Goal: Information Seeking & Learning: Learn about a topic

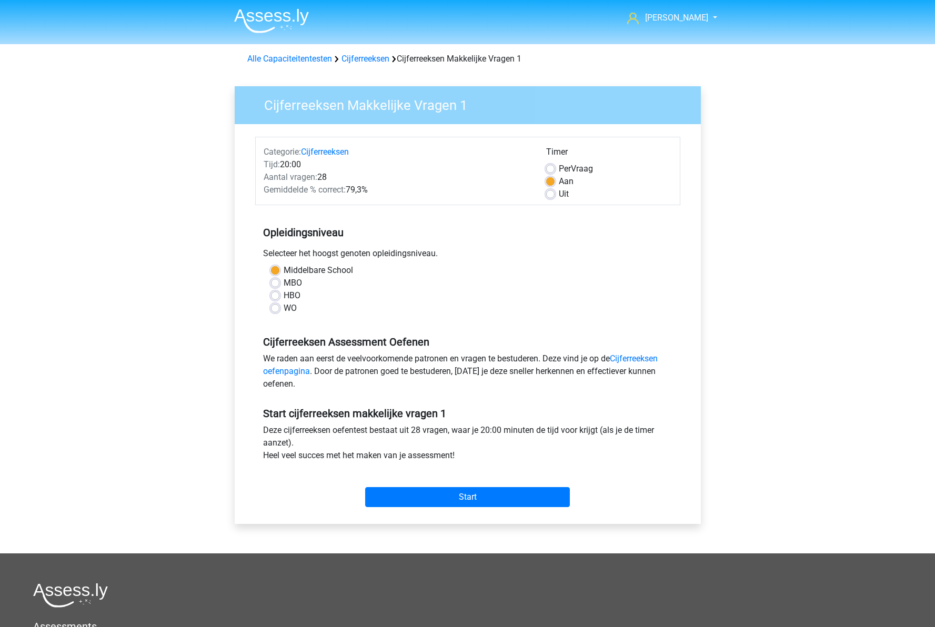
click at [279, 16] on img at bounding box center [271, 20] width 75 height 25
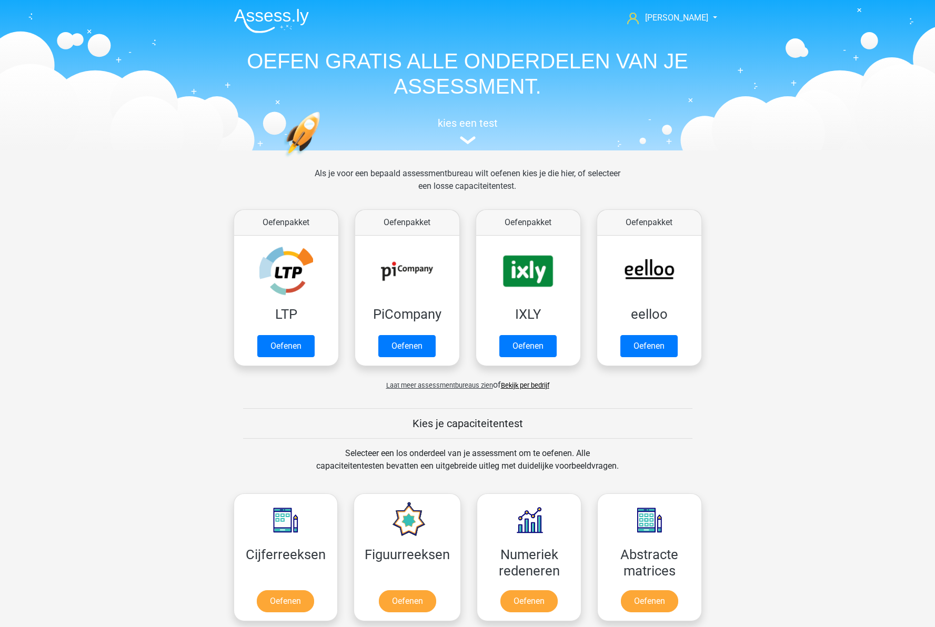
click at [474, 387] on span "Laat meer assessmentbureaus zien" at bounding box center [439, 385] width 107 height 8
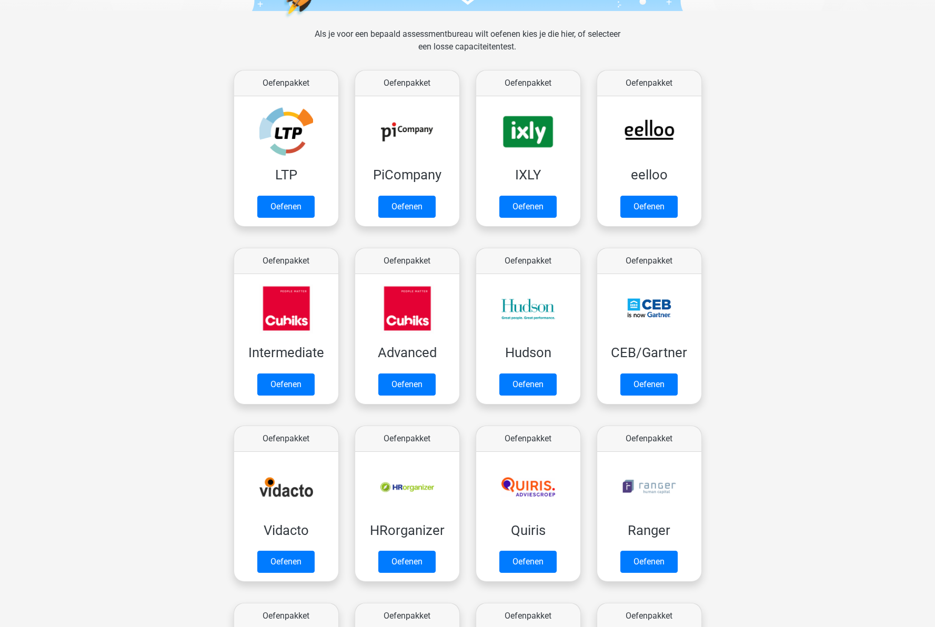
scroll to position [158, 0]
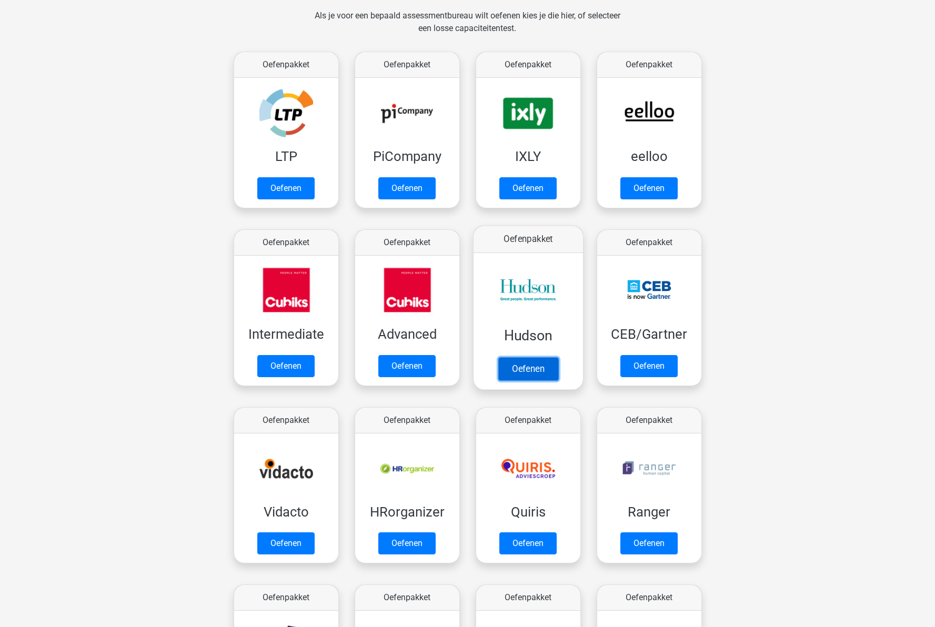
click at [548, 357] on link "Oefenen" at bounding box center [528, 368] width 60 height 23
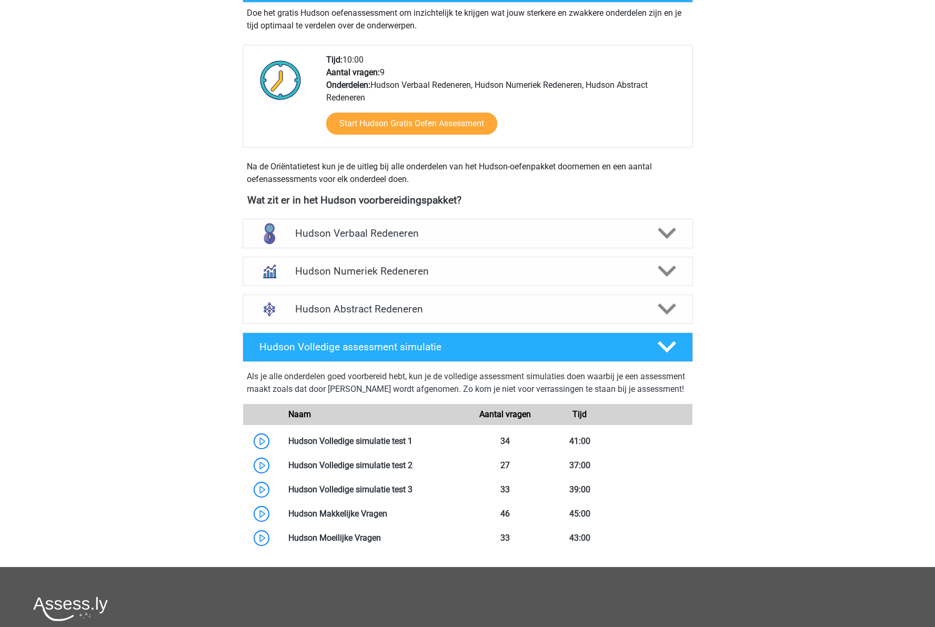
scroll to position [316, 0]
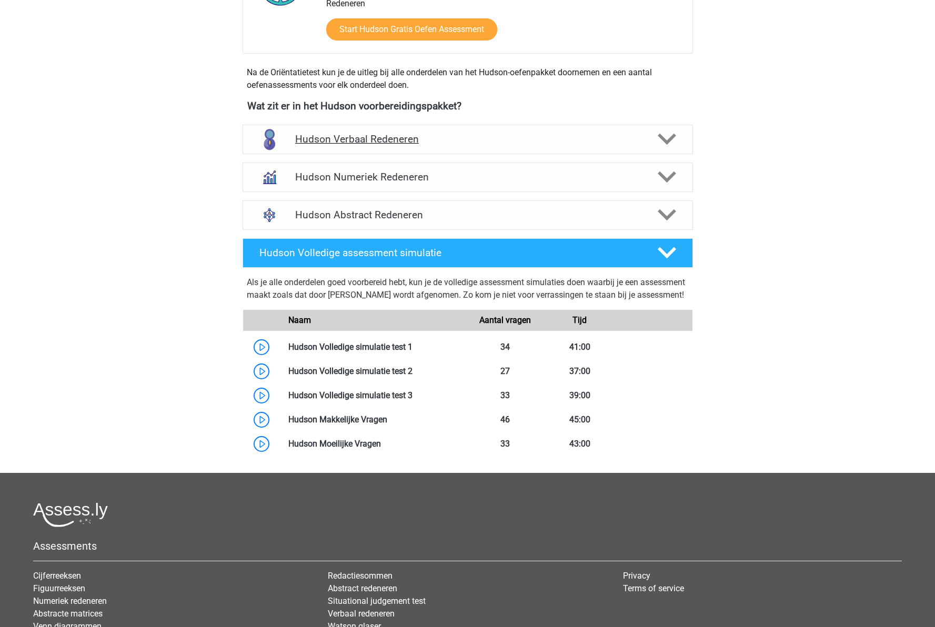
click at [522, 138] on h4 "Hudson Verbaal Redeneren" at bounding box center [467, 139] width 345 height 12
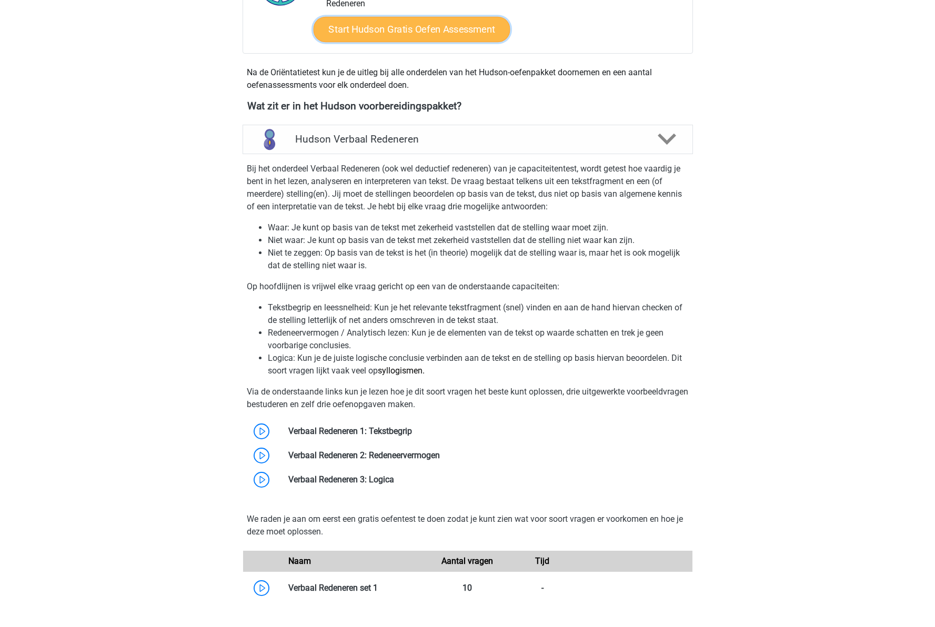
click at [385, 35] on link "Start Hudson Gratis Oefen Assessment" at bounding box center [411, 29] width 197 height 25
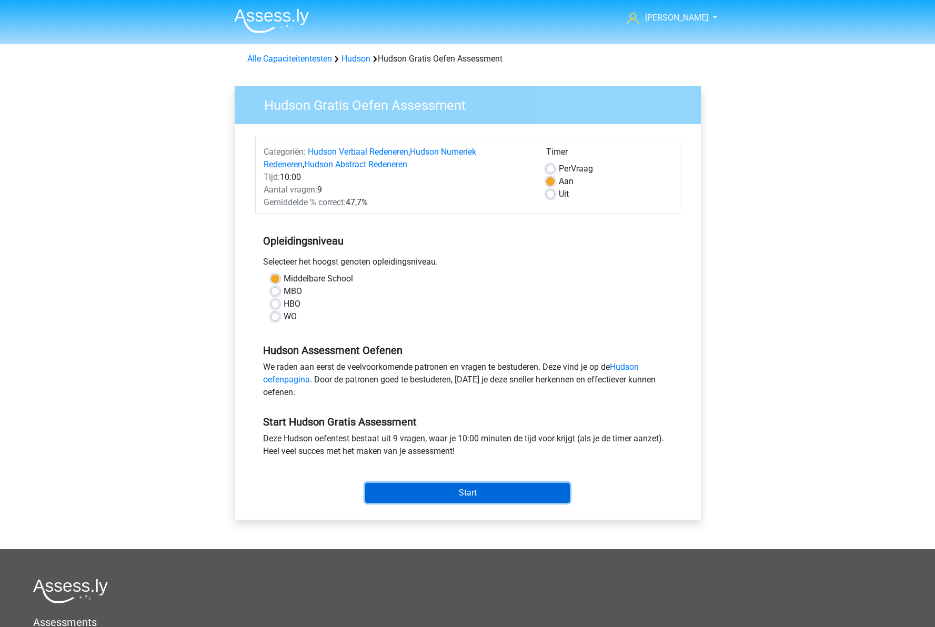
drag, startPoint x: 480, startPoint y: 489, endPoint x: 463, endPoint y: 486, distance: 18.1
click at [479, 488] on input "Start" at bounding box center [467, 493] width 205 height 20
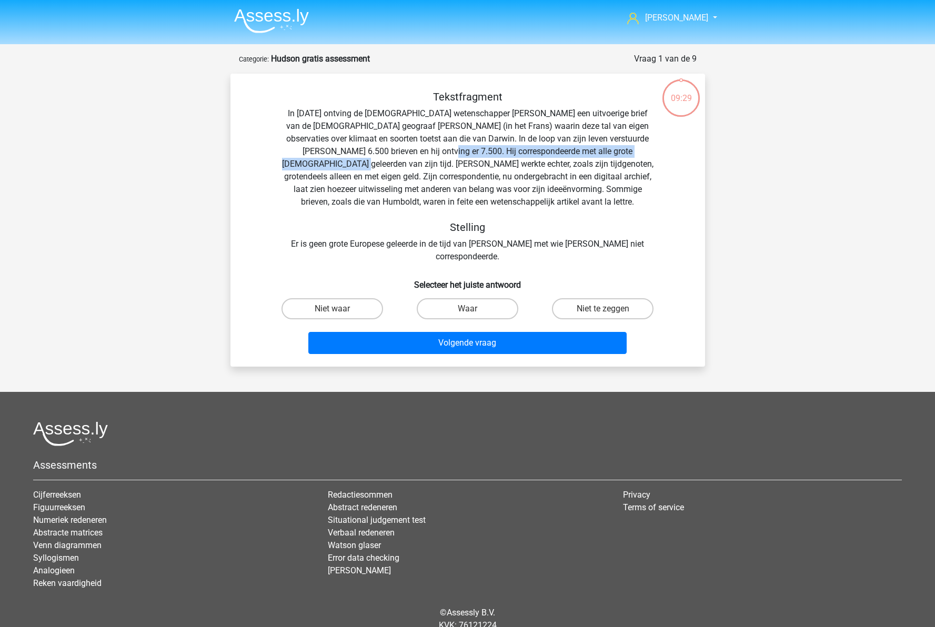
drag, startPoint x: 401, startPoint y: 150, endPoint x: 659, endPoint y: 157, distance: 258.4
click at [659, 157] on div "Tekstfragment In 1839 ontving de Engelse wetenschapper Charles Darwin een uitvo…" at bounding box center [467, 177] width 441 height 173
click at [477, 299] on label "Waar" at bounding box center [468, 308] width 102 height 21
click at [474, 309] on input "Waar" at bounding box center [470, 312] width 7 height 7
radio input "true"
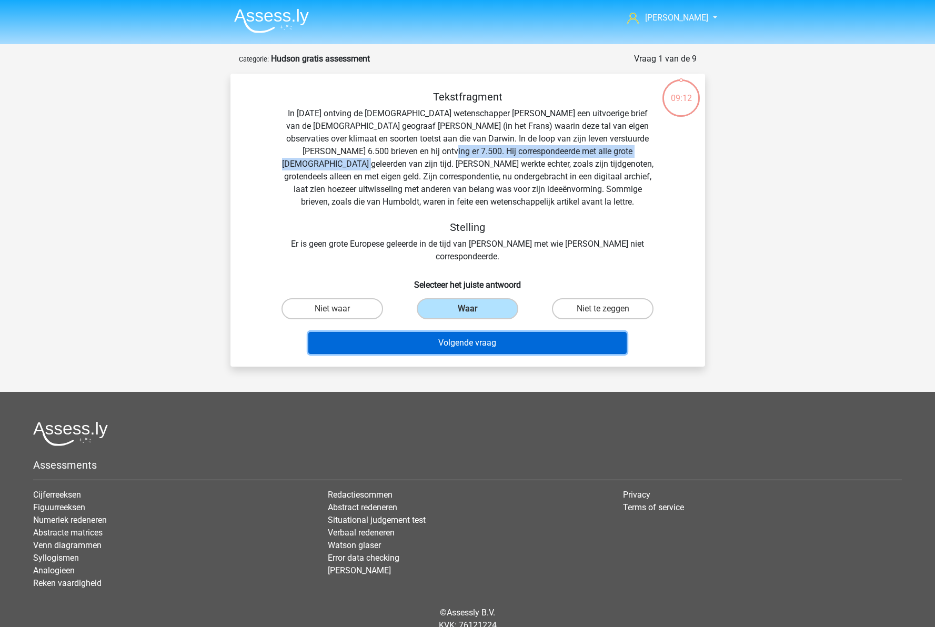
click at [470, 334] on button "Volgende vraag" at bounding box center [467, 343] width 318 height 22
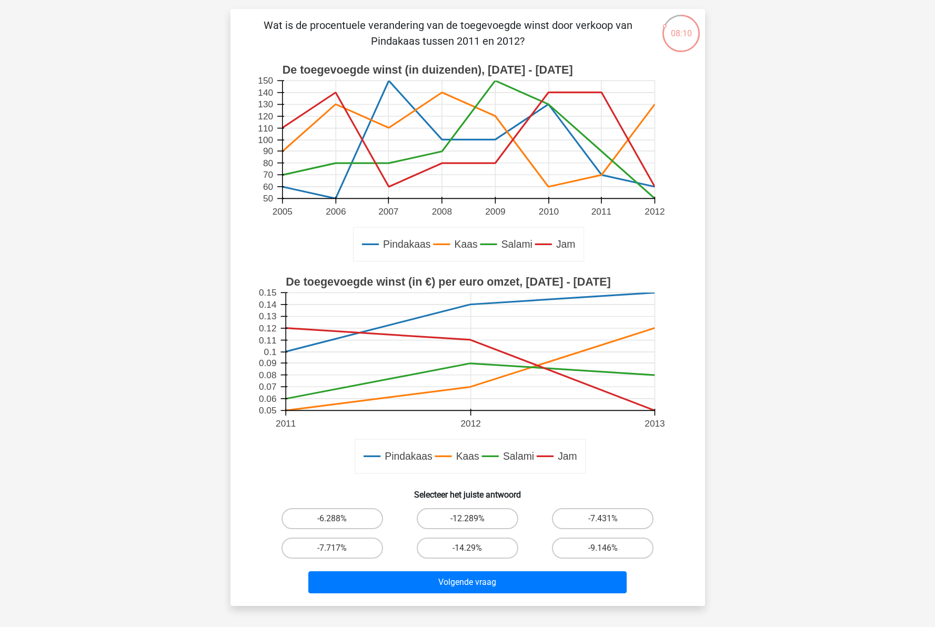
scroll to position [210, 0]
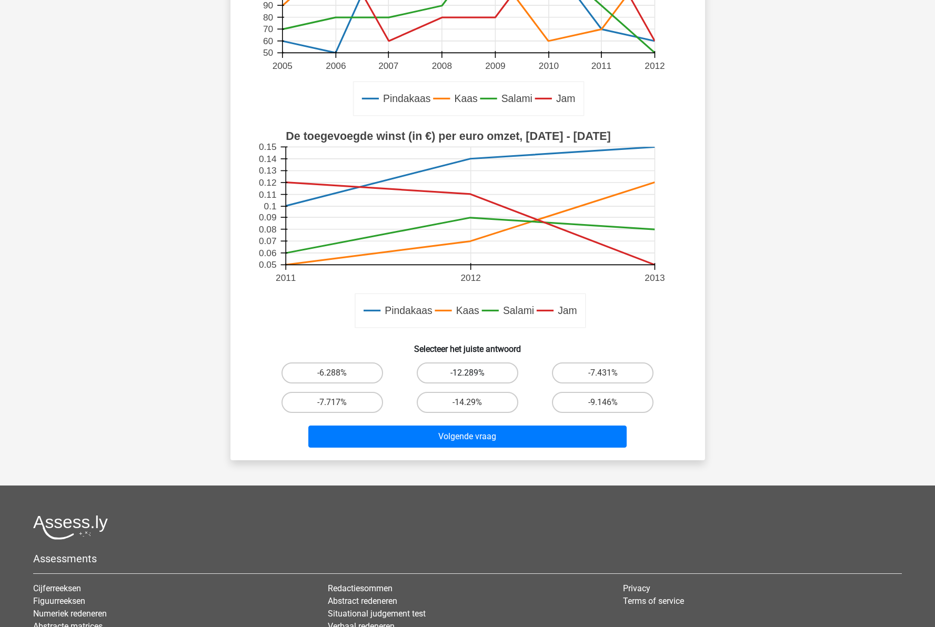
click at [466, 375] on label "-12.289%" at bounding box center [468, 373] width 102 height 21
click at [467, 375] on input "-12.289%" at bounding box center [470, 376] width 7 height 7
radio input "true"
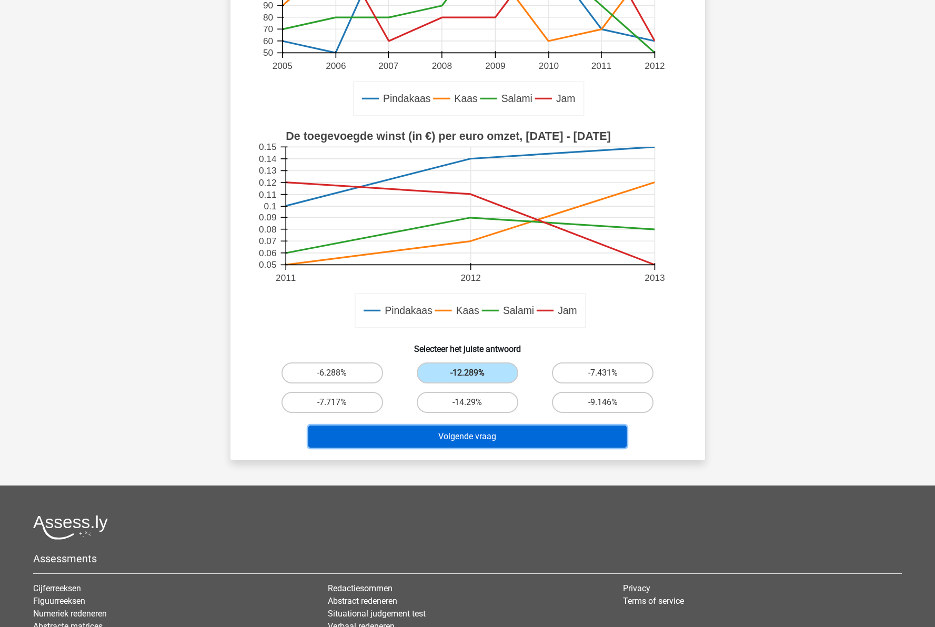
click at [480, 436] on button "Volgende vraag" at bounding box center [467, 437] width 318 height 22
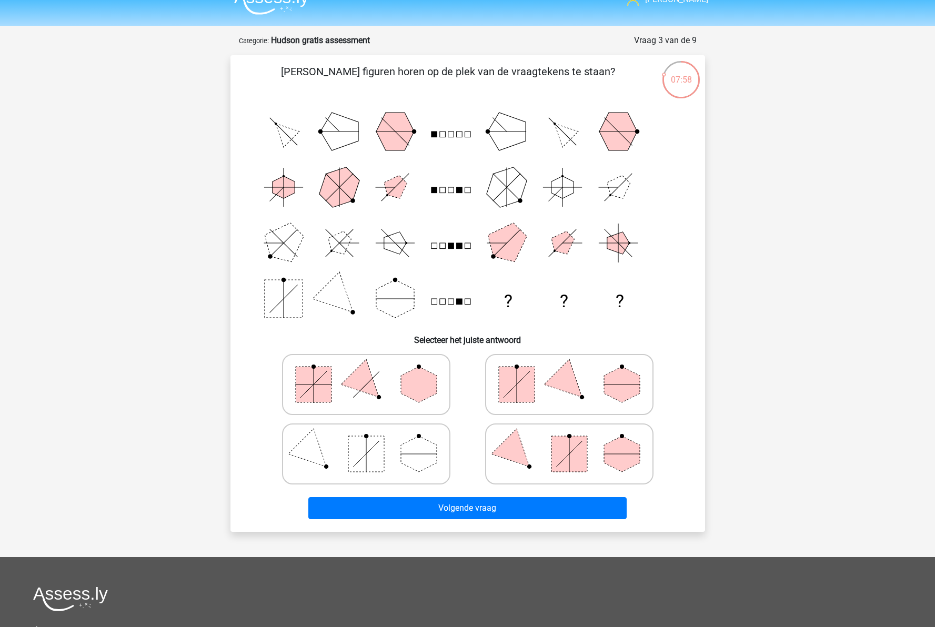
scroll to position [0, 0]
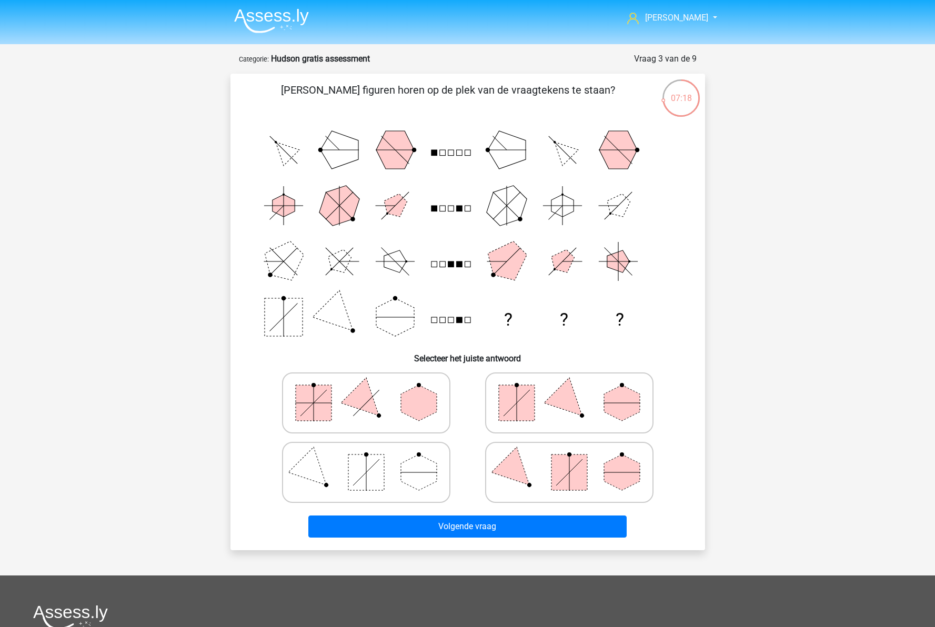
click at [587, 420] on icon at bounding box center [569, 403] width 158 height 53
click at [576, 390] on input "radio" at bounding box center [572, 386] width 7 height 7
radio input "true"
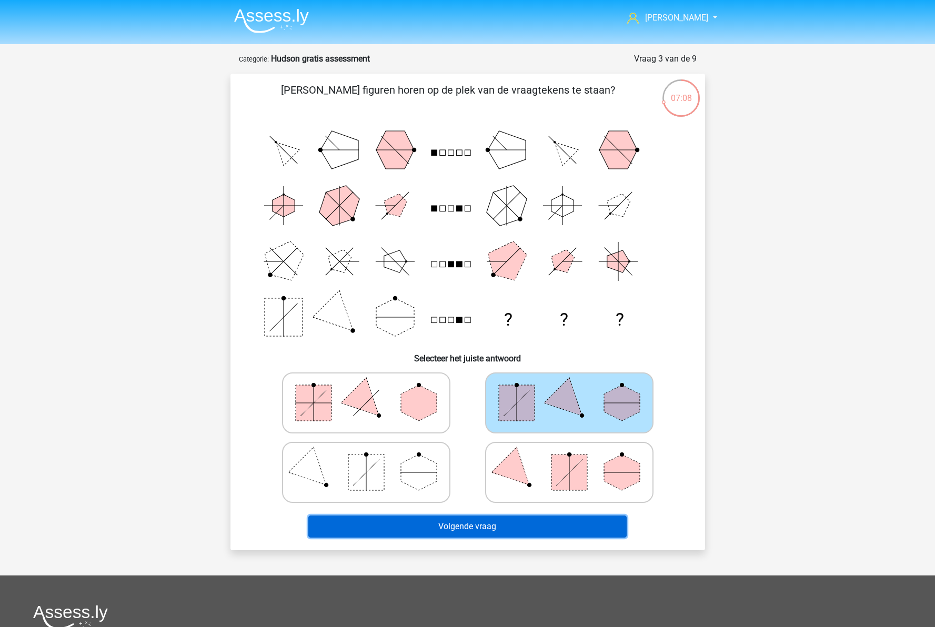
click at [537, 532] on button "Volgende vraag" at bounding box center [467, 527] width 318 height 22
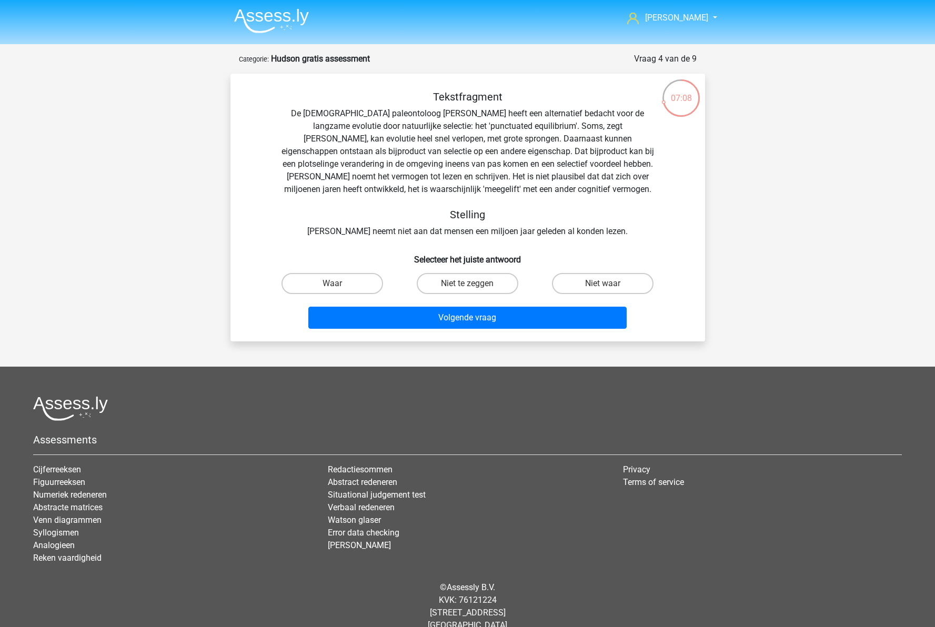
scroll to position [17, 0]
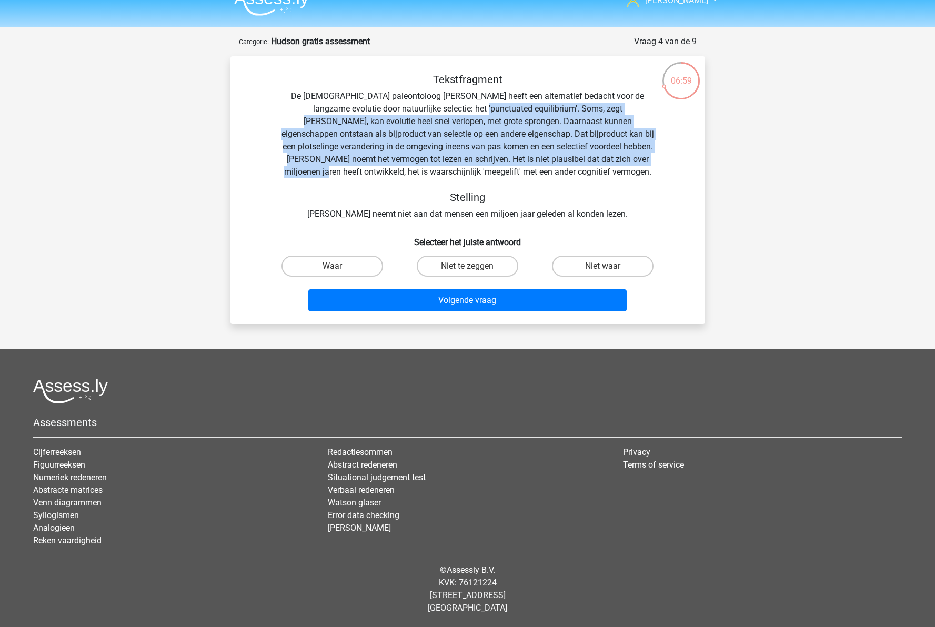
drag, startPoint x: 435, startPoint y: 105, endPoint x: 618, endPoint y: 156, distance: 190.5
click at [618, 156] on div "Tekstfragment De Amerikaanse paleontoloog Stephen Jay Gould heeft een alternati…" at bounding box center [467, 146] width 441 height 147
click at [403, 162] on div "Tekstfragment De Amerikaanse paleontoloog Stephen Jay Gould heeft een alternati…" at bounding box center [467, 146] width 441 height 147
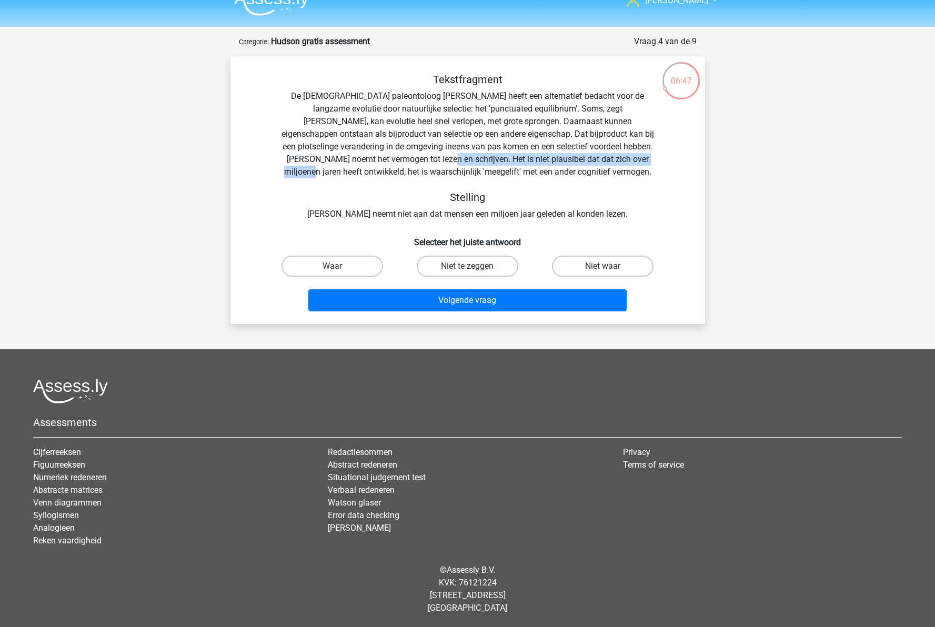
drag, startPoint x: 374, startPoint y: 157, endPoint x: 601, endPoint y: 159, distance: 227.3
click at [601, 159] on div "Tekstfragment De Amerikaanse paleontoloog Stephen Jay Gould heeft een alternati…" at bounding box center [467, 146] width 441 height 147
click at [358, 267] on label "Waar" at bounding box center [333, 266] width 102 height 21
click at [339, 267] on input "Waar" at bounding box center [335, 269] width 7 height 7
radio input "true"
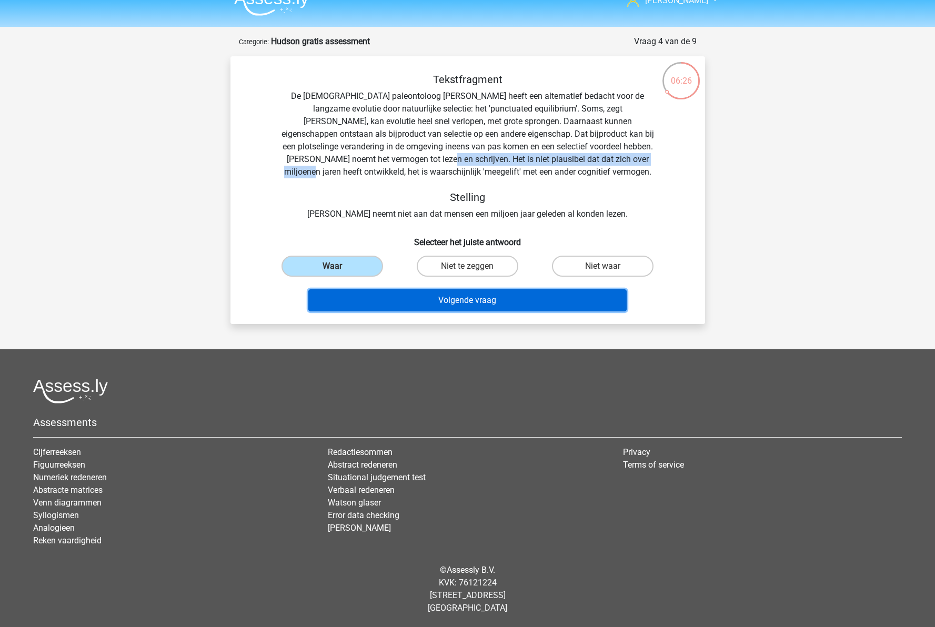
click at [447, 300] on button "Volgende vraag" at bounding box center [467, 300] width 318 height 22
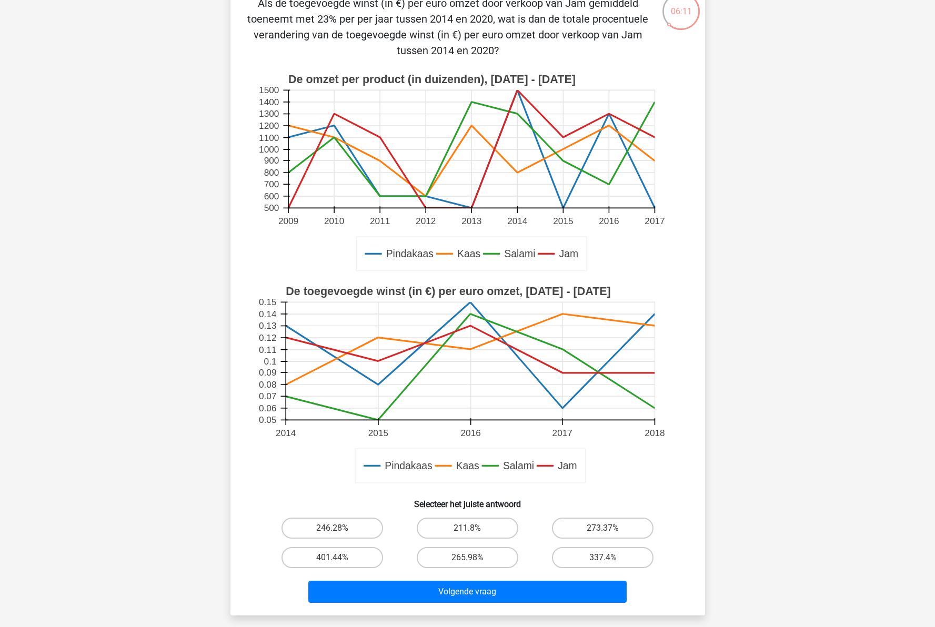
scroll to position [105, 0]
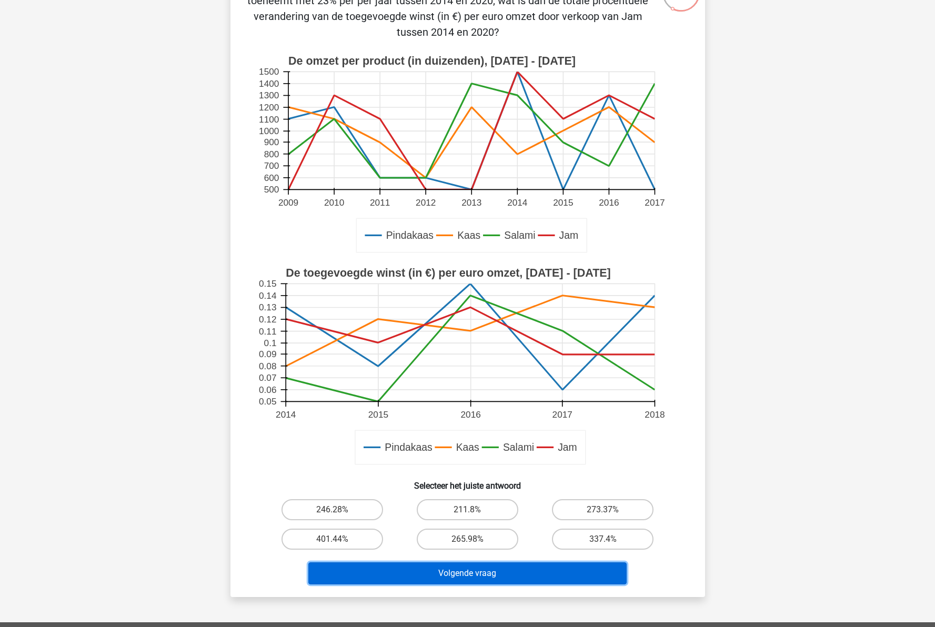
click at [497, 578] on button "Volgende vraag" at bounding box center [467, 573] width 318 height 22
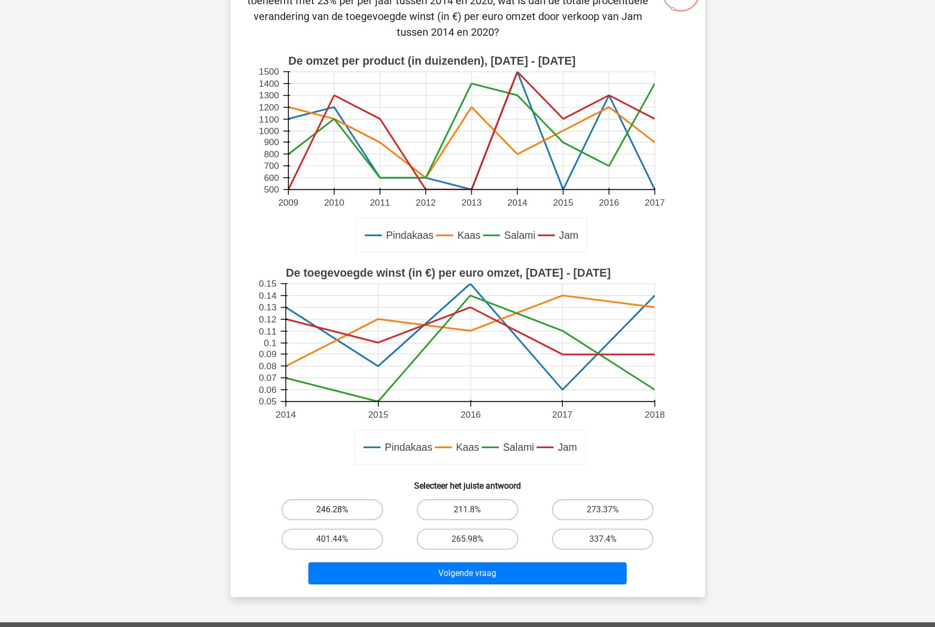
click at [345, 504] on label "246.28%" at bounding box center [333, 509] width 102 height 21
click at [339, 510] on input "246.28%" at bounding box center [335, 513] width 7 height 7
radio input "true"
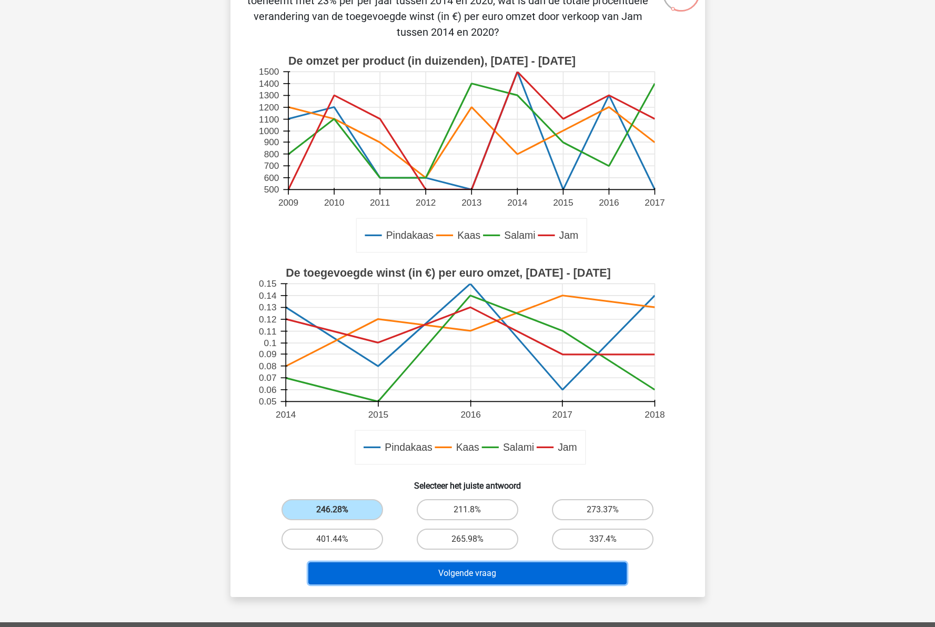
drag, startPoint x: 457, startPoint y: 578, endPoint x: 267, endPoint y: 530, distance: 195.4
click at [455, 577] on button "Volgende vraag" at bounding box center [467, 573] width 318 height 22
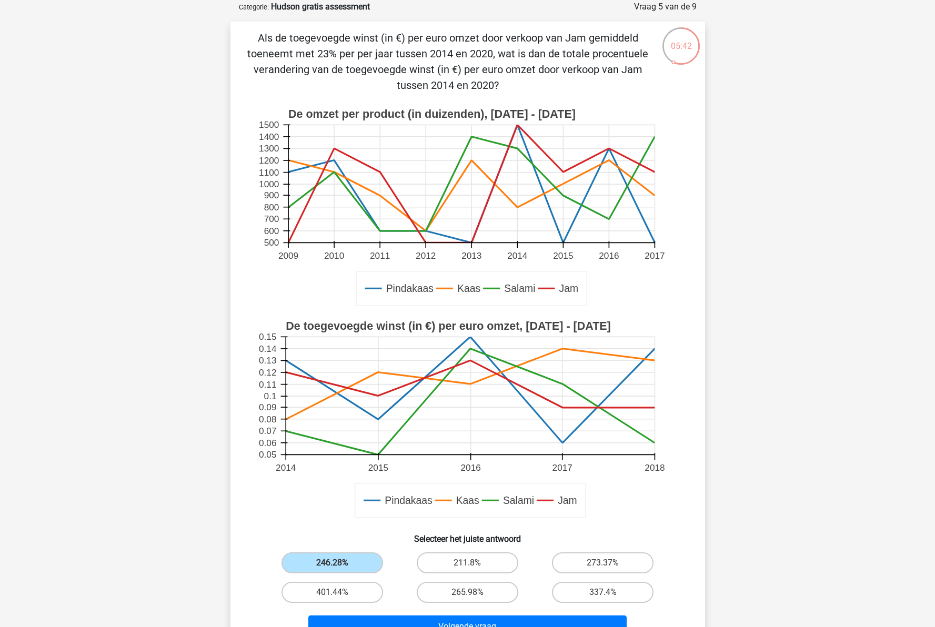
scroll to position [0, 0]
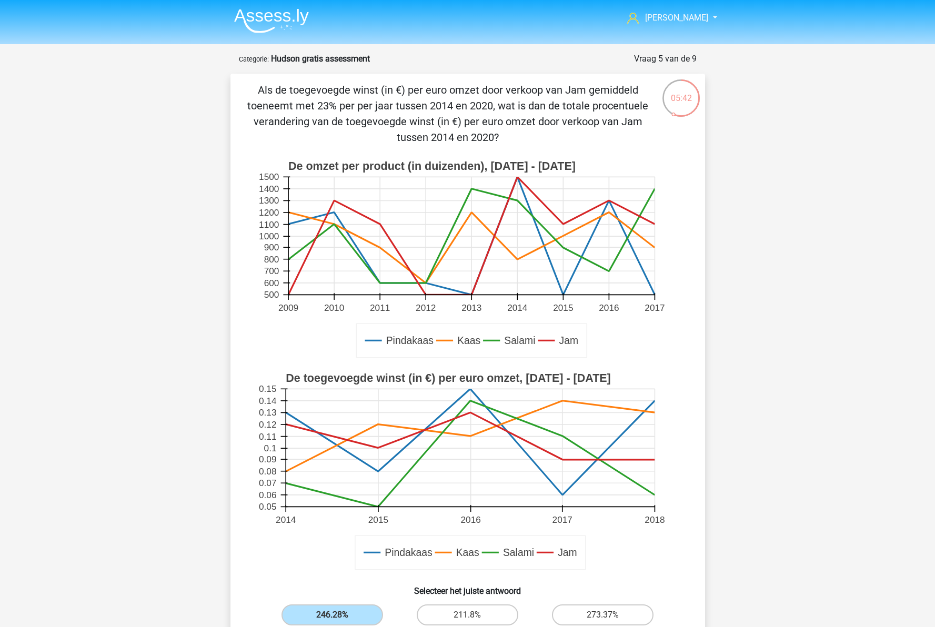
click at [654, 89] on div "Als de toegevoegde winst (in €) per euro omzet door verkoop van Jam gemiddeld t…" at bounding box center [468, 388] width 466 height 612
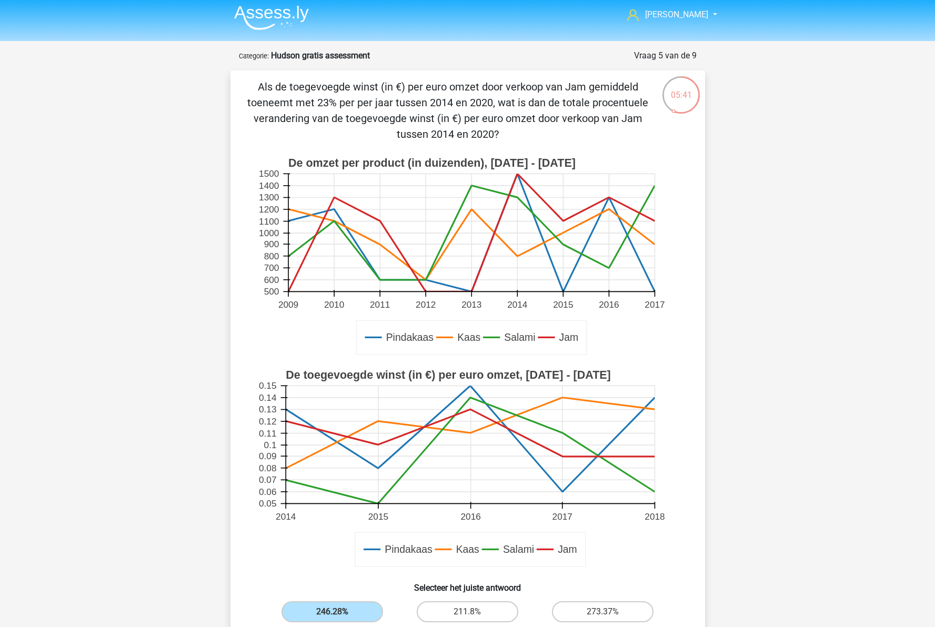
scroll to position [378, 0]
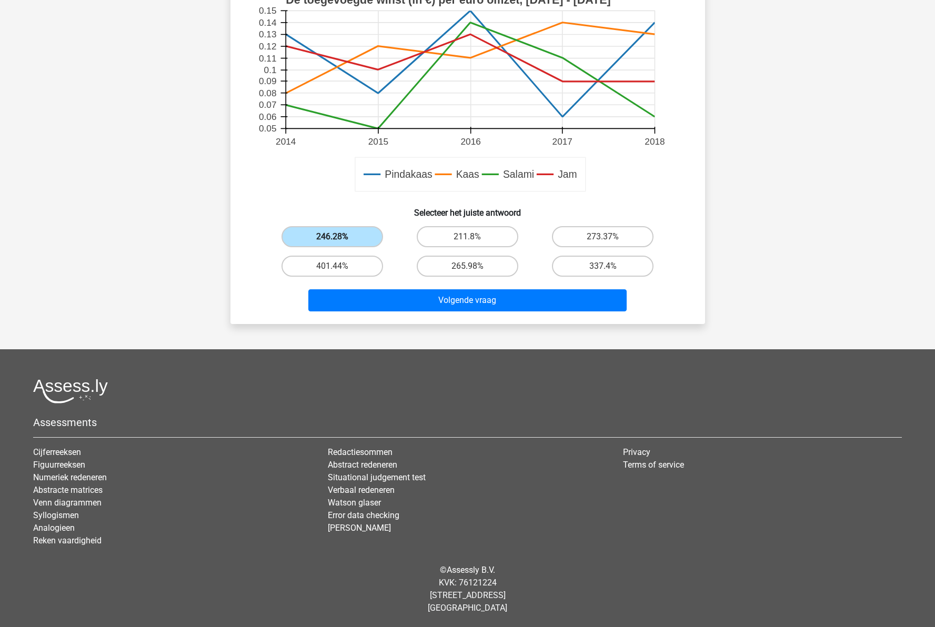
click at [320, 237] on label "246.28%" at bounding box center [333, 236] width 102 height 21
click at [332, 237] on input "246.28%" at bounding box center [335, 240] width 7 height 7
click at [485, 268] on label "265.98%" at bounding box center [468, 266] width 102 height 21
click at [474, 268] on input "265.98%" at bounding box center [470, 269] width 7 height 7
radio input "true"
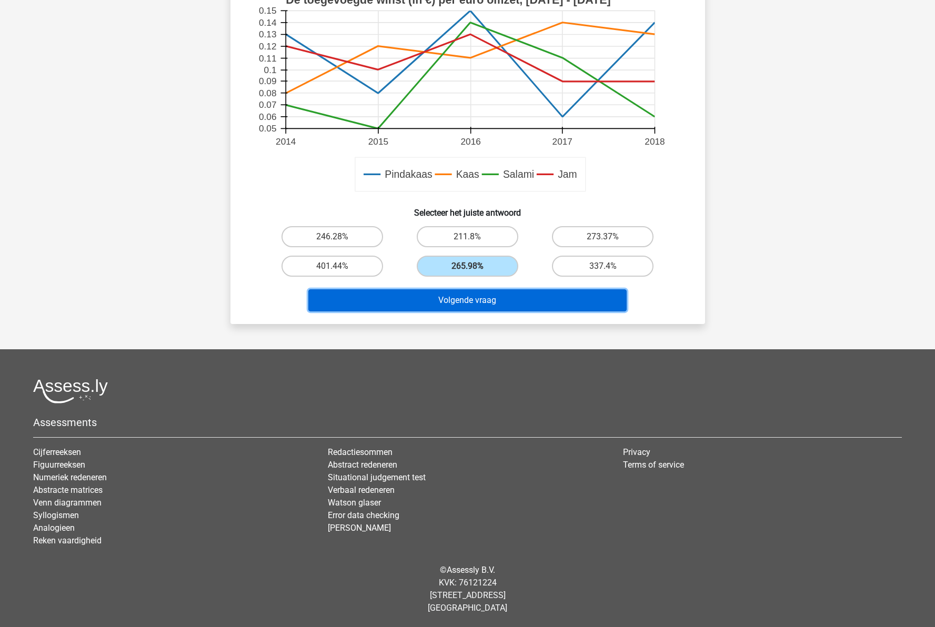
click at [495, 295] on button "Volgende vraag" at bounding box center [467, 300] width 318 height 22
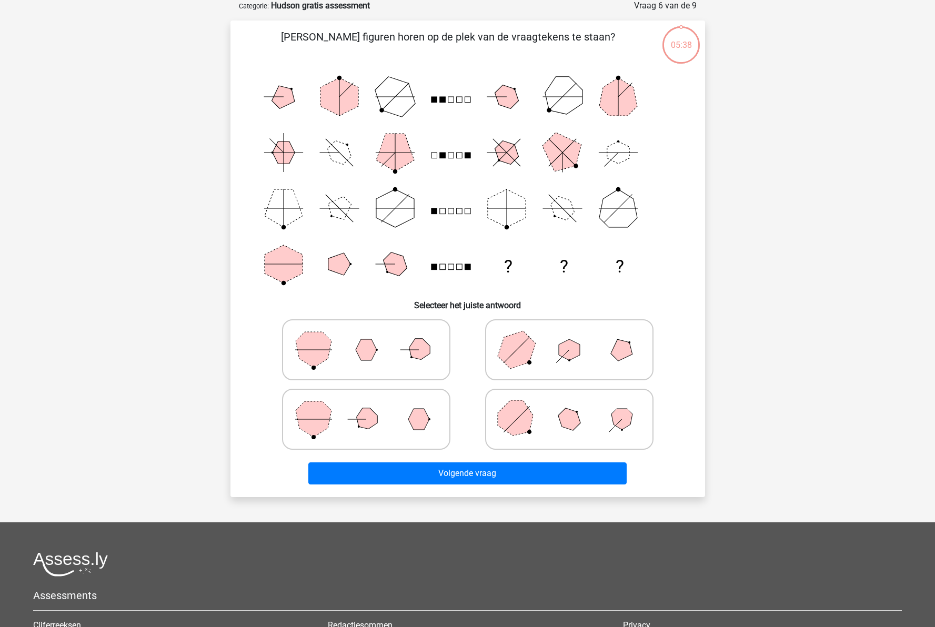
scroll to position [53, 0]
click at [346, 416] on icon at bounding box center [366, 420] width 158 height 53
click at [366, 407] on input "radio" at bounding box center [369, 403] width 7 height 7
radio input "true"
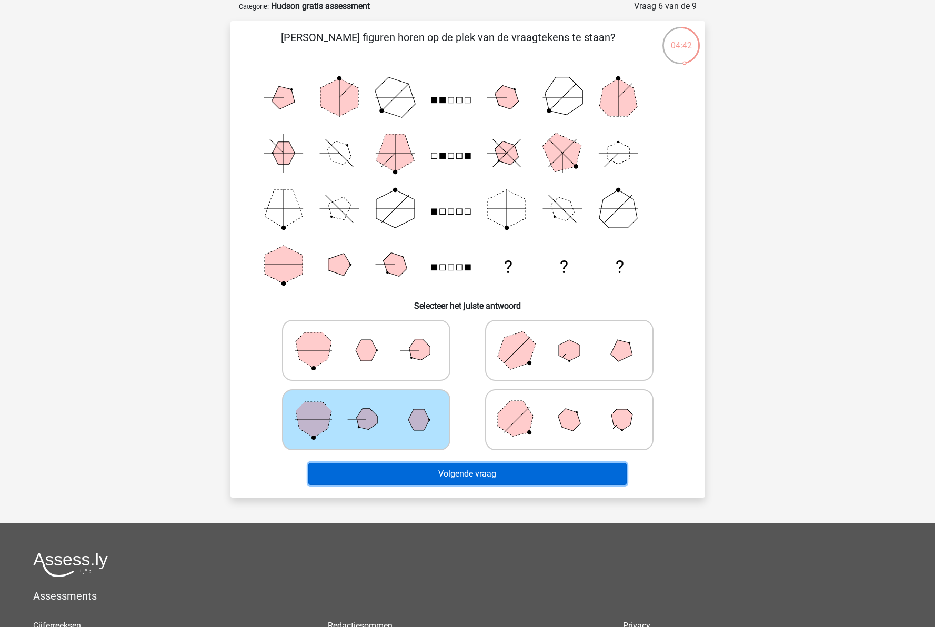
click at [485, 476] on button "Volgende vraag" at bounding box center [467, 474] width 318 height 22
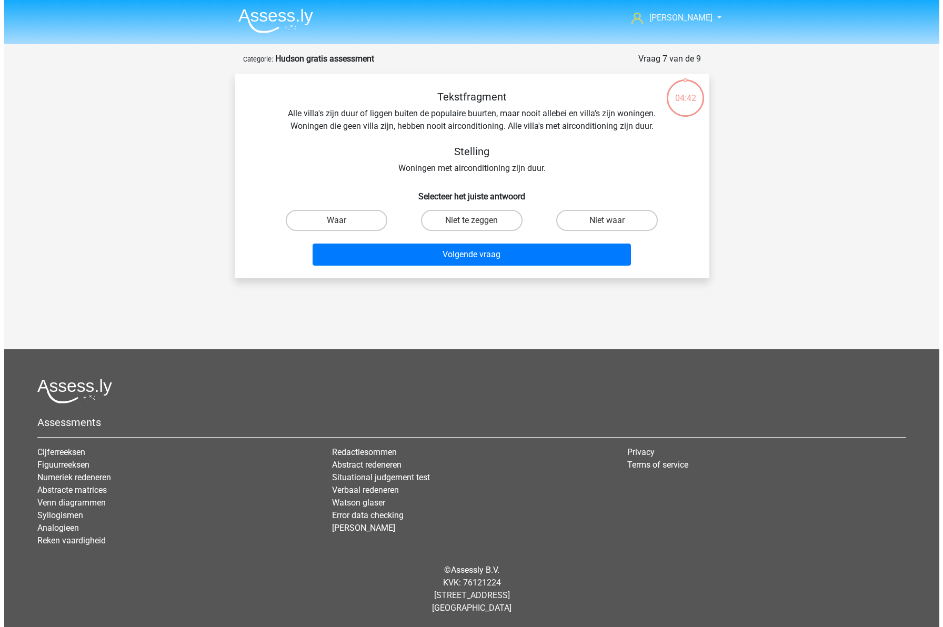
scroll to position [0, 0]
click at [608, 222] on input "Niet waar" at bounding box center [610, 223] width 7 height 7
radio input "true"
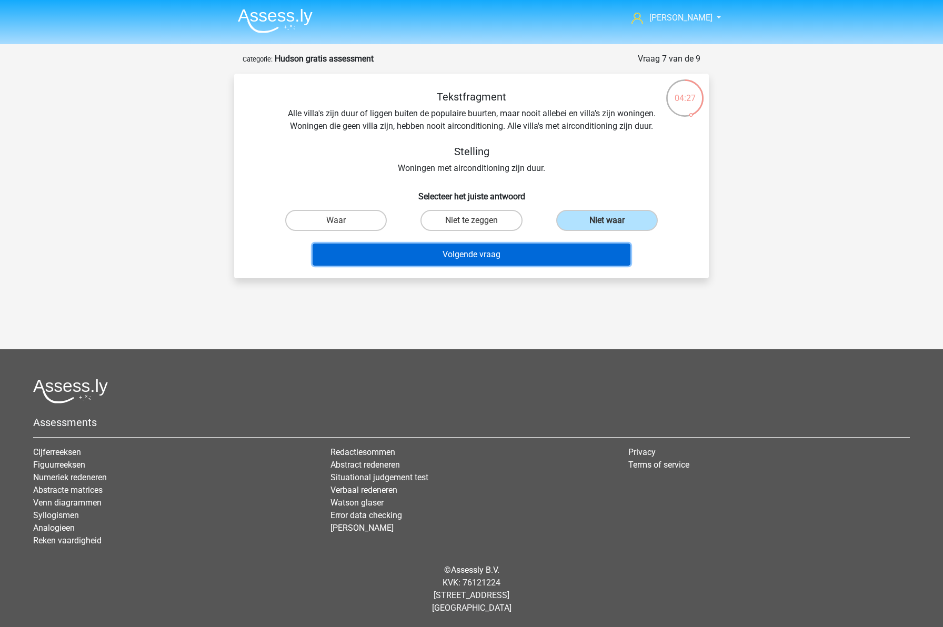
click at [501, 252] on button "Volgende vraag" at bounding box center [472, 255] width 318 height 22
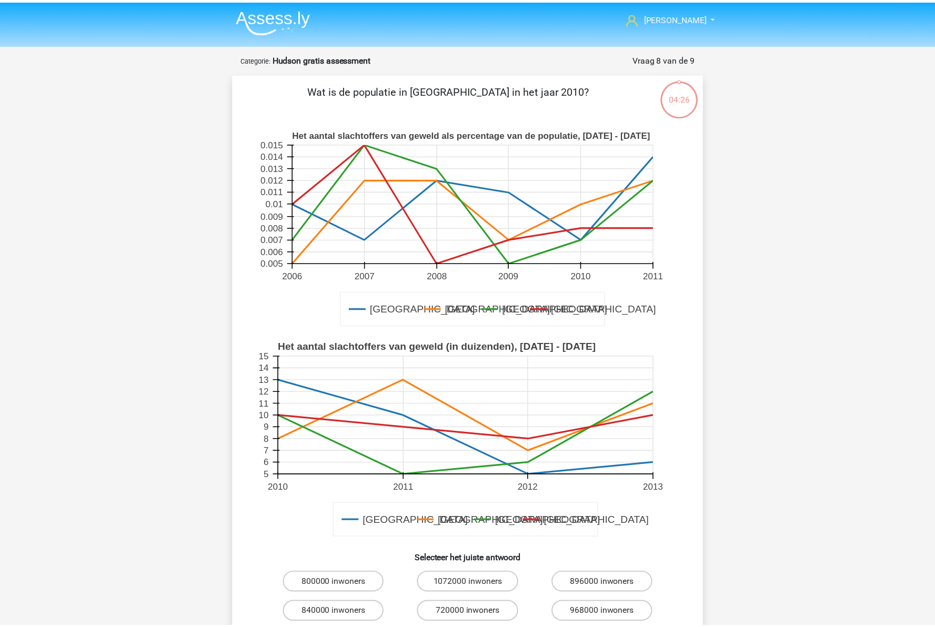
scroll to position [53, 0]
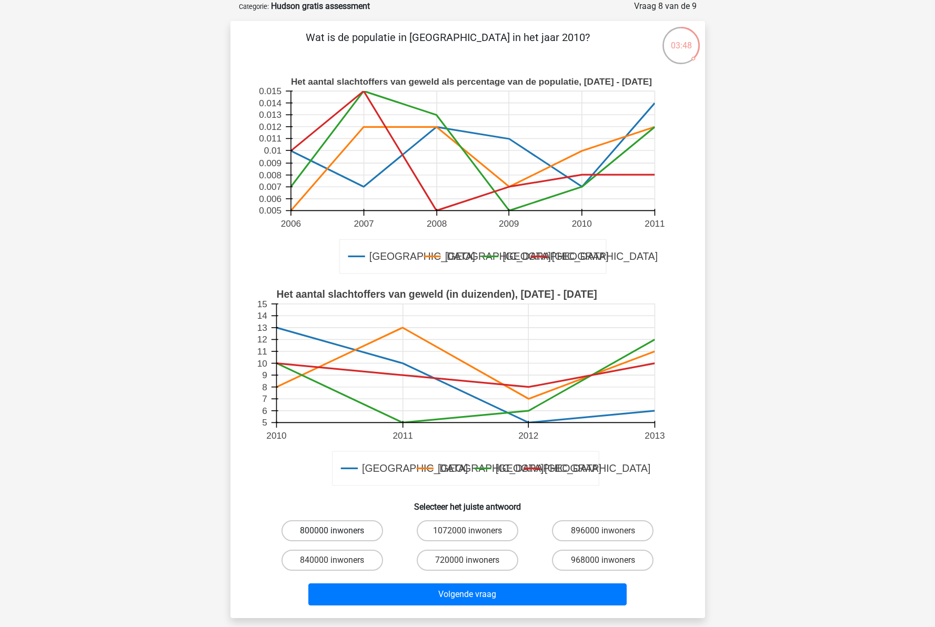
click at [320, 535] on label "800000 inwoners" at bounding box center [333, 530] width 102 height 21
click at [332, 535] on input "800000 inwoners" at bounding box center [335, 534] width 7 height 7
radio input "true"
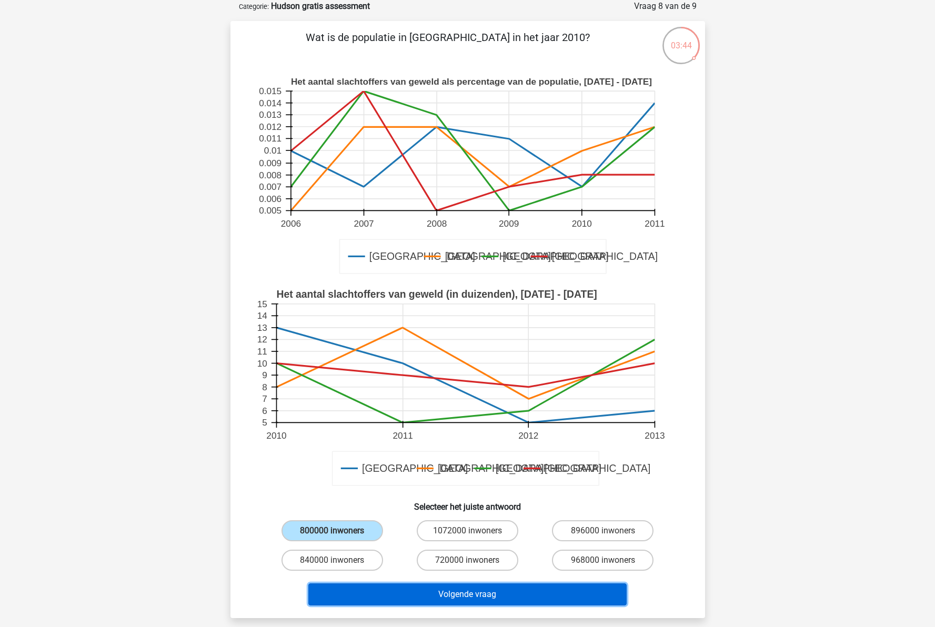
click at [469, 598] on button "Volgende vraag" at bounding box center [467, 595] width 318 height 22
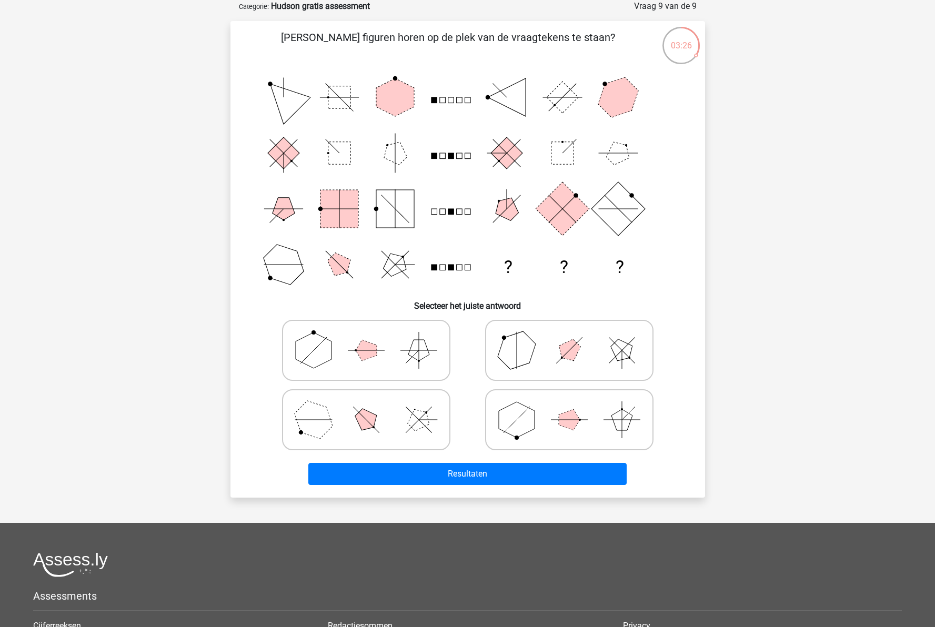
click at [518, 426] on polygon at bounding box center [517, 420] width 36 height 36
click at [569, 407] on input "radio" at bounding box center [572, 403] width 7 height 7
radio input "true"
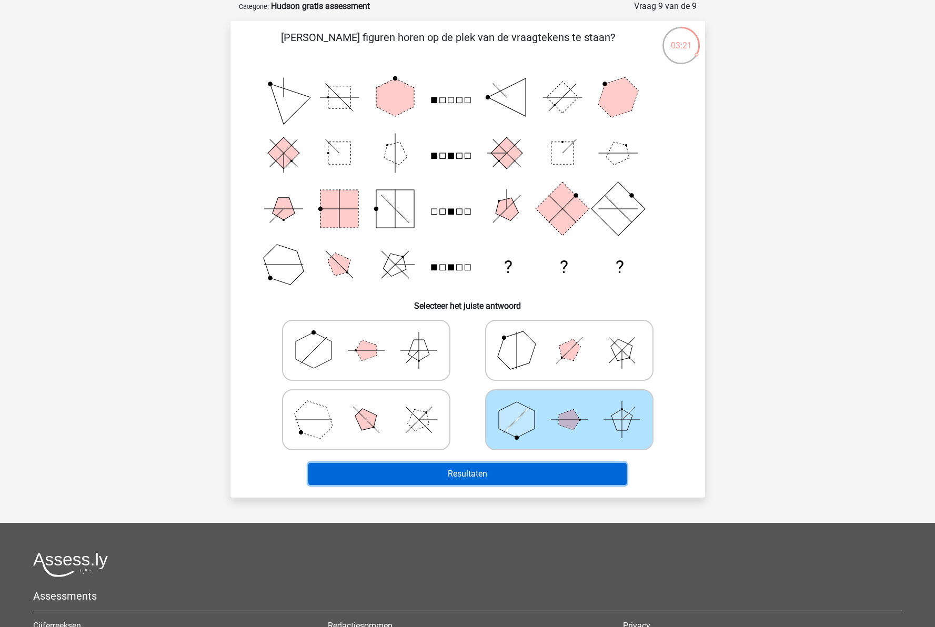
click at [518, 479] on button "Resultaten" at bounding box center [467, 474] width 318 height 22
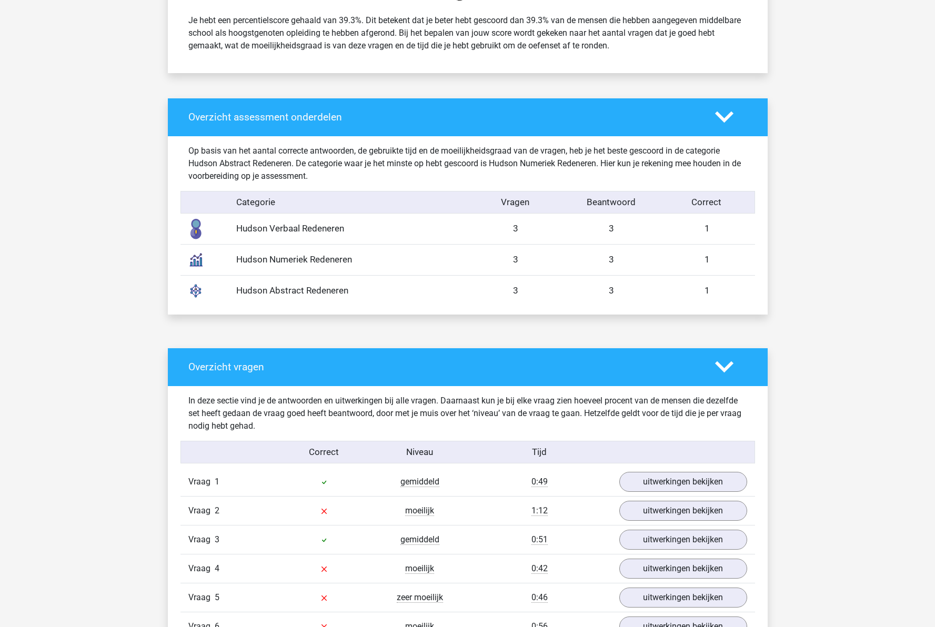
scroll to position [526, 0]
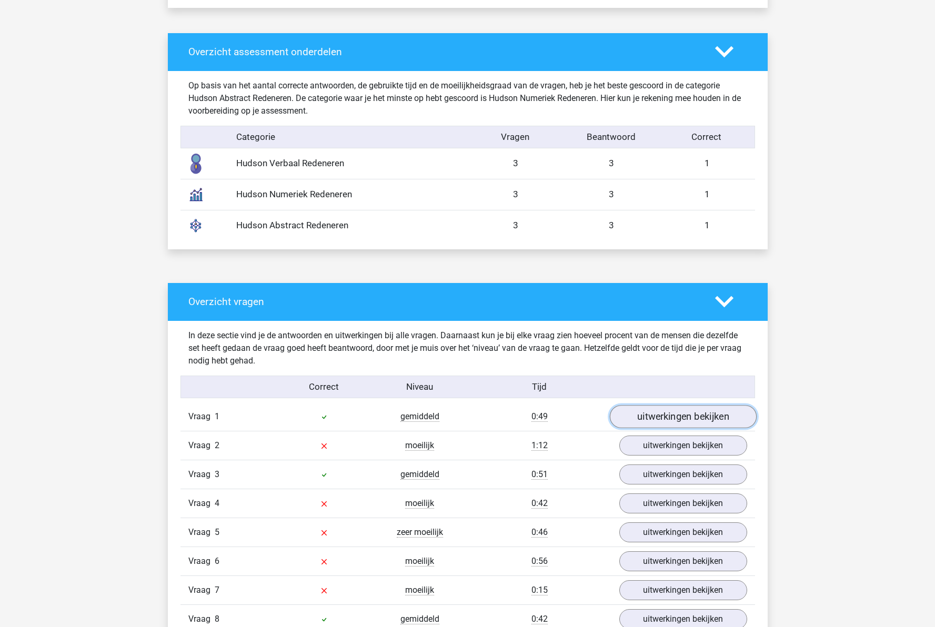
click at [671, 416] on link "uitwerkingen bekijken" at bounding box center [682, 416] width 147 height 23
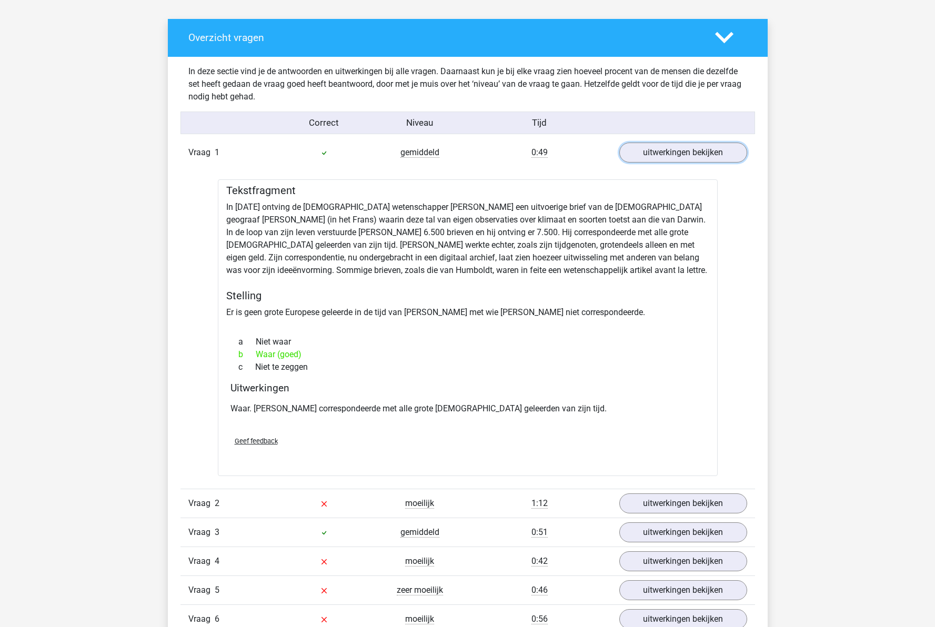
scroll to position [842, 0]
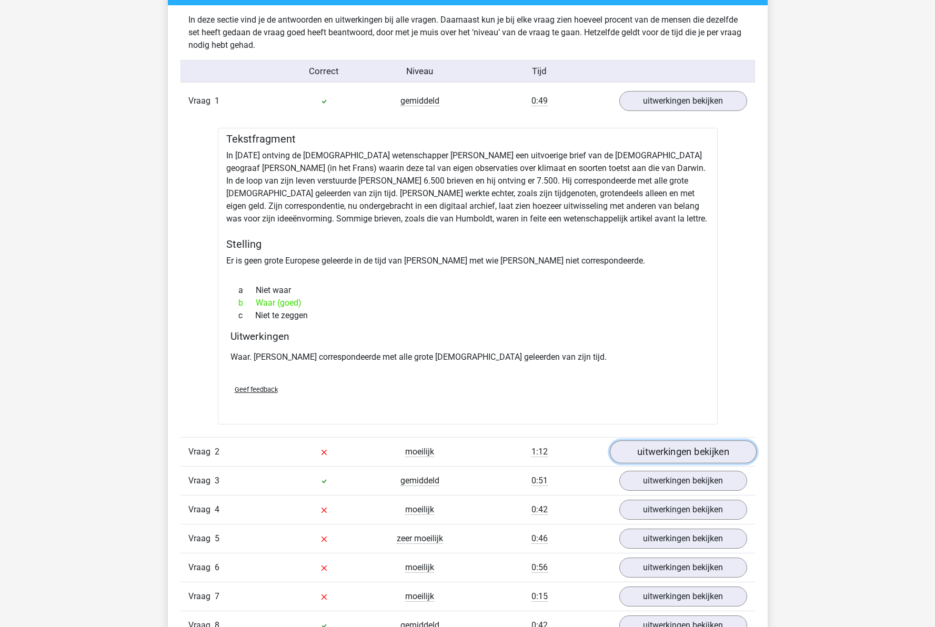
click at [656, 455] on link "uitwerkingen bekijken" at bounding box center [682, 452] width 147 height 23
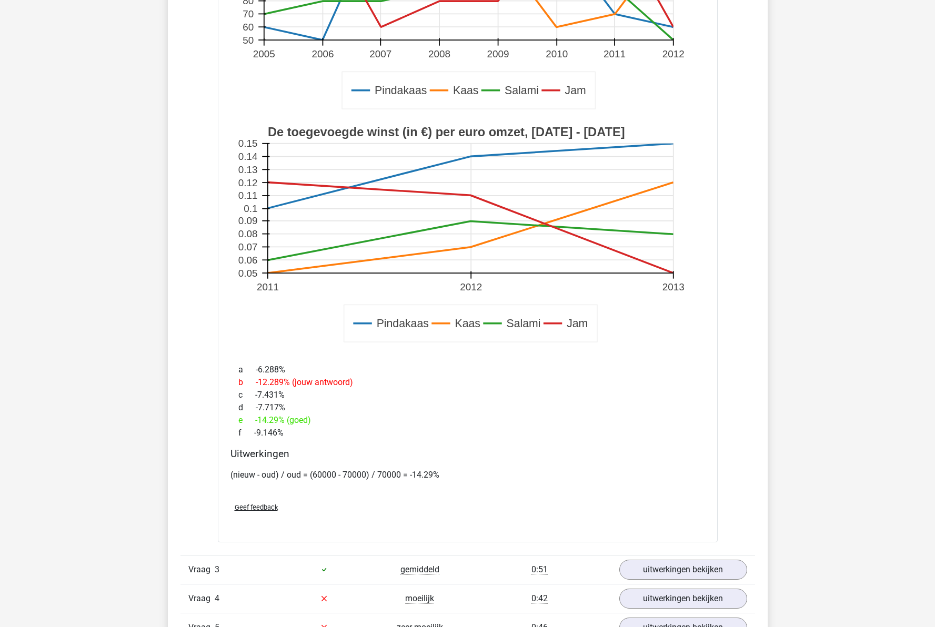
scroll to position [1473, 0]
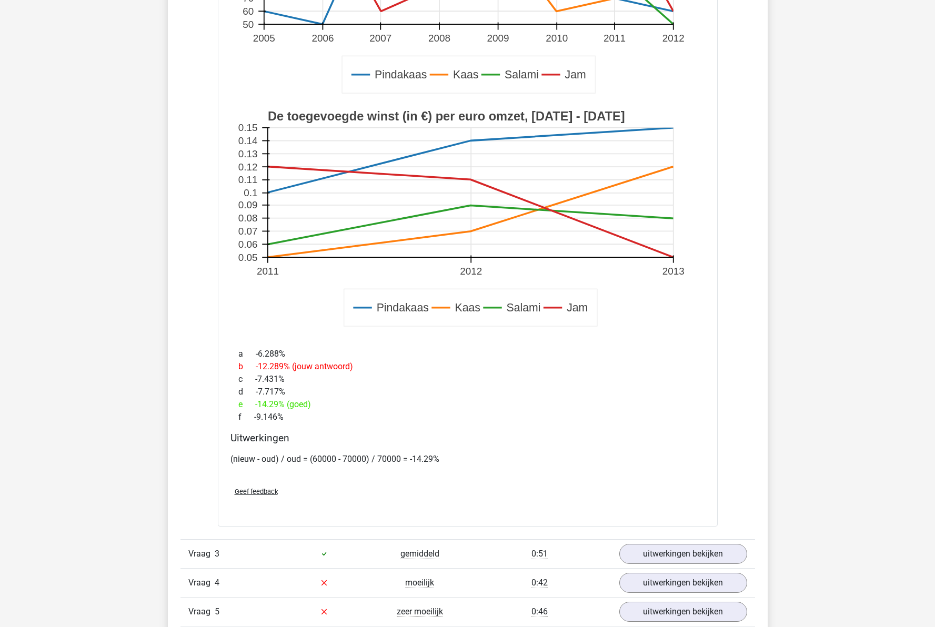
click at [324, 459] on p "(nieuw - oud) / oud = (60000 - 70000) / 70000 = -14.29%" at bounding box center [467, 459] width 475 height 13
click at [320, 459] on p "(nieuw - oud) / oud = (60000 - 70000) / 70000 = -14.29%" at bounding box center [467, 459] width 475 height 13
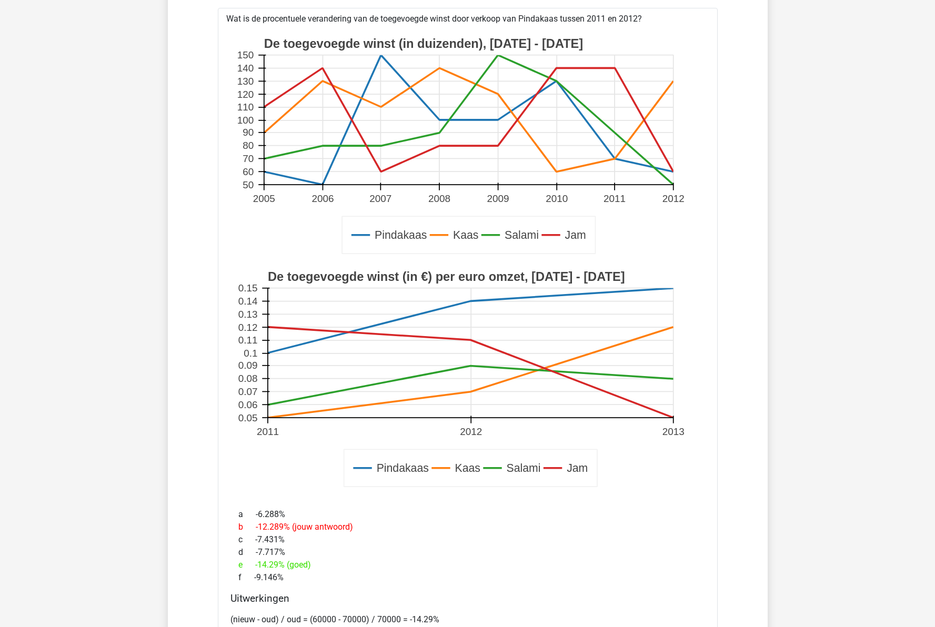
scroll to position [1315, 0]
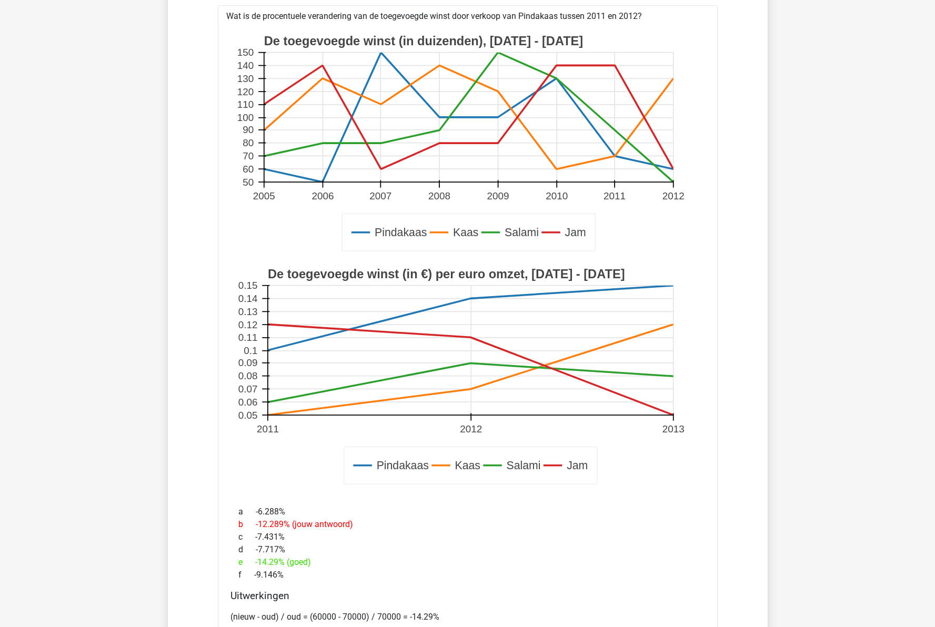
click at [352, 537] on div "c -7.431%" at bounding box center [467, 537] width 475 height 13
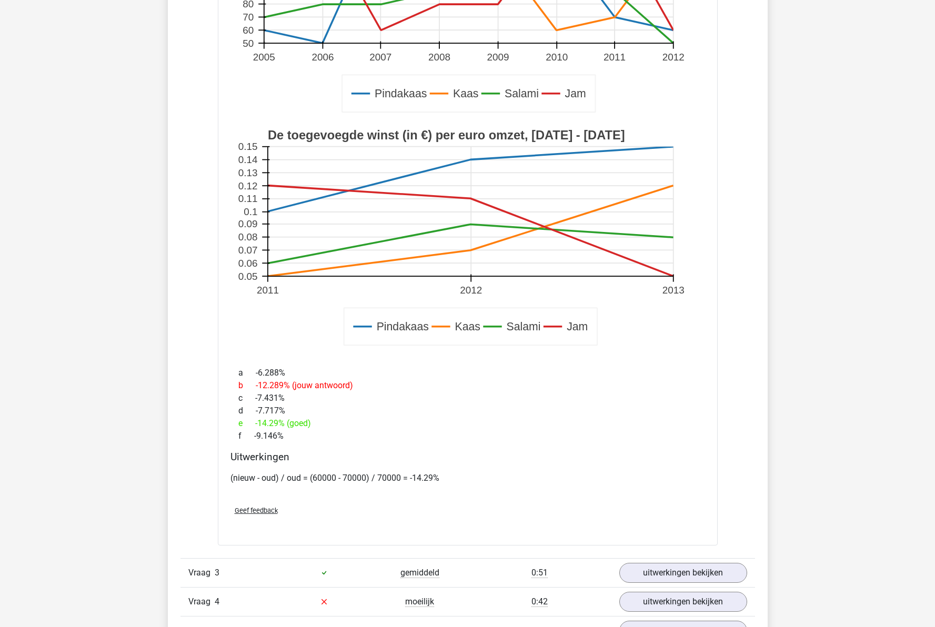
scroll to position [1473, 0]
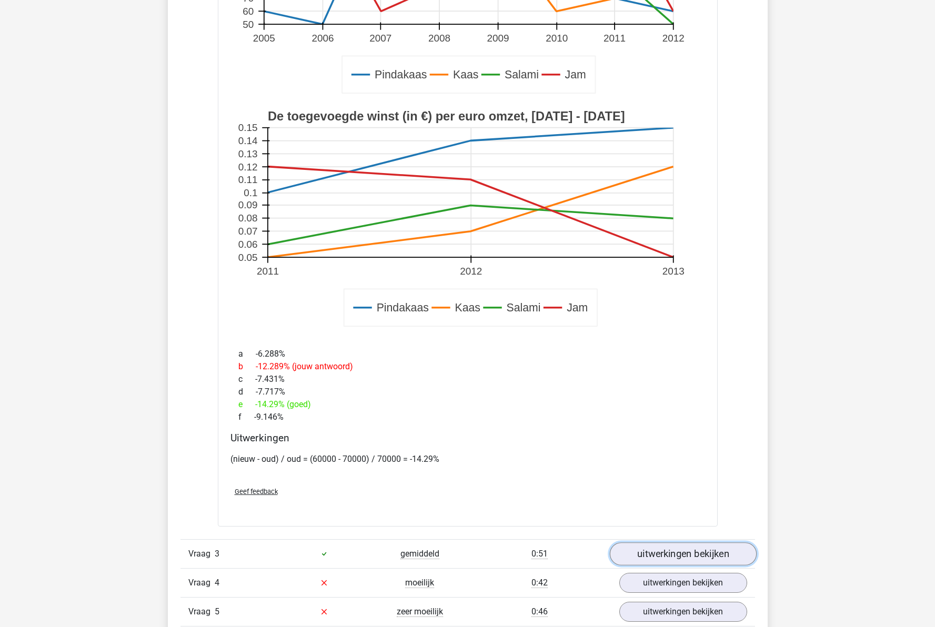
click at [648, 560] on link "uitwerkingen bekijken" at bounding box center [682, 553] width 147 height 23
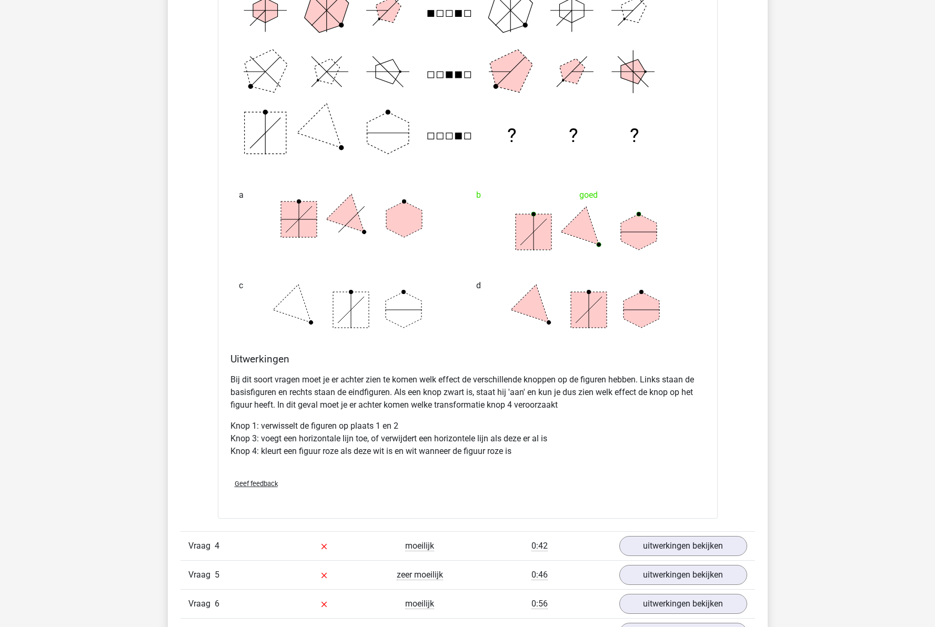
scroll to position [2263, 0]
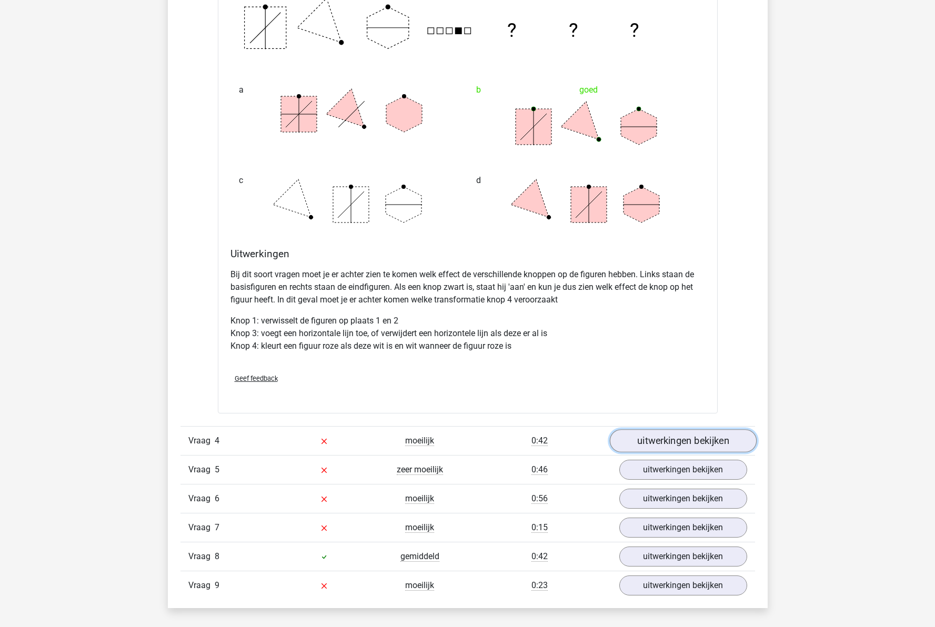
click at [648, 434] on link "uitwerkingen bekijken" at bounding box center [682, 440] width 147 height 23
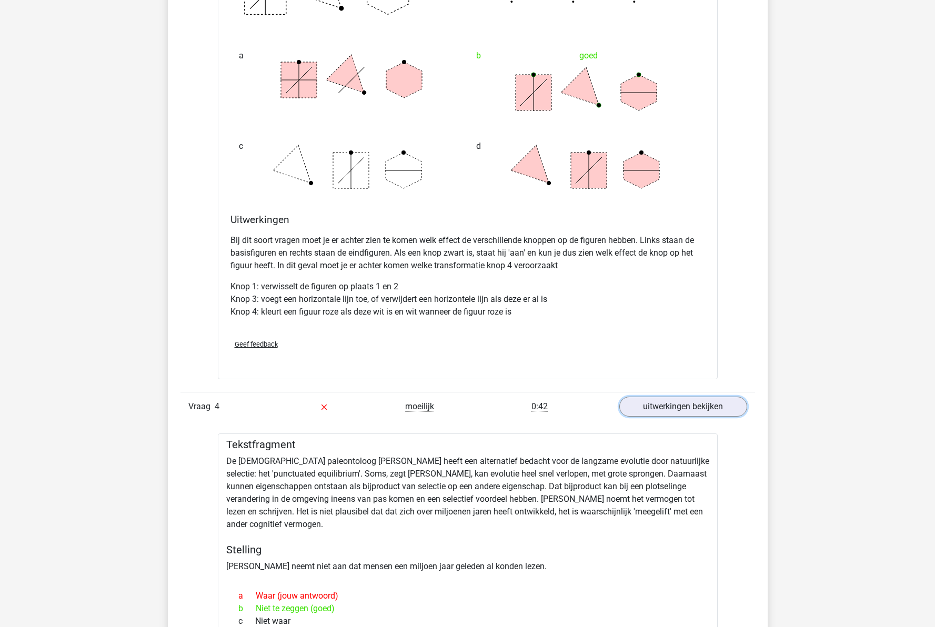
scroll to position [2315, 0]
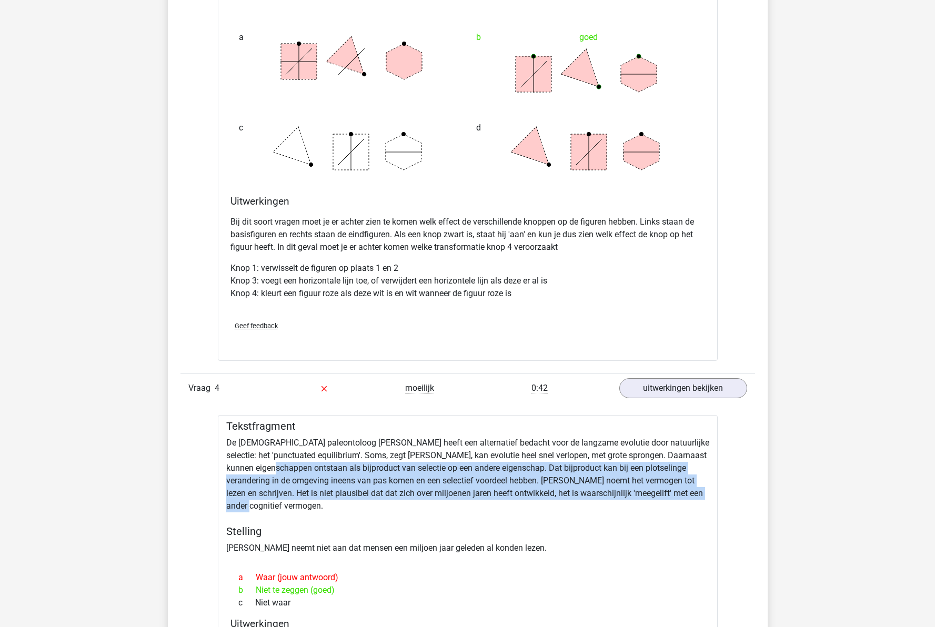
drag, startPoint x: 317, startPoint y: 470, endPoint x: 619, endPoint y: 506, distance: 303.6
click at [619, 506] on div "Tekstfragment De Amerikaanse paleontoloog Stephen Jay Gould heeft een alternati…" at bounding box center [468, 569] width 500 height 309
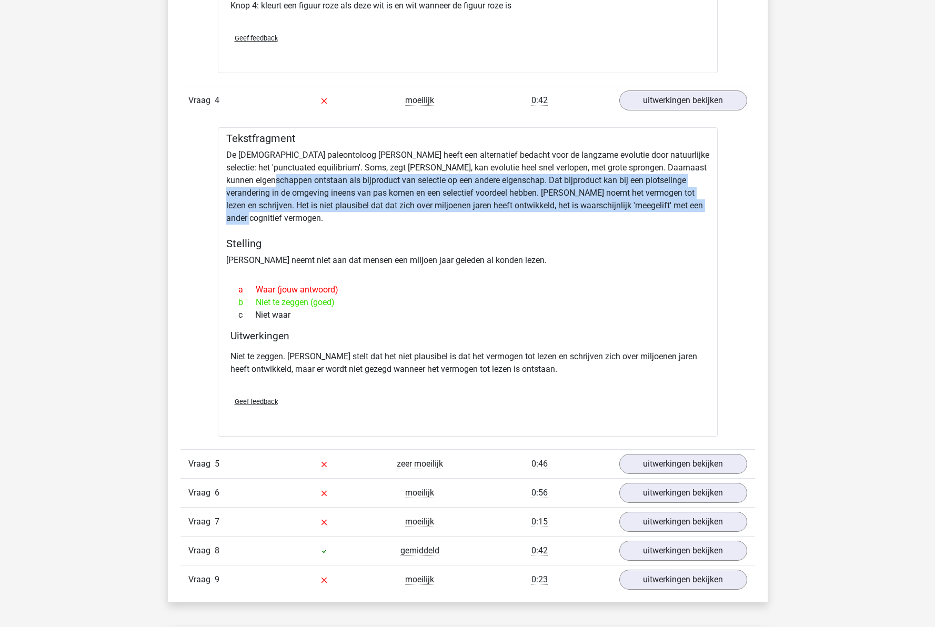
scroll to position [2684, 0]
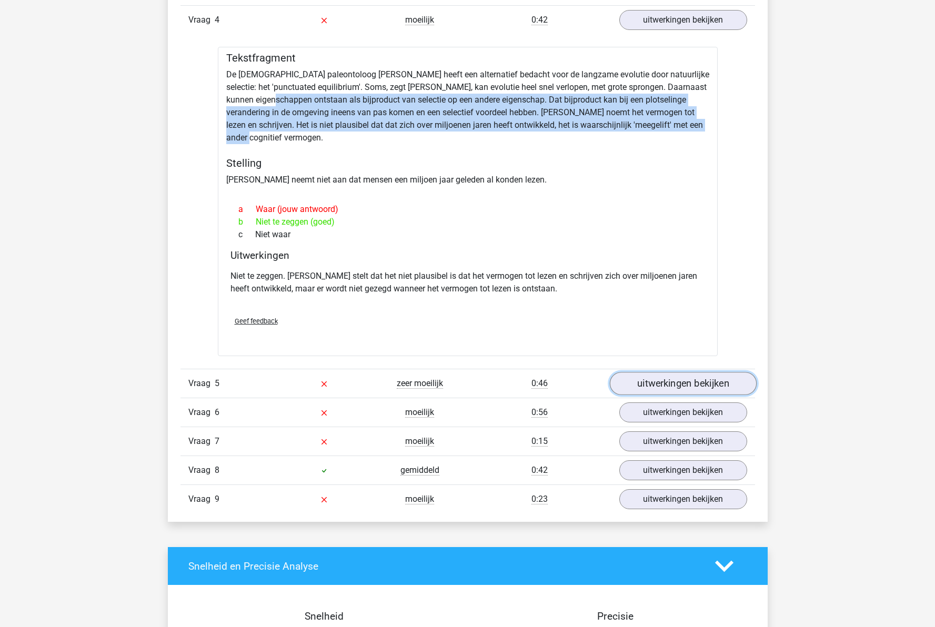
click at [705, 381] on link "uitwerkingen bekijken" at bounding box center [682, 384] width 147 height 23
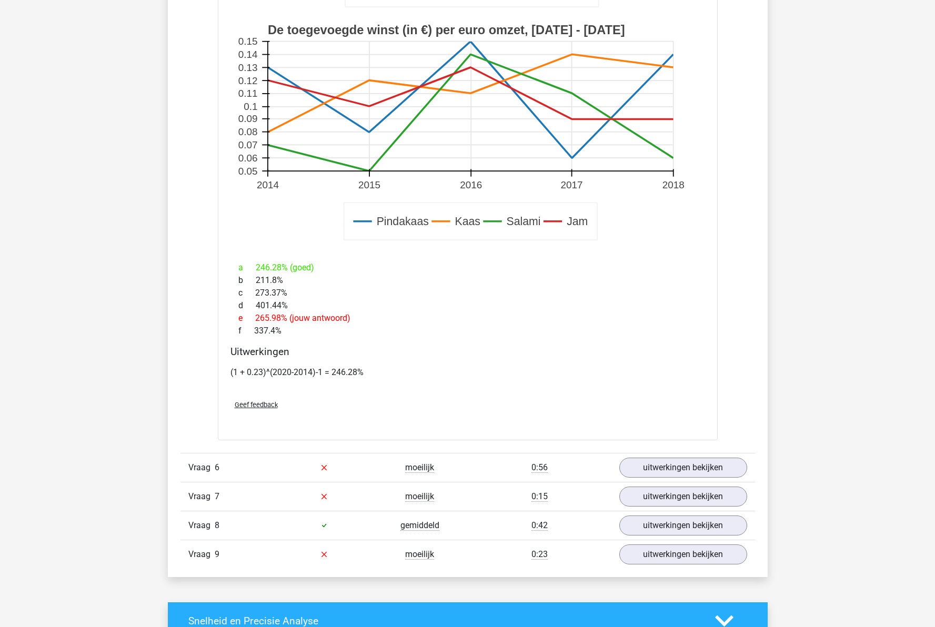
scroll to position [3368, 0]
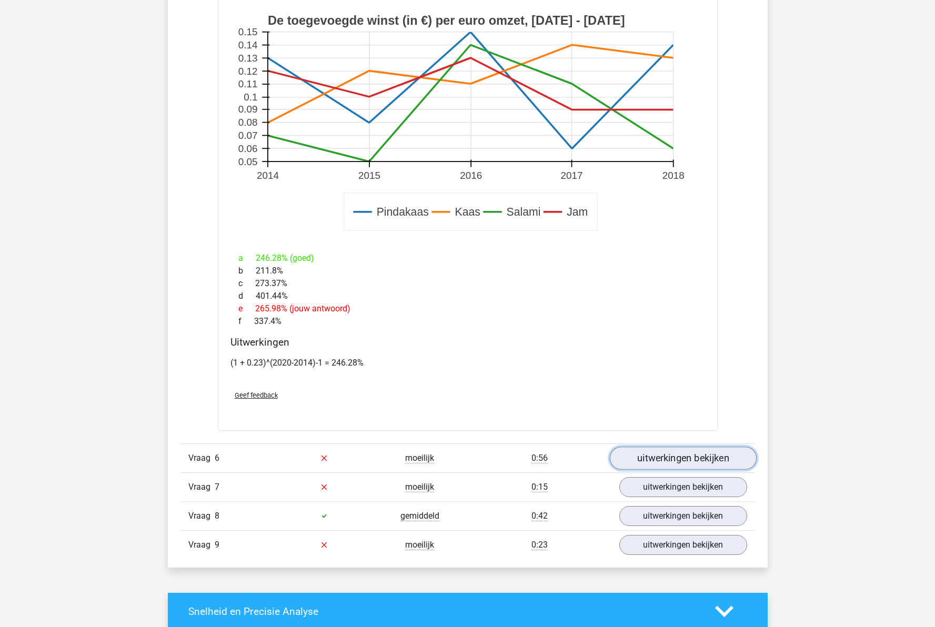
drag, startPoint x: 662, startPoint y: 464, endPoint x: 632, endPoint y: 460, distance: 29.8
click at [661, 464] on link "uitwerkingen bekijken" at bounding box center [682, 458] width 147 height 23
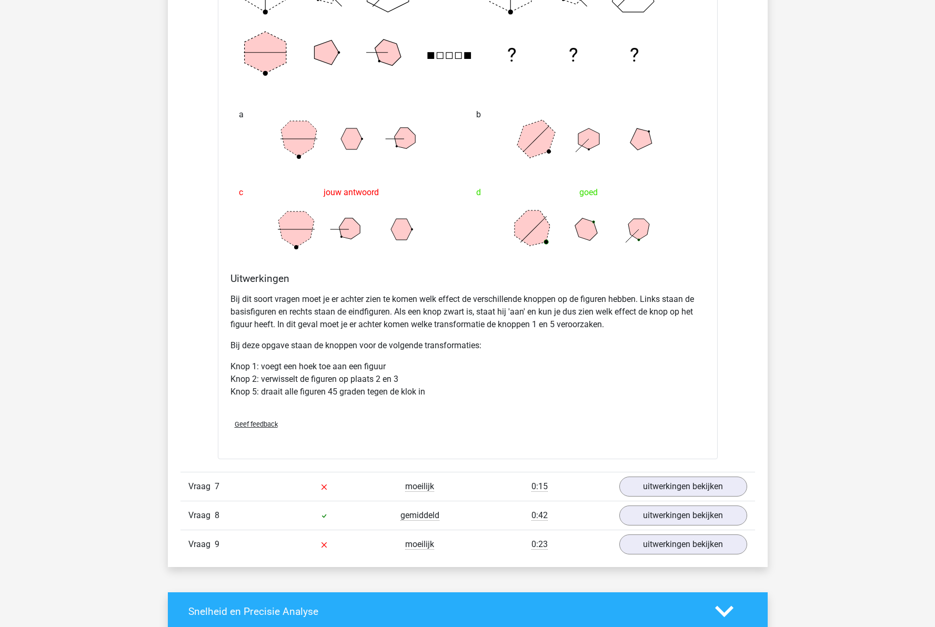
scroll to position [4104, 0]
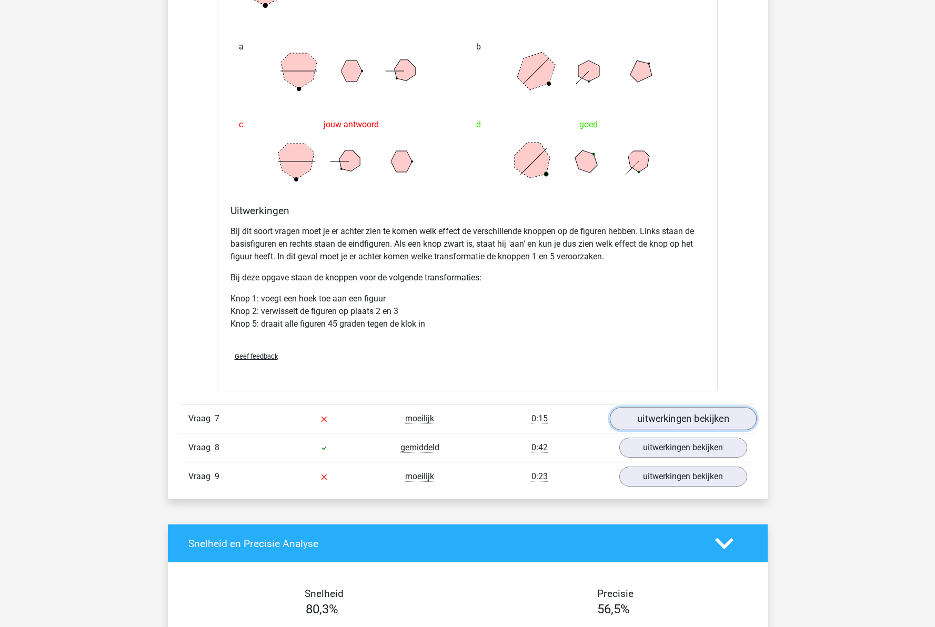
click at [661, 423] on link "uitwerkingen bekijken" at bounding box center [682, 418] width 147 height 23
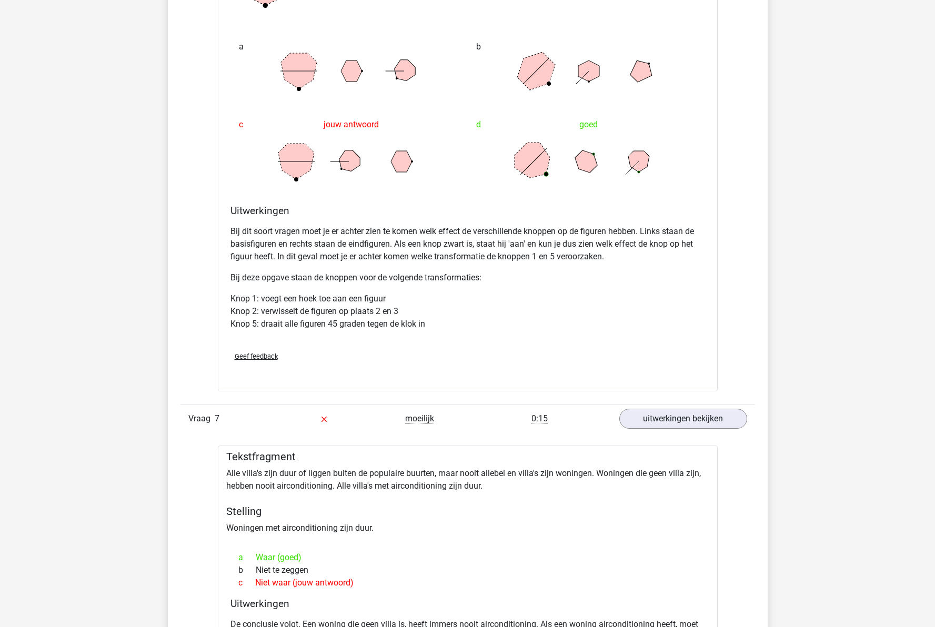
click at [235, 486] on div "Tekstfragment Alle villa's zijn duur of liggen buiten de populaire buurten, maa…" at bounding box center [468, 575] width 500 height 259
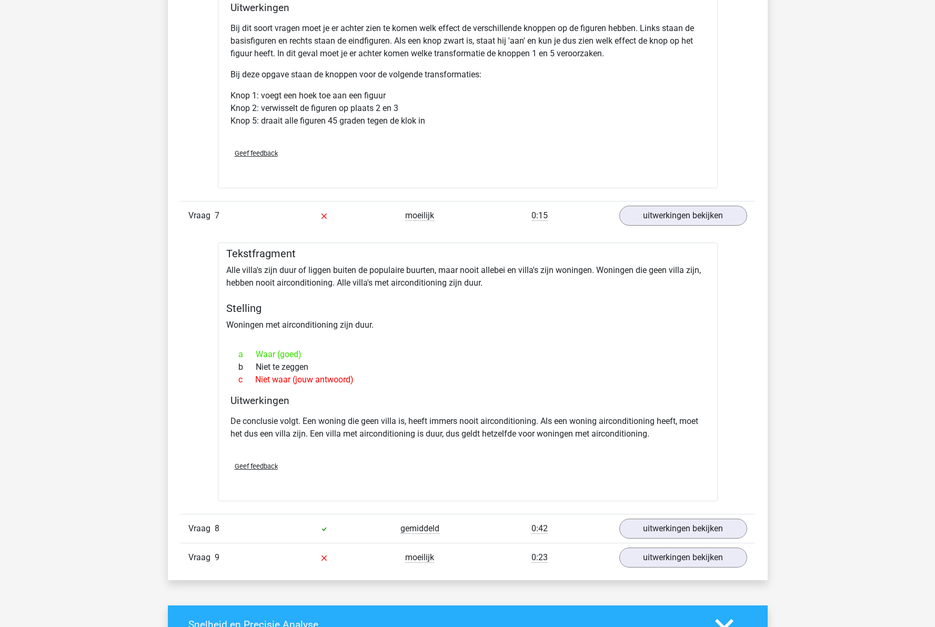
scroll to position [4315, 0]
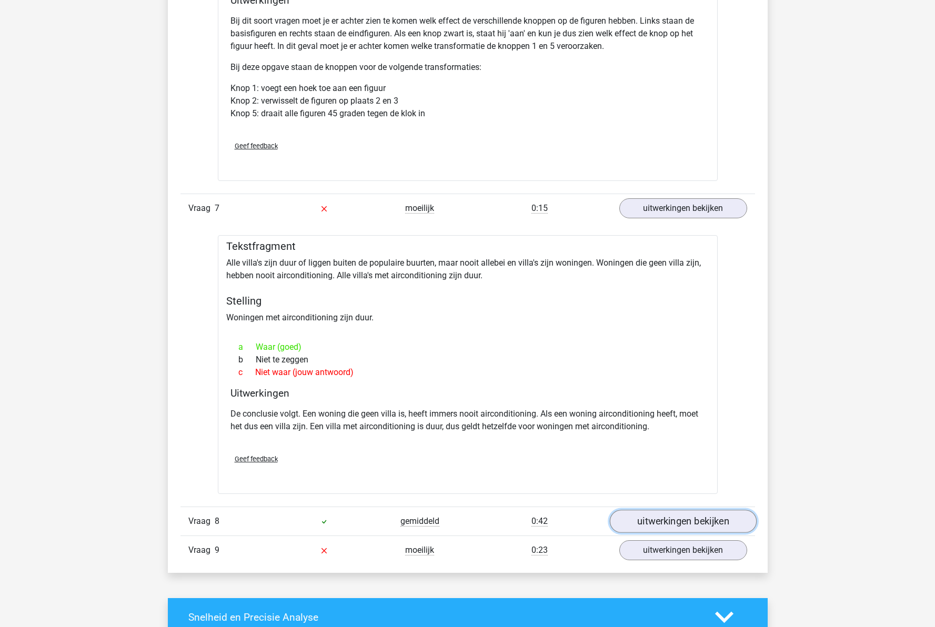
click at [655, 519] on link "uitwerkingen bekijken" at bounding box center [682, 521] width 147 height 23
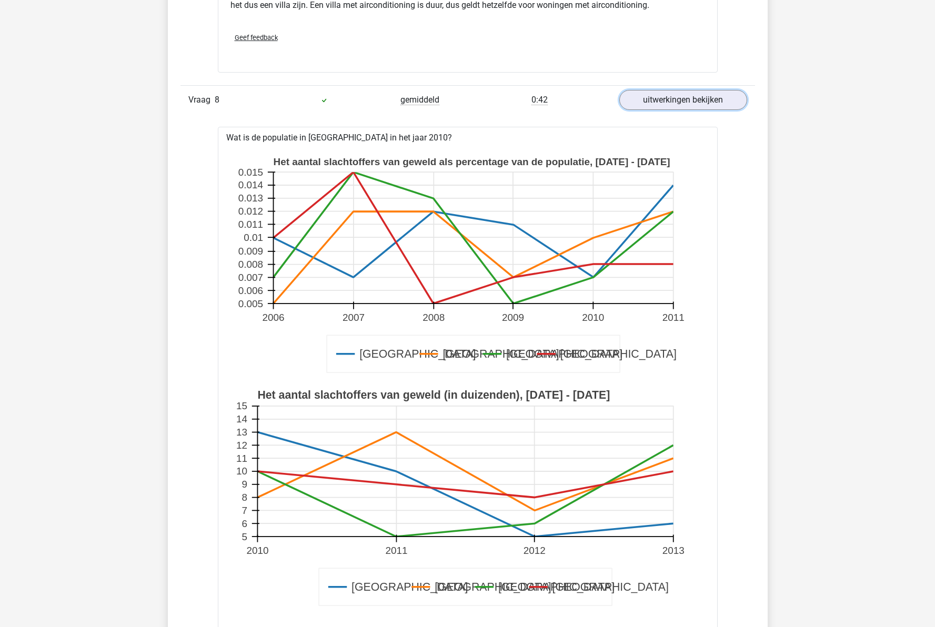
scroll to position [4736, 0]
click at [278, 139] on div "Wat is de populatie in Londen in het jaar 2010? Amsterdam Londen Parijs Barcelo…" at bounding box center [468, 466] width 500 height 679
click at [393, 396] on text "Het aantal slachtoffers van geweld (in duizenden), 2010 - 2013" at bounding box center [433, 396] width 353 height 13
click at [254, 501] on rect at bounding box center [468, 499] width 466 height 233
click at [253, 498] on icon at bounding box center [255, 498] width 7 height 0
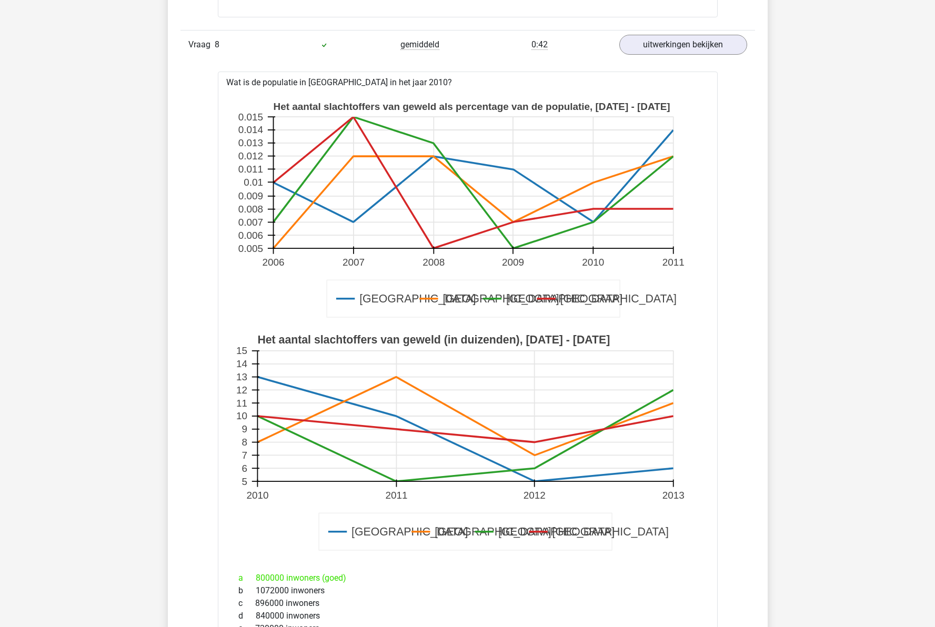
scroll to position [4788, 0]
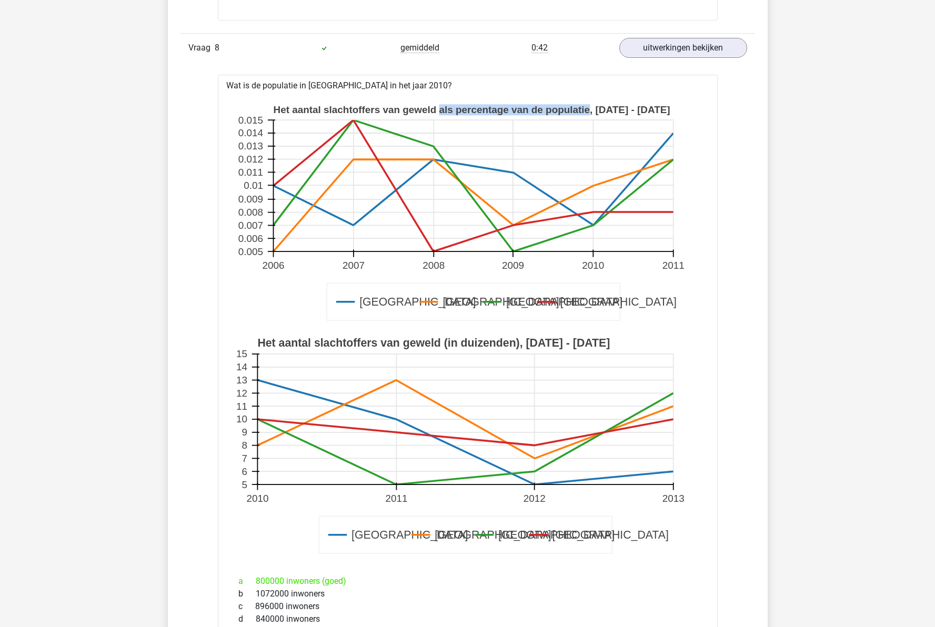
drag, startPoint x: 439, startPoint y: 112, endPoint x: 591, endPoint y: 112, distance: 152.1
click at [591, 112] on text "Het aantal slachtoffers van geweld als percentage van de populatie, 2006 - 2011" at bounding box center [471, 110] width 397 height 11
click at [593, 184] on icon at bounding box center [593, 186] width 0 height 132
click at [593, 185] on icon at bounding box center [473, 206] width 400 height 92
click at [257, 445] on rect at bounding box center [468, 446] width 466 height 233
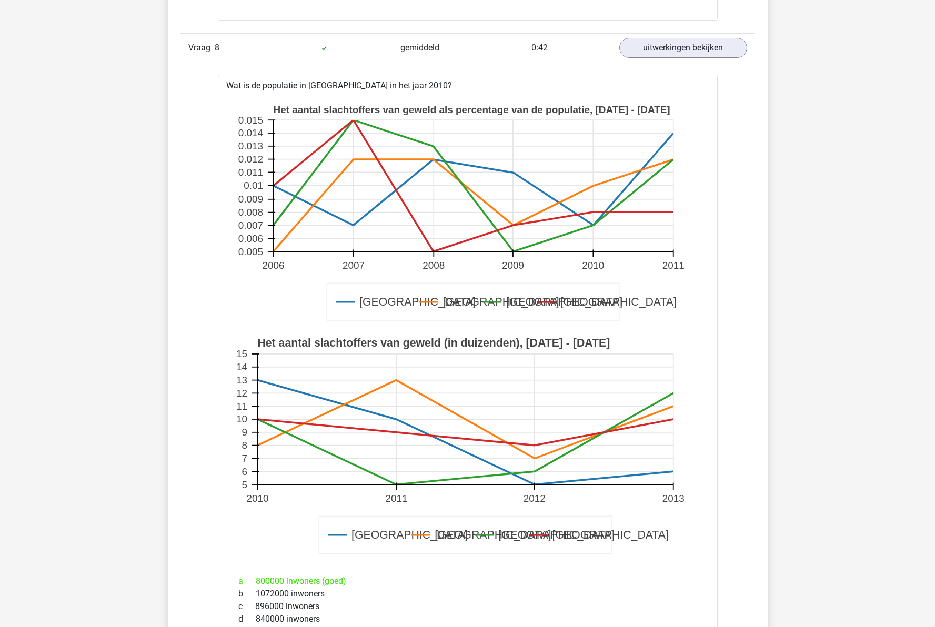
click at [256, 445] on rect at bounding box center [468, 446] width 466 height 233
click at [594, 186] on icon at bounding box center [473, 206] width 400 height 92
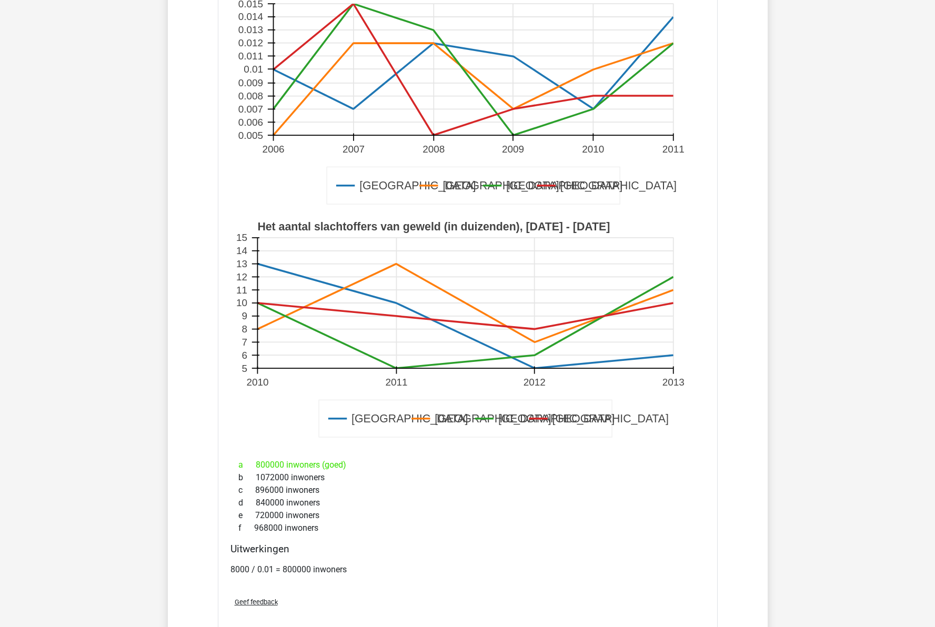
scroll to position [5051, 0]
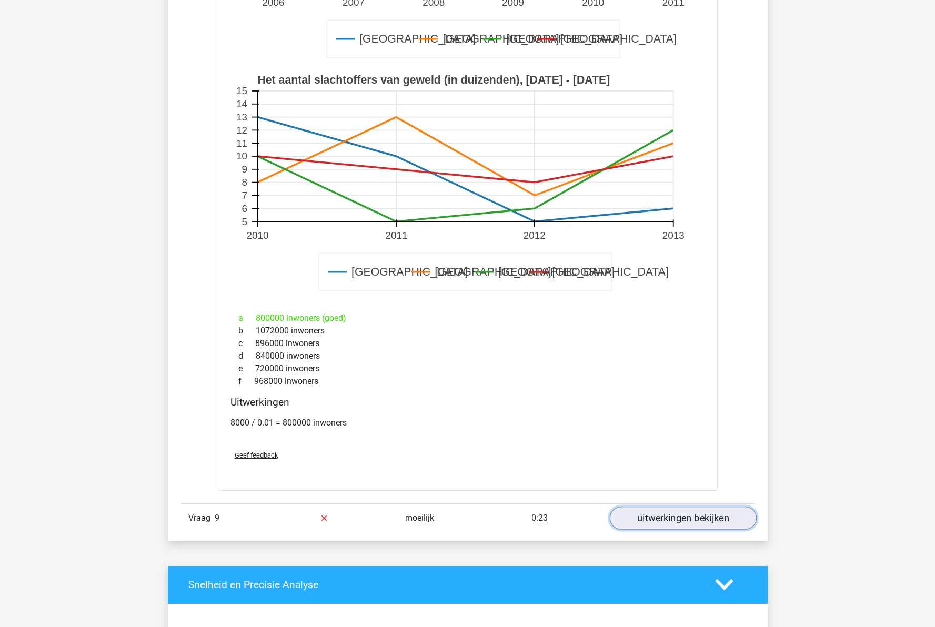
click at [667, 511] on link "uitwerkingen bekijken" at bounding box center [682, 518] width 147 height 23
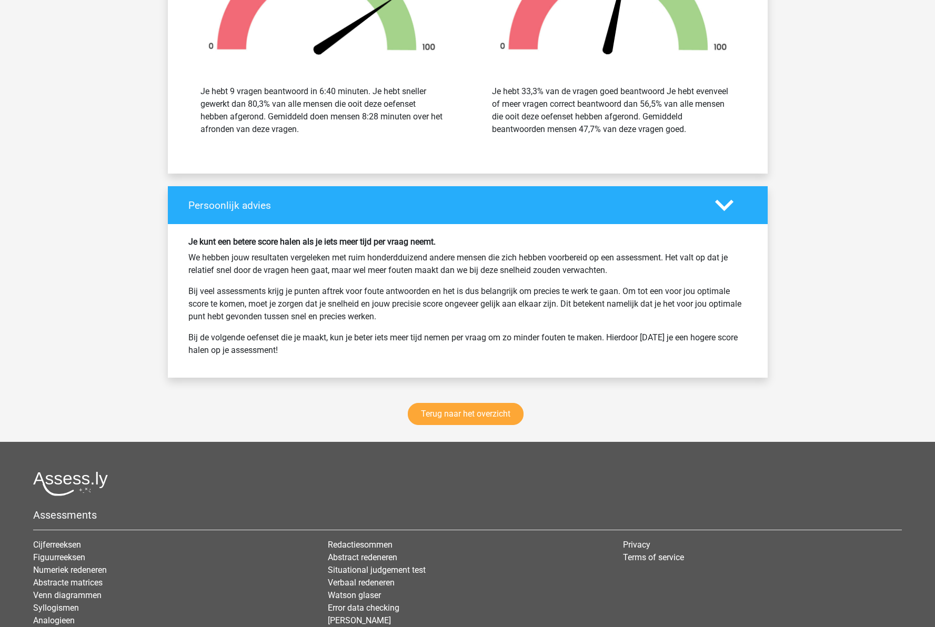
scroll to position [6546, 0]
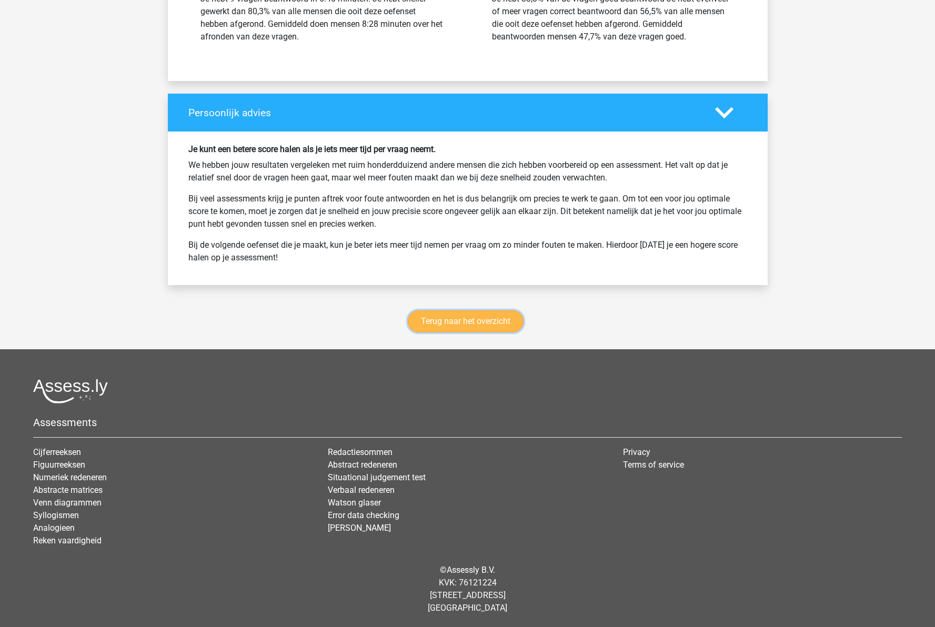
click at [489, 324] on link "Terug naar het overzicht" at bounding box center [466, 321] width 116 height 22
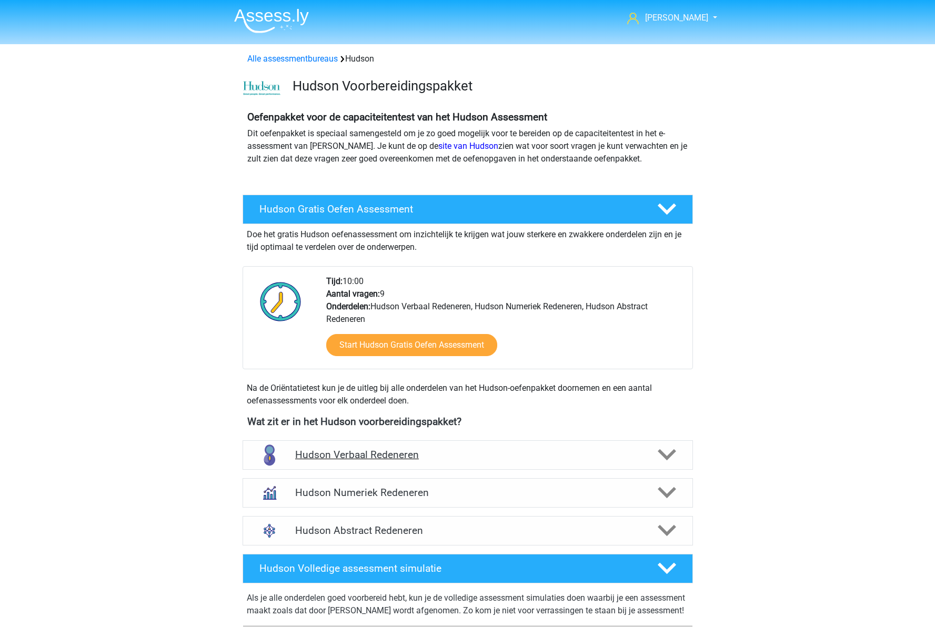
click at [524, 455] on h4 "Hudson Verbaal Redeneren" at bounding box center [467, 455] width 345 height 12
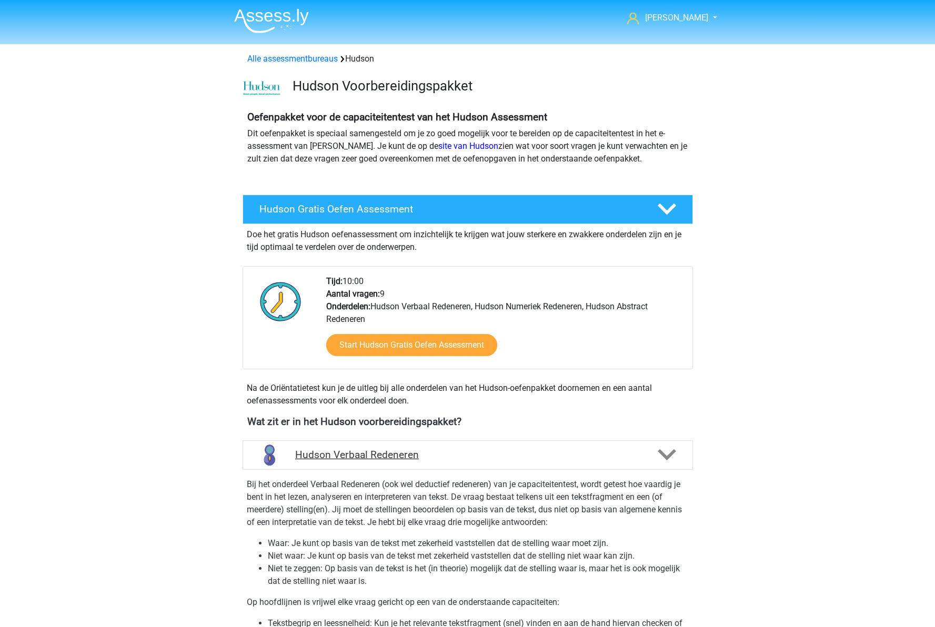
click at [429, 458] on h4 "Hudson Verbaal Redeneren" at bounding box center [467, 455] width 345 height 12
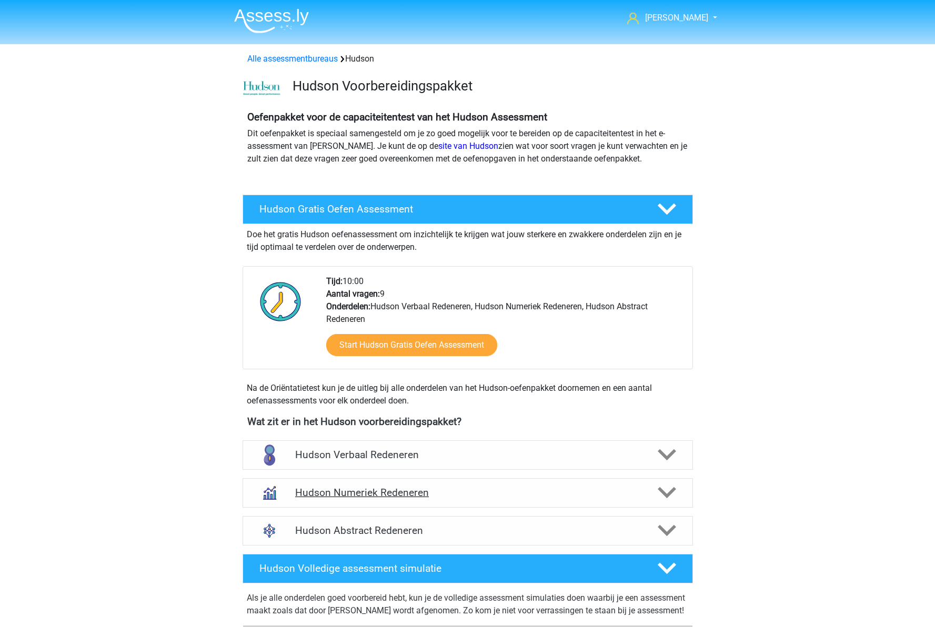
click at [434, 489] on h4 "Hudson Numeriek Redeneren" at bounding box center [467, 493] width 345 height 12
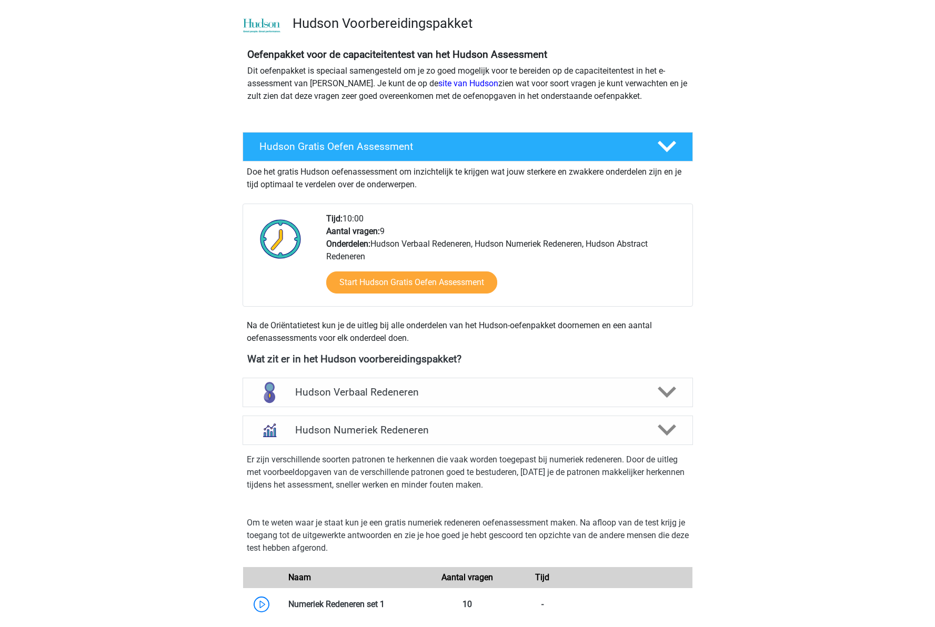
scroll to position [158, 0]
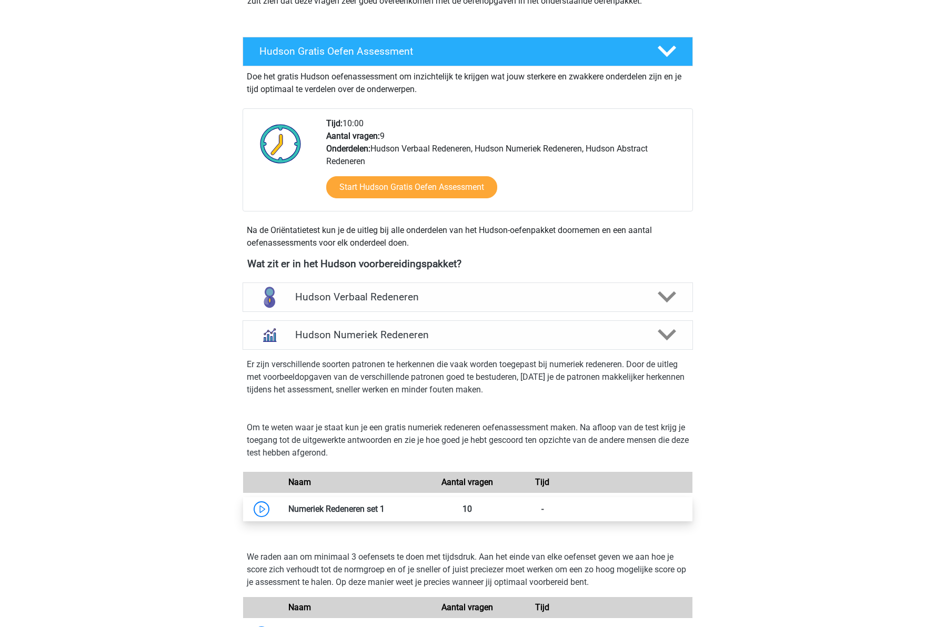
click at [385, 507] on link at bounding box center [385, 509] width 0 height 10
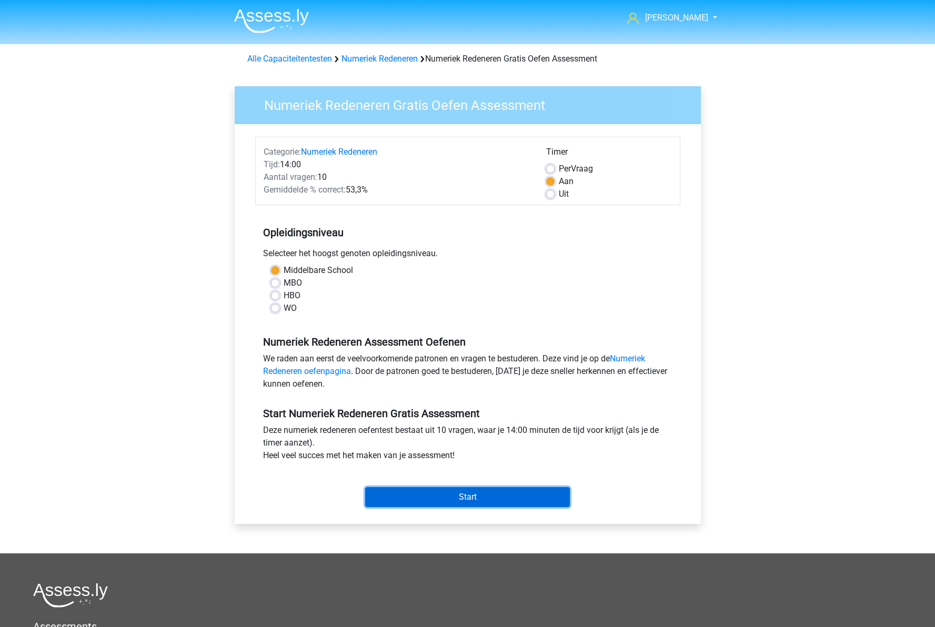
click at [451, 495] on input "Start" at bounding box center [467, 497] width 205 height 20
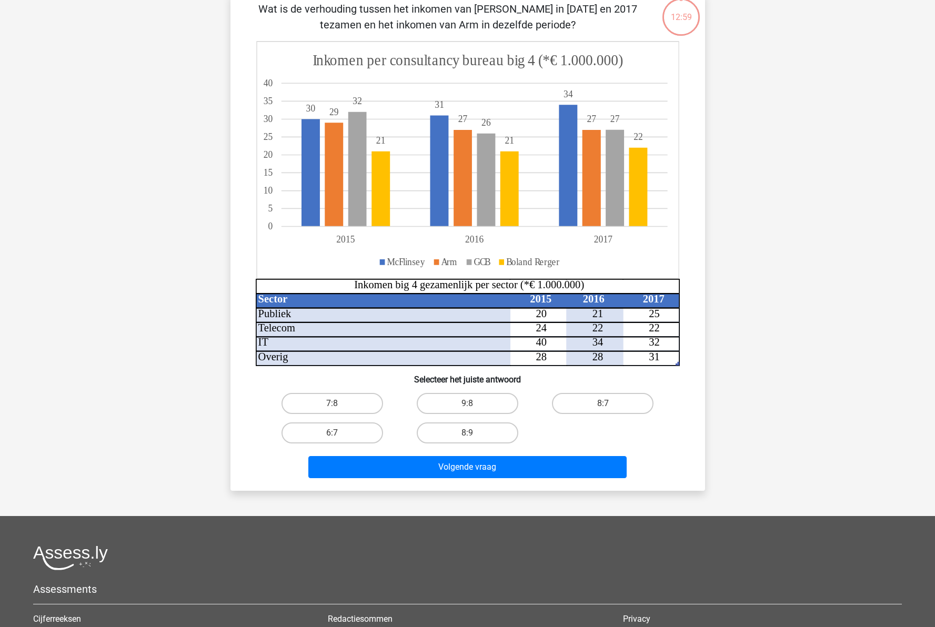
scroll to position [105, 0]
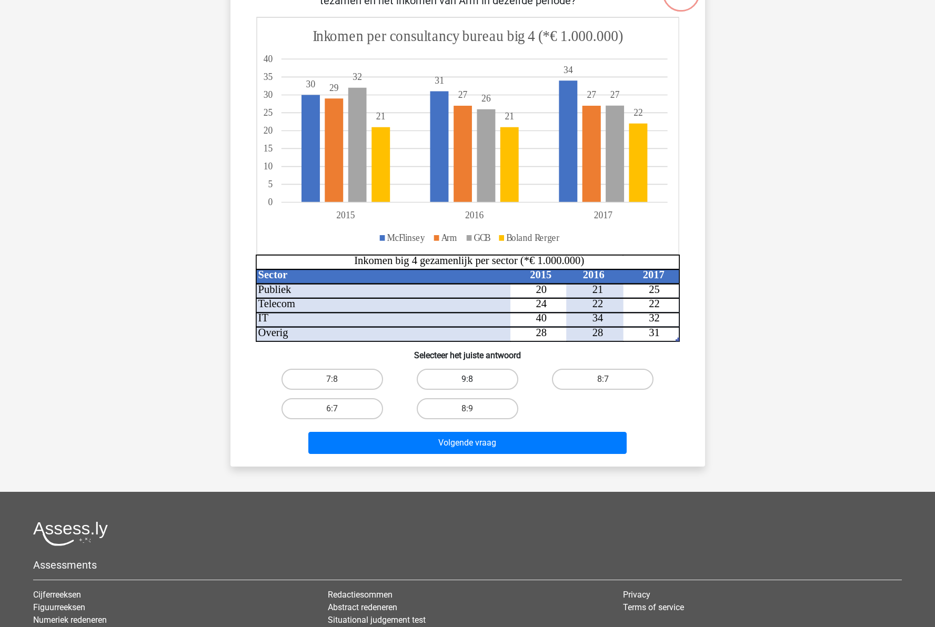
click at [483, 384] on label "9:8" at bounding box center [468, 379] width 102 height 21
click at [474, 384] on input "9:8" at bounding box center [470, 382] width 7 height 7
radio input "true"
click at [681, 420] on div "7:8 9:8 8:7 6:7 8:9" at bounding box center [467, 394] width 441 height 59
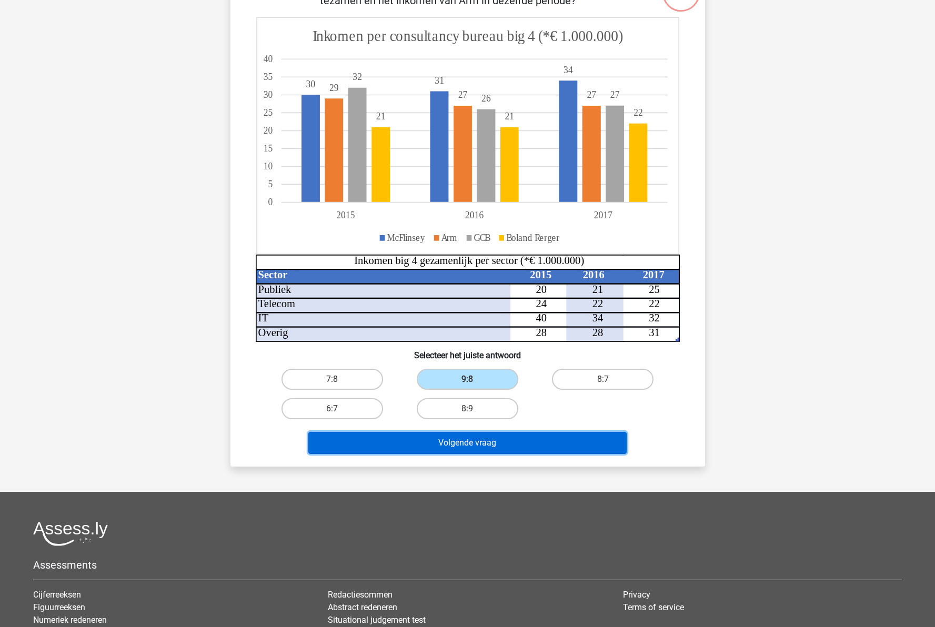
click at [542, 446] on button "Volgende vraag" at bounding box center [467, 443] width 318 height 22
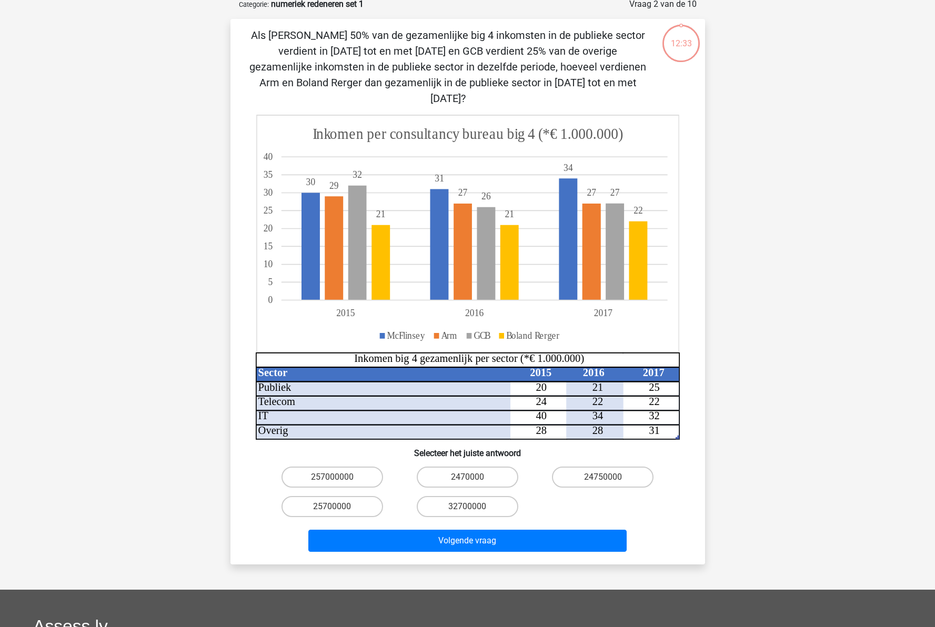
scroll to position [53, 0]
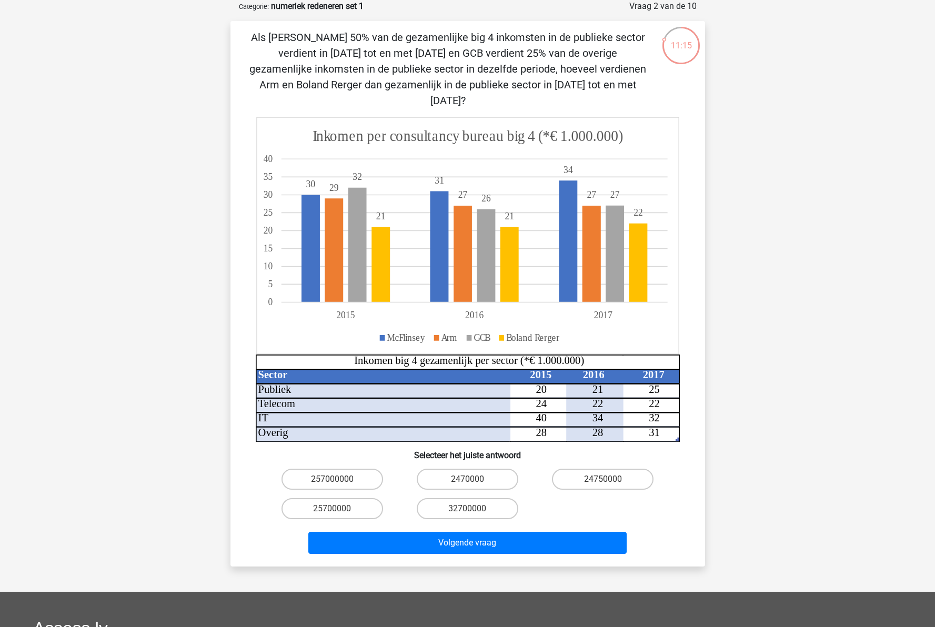
click at [549, 272] on icon at bounding box center [467, 235] width 422 height 237
drag, startPoint x: 586, startPoint y: 464, endPoint x: 587, endPoint y: 496, distance: 31.6
click at [586, 469] on label "24750000" at bounding box center [603, 479] width 102 height 21
click at [603, 479] on input "24750000" at bounding box center [606, 482] width 7 height 7
radio input "true"
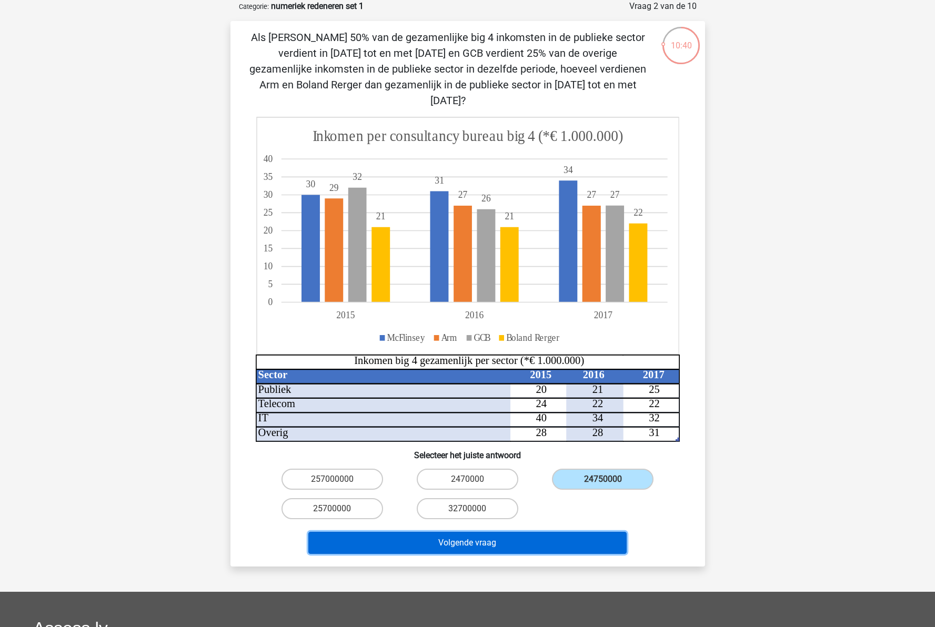
click at [567, 532] on button "Volgende vraag" at bounding box center [467, 543] width 318 height 22
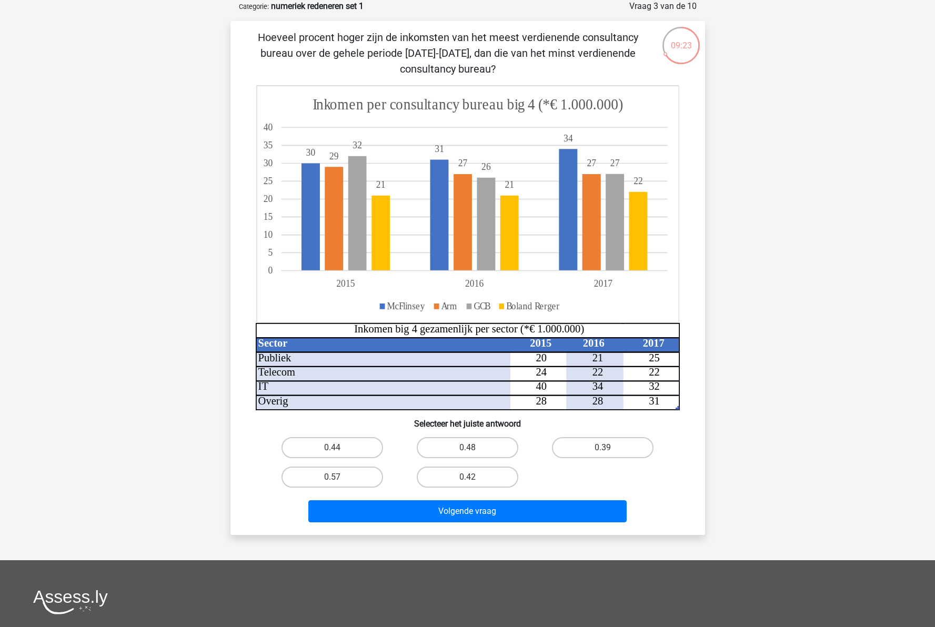
click at [266, 352] on icon at bounding box center [468, 352] width 424 height 1
drag, startPoint x: 427, startPoint y: 59, endPoint x: 446, endPoint y: 61, distance: 19.0
click at [446, 61] on p "Hoeveel procent hoger zijn de inkomsten van het meest verdienende consultancy b…" at bounding box center [447, 52] width 401 height 47
click at [446, 69] on p "Hoeveel procent hoger zijn de inkomsten van het meest verdienende consultancy b…" at bounding box center [447, 52] width 401 height 47
click at [443, 358] on icon at bounding box center [440, 381] width 368 height 58
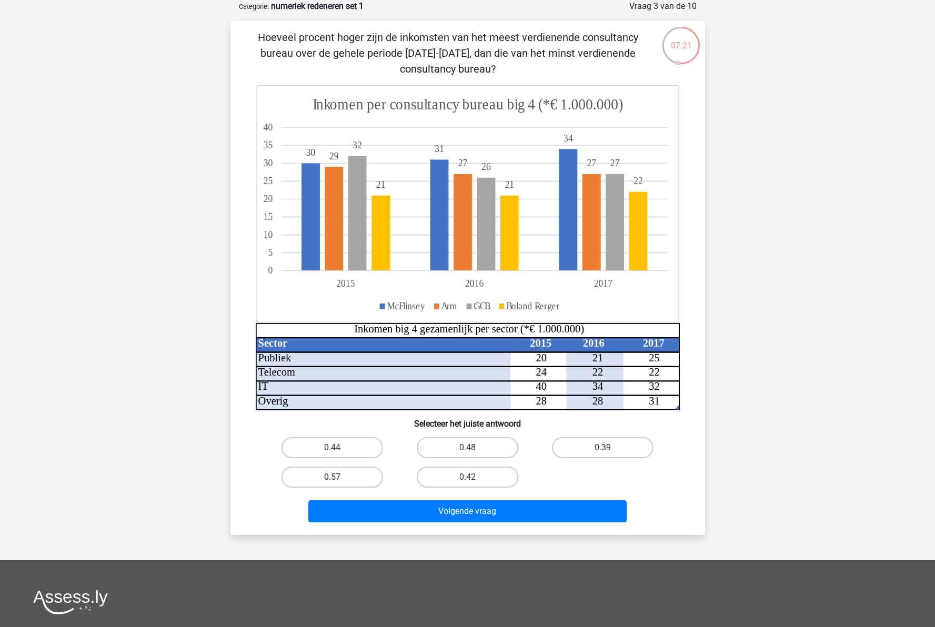
click at [515, 250] on icon at bounding box center [509, 231] width 276 height 79
click at [484, 454] on label "0.48" at bounding box center [468, 447] width 102 height 21
click at [474, 454] on input "0.48" at bounding box center [470, 451] width 7 height 7
radio input "true"
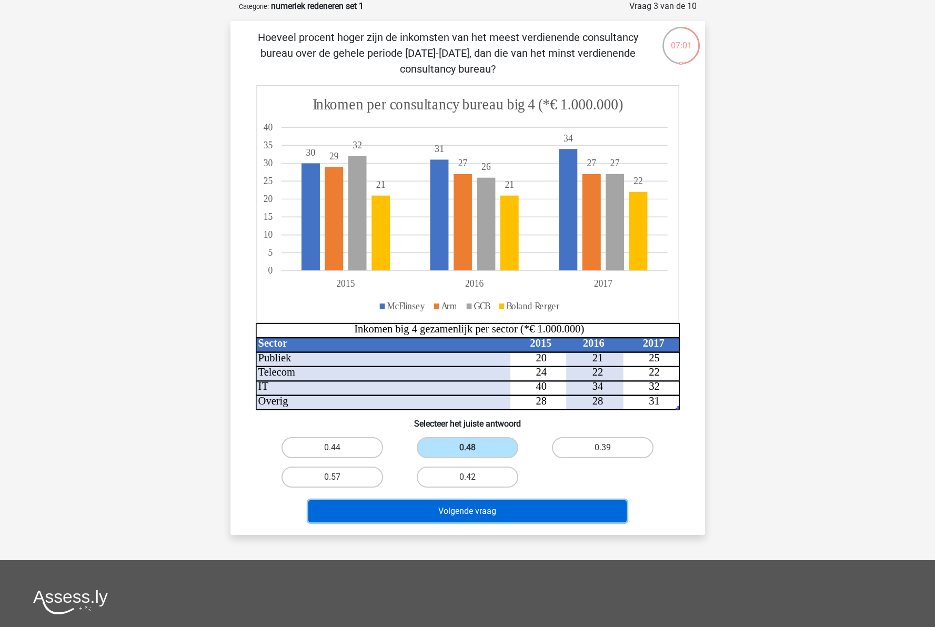
click at [493, 507] on button "Volgende vraag" at bounding box center [467, 511] width 318 height 22
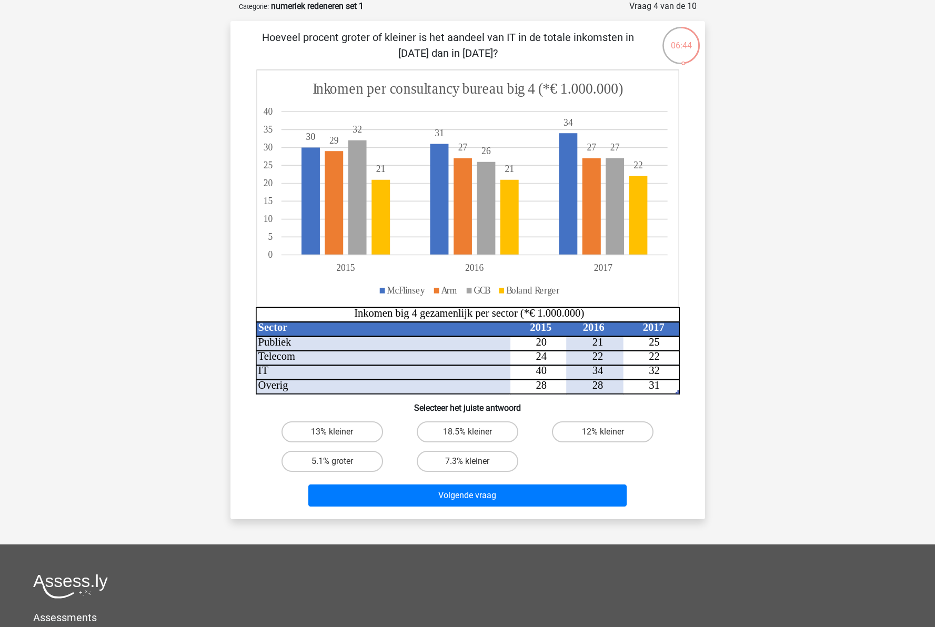
click at [659, 369] on tspan "32" at bounding box center [654, 371] width 11 height 12
click at [486, 465] on label "7.3% kleiner" at bounding box center [468, 461] width 102 height 21
click at [474, 465] on input "7.3% kleiner" at bounding box center [470, 464] width 7 height 7
radio input "true"
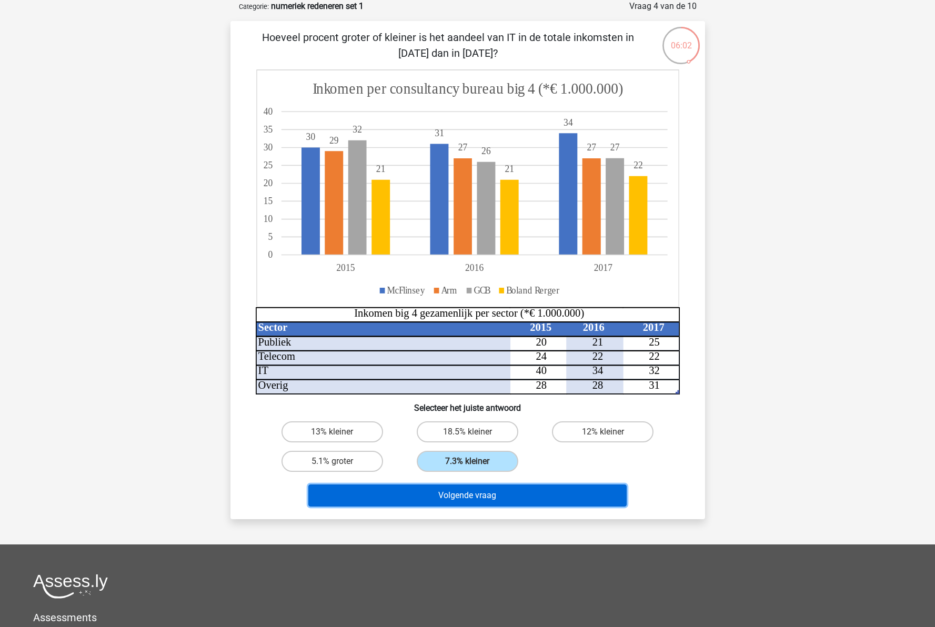
click at [506, 503] on button "Volgende vraag" at bounding box center [467, 496] width 318 height 22
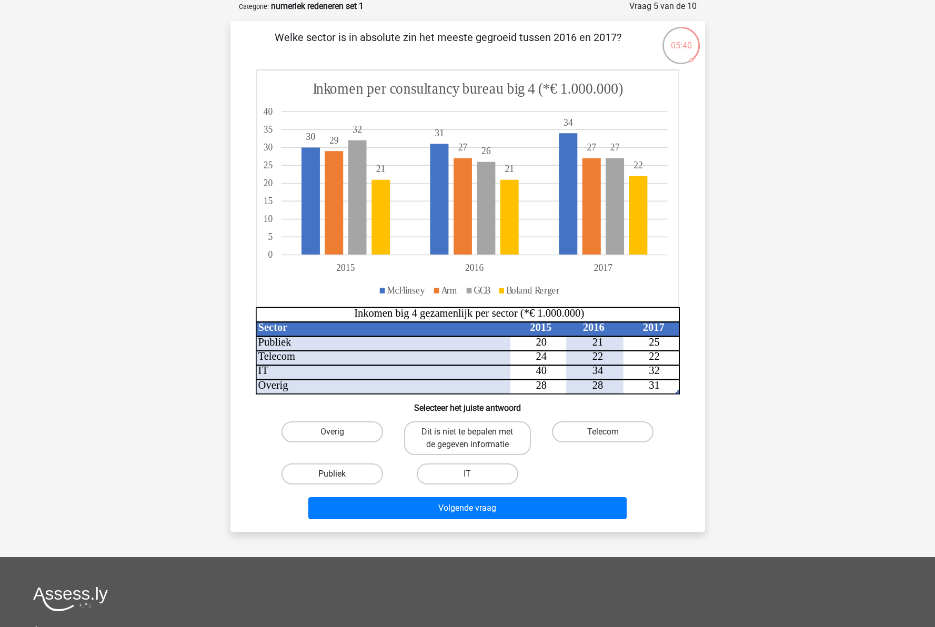
click at [350, 471] on label "Publiek" at bounding box center [333, 474] width 102 height 21
click at [339, 474] on input "Publiek" at bounding box center [335, 477] width 7 height 7
radio input "true"
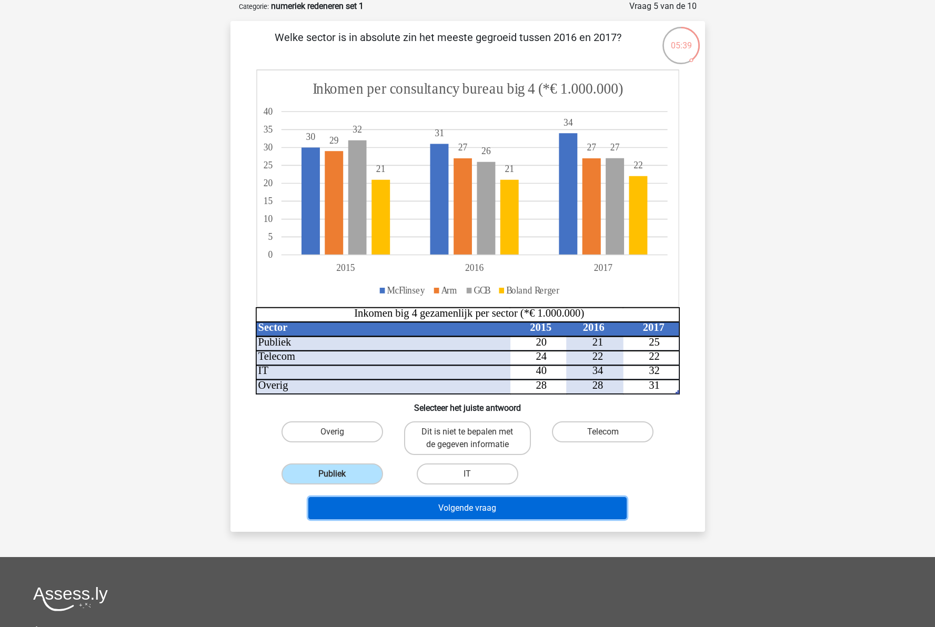
click at [473, 518] on button "Volgende vraag" at bounding box center [467, 508] width 318 height 22
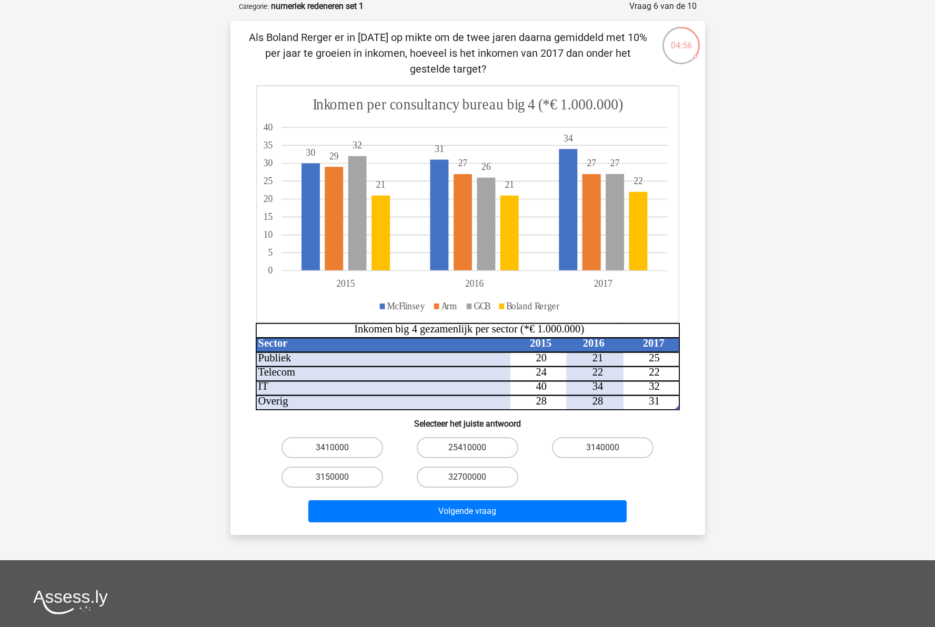
click at [471, 46] on p "Als Boland Rerger er in 2015 op mikte om de twee jaren daarna gemiddeld met 10%…" at bounding box center [447, 52] width 401 height 47
click at [497, 272] on icon at bounding box center [467, 204] width 422 height 237
click at [473, 479] on input "32700000" at bounding box center [470, 480] width 7 height 7
radio input "true"
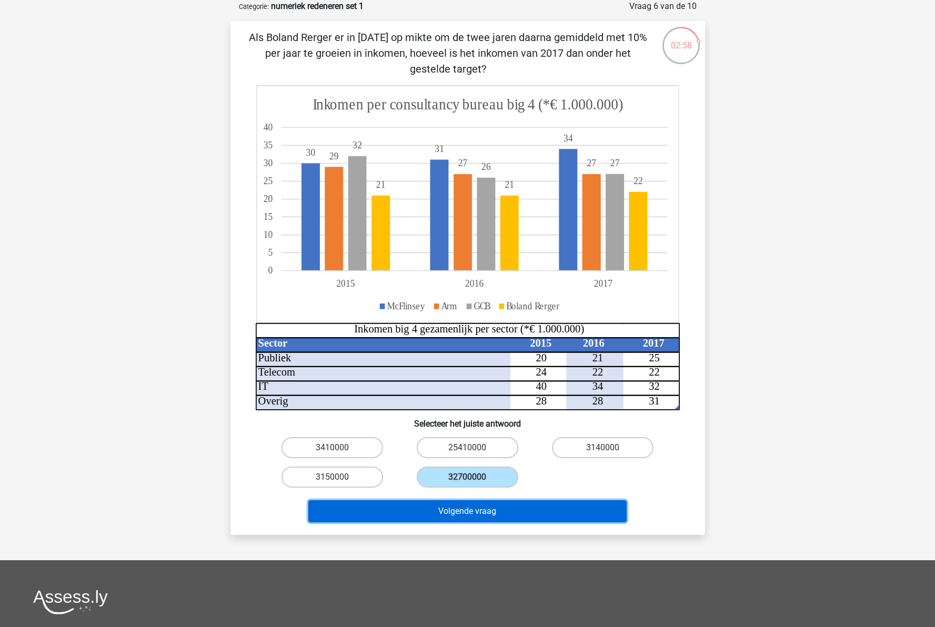
click at [464, 516] on button "Volgende vraag" at bounding box center [467, 511] width 318 height 22
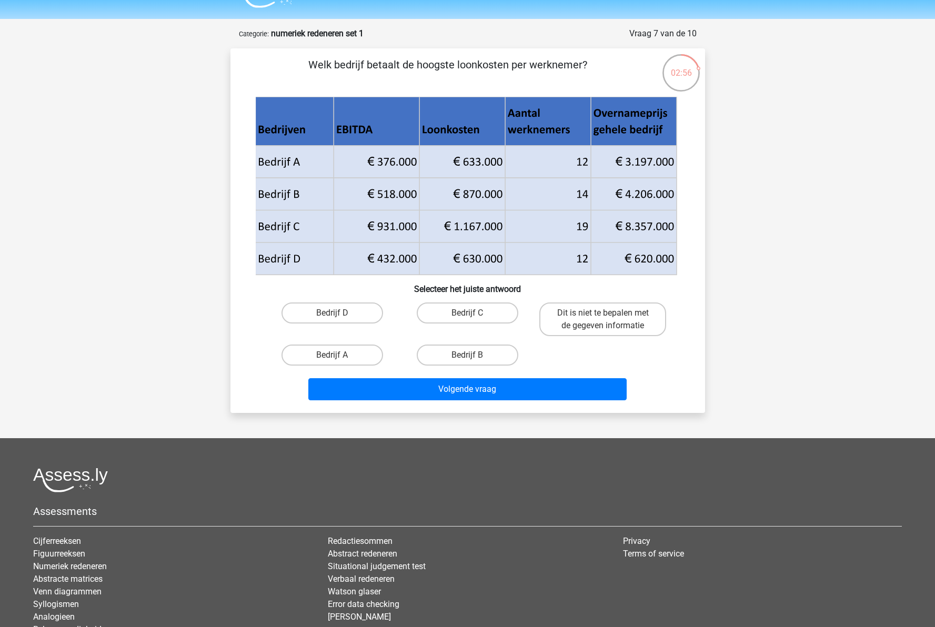
scroll to position [0, 0]
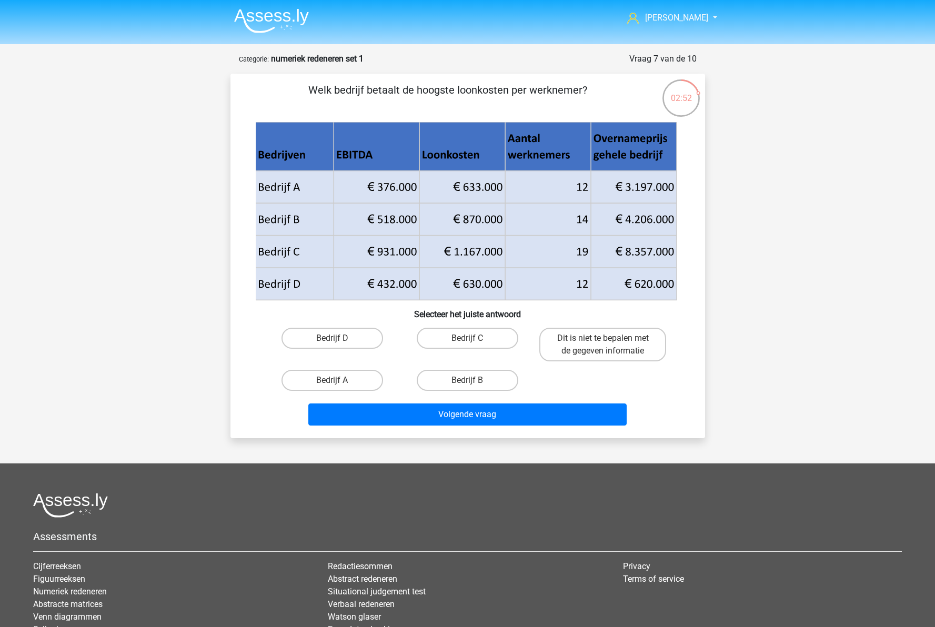
click at [470, 259] on icon at bounding box center [465, 268] width 421 height 65
click at [460, 378] on label "Bedrijf B" at bounding box center [468, 380] width 102 height 21
click at [467, 380] on input "Bedrijf B" at bounding box center [470, 383] width 7 height 7
radio input "true"
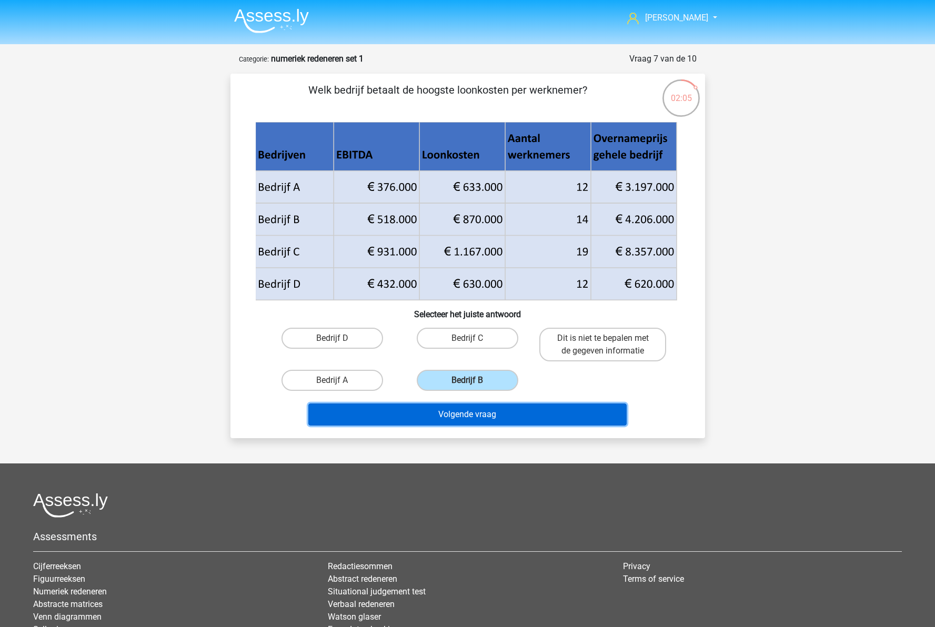
click at [513, 418] on button "Volgende vraag" at bounding box center [467, 415] width 318 height 22
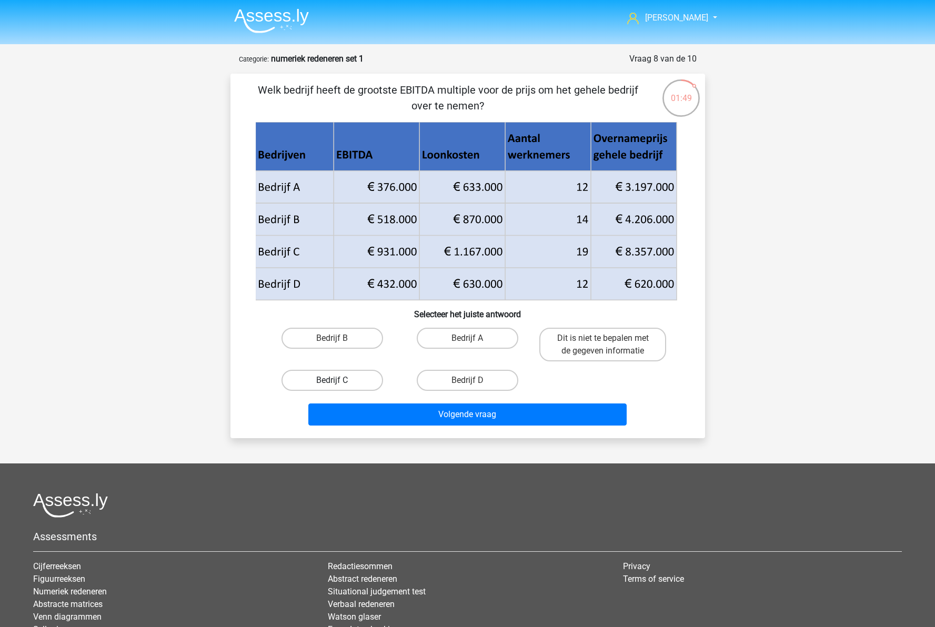
click at [327, 384] on label "Bedrijf C" at bounding box center [333, 380] width 102 height 21
click at [332, 384] on input "Bedrijf C" at bounding box center [335, 383] width 7 height 7
radio input "true"
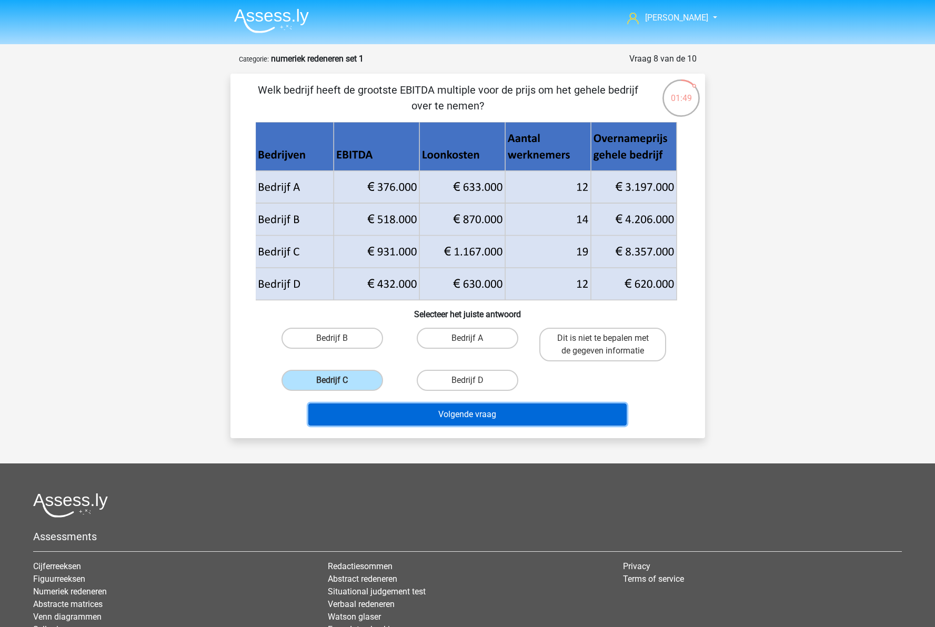
click at [473, 414] on button "Volgende vraag" at bounding box center [467, 415] width 318 height 22
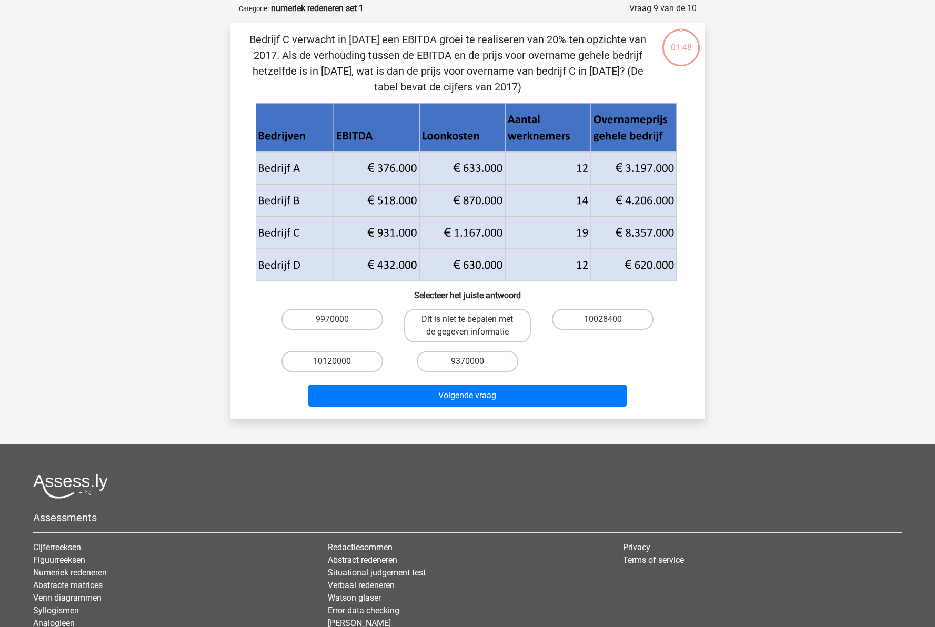
scroll to position [53, 0]
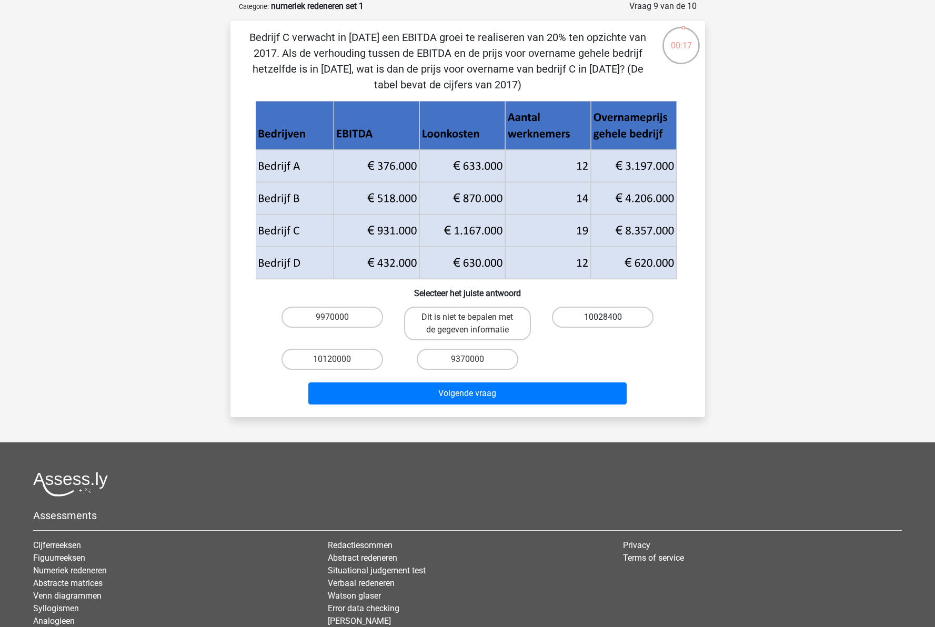
click at [618, 323] on label "10028400" at bounding box center [603, 317] width 102 height 21
click at [610, 323] on input "10028400" at bounding box center [606, 320] width 7 height 7
radio input "true"
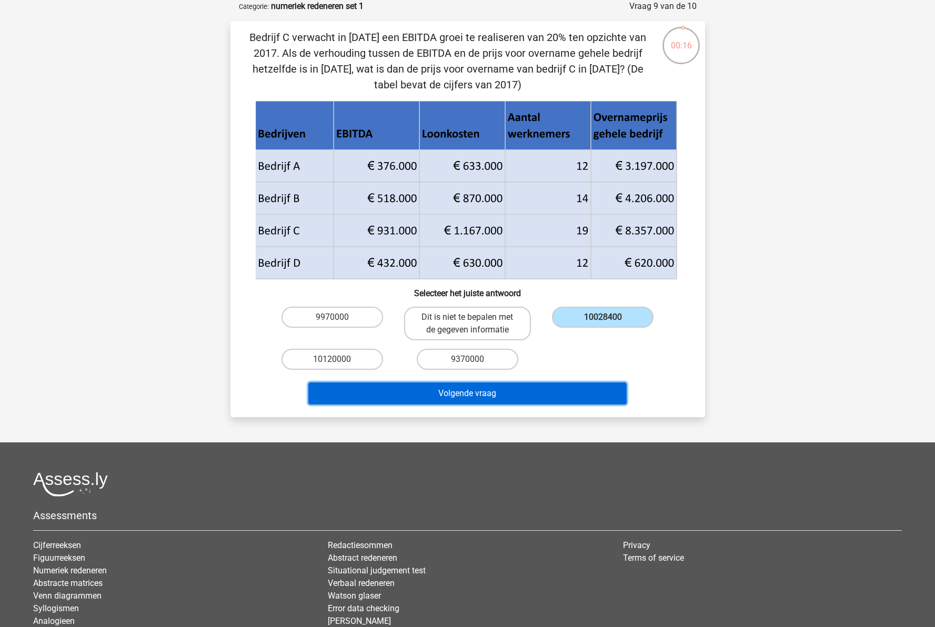
click at [554, 399] on button "Volgende vraag" at bounding box center [467, 394] width 318 height 22
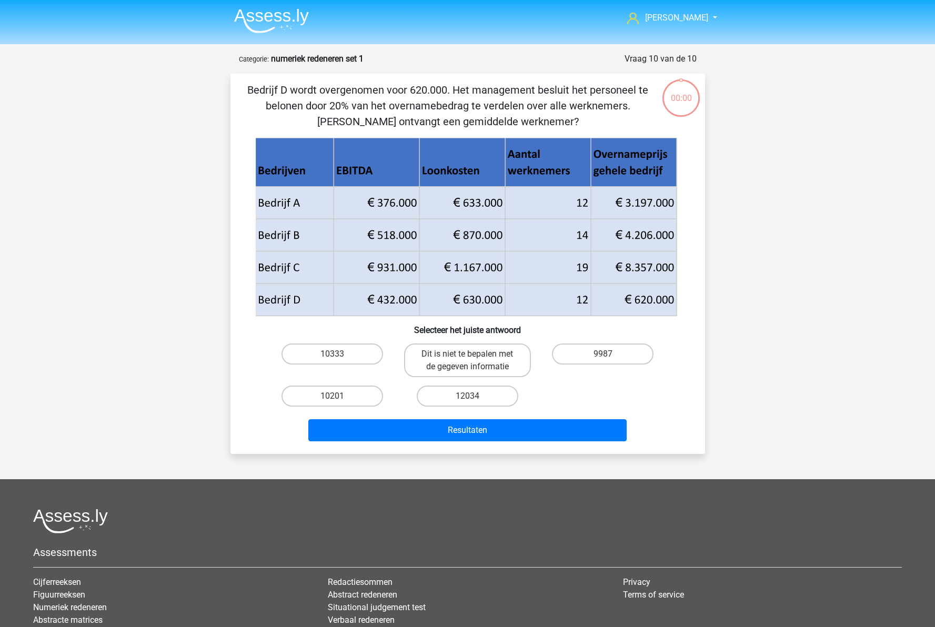
scroll to position [53, 0]
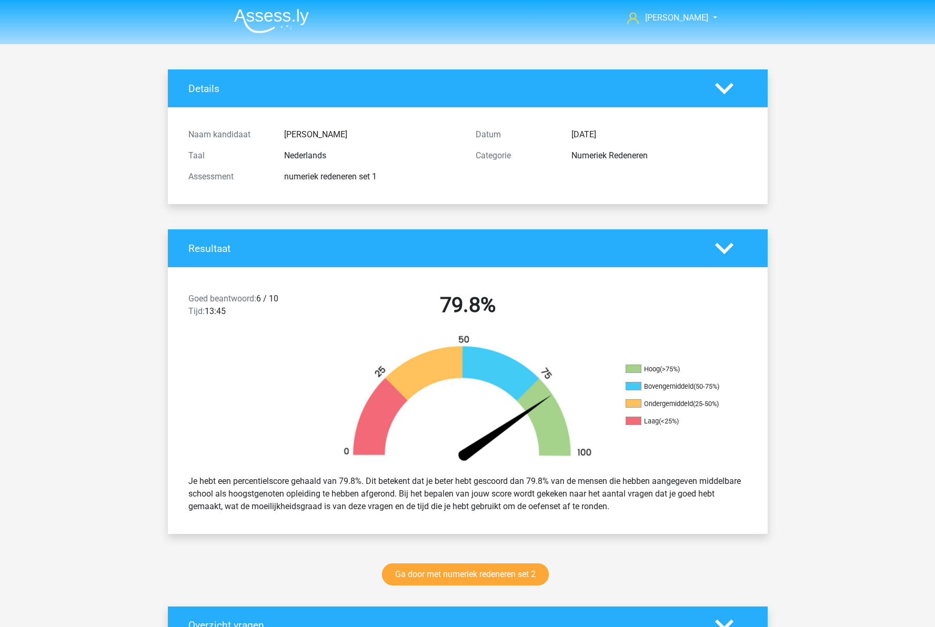
click at [218, 406] on div at bounding box center [243, 401] width 150 height 132
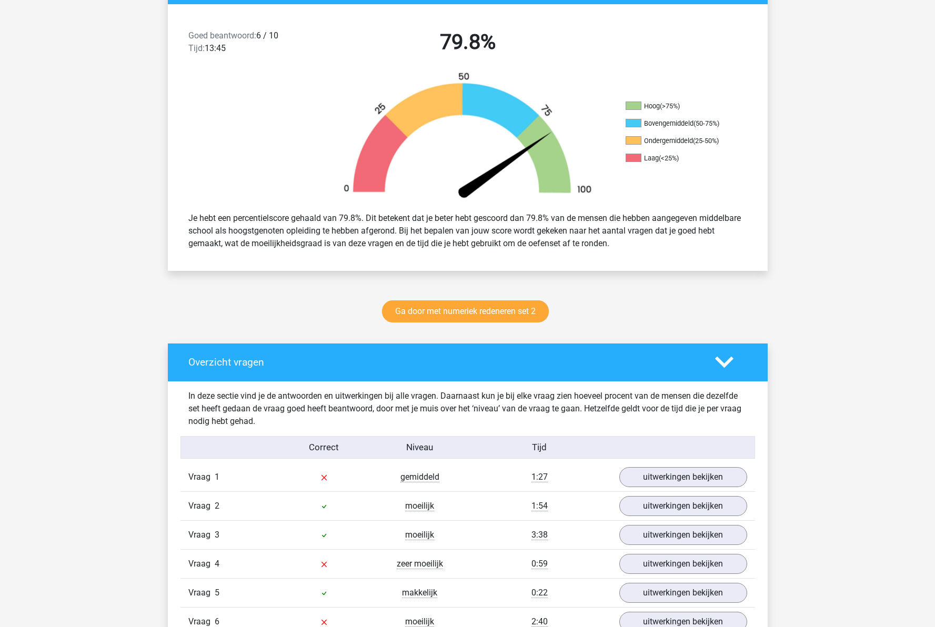
scroll to position [284, 0]
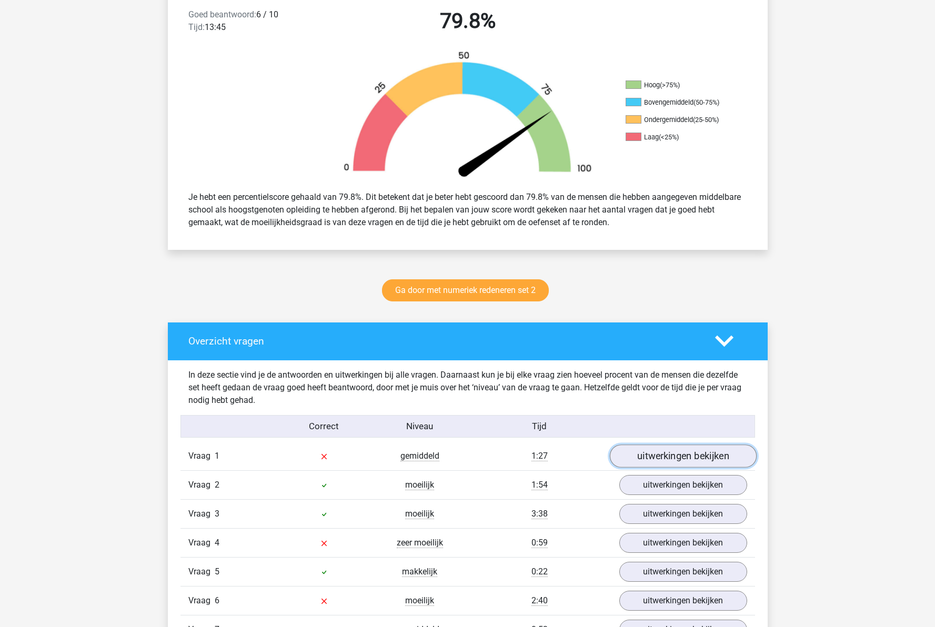
click at [660, 459] on link "uitwerkingen bekijken" at bounding box center [682, 456] width 147 height 23
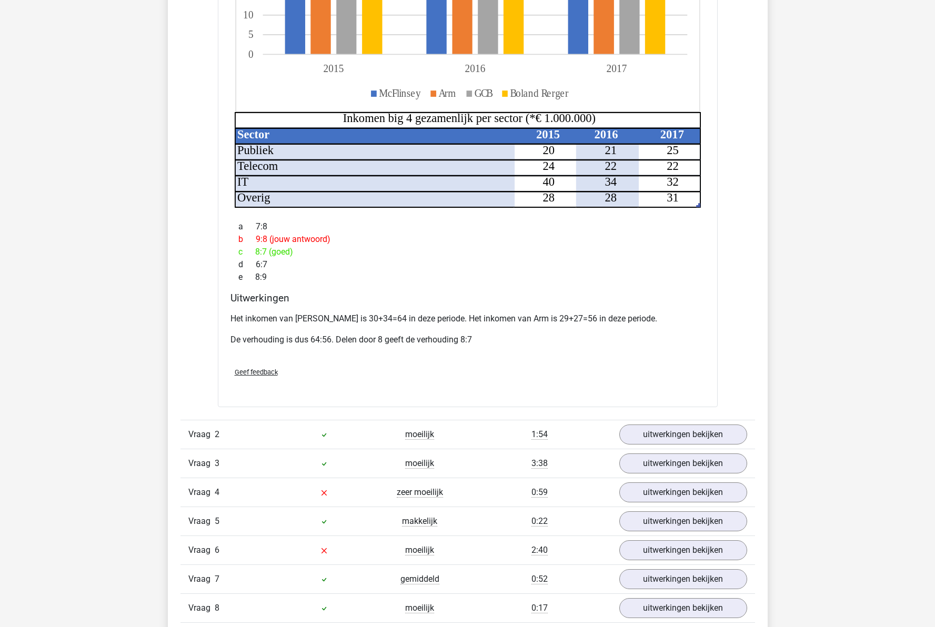
scroll to position [1021, 0]
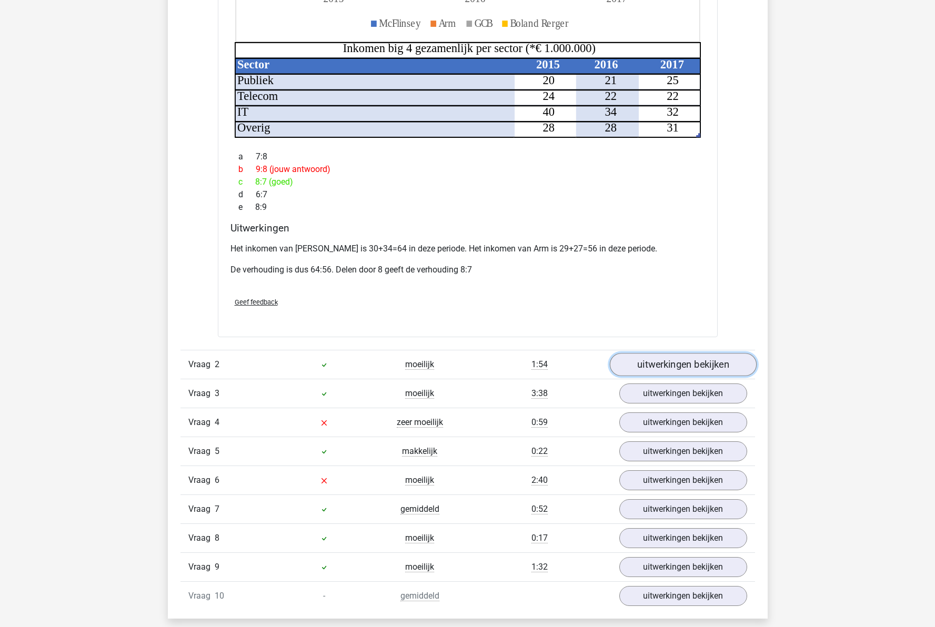
click at [664, 354] on link "uitwerkingen bekijken" at bounding box center [682, 365] width 147 height 23
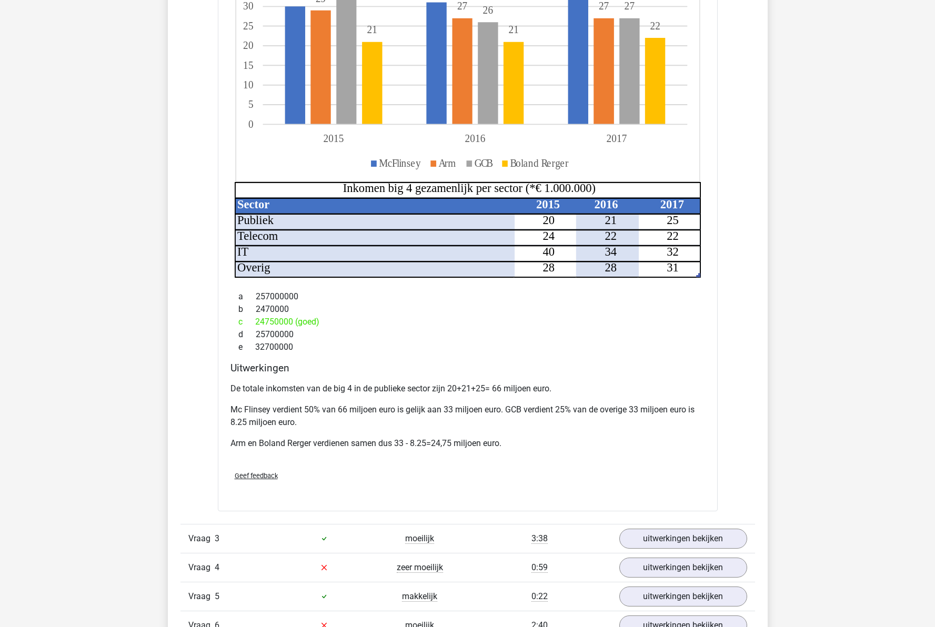
scroll to position [1547, 0]
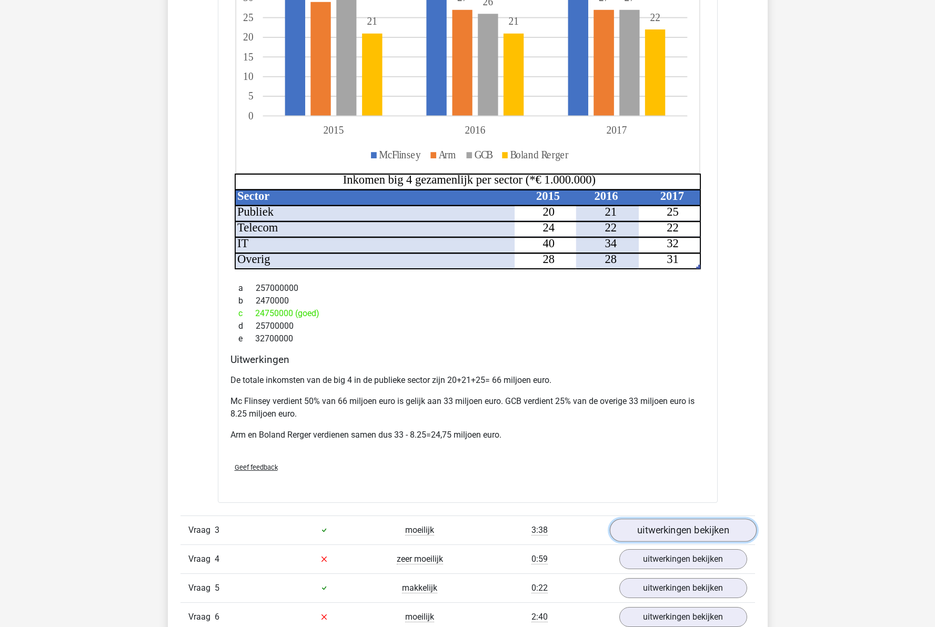
click at [695, 519] on link "uitwerkingen bekijken" at bounding box center [682, 530] width 147 height 23
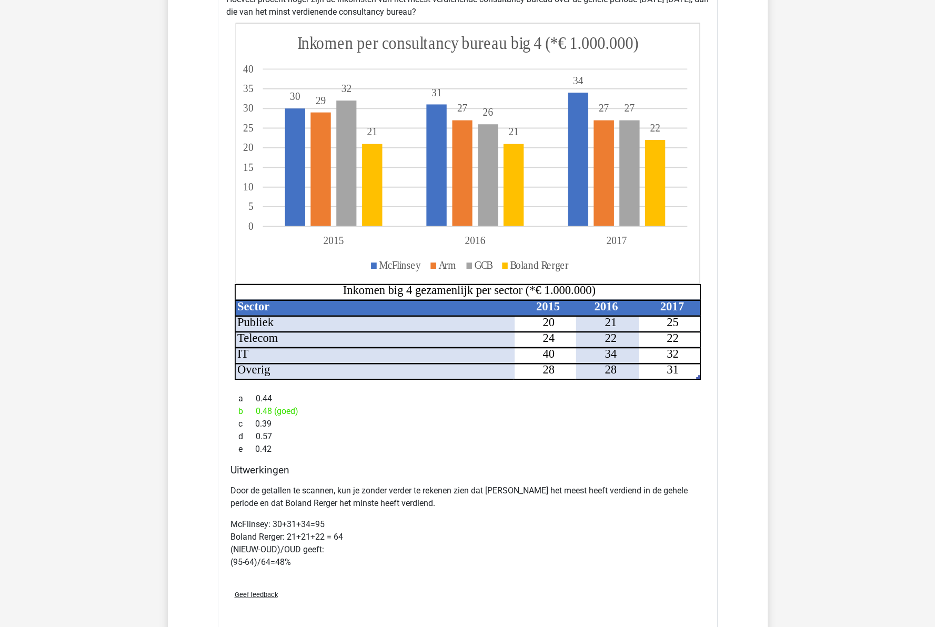
scroll to position [2126, 0]
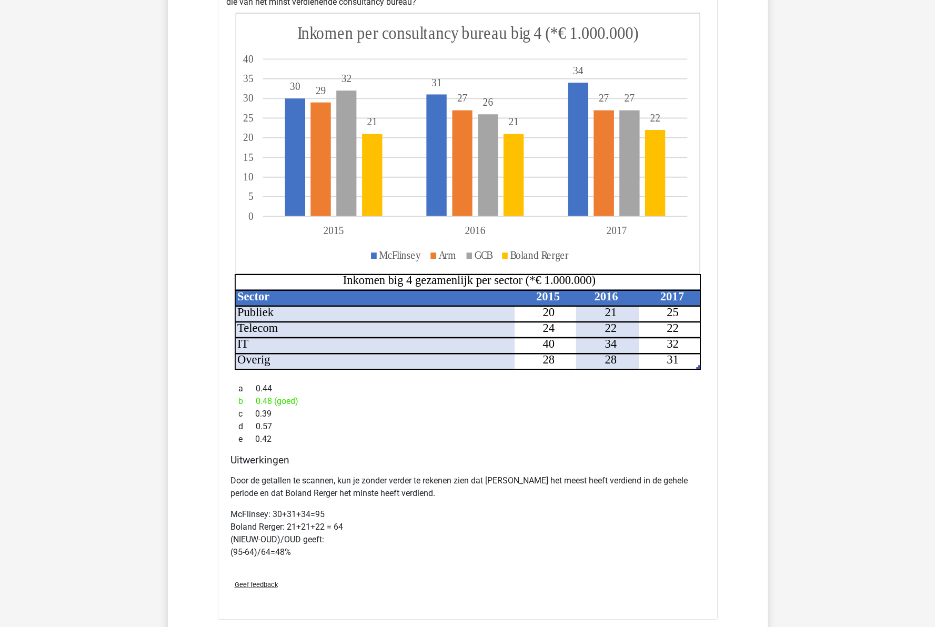
click at [445, 481] on p "Door de getallen te scannen, kun je zonder verder te rekenen zien dat McFlinsey…" at bounding box center [467, 487] width 475 height 25
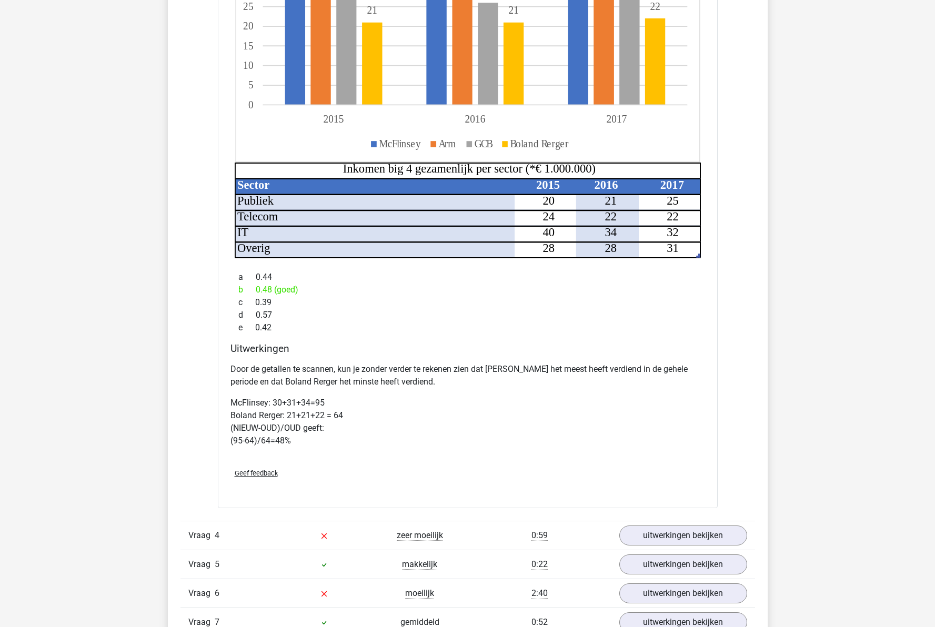
scroll to position [2336, 0]
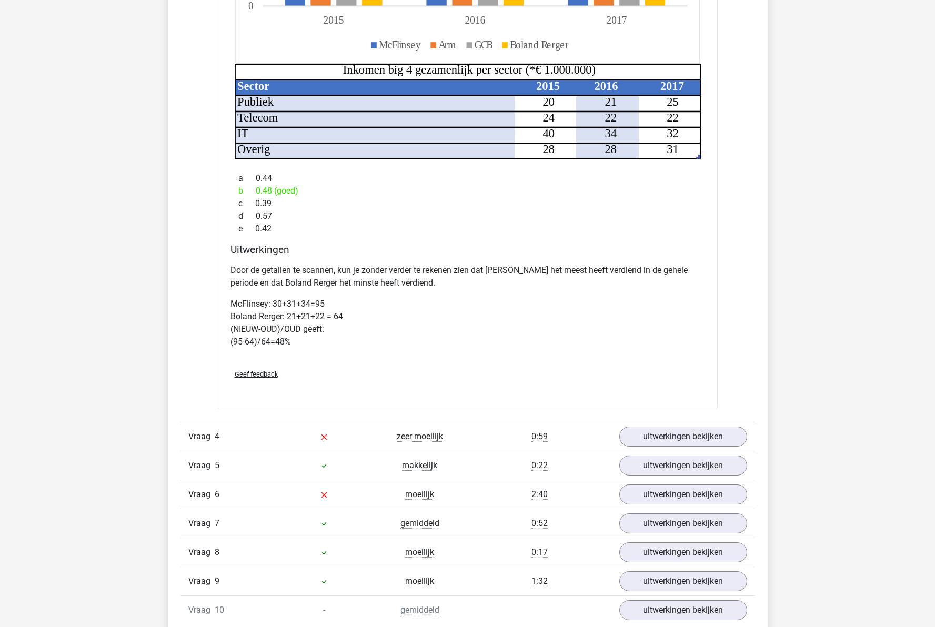
click at [597, 431] on div "Vraag 4 zeer moeilijk 0:59 uitwerkingen bekijken" at bounding box center [467, 436] width 575 height 29
click at [644, 425] on link "uitwerkingen bekijken" at bounding box center [682, 436] width 147 height 23
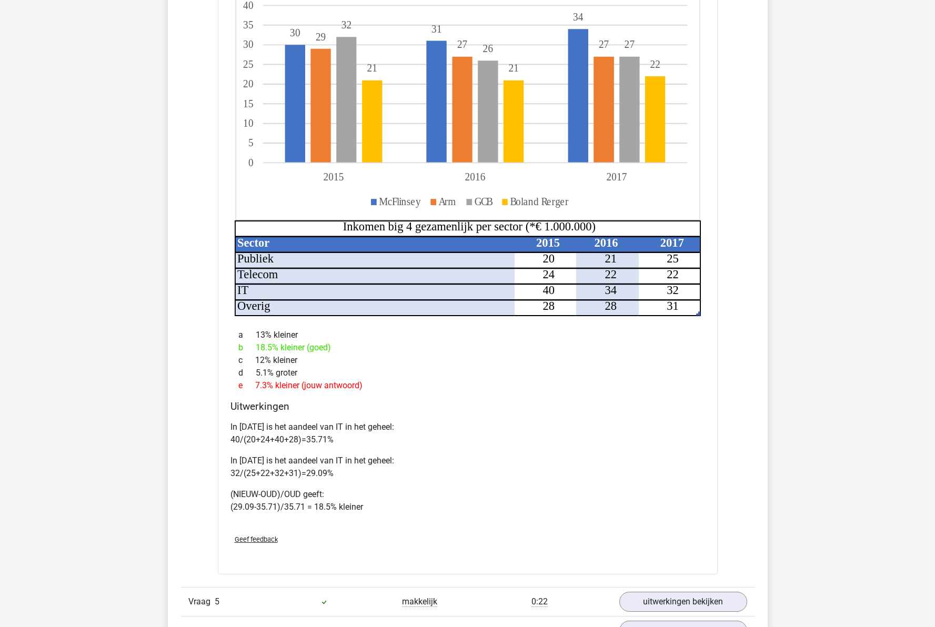
scroll to position [2915, 0]
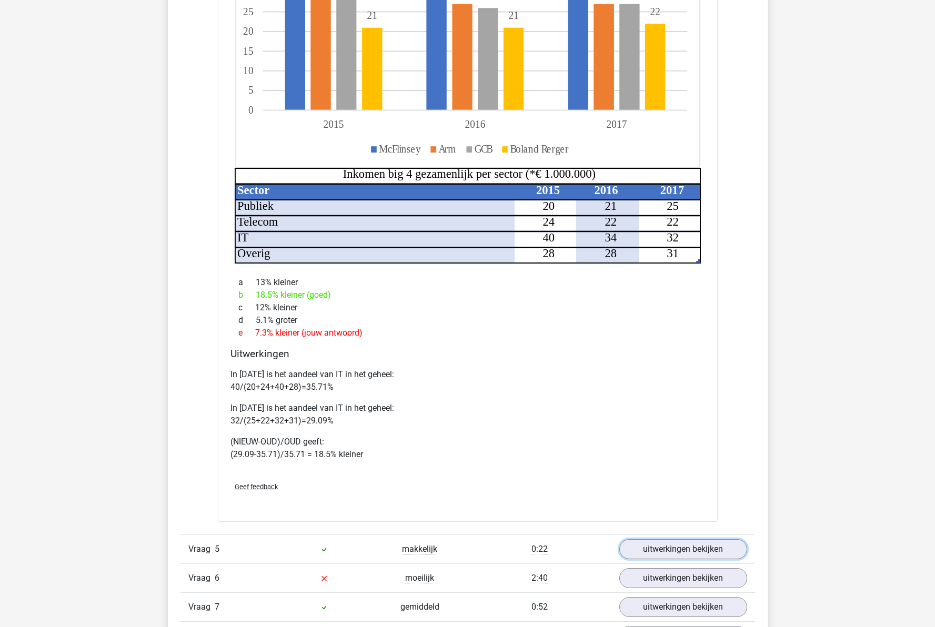
drag, startPoint x: 686, startPoint y: 545, endPoint x: 595, endPoint y: 533, distance: 92.3
click at [685, 545] on link "uitwerkingen bekijken" at bounding box center [683, 549] width 128 height 20
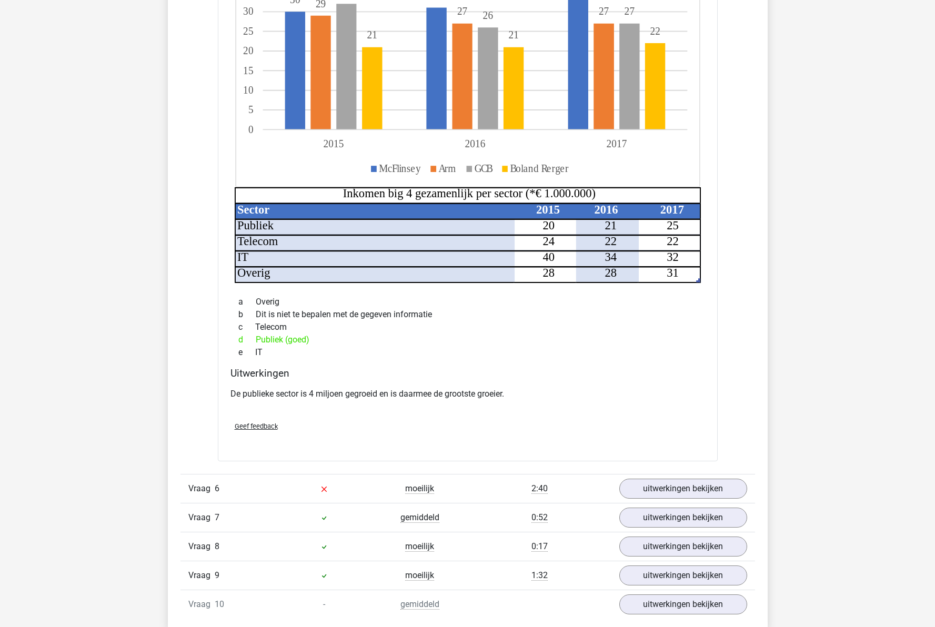
scroll to position [3599, 0]
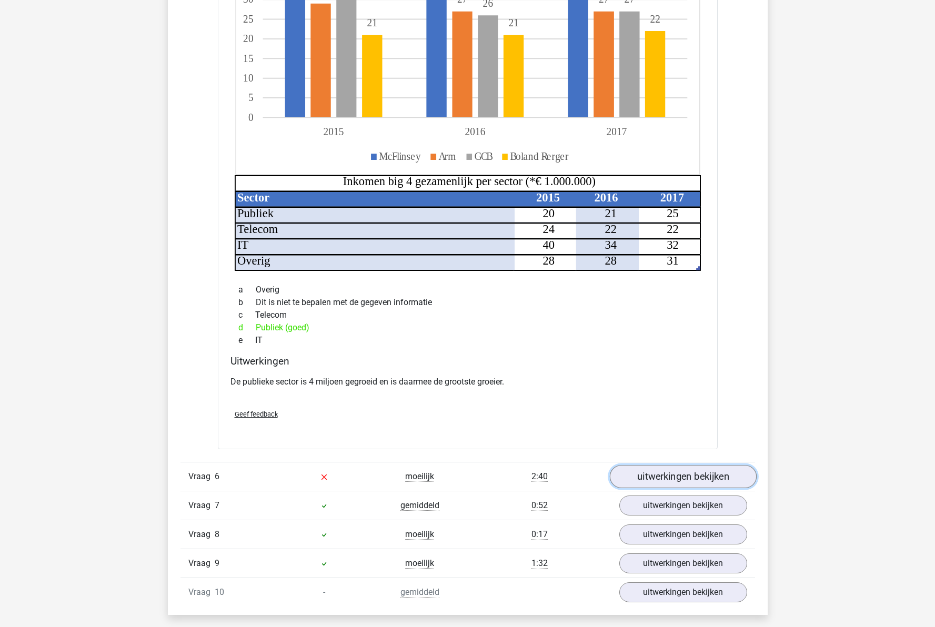
drag, startPoint x: 675, startPoint y: 473, endPoint x: 645, endPoint y: 467, distance: 31.2
click at [675, 473] on link "uitwerkingen bekijken" at bounding box center [682, 476] width 147 height 23
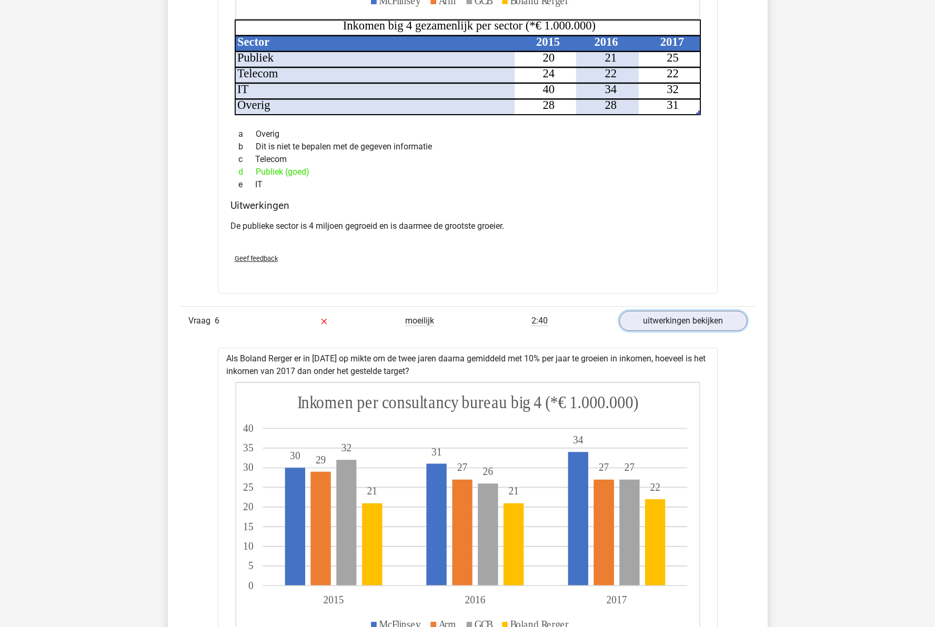
scroll to position [3810, 0]
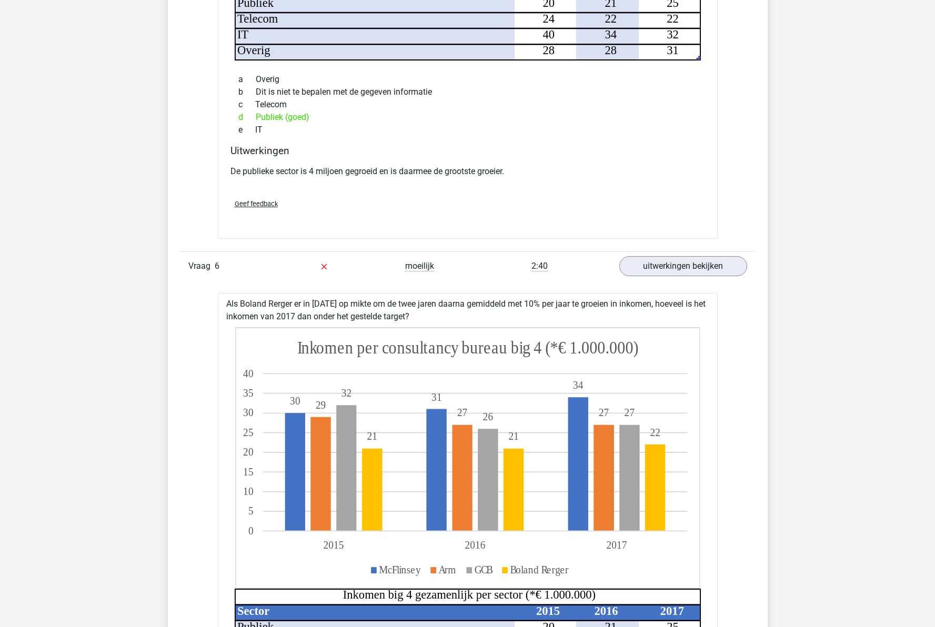
click at [396, 378] on icon at bounding box center [468, 458] width 464 height 260
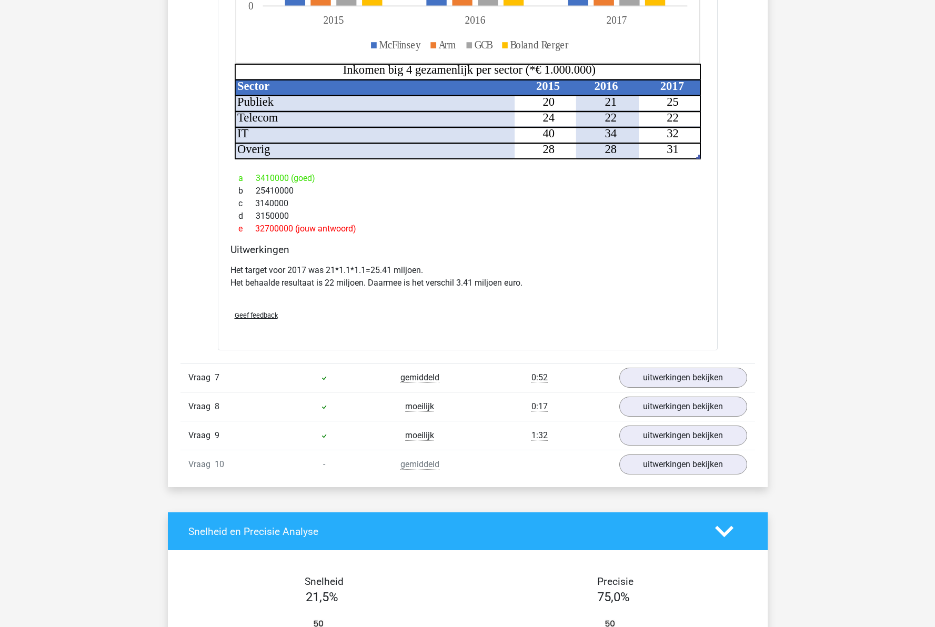
scroll to position [4336, 0]
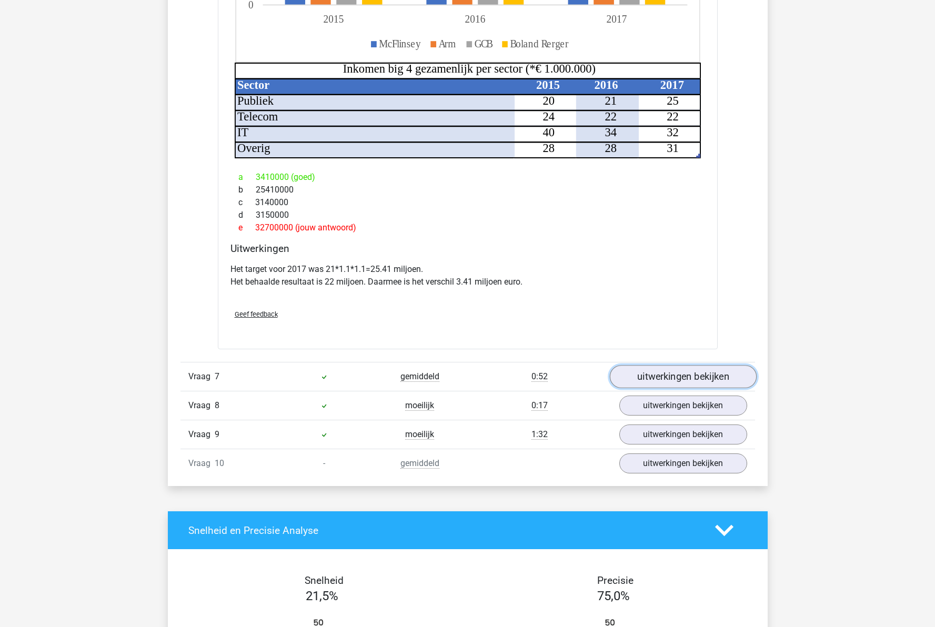
click at [657, 366] on link "uitwerkingen bekijken" at bounding box center [682, 377] width 147 height 23
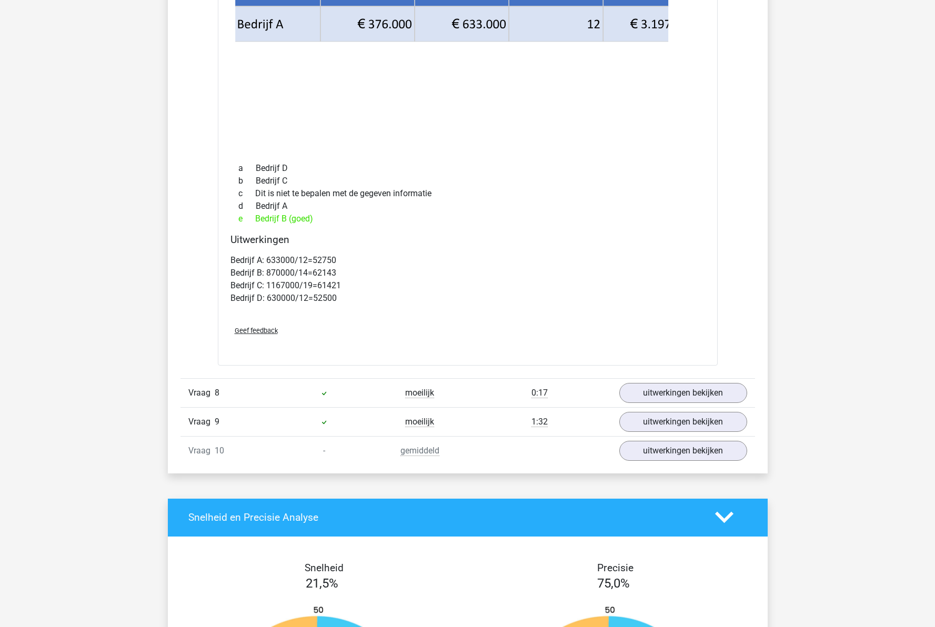
scroll to position [4809, 0]
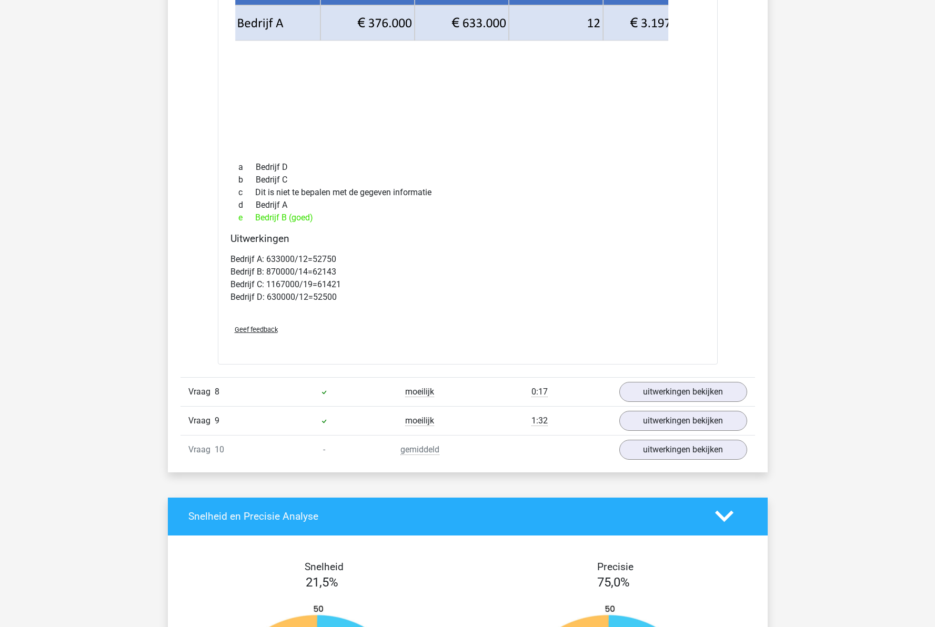
click at [500, 386] on div "0:17" at bounding box center [540, 392] width 144 height 13
click at [663, 385] on link "uitwerkingen bekijken" at bounding box center [682, 391] width 147 height 23
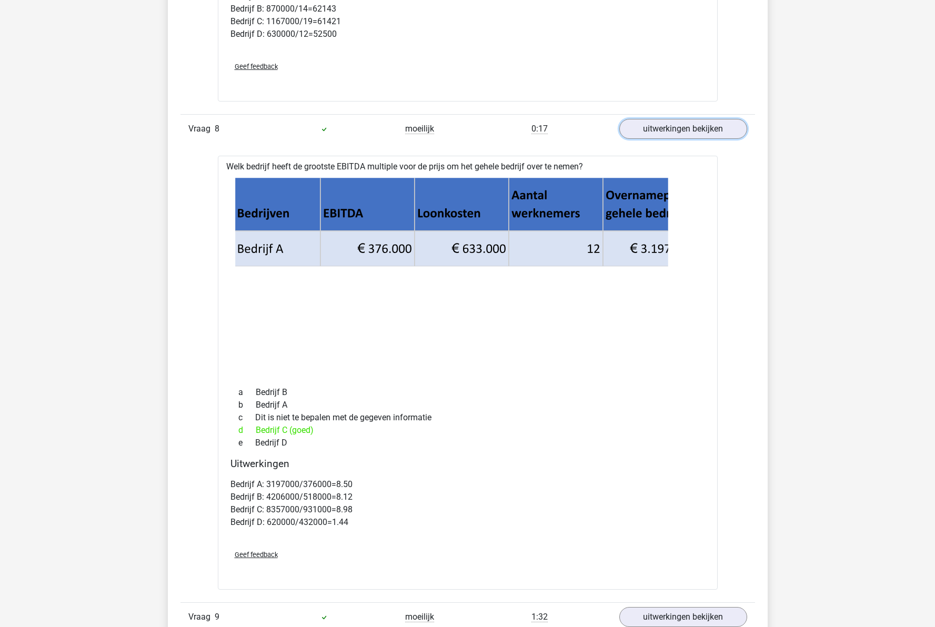
scroll to position [5230, 0]
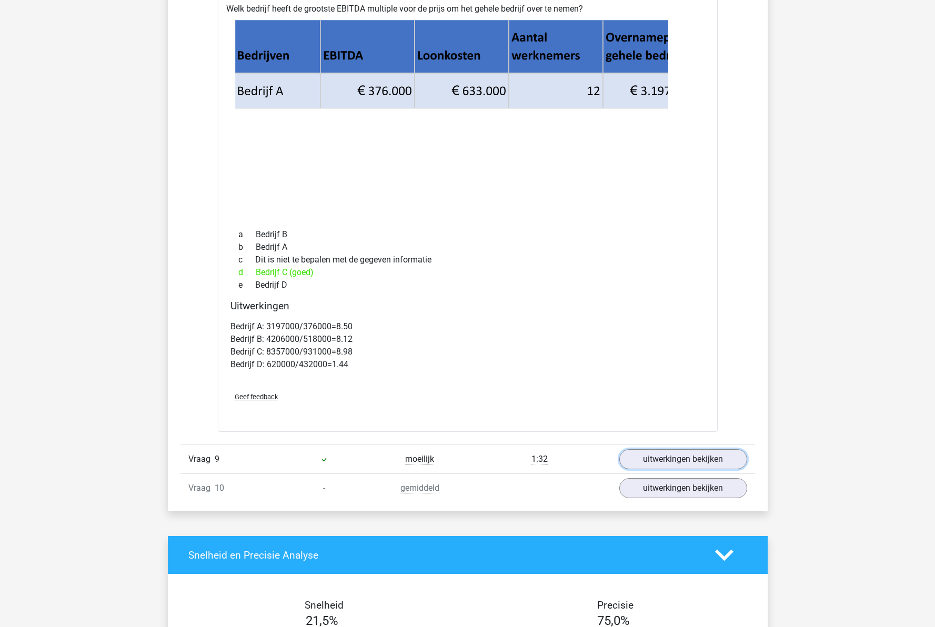
drag, startPoint x: 637, startPoint y: 446, endPoint x: 444, endPoint y: 446, distance: 192.6
click at [637, 449] on link "uitwerkingen bekijken" at bounding box center [683, 459] width 128 height 20
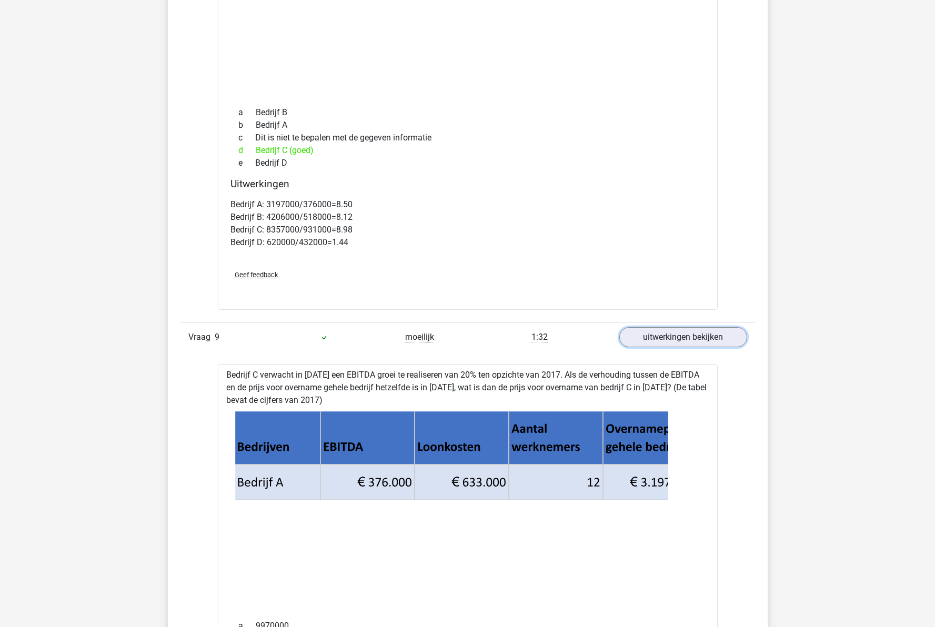
scroll to position [5493, 0]
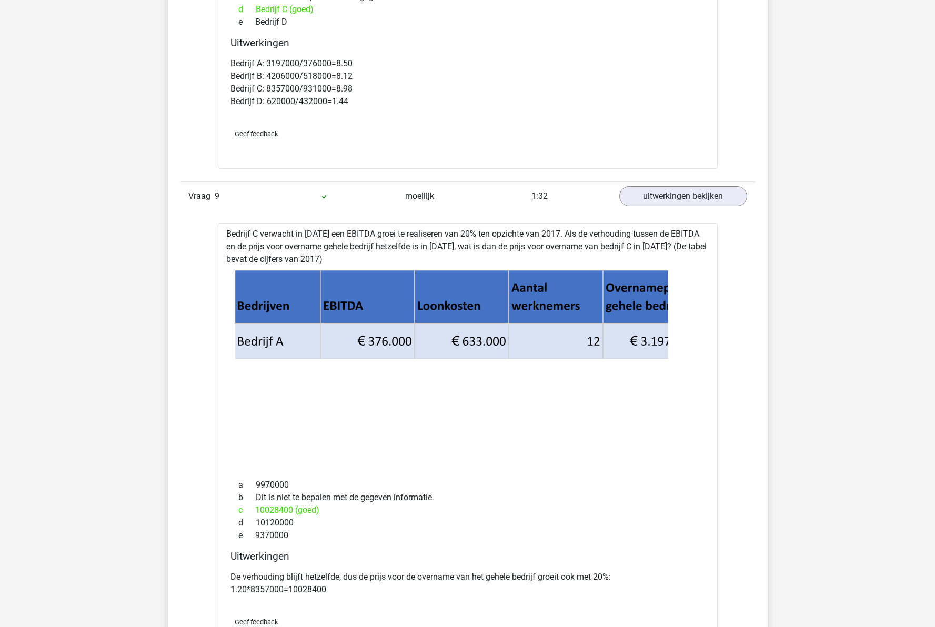
click at [307, 304] on icon at bounding box center [465, 297] width 463 height 54
click at [347, 340] on icon at bounding box center [465, 359] width 463 height 71
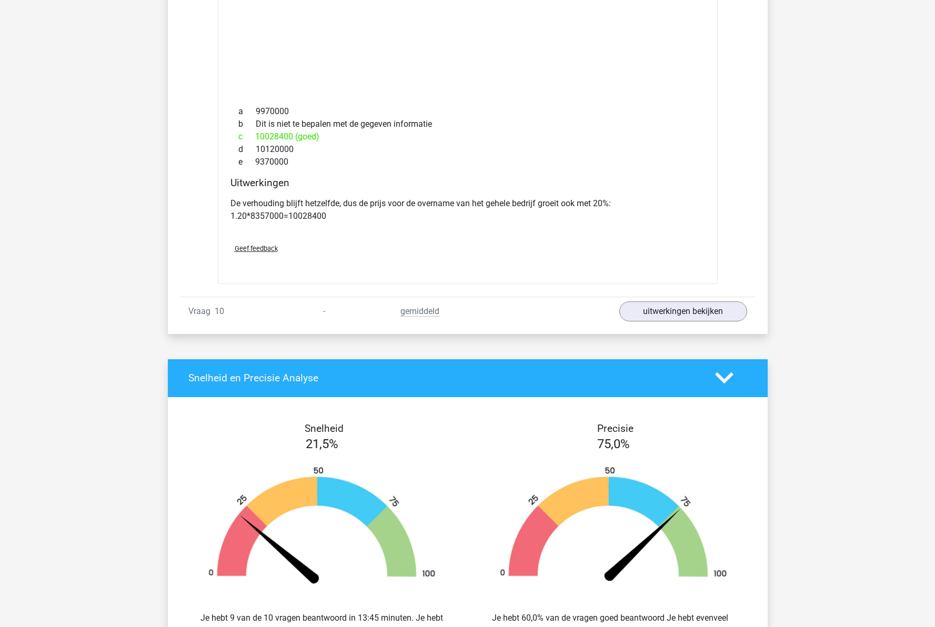
scroll to position [5809, 0]
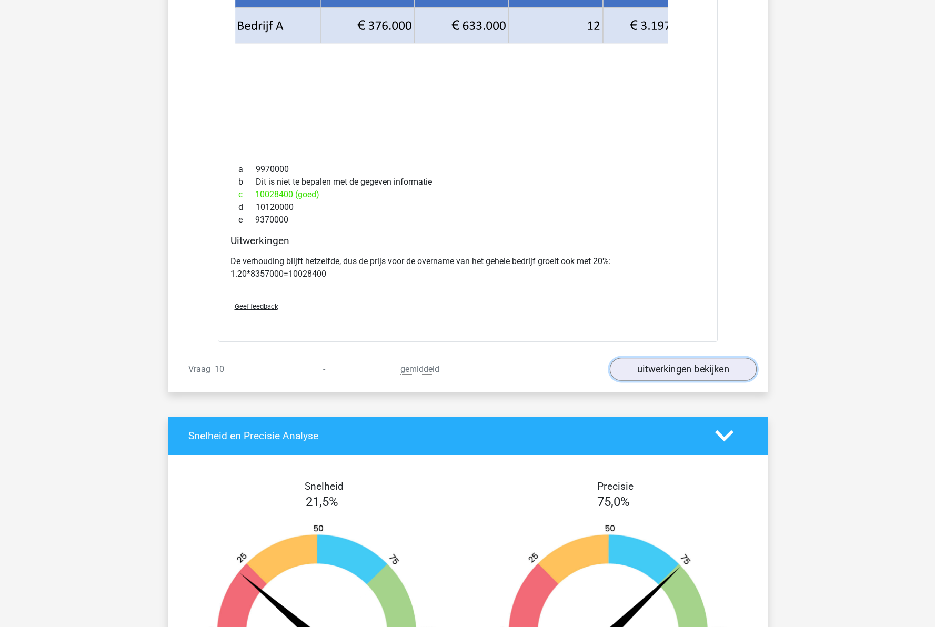
drag, startPoint x: 677, startPoint y: 358, endPoint x: 651, endPoint y: 358, distance: 25.8
click at [677, 358] on link "uitwerkingen bekijken" at bounding box center [682, 369] width 147 height 23
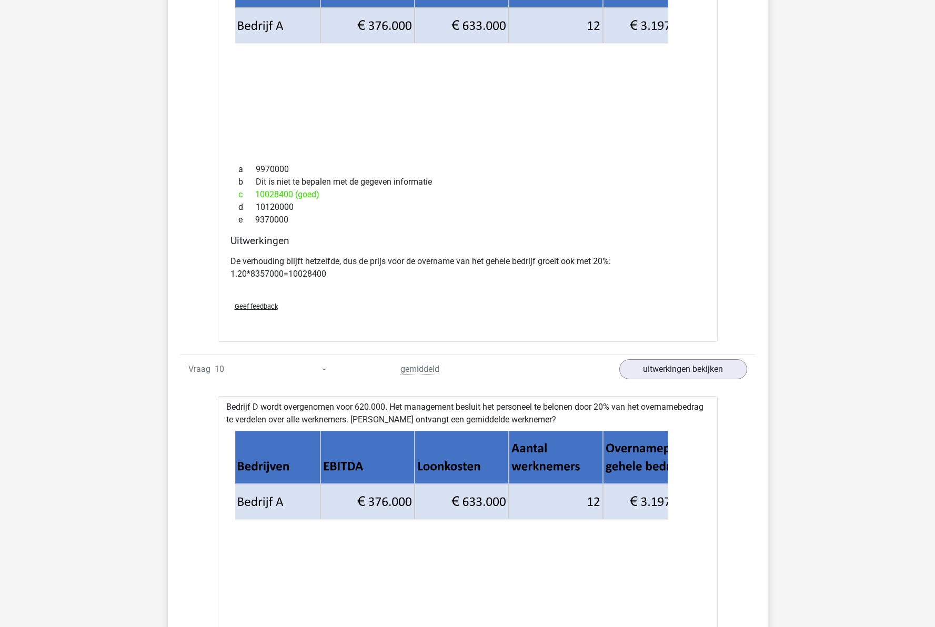
click at [361, 484] on icon at bounding box center [465, 519] width 463 height 71
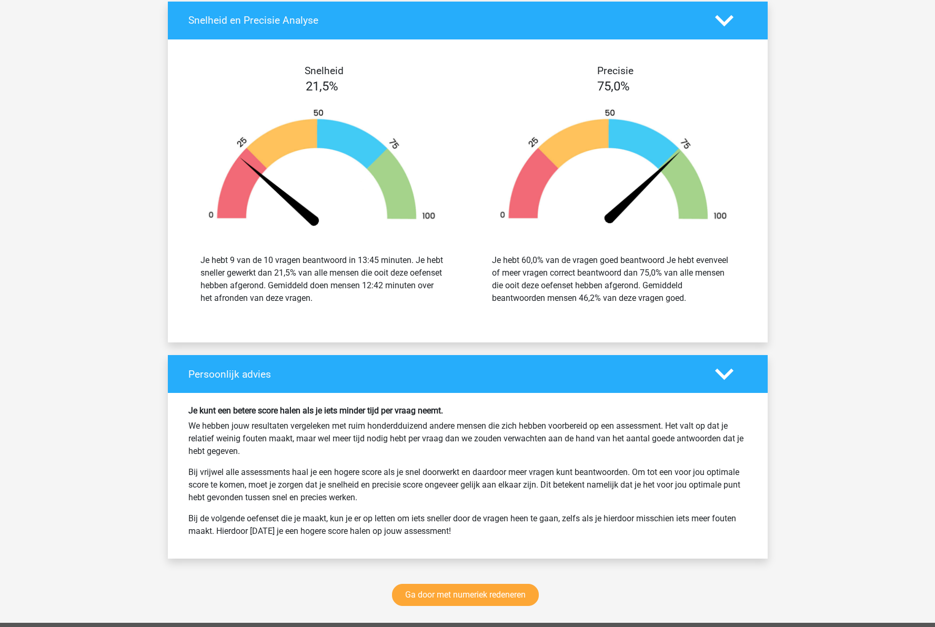
scroll to position [6651, 0]
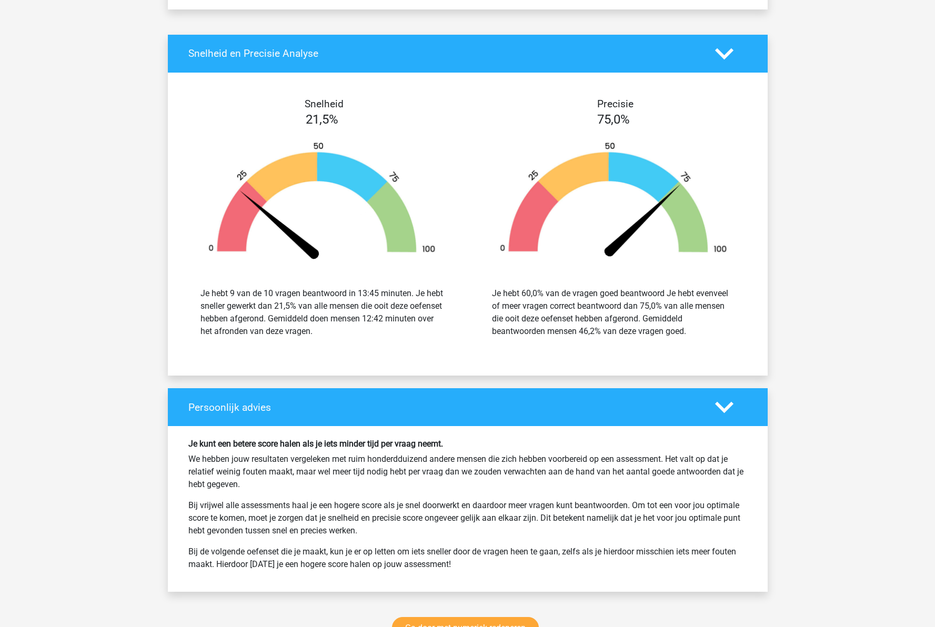
click at [579, 275] on div "Je hebt 60,0% van de vragen goed beantwoord Je hebt evenveel of meer vragen cor…" at bounding box center [614, 313] width 276 height 76
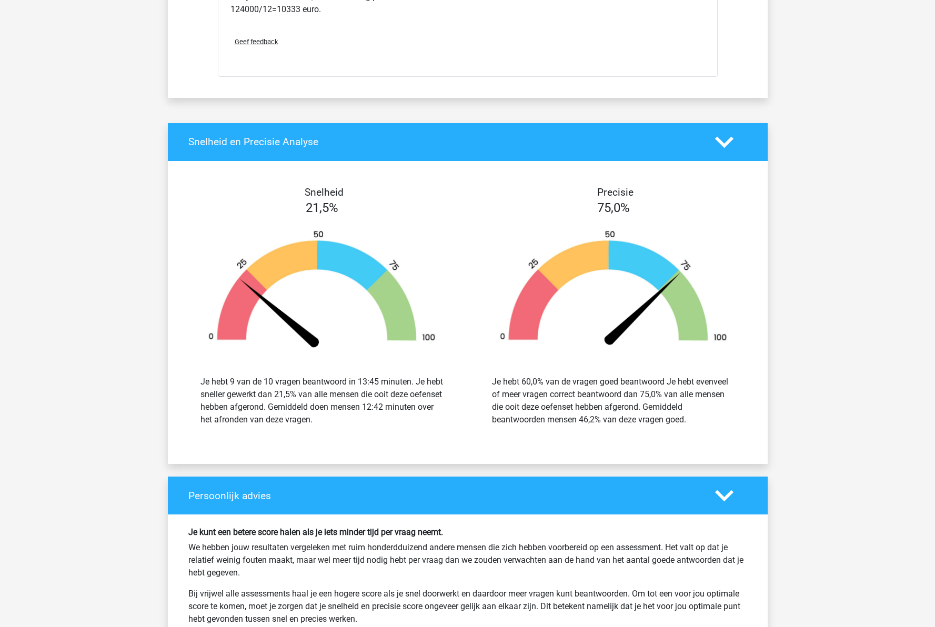
scroll to position [6946, 0]
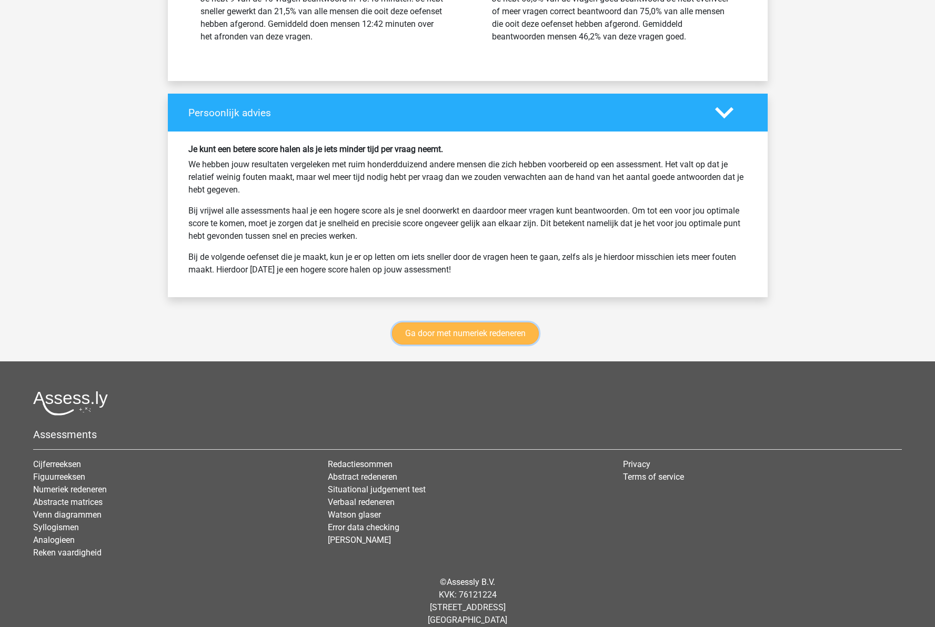
click at [500, 323] on link "Ga door met numeriek redeneren" at bounding box center [465, 334] width 147 height 22
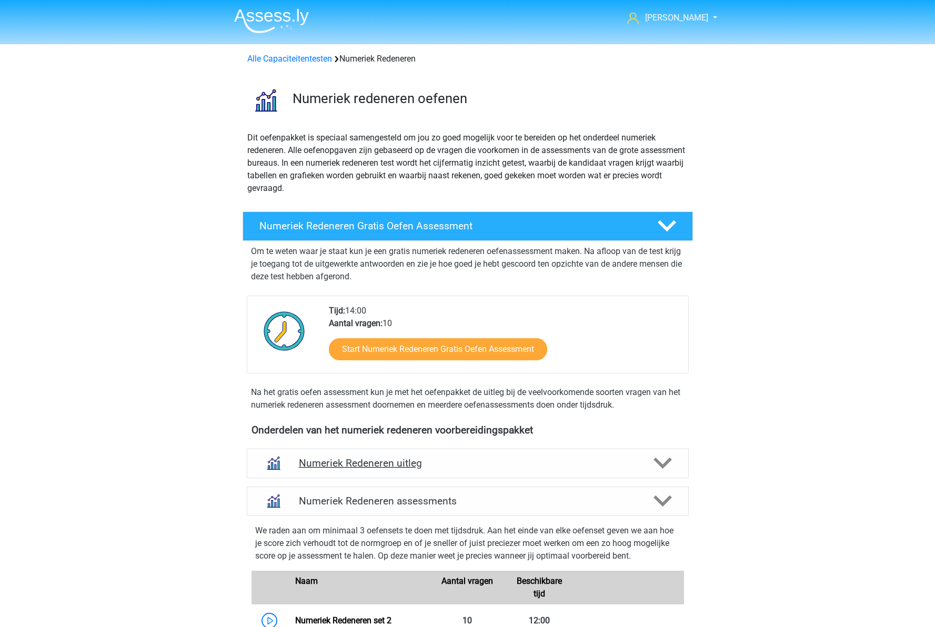
click at [511, 461] on h4 "Numeriek Redeneren uitleg" at bounding box center [468, 463] width 338 height 12
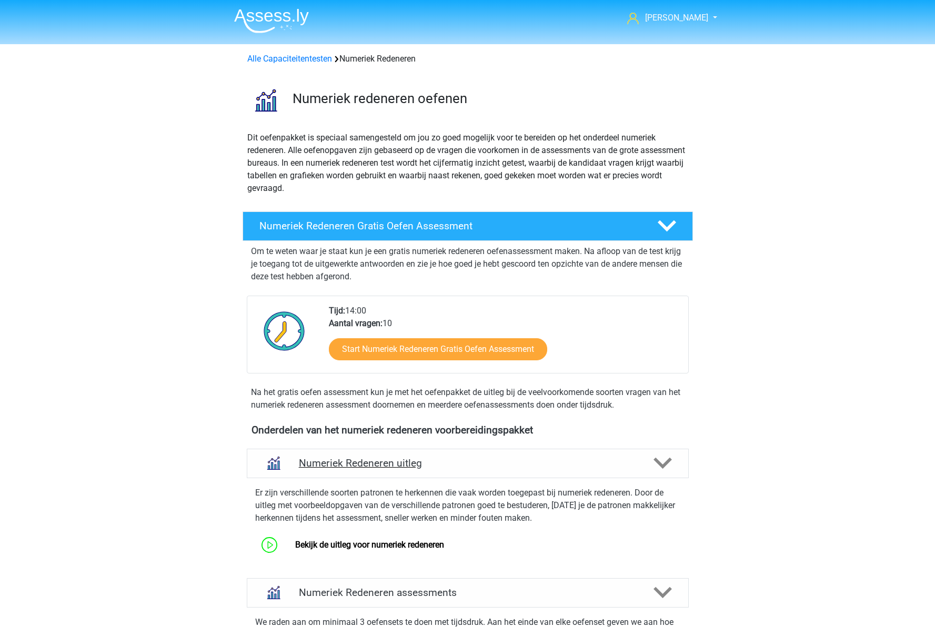
click at [510, 461] on h4 "Numeriek Redeneren uitleg" at bounding box center [468, 463] width 338 height 12
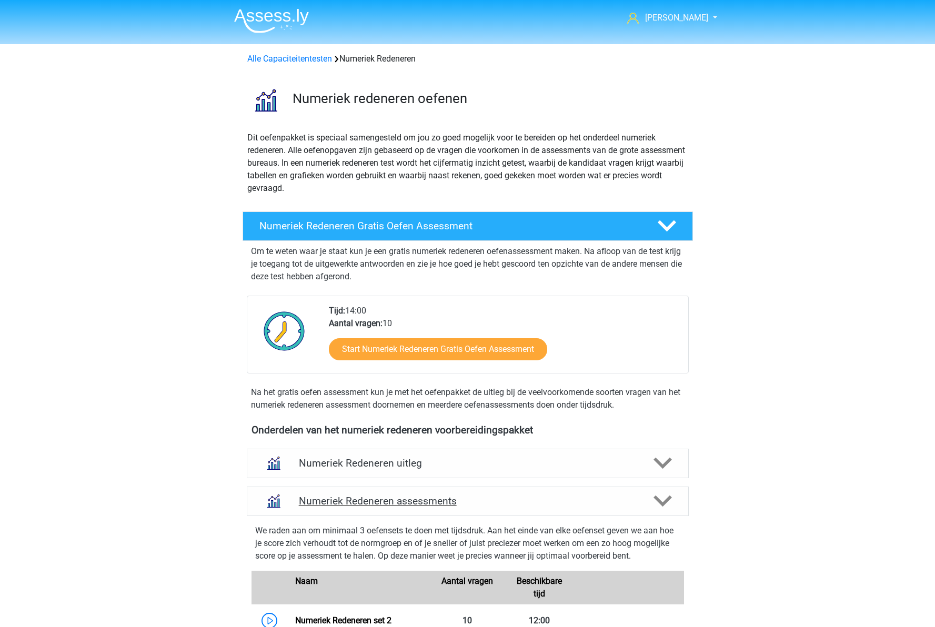
click at [511, 500] on h4 "Numeriek Redeneren assessments" at bounding box center [468, 501] width 338 height 12
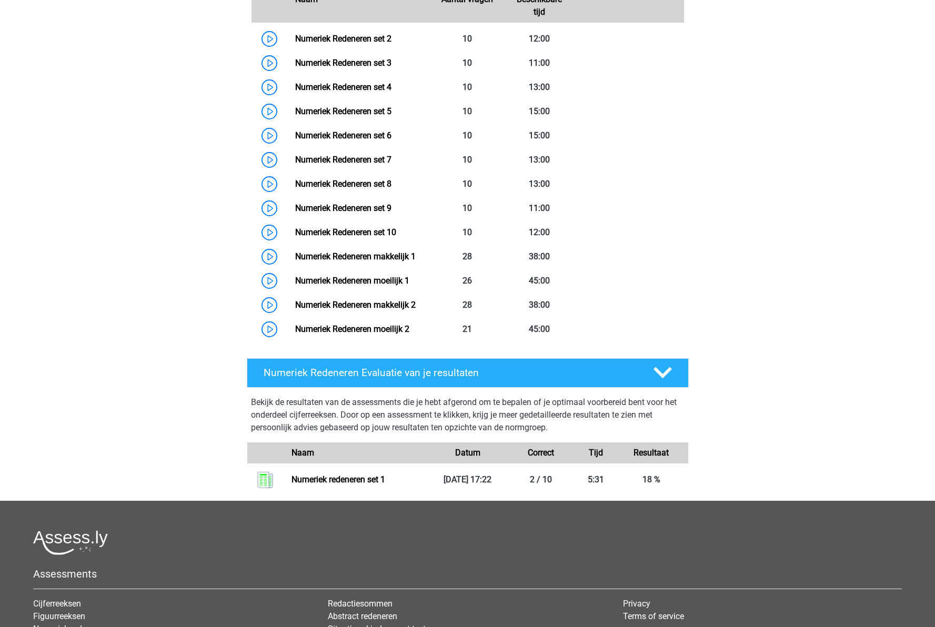
scroll to position [733, 0]
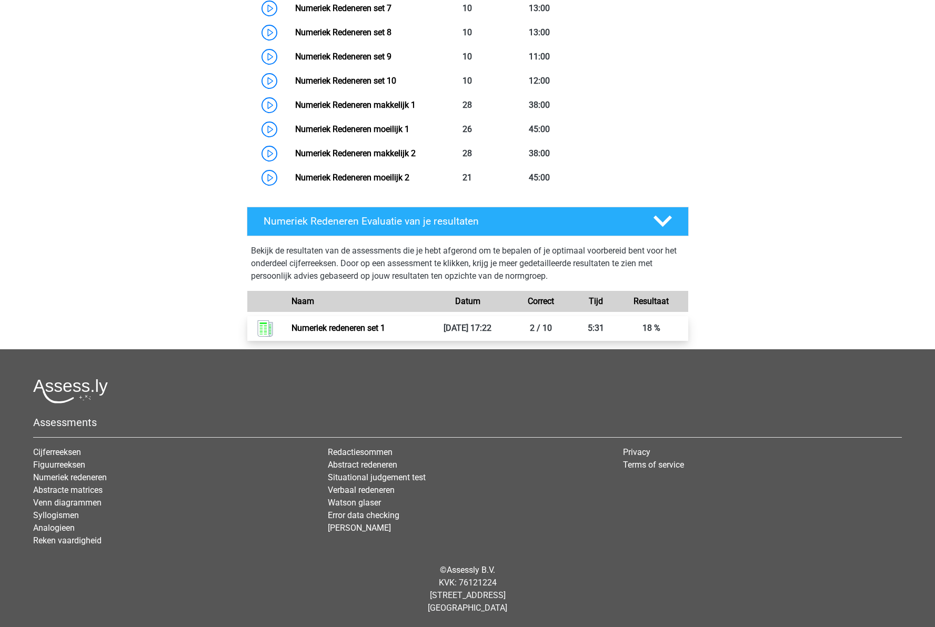
click at [353, 328] on link "Numeriek redeneren set 1" at bounding box center [339, 328] width 94 height 10
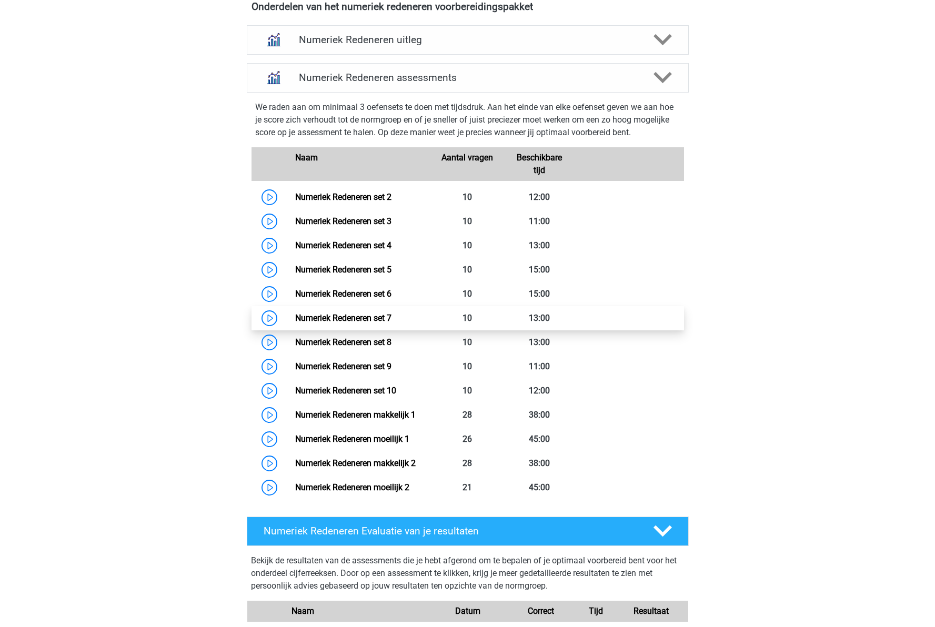
scroll to position [418, 0]
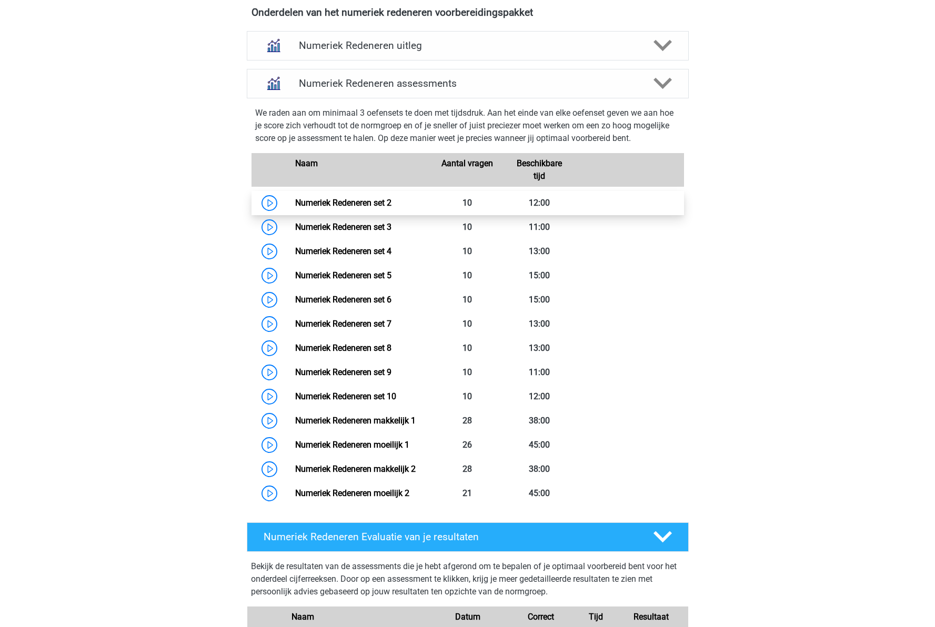
click at [329, 205] on link "Numeriek Redeneren set 2" at bounding box center [343, 203] width 96 height 10
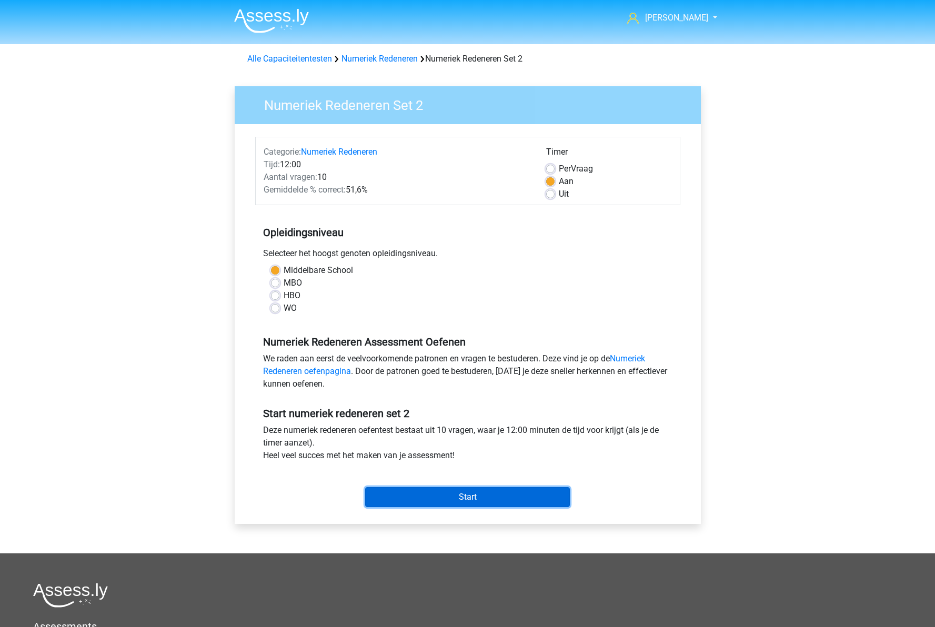
drag, startPoint x: 489, startPoint y: 497, endPoint x: 174, endPoint y: 414, distance: 325.8
click at [488, 497] on input "Start" at bounding box center [467, 497] width 205 height 20
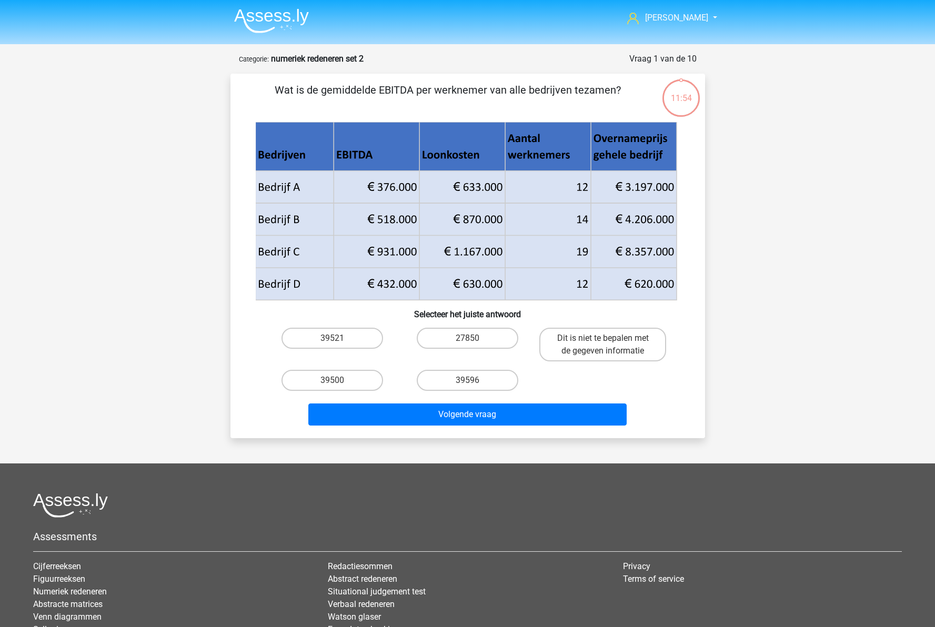
drag, startPoint x: 415, startPoint y: 89, endPoint x: 382, endPoint y: 90, distance: 32.6
click at [382, 90] on p "Wat is de gemiddelde EBITDA per werknemer van alle bedrijven tezamen?" at bounding box center [447, 98] width 401 height 32
copy p "EBITDA"
click at [491, 383] on label "39596" at bounding box center [468, 380] width 102 height 21
click at [474, 383] on input "39596" at bounding box center [470, 383] width 7 height 7
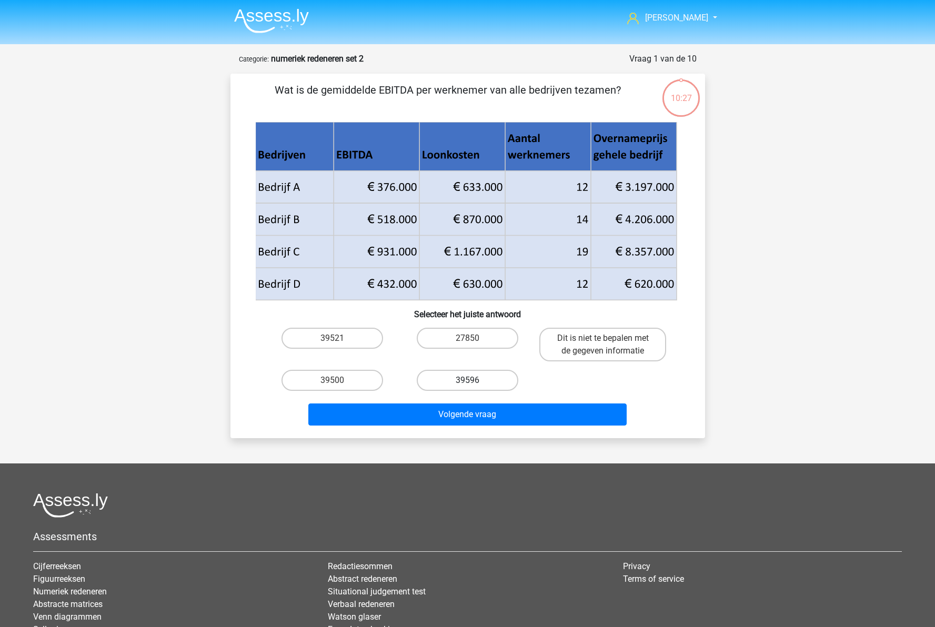
radio input "true"
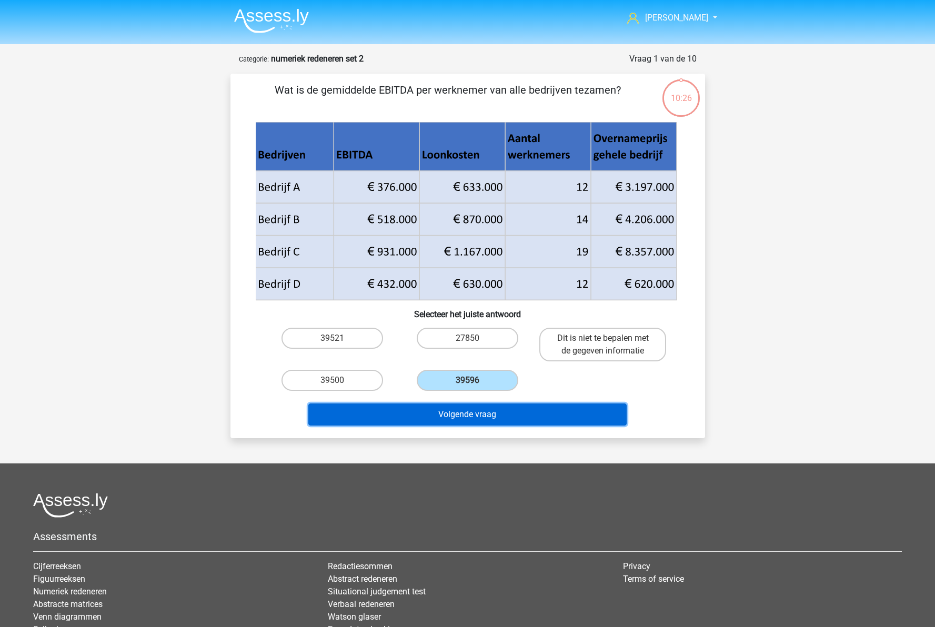
click at [480, 419] on button "Volgende vraag" at bounding box center [467, 415] width 318 height 22
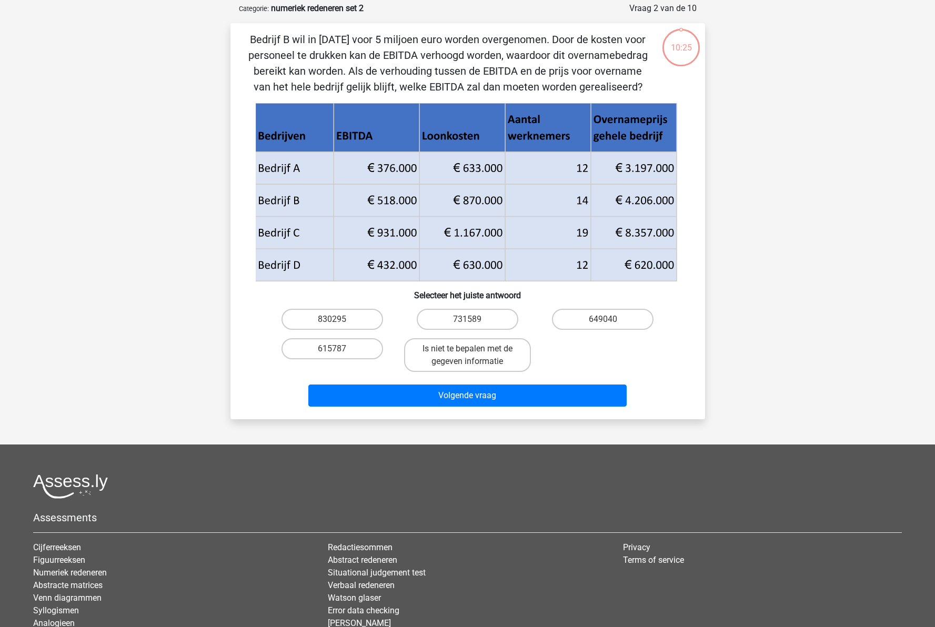
scroll to position [53, 0]
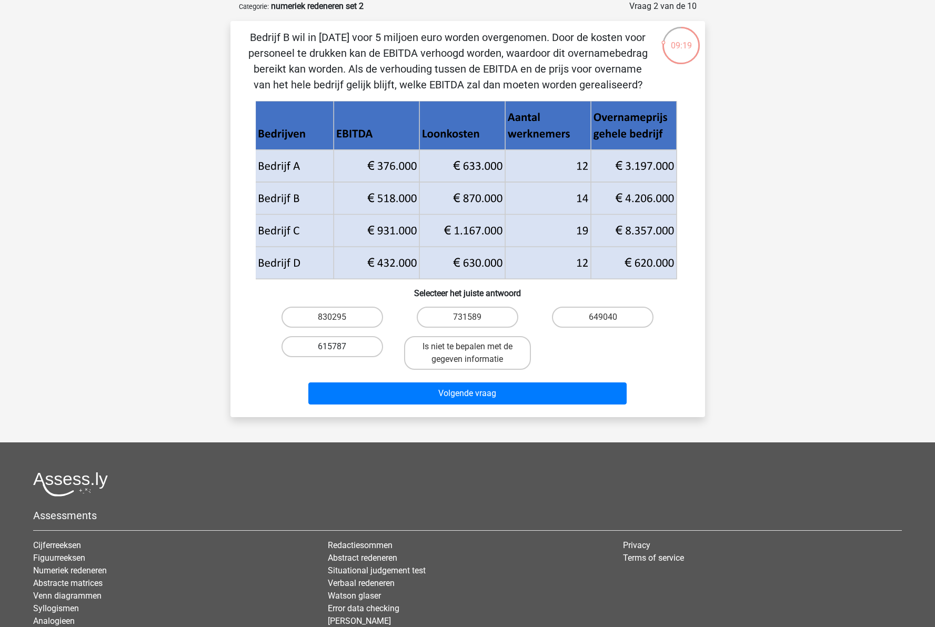
click at [339, 347] on label "615787" at bounding box center [333, 346] width 102 height 21
click at [339, 347] on input "615787" at bounding box center [335, 350] width 7 height 7
radio input "true"
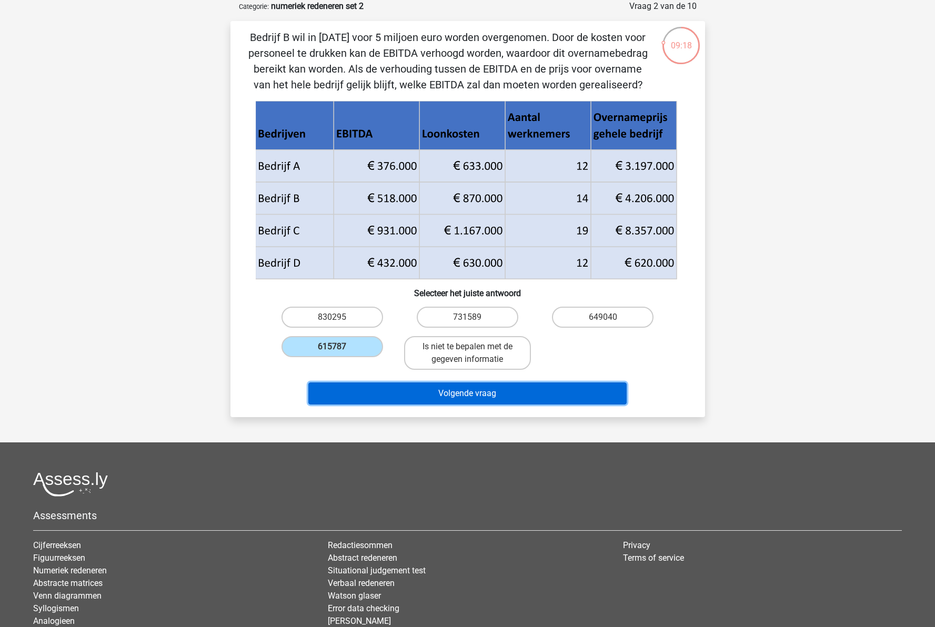
click at [454, 391] on button "Volgende vraag" at bounding box center [467, 394] width 318 height 22
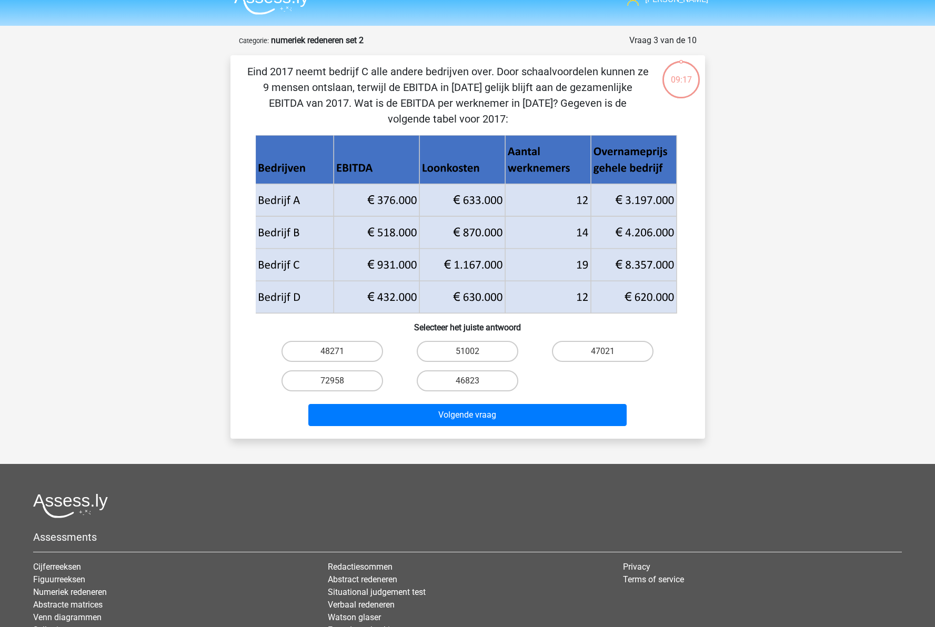
scroll to position [0, 0]
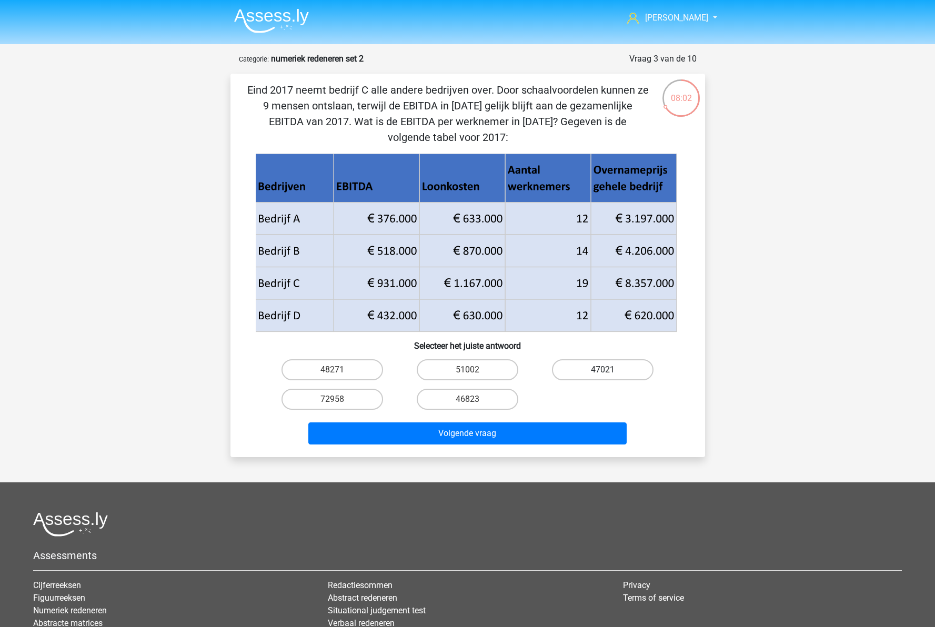
drag, startPoint x: 593, startPoint y: 376, endPoint x: 588, endPoint y: 374, distance: 5.7
click at [593, 376] on label "47021" at bounding box center [603, 369] width 102 height 21
click at [603, 376] on input "47021" at bounding box center [606, 373] width 7 height 7
radio input "true"
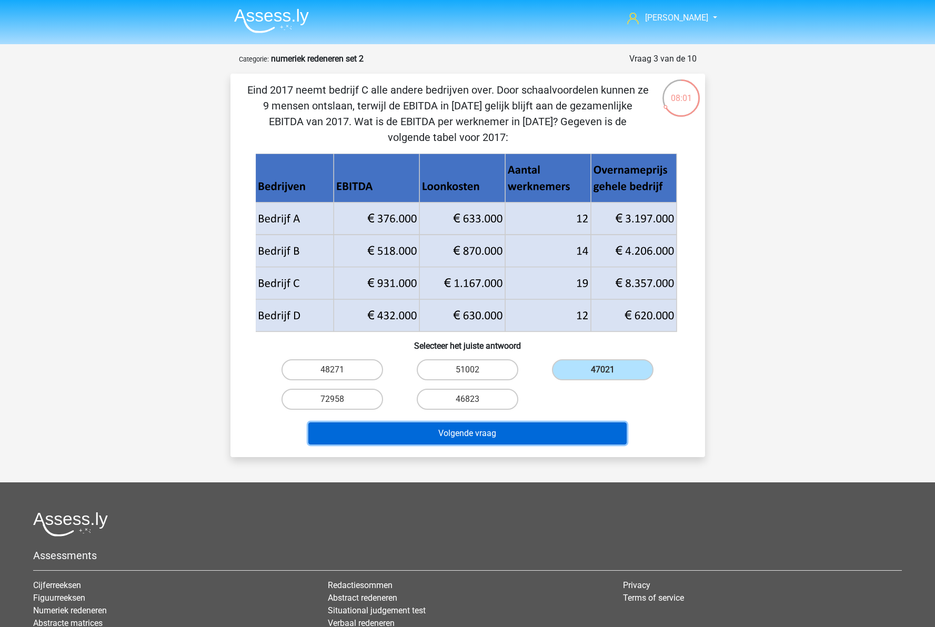
drag, startPoint x: 550, startPoint y: 438, endPoint x: 527, endPoint y: 441, distance: 23.4
click at [550, 437] on button "Volgende vraag" at bounding box center [467, 434] width 318 height 22
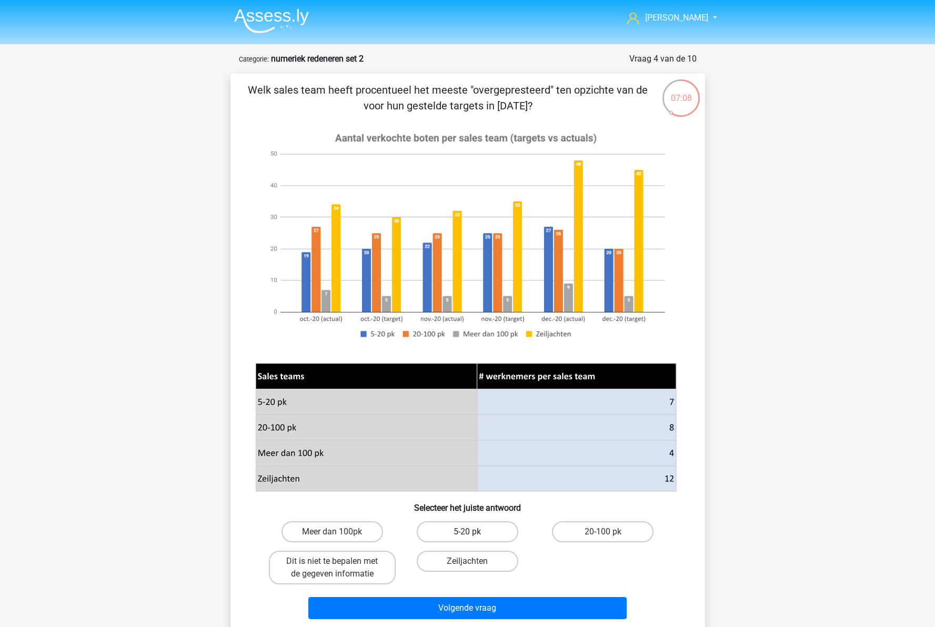
click at [481, 531] on label "5-20 pk" at bounding box center [468, 531] width 102 height 21
click at [474, 532] on input "5-20 pk" at bounding box center [470, 535] width 7 height 7
radio input "true"
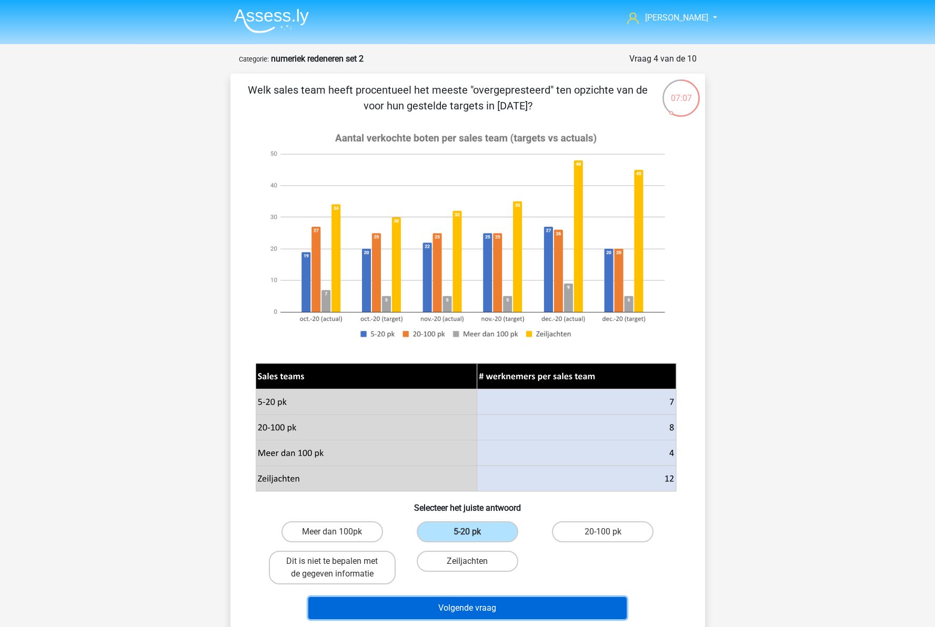
click at [512, 606] on button "Volgende vraag" at bounding box center [467, 608] width 318 height 22
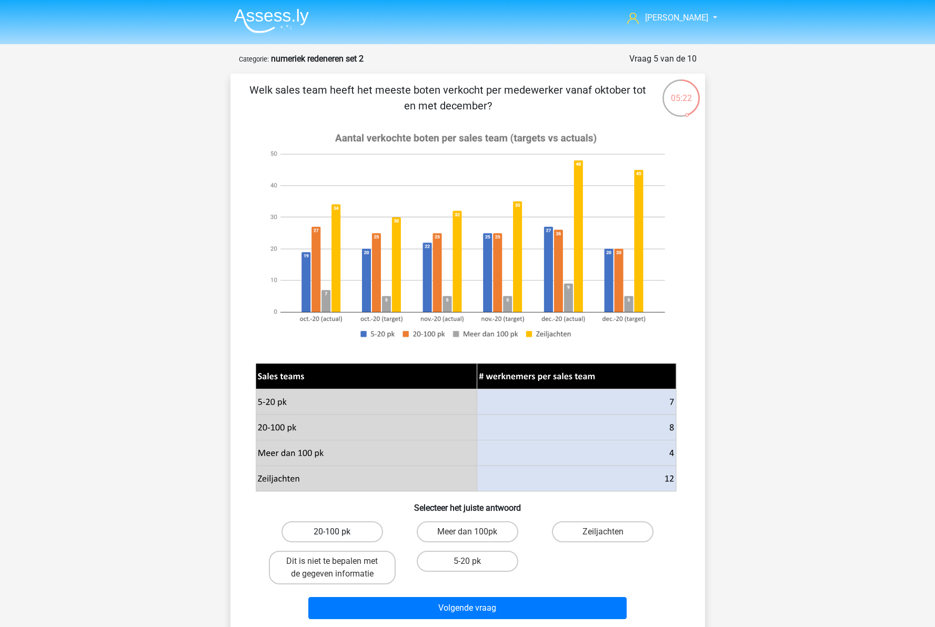
click at [349, 534] on label "20-100 pk" at bounding box center [333, 531] width 102 height 21
click at [339, 534] on input "20-100 pk" at bounding box center [335, 535] width 7 height 7
radio input "true"
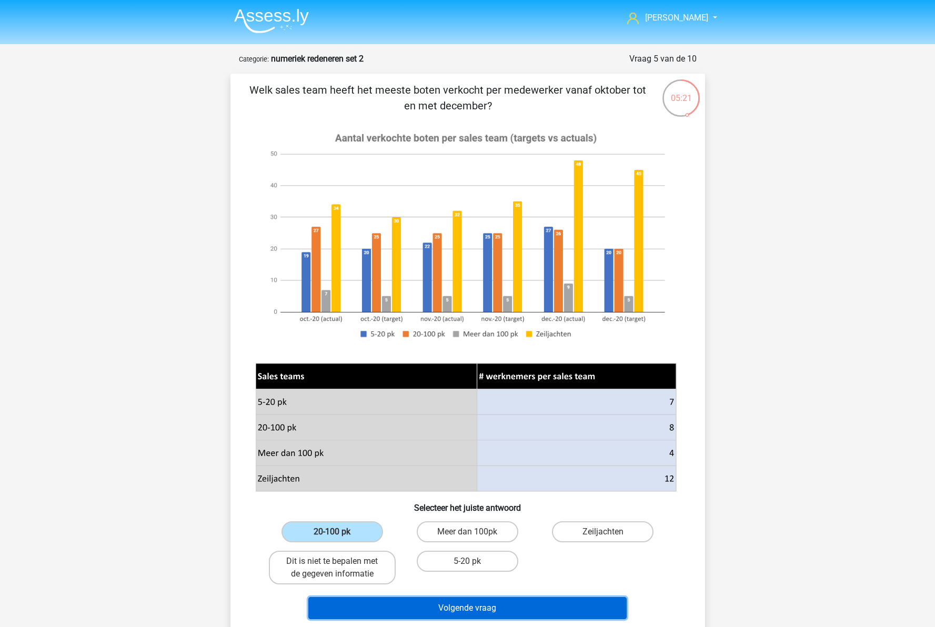
click at [481, 604] on button "Volgende vraag" at bounding box center [467, 608] width 318 height 22
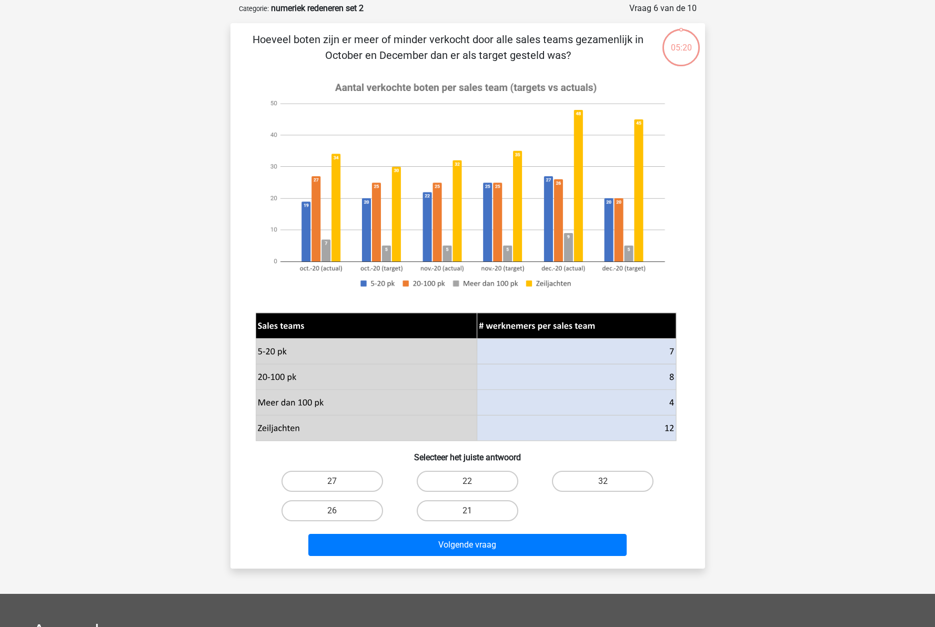
scroll to position [53, 0]
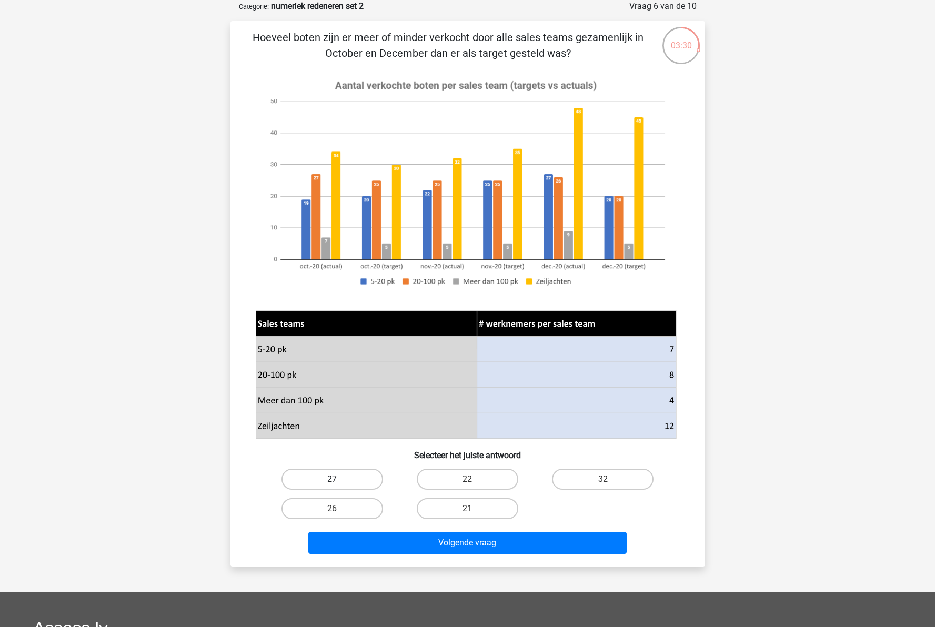
click at [341, 470] on label "27" at bounding box center [333, 479] width 102 height 21
click at [339, 479] on input "27" at bounding box center [335, 482] width 7 height 7
radio input "true"
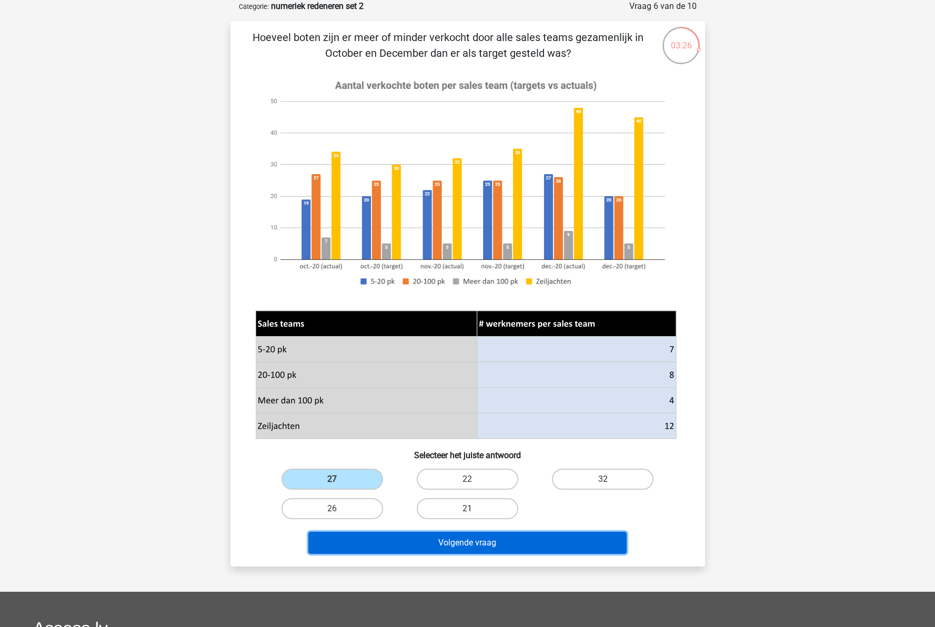
click at [474, 546] on button "Volgende vraag" at bounding box center [467, 543] width 318 height 22
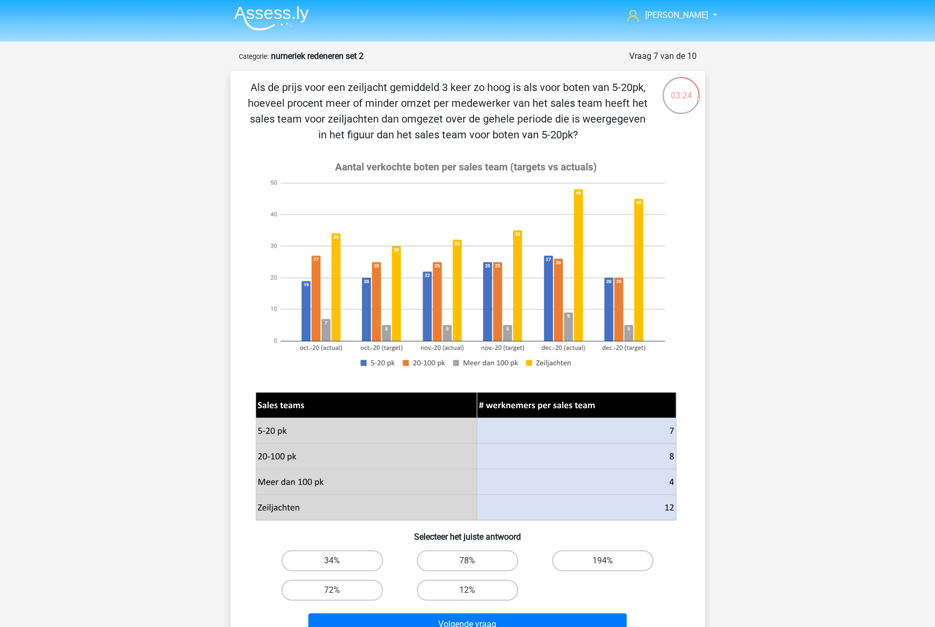
scroll to position [0, 0]
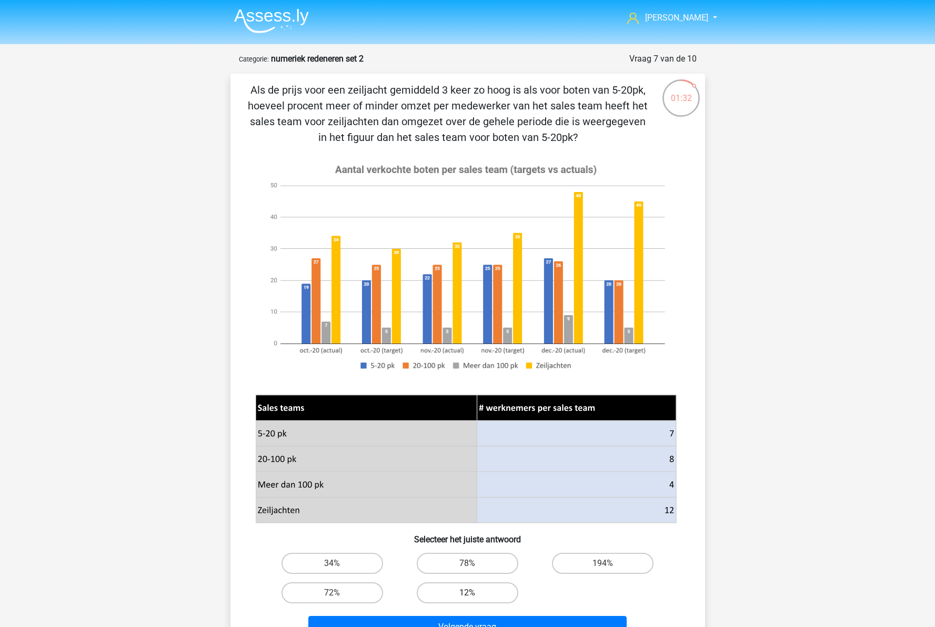
click at [476, 594] on label "12%" at bounding box center [468, 592] width 102 height 21
click at [474, 594] on input "12%" at bounding box center [470, 596] width 7 height 7
radio input "true"
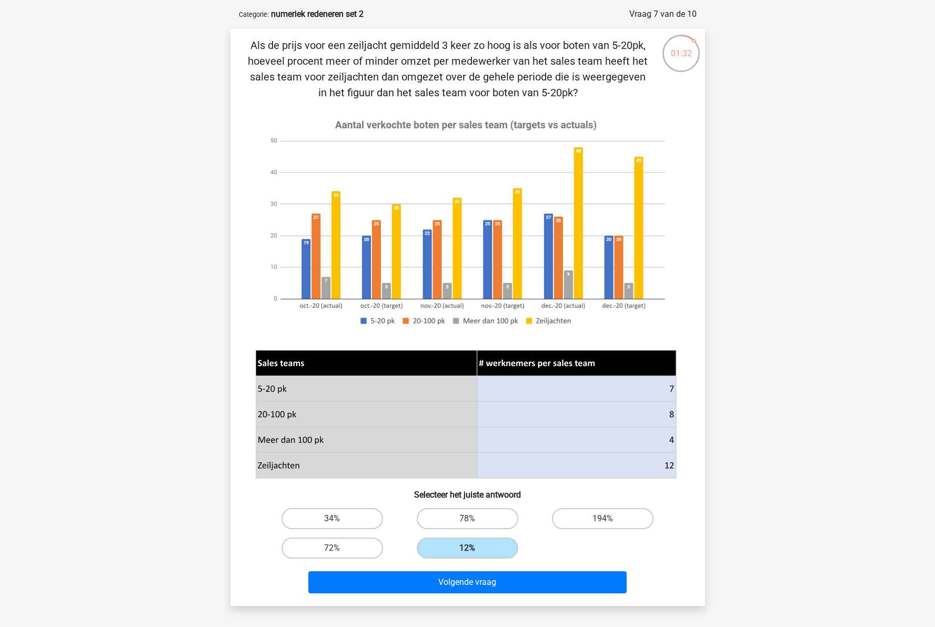
scroll to position [105, 0]
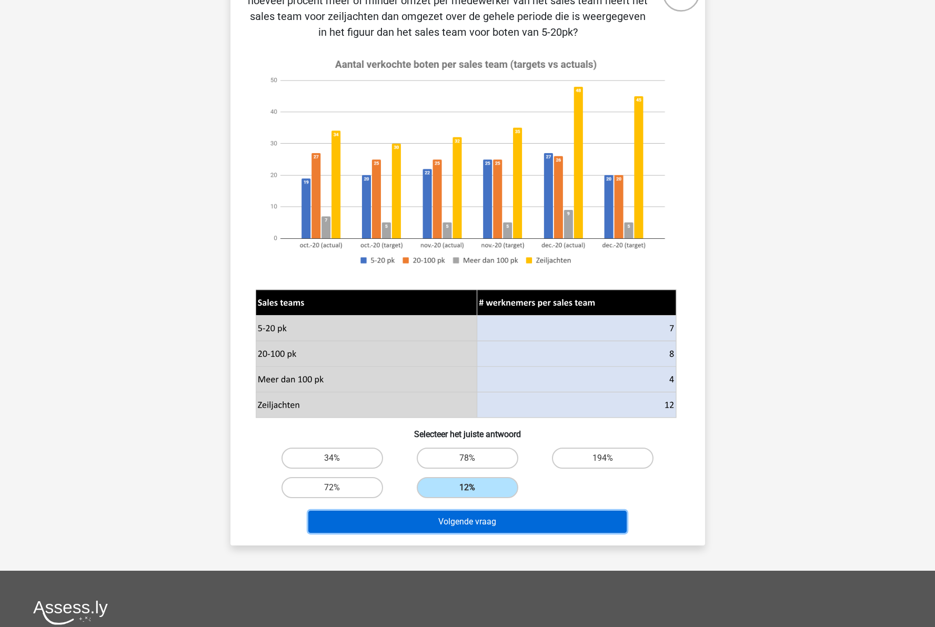
click at [487, 526] on button "Volgende vraag" at bounding box center [467, 522] width 318 height 22
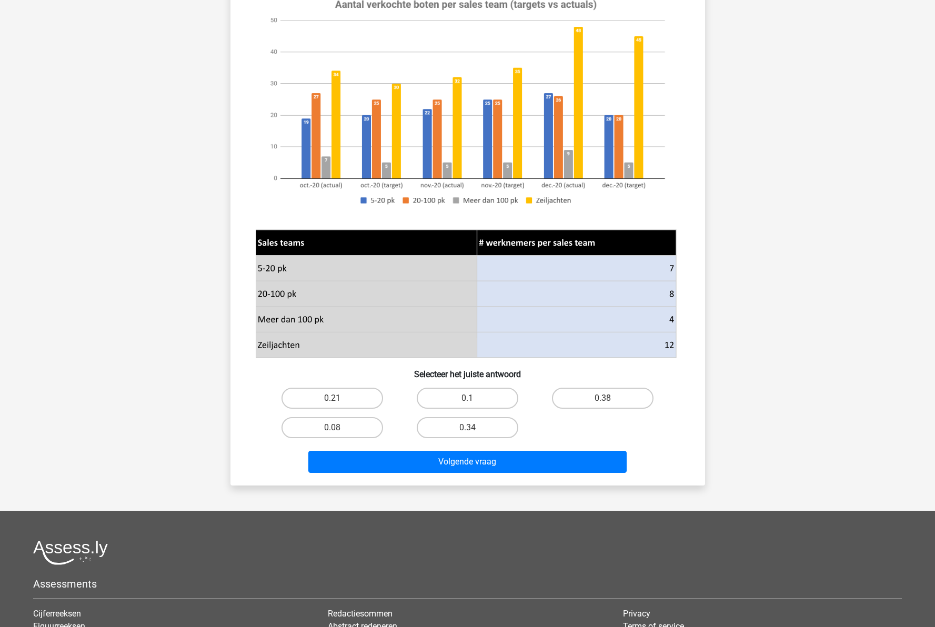
scroll to position [210, 0]
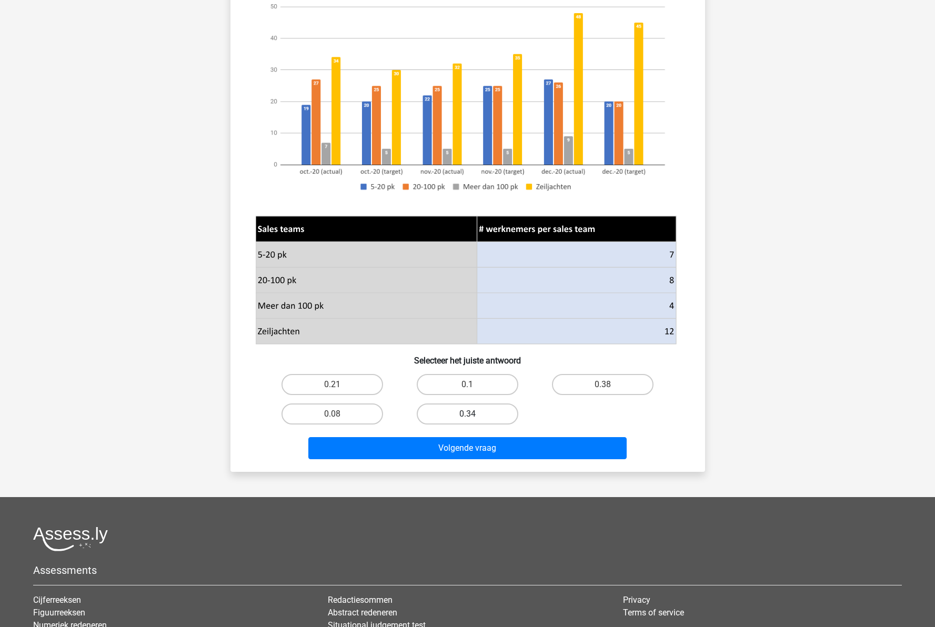
click at [478, 416] on label "0.34" at bounding box center [468, 414] width 102 height 21
click at [474, 416] on input "0.34" at bounding box center [470, 417] width 7 height 7
radio input "true"
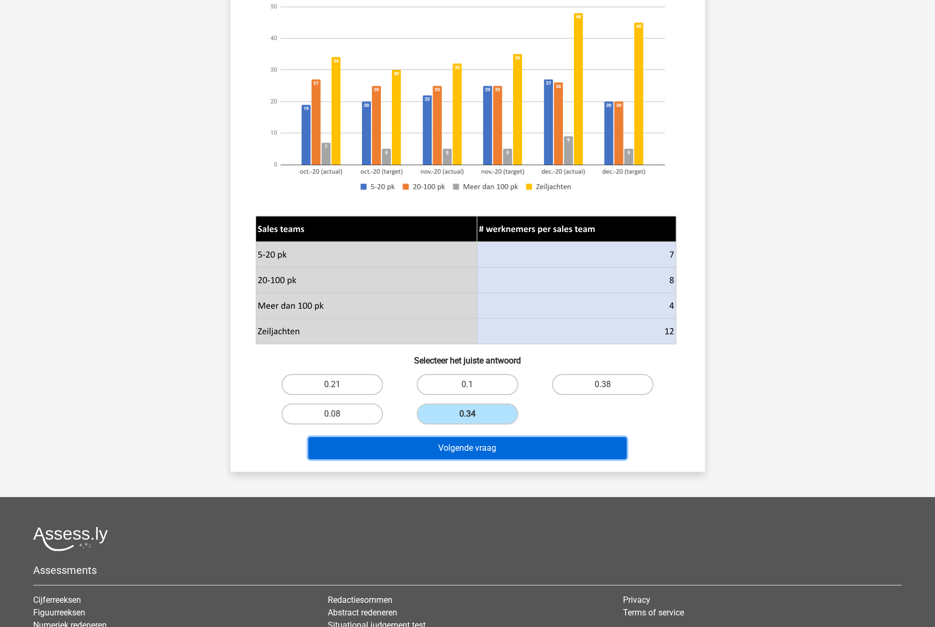
click at [491, 449] on button "Volgende vraag" at bounding box center [467, 448] width 318 height 22
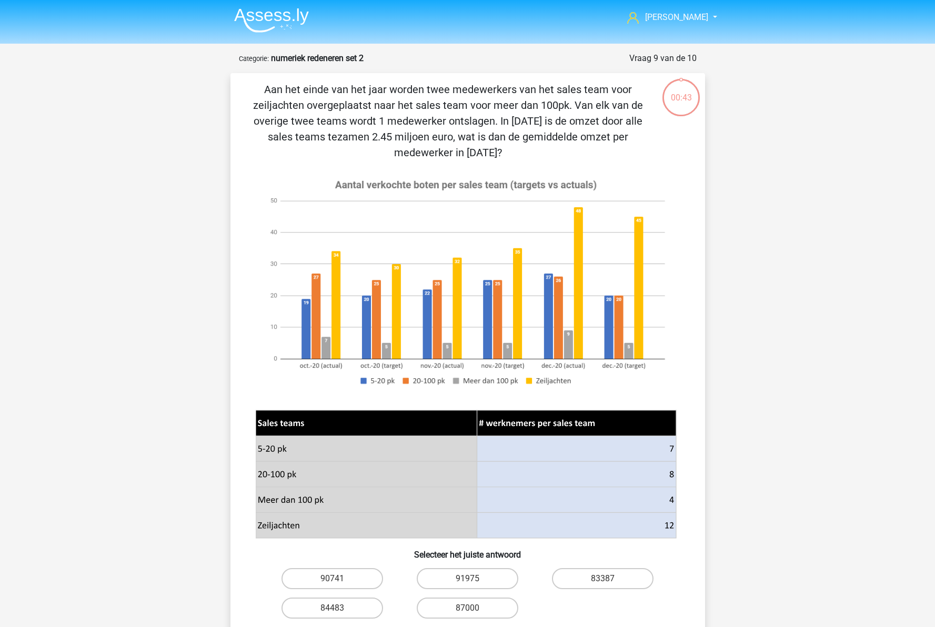
scroll to position [0, 0]
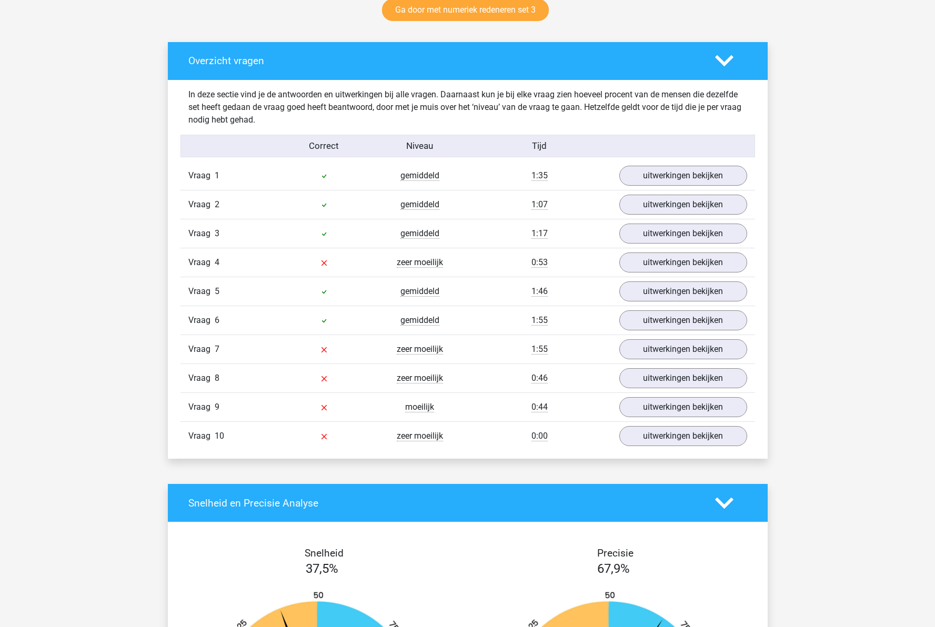
scroll to position [631, 0]
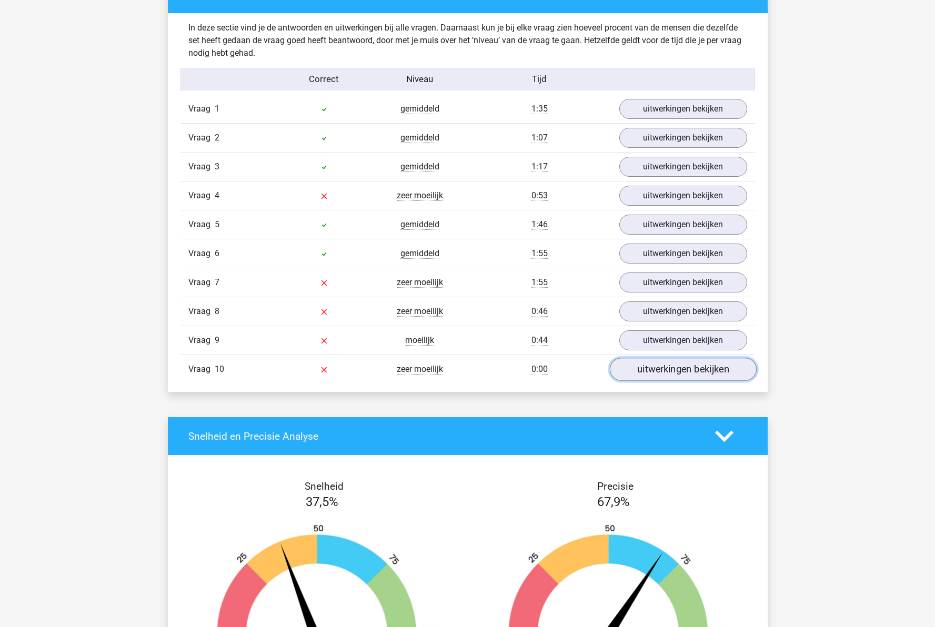
click at [658, 369] on link "uitwerkingen bekijken" at bounding box center [682, 369] width 147 height 23
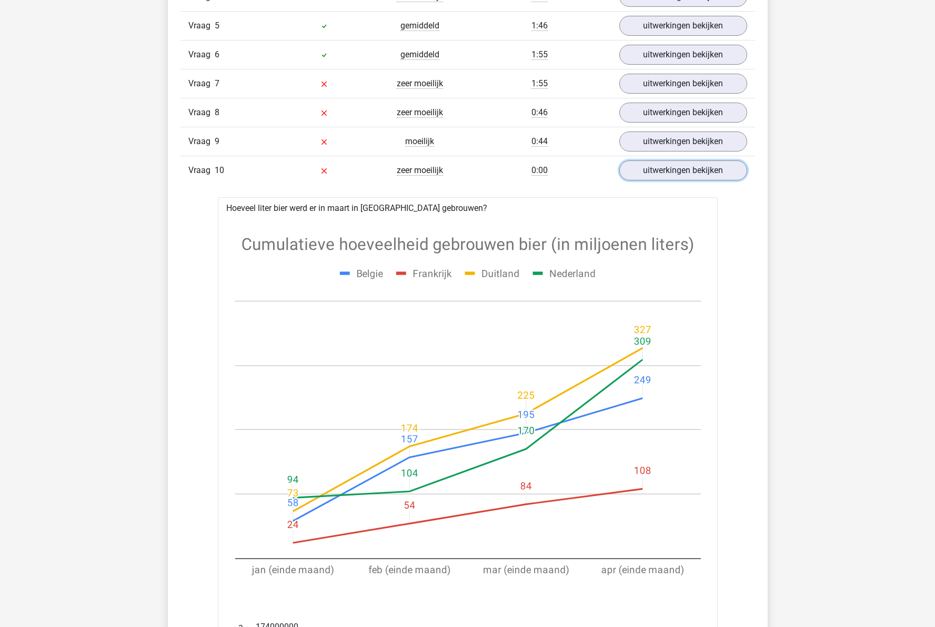
scroll to position [789, 0]
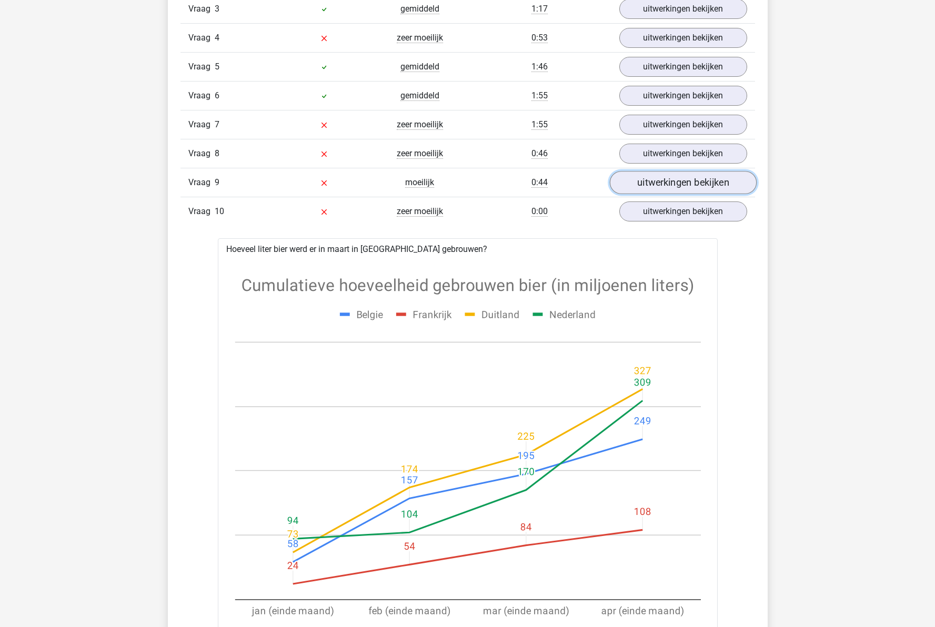
click at [667, 188] on link "uitwerkingen bekijken" at bounding box center [682, 182] width 147 height 23
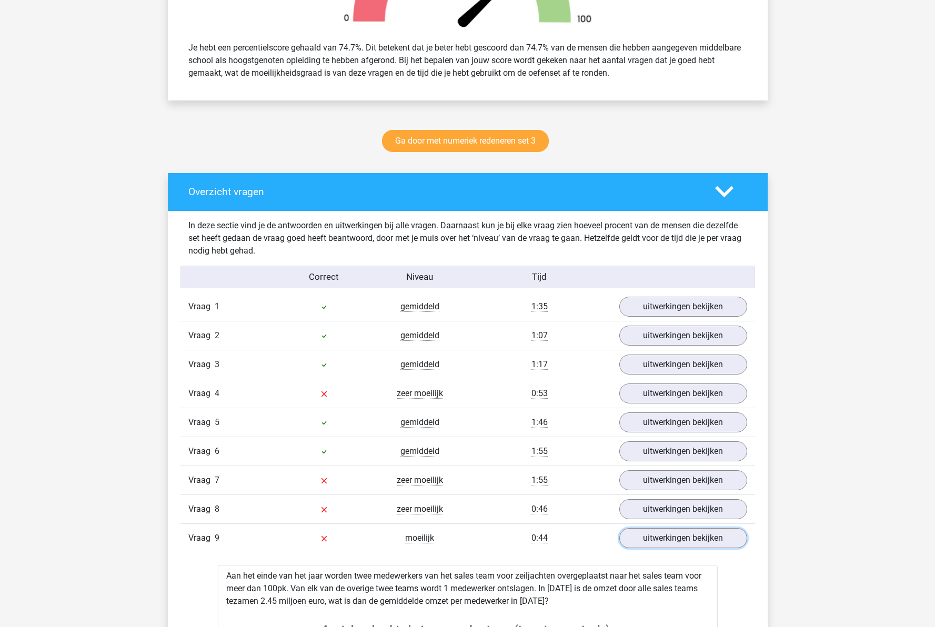
scroll to position [263, 0]
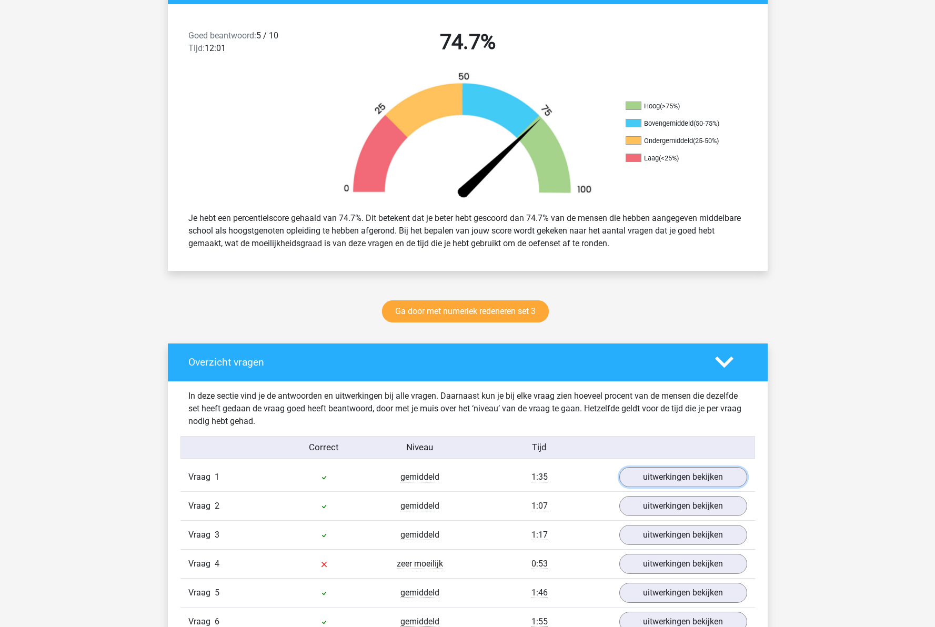
drag, startPoint x: 677, startPoint y: 474, endPoint x: 627, endPoint y: 464, distance: 51.0
click at [677, 474] on link "uitwerkingen bekijken" at bounding box center [683, 477] width 128 height 20
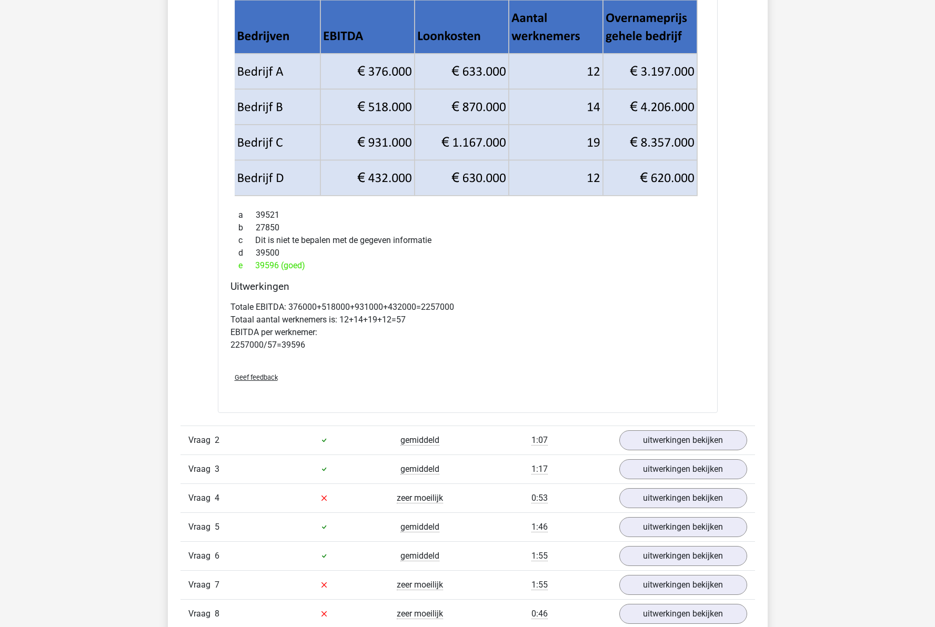
scroll to position [789, 0]
click at [668, 443] on link "uitwerkingen bekijken" at bounding box center [682, 439] width 147 height 23
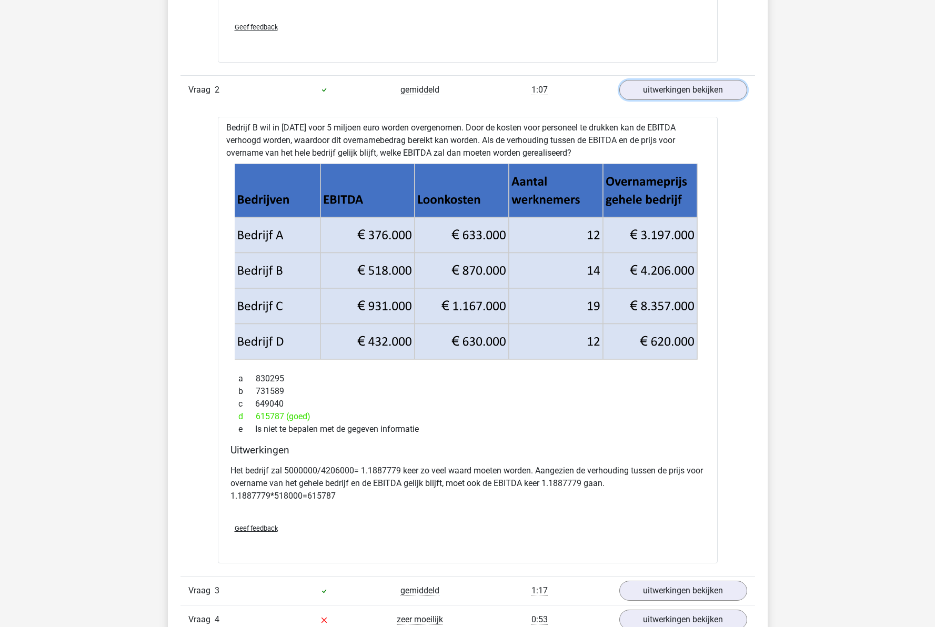
scroll to position [1158, 0]
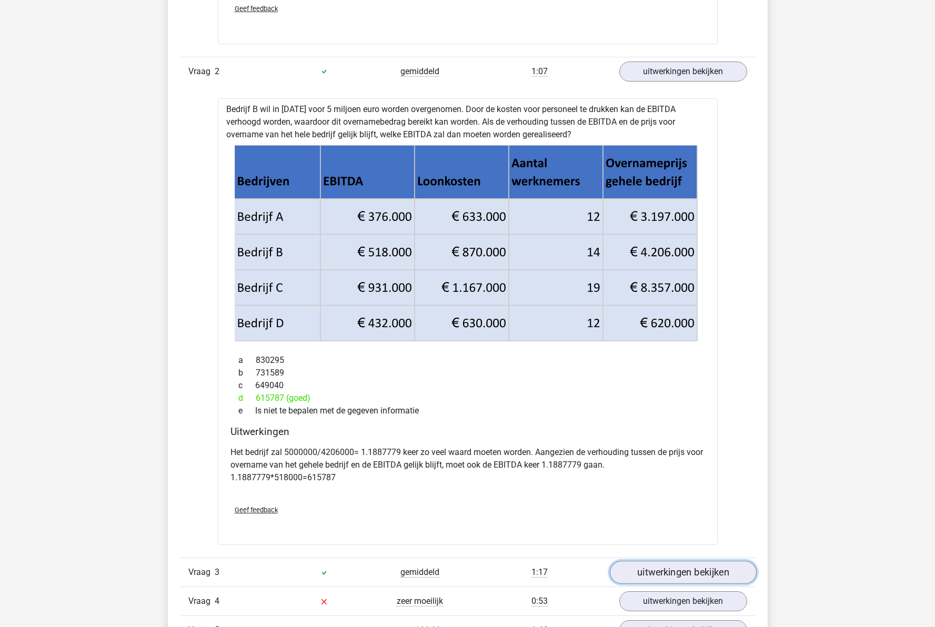
click at [704, 566] on link "uitwerkingen bekijken" at bounding box center [682, 572] width 147 height 23
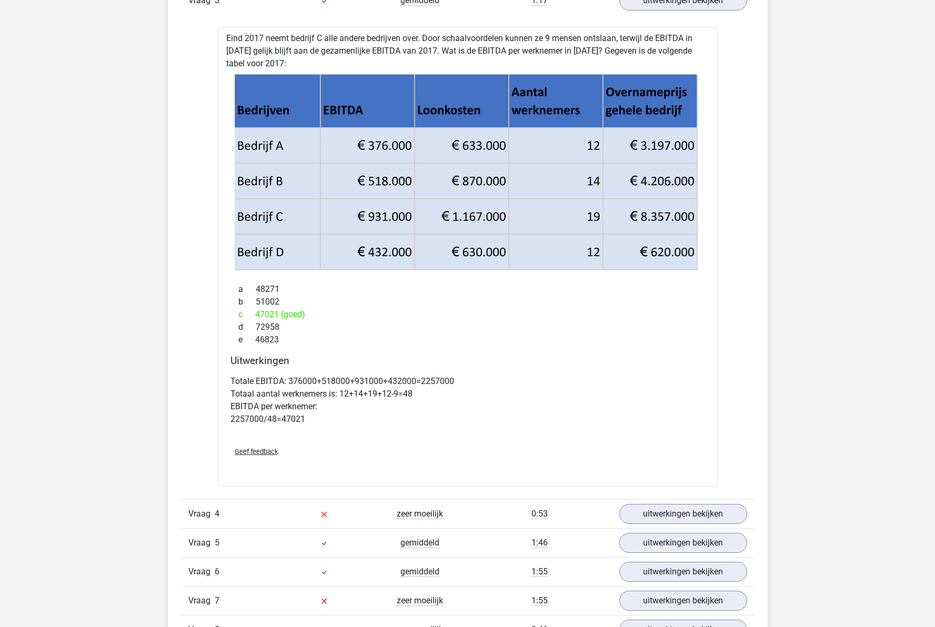
scroll to position [1736, 0]
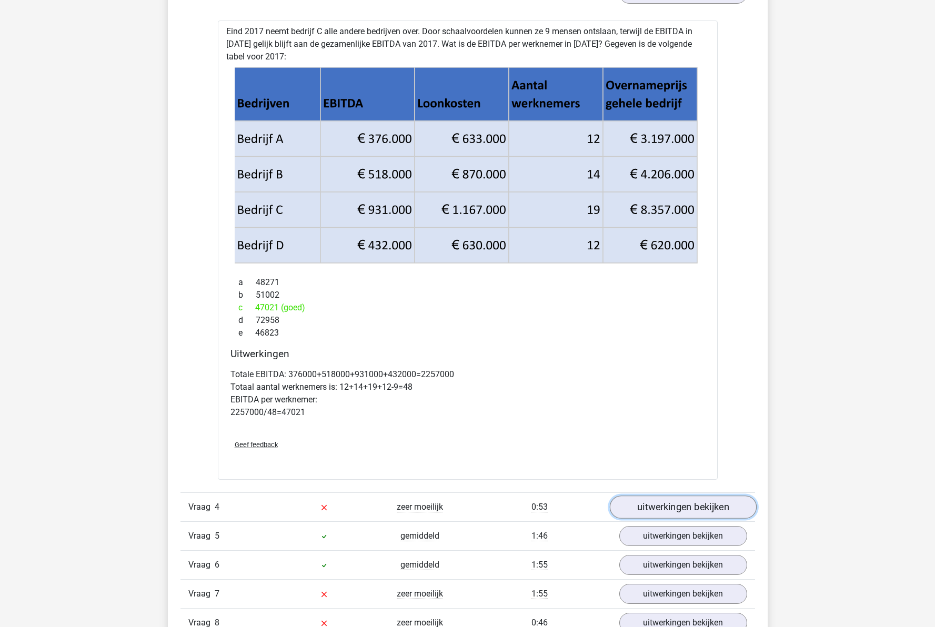
click at [619, 510] on link "uitwerkingen bekijken" at bounding box center [682, 507] width 147 height 23
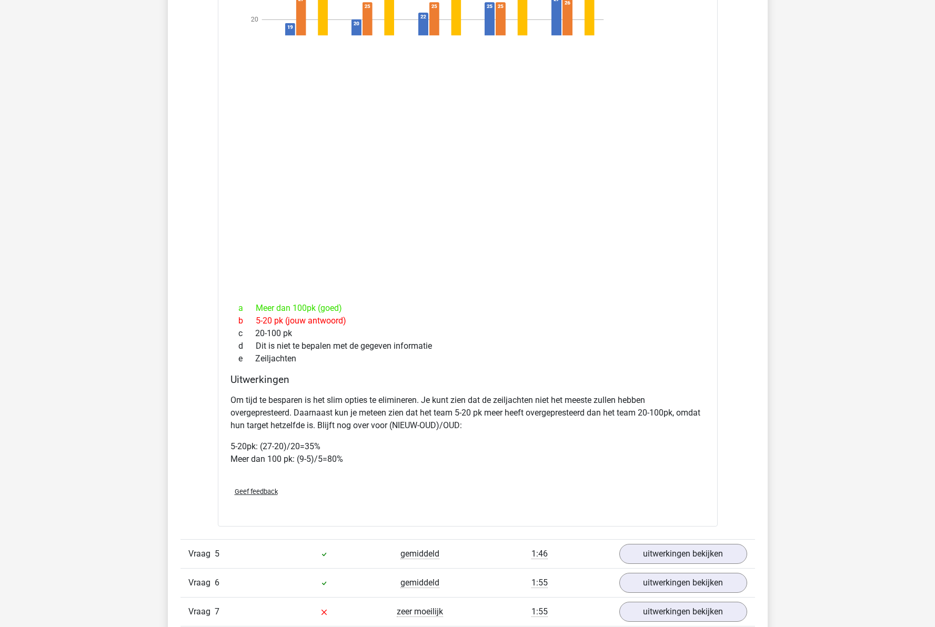
scroll to position [2473, 0]
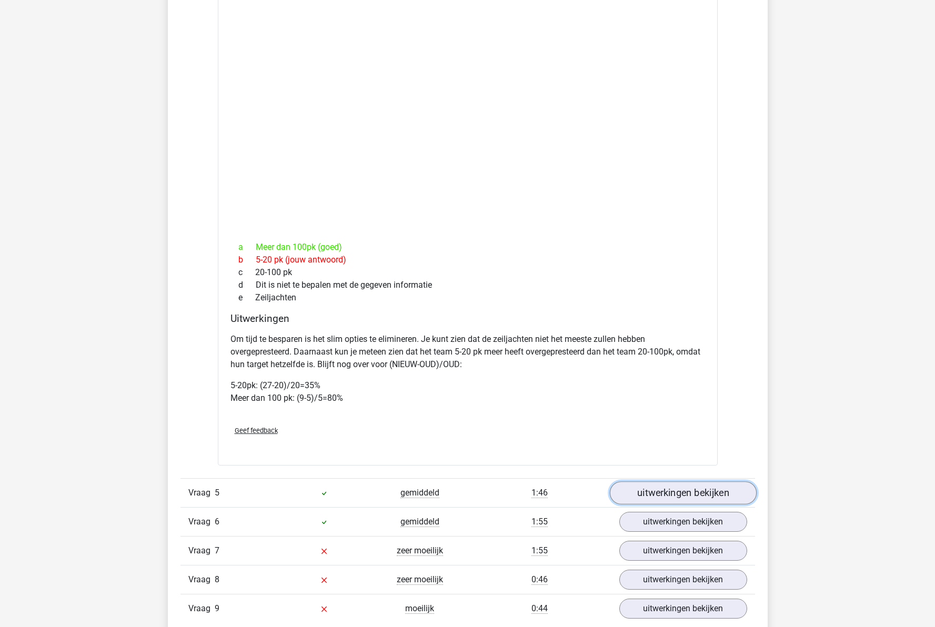
click at [680, 505] on link "uitwerkingen bekijken" at bounding box center [682, 493] width 147 height 23
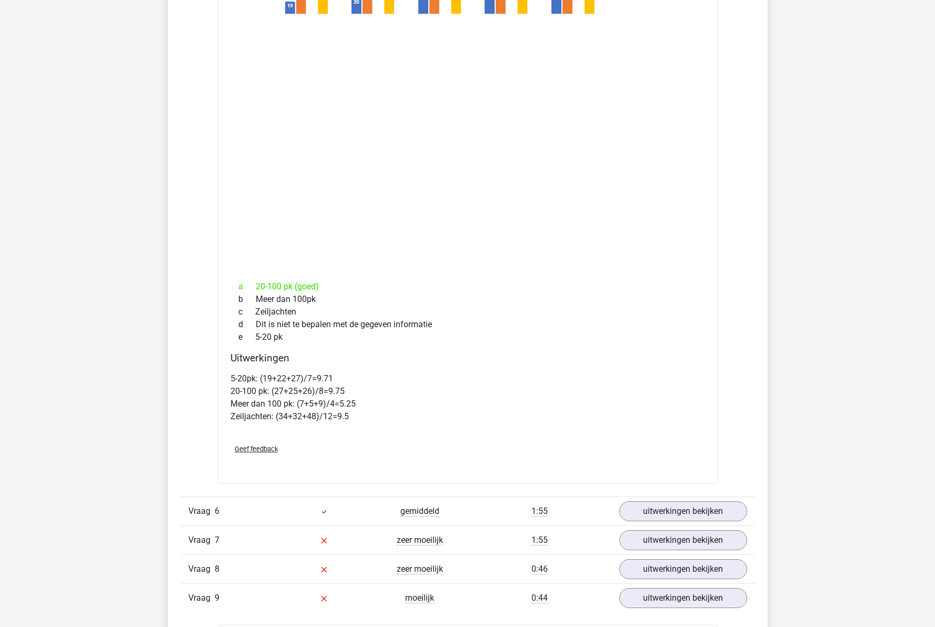
scroll to position [3157, 0]
drag, startPoint x: 678, startPoint y: 529, endPoint x: 601, endPoint y: 528, distance: 76.8
click at [678, 520] on link "uitwerkingen bekijken" at bounding box center [683, 510] width 128 height 20
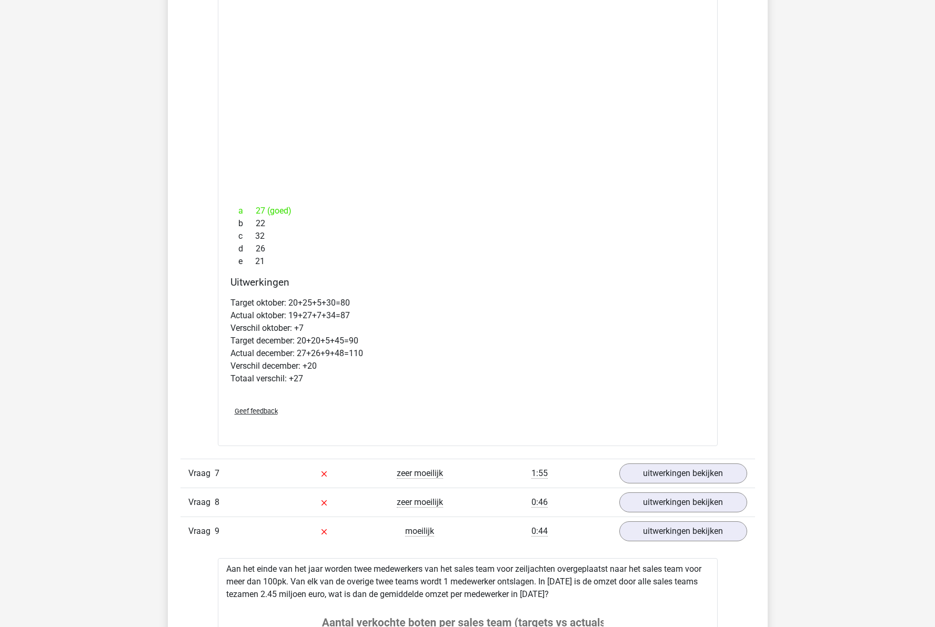
scroll to position [3946, 0]
click at [660, 484] on link "uitwerkingen bekijken" at bounding box center [682, 473] width 147 height 23
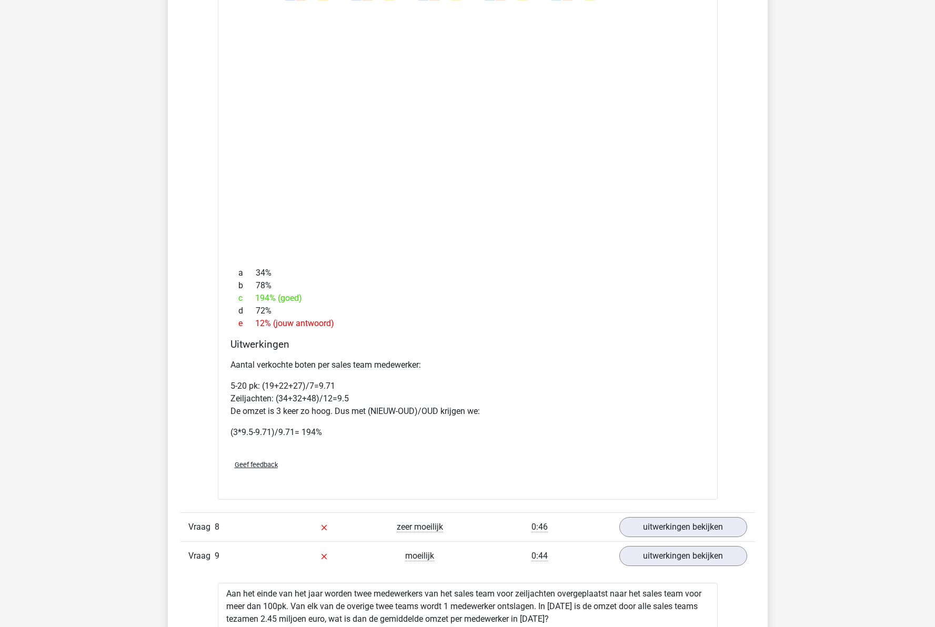
scroll to position [4683, 0]
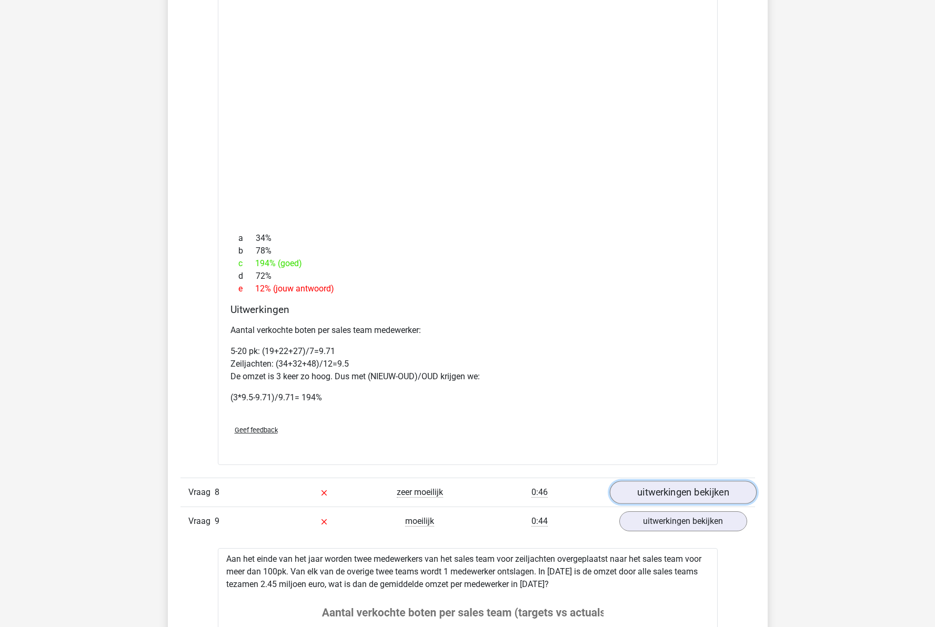
click at [675, 501] on link "uitwerkingen bekijken" at bounding box center [682, 492] width 147 height 23
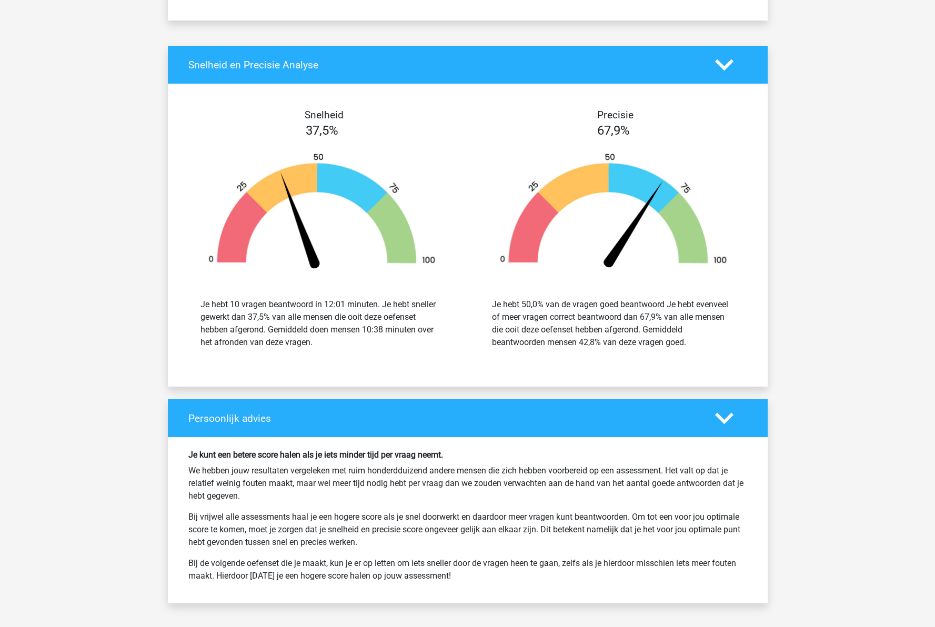
scroll to position [7577, 0]
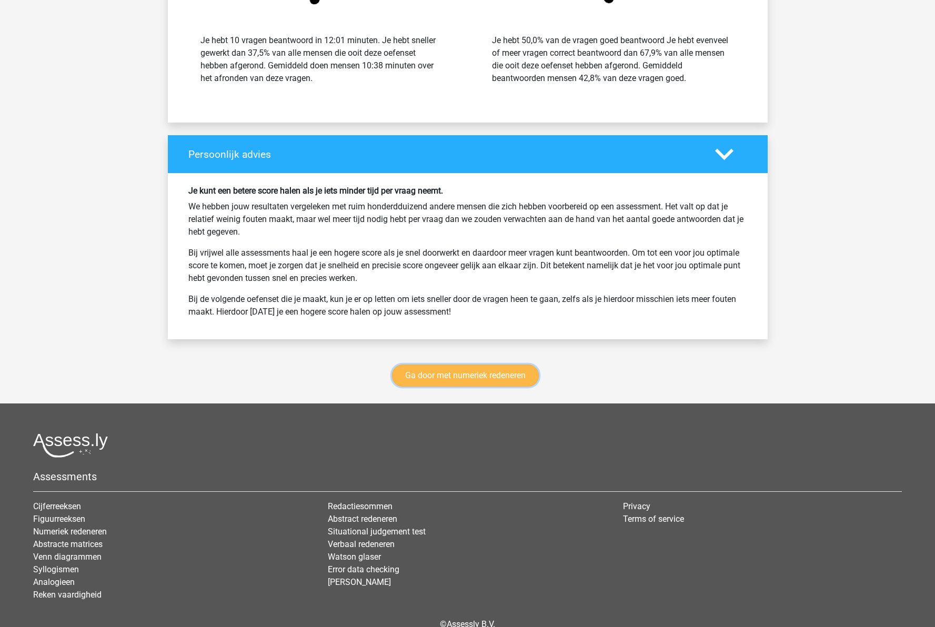
click at [438, 387] on link "Ga door met numeriek redeneren" at bounding box center [465, 376] width 147 height 22
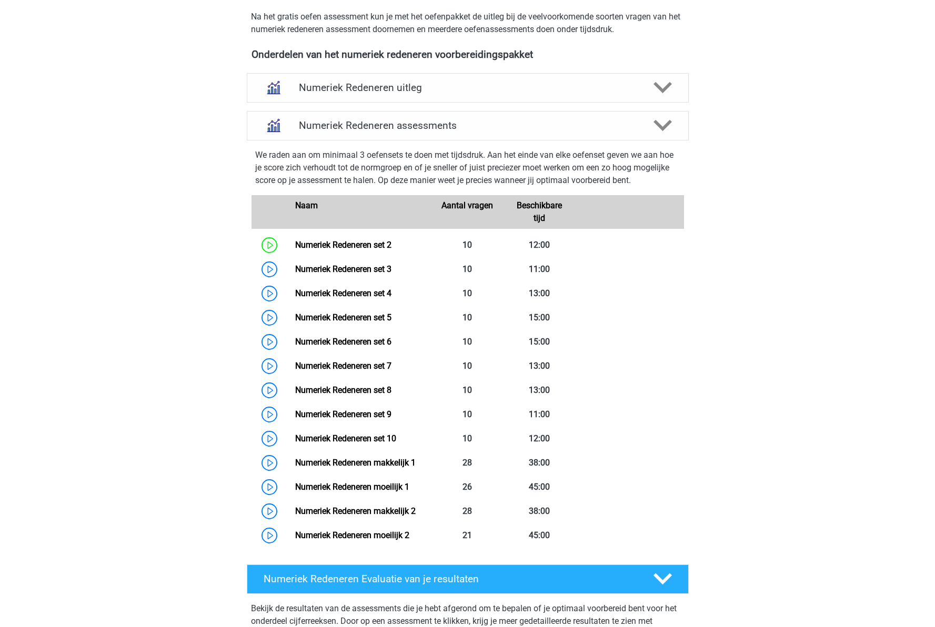
scroll to position [325, 0]
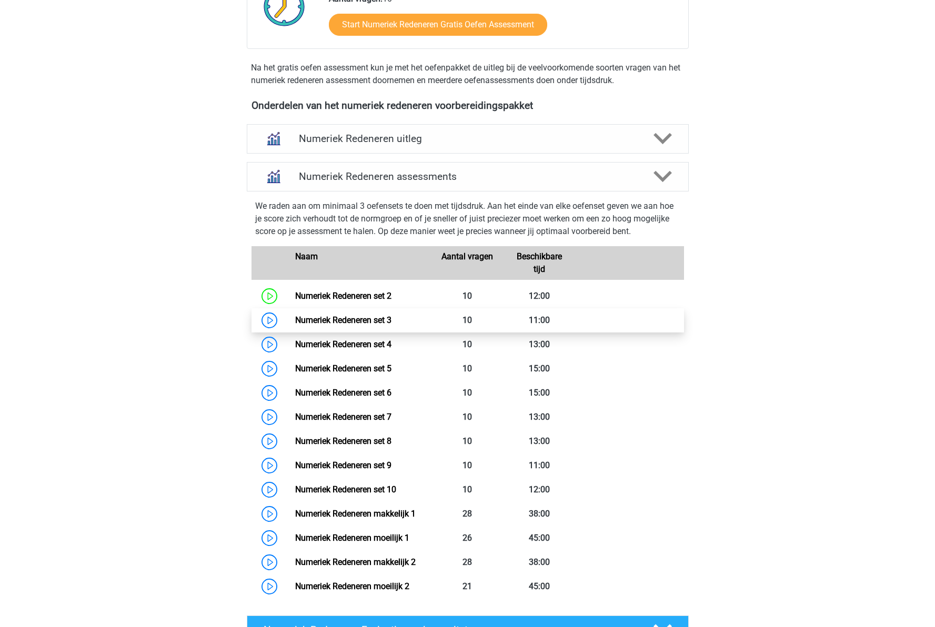
click at [351, 319] on link "Numeriek Redeneren set 3" at bounding box center [343, 320] width 96 height 10
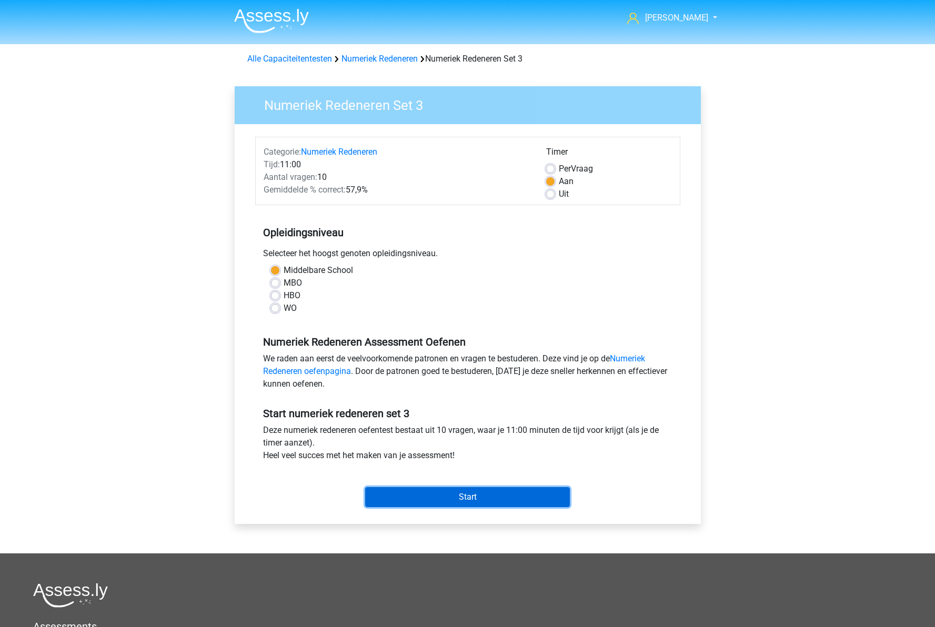
drag, startPoint x: 436, startPoint y: 497, endPoint x: 442, endPoint y: 465, distance: 32.1
click at [436, 494] on input "Start" at bounding box center [467, 497] width 205 height 20
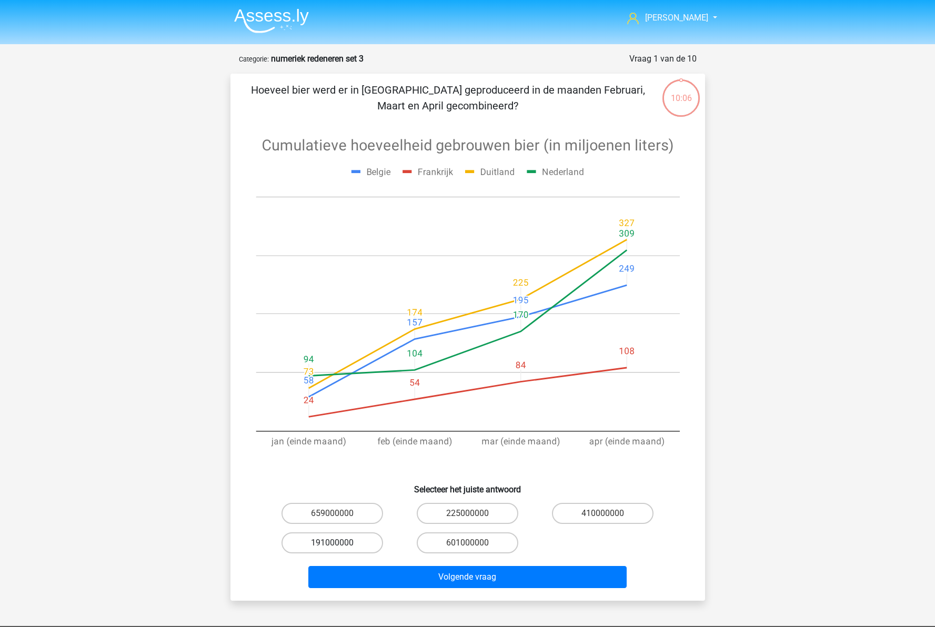
click at [354, 548] on label "191000000" at bounding box center [333, 542] width 102 height 21
click at [339, 548] on input "191000000" at bounding box center [335, 546] width 7 height 7
radio input "true"
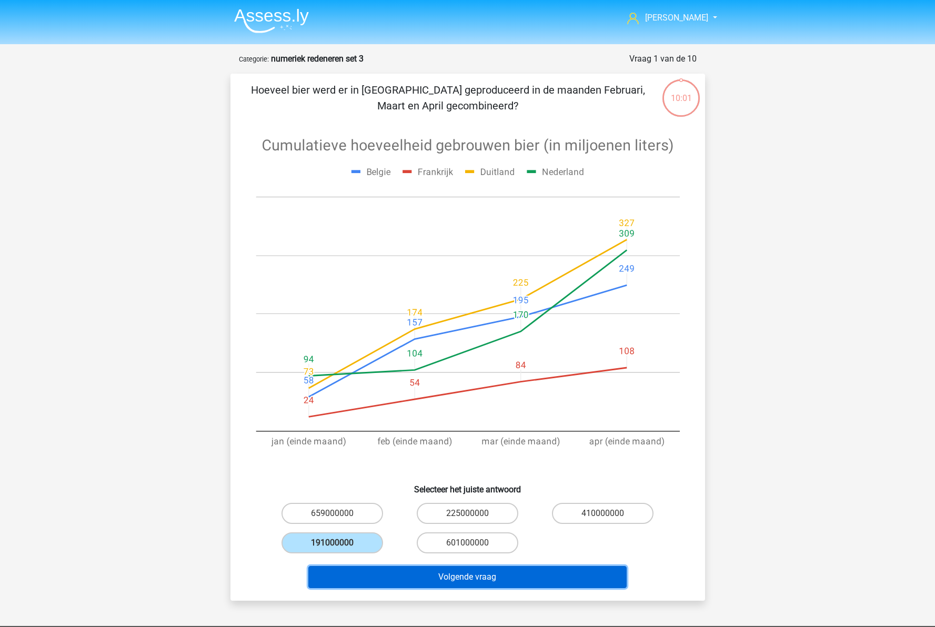
click at [465, 581] on button "Volgende vraag" at bounding box center [467, 577] width 318 height 22
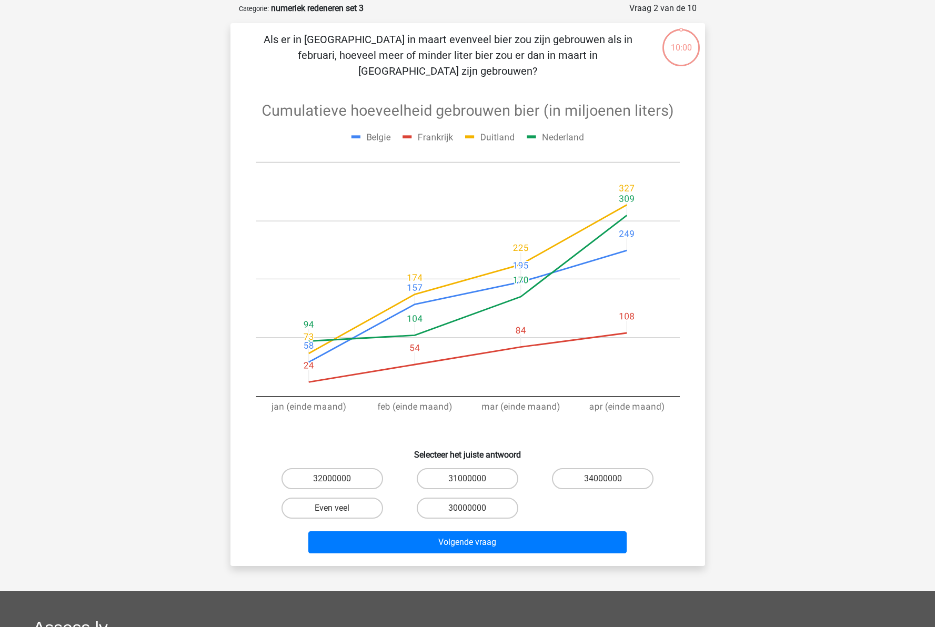
scroll to position [53, 0]
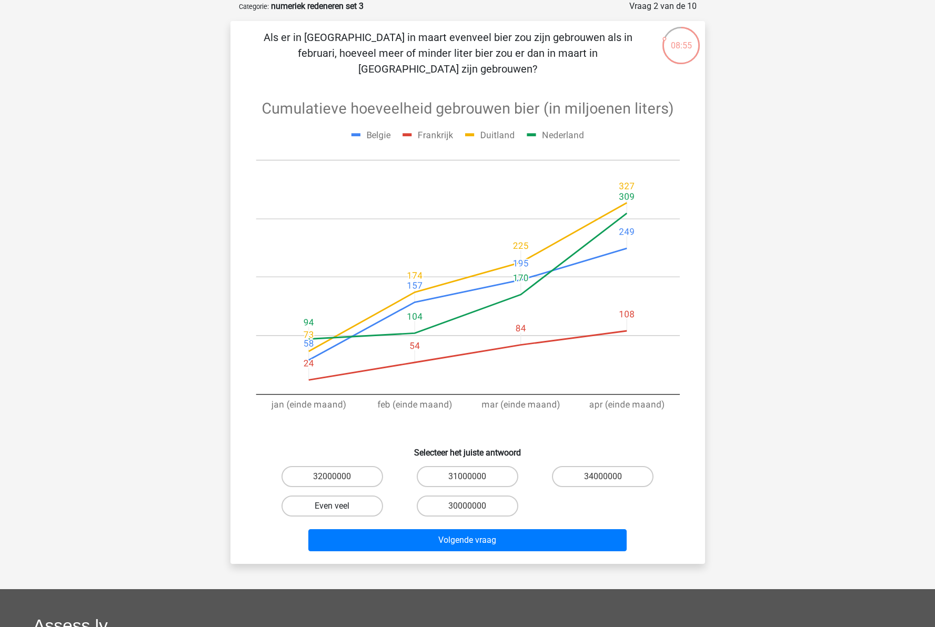
click at [304, 496] on label "Even veel" at bounding box center [333, 506] width 102 height 21
click at [332, 506] on input "Even veel" at bounding box center [335, 509] width 7 height 7
radio input "true"
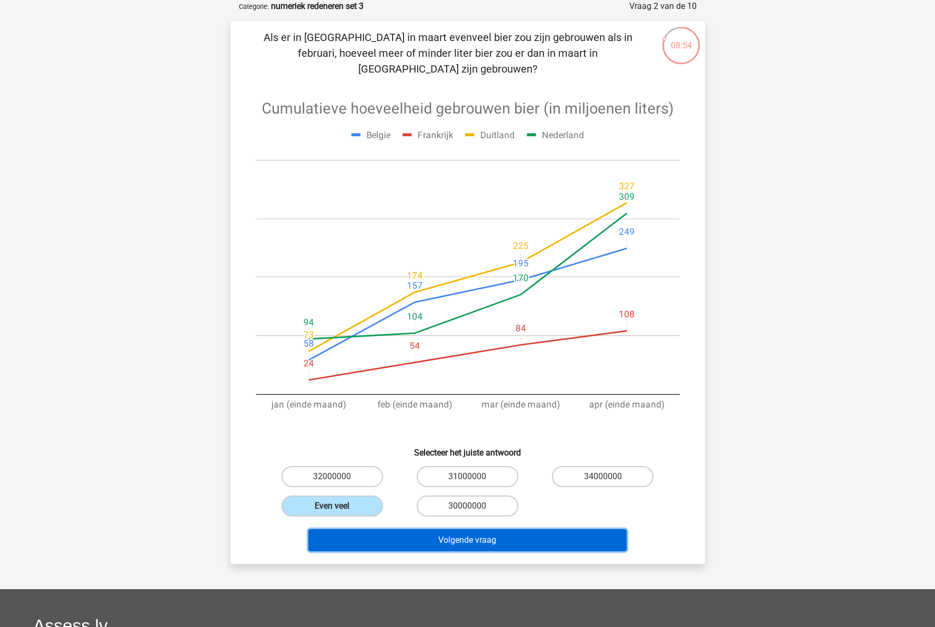
click at [490, 529] on button "Volgende vraag" at bounding box center [467, 540] width 318 height 22
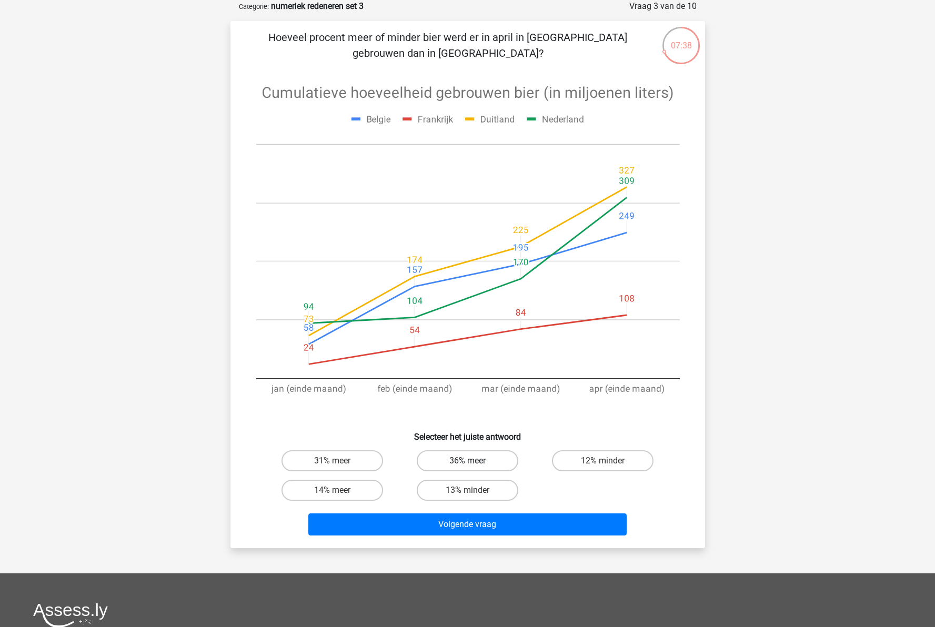
click at [459, 459] on label "36% meer" at bounding box center [468, 460] width 102 height 21
click at [467, 461] on input "36% meer" at bounding box center [470, 464] width 7 height 7
radio input "true"
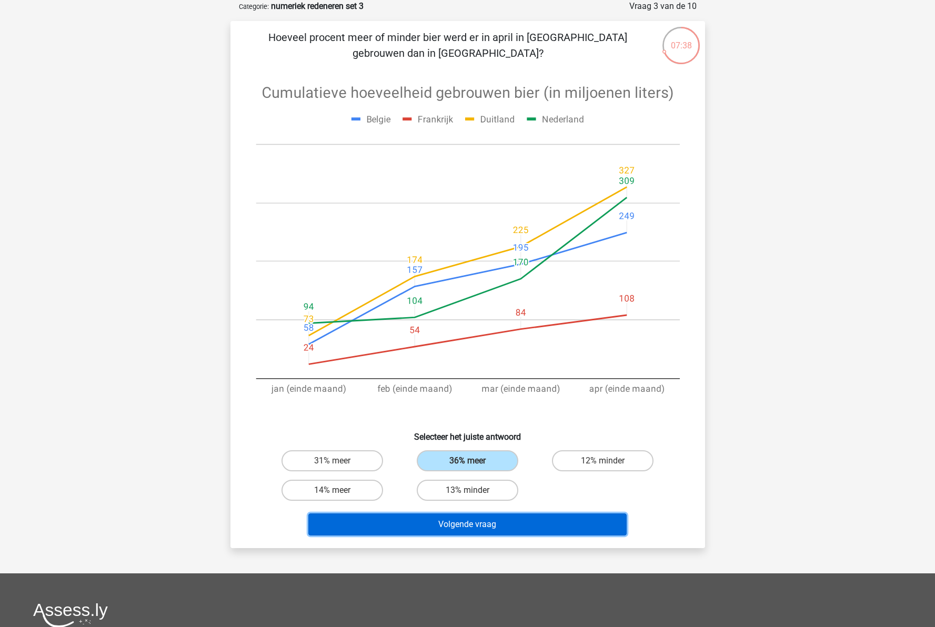
click at [481, 525] on button "Volgende vraag" at bounding box center [467, 525] width 318 height 22
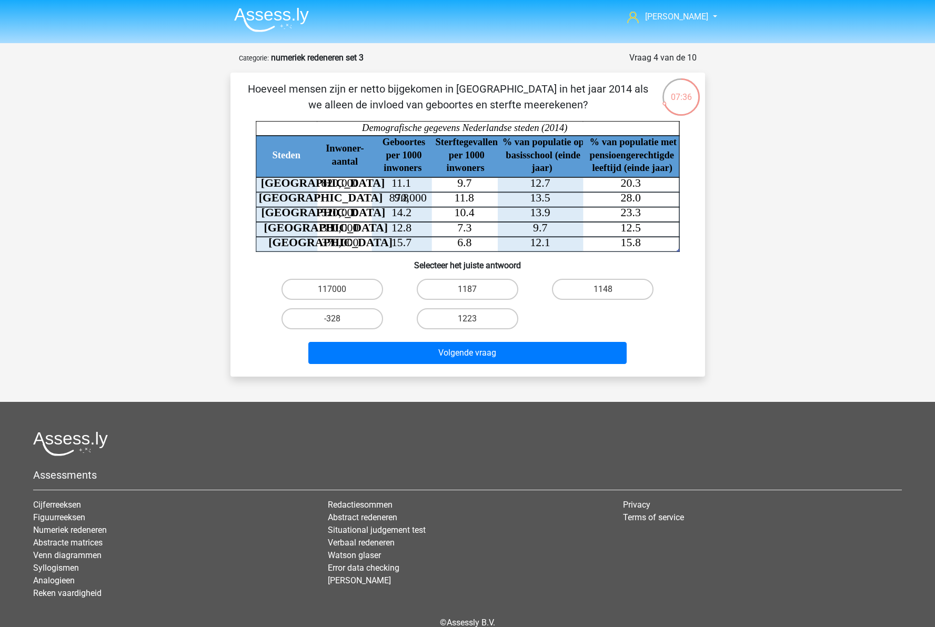
scroll to position [0, 0]
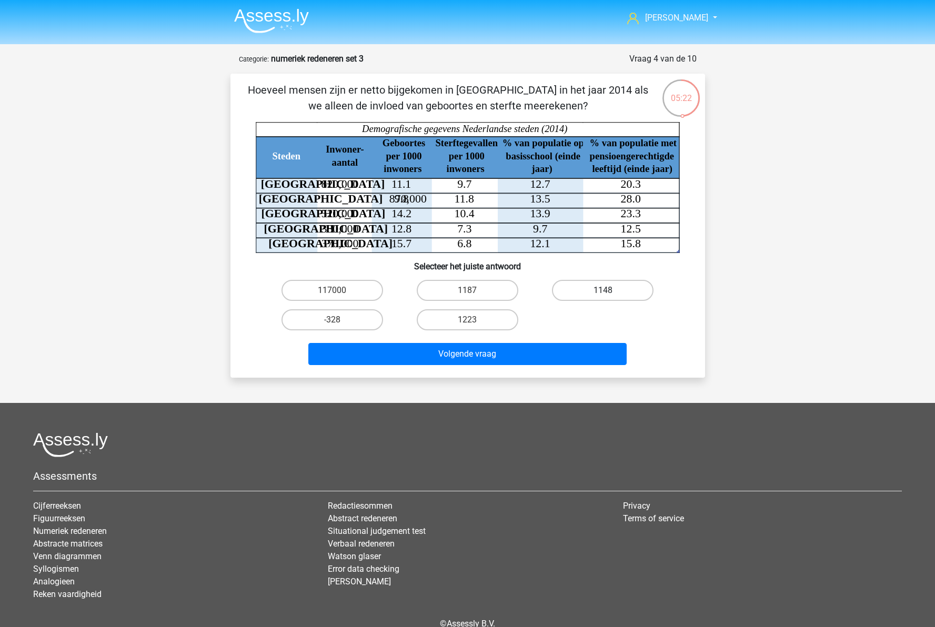
click at [626, 285] on label "1148" at bounding box center [603, 290] width 102 height 21
click at [610, 290] on input "1148" at bounding box center [606, 293] width 7 height 7
radio input "true"
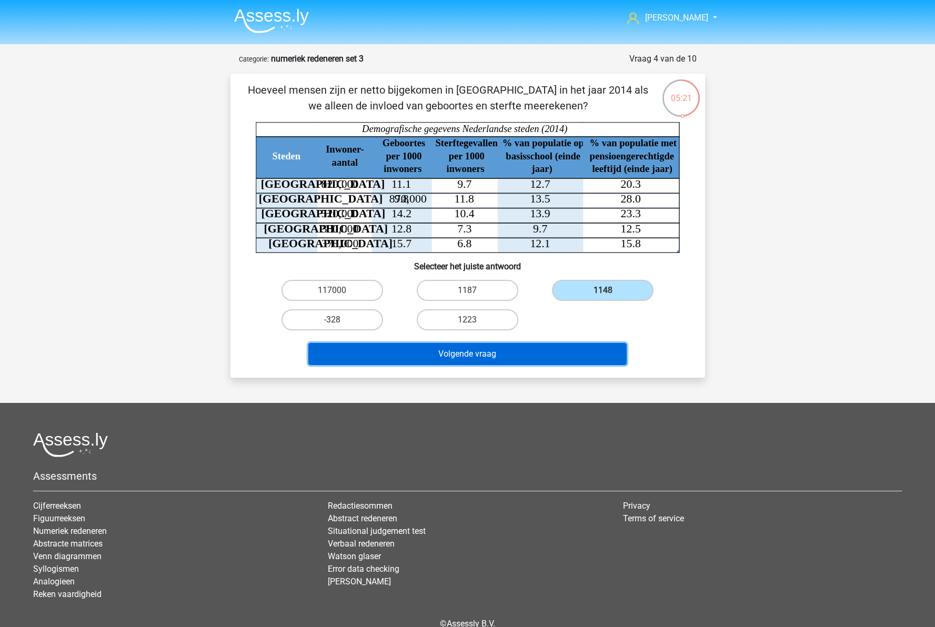
click at [572, 357] on button "Volgende vraag" at bounding box center [467, 354] width 318 height 22
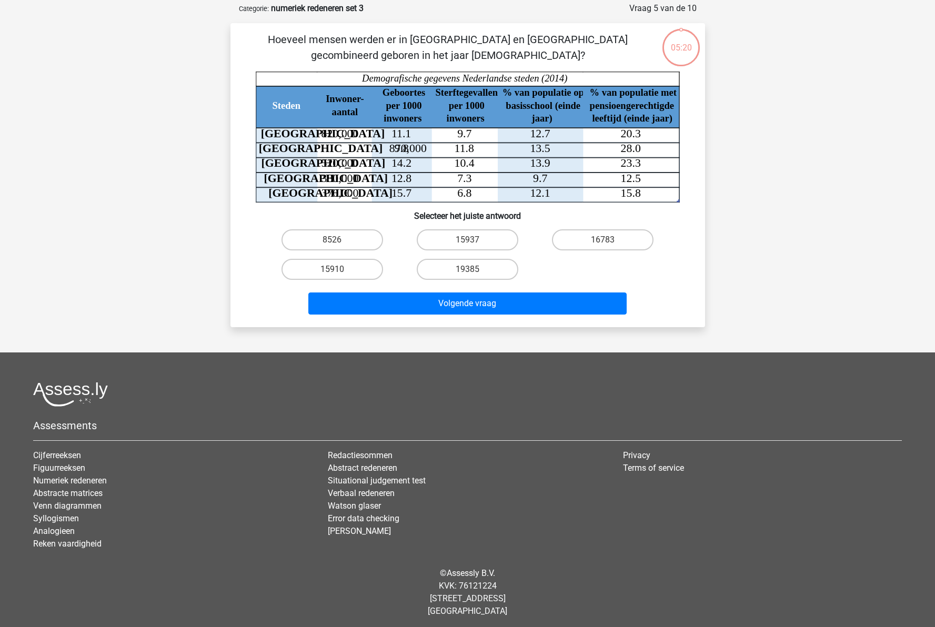
scroll to position [53, 0]
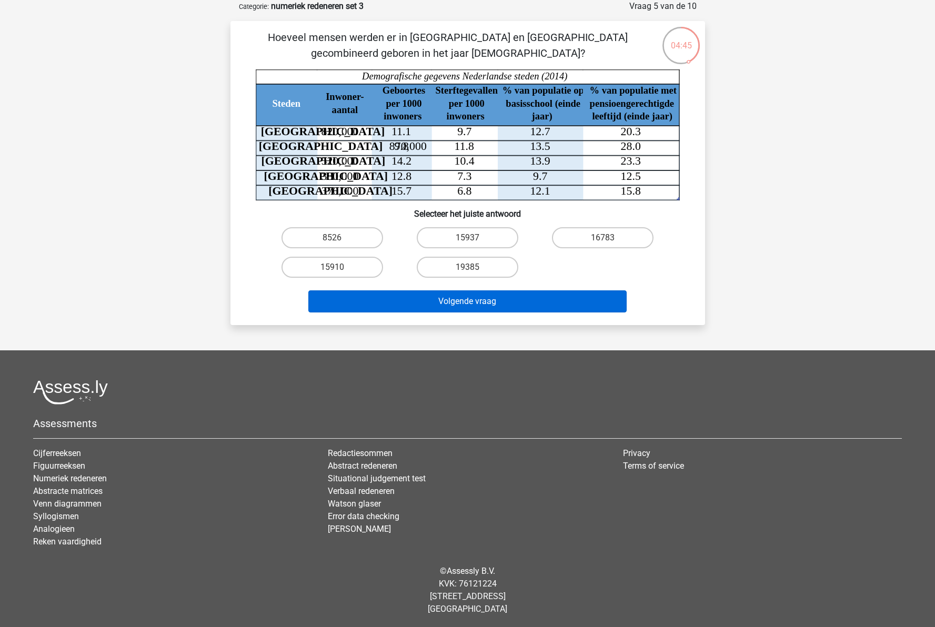
drag, startPoint x: 343, startPoint y: 267, endPoint x: 384, endPoint y: 294, distance: 48.8
click at [343, 267] on label "15910" at bounding box center [333, 267] width 102 height 21
click at [339, 267] on input "15910" at bounding box center [335, 270] width 7 height 7
radio input "true"
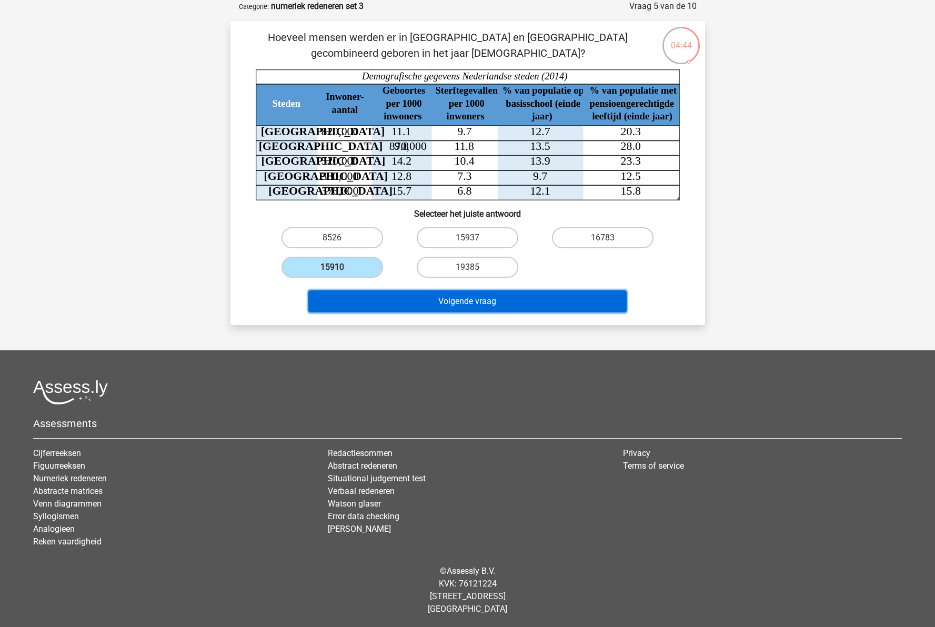
click at [458, 298] on button "Volgende vraag" at bounding box center [467, 301] width 318 height 22
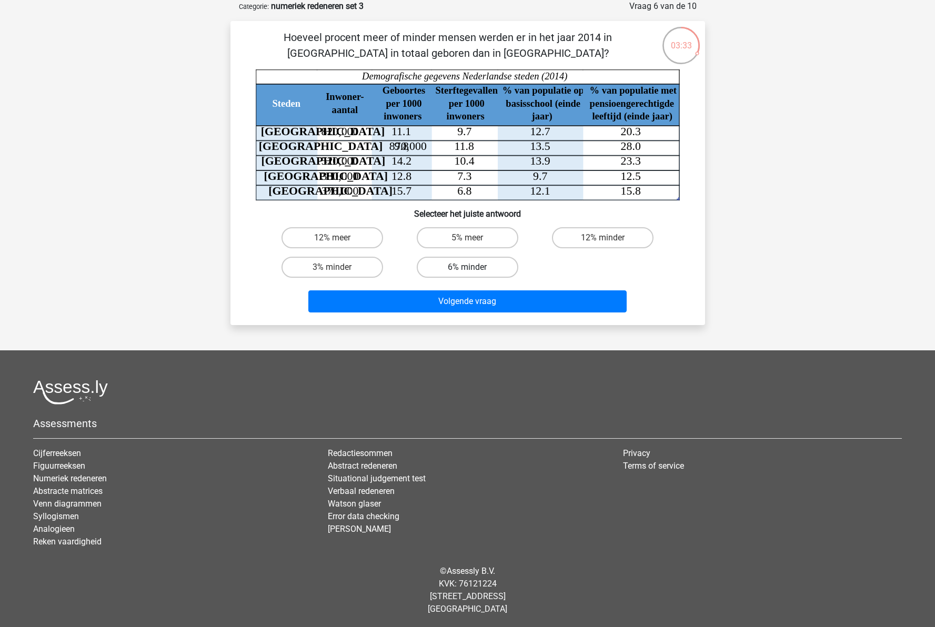
click at [464, 264] on label "6% minder" at bounding box center [468, 267] width 102 height 21
click at [467, 267] on input "6% minder" at bounding box center [470, 270] width 7 height 7
radio input "true"
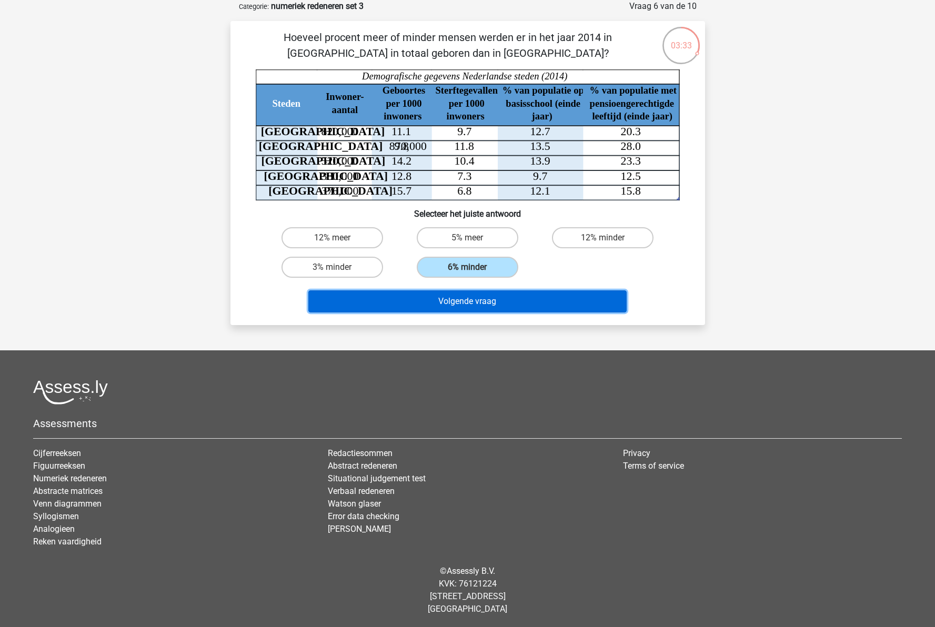
click at [483, 304] on button "Volgende vraag" at bounding box center [467, 301] width 318 height 22
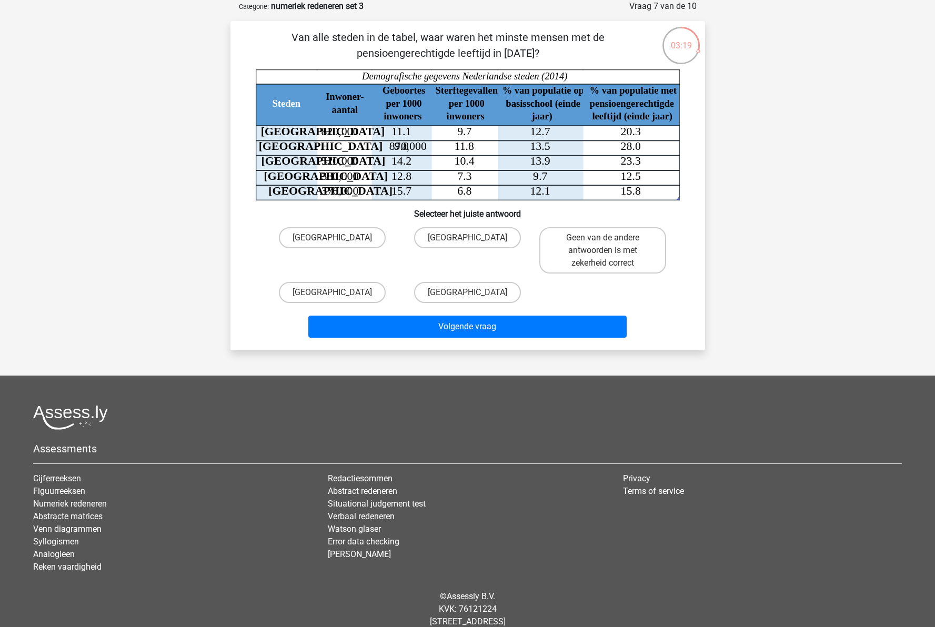
click at [652, 146] on icon "Steden Inwoner- aantal Geboortes per 1000 inwoners Sterftegevallen per 1000 inw…" at bounding box center [468, 134] width 424 height 131
drag, startPoint x: 340, startPoint y: 236, endPoint x: 349, endPoint y: 256, distance: 21.7
click at [340, 236] on label "[GEOGRAPHIC_DATA]" at bounding box center [332, 237] width 107 height 21
click at [339, 238] on input "[GEOGRAPHIC_DATA]" at bounding box center [335, 241] width 7 height 7
radio input "true"
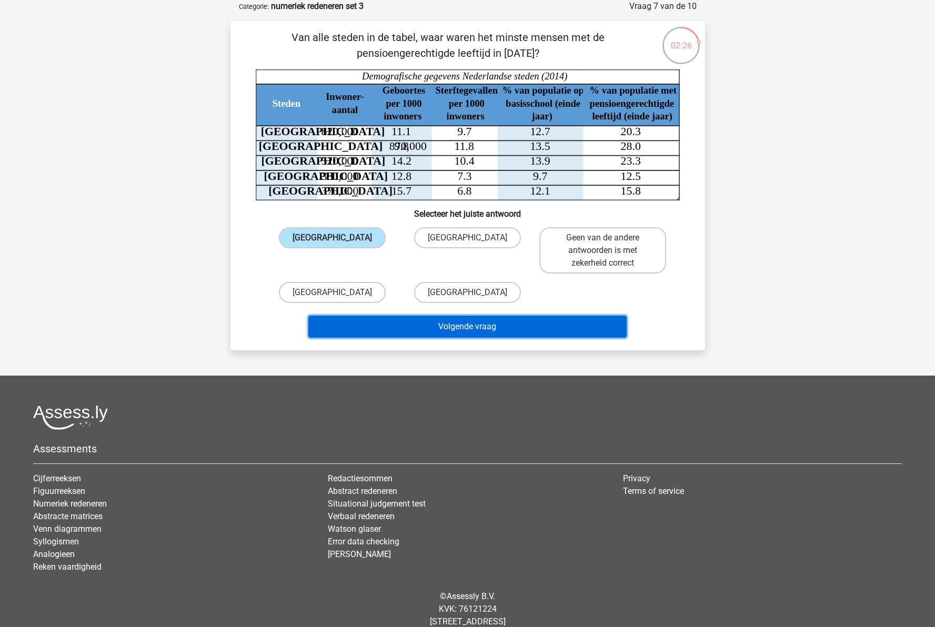
drag, startPoint x: 448, startPoint y: 330, endPoint x: 412, endPoint y: 336, distance: 36.8
click at [447, 330] on button "Volgende vraag" at bounding box center [467, 327] width 318 height 22
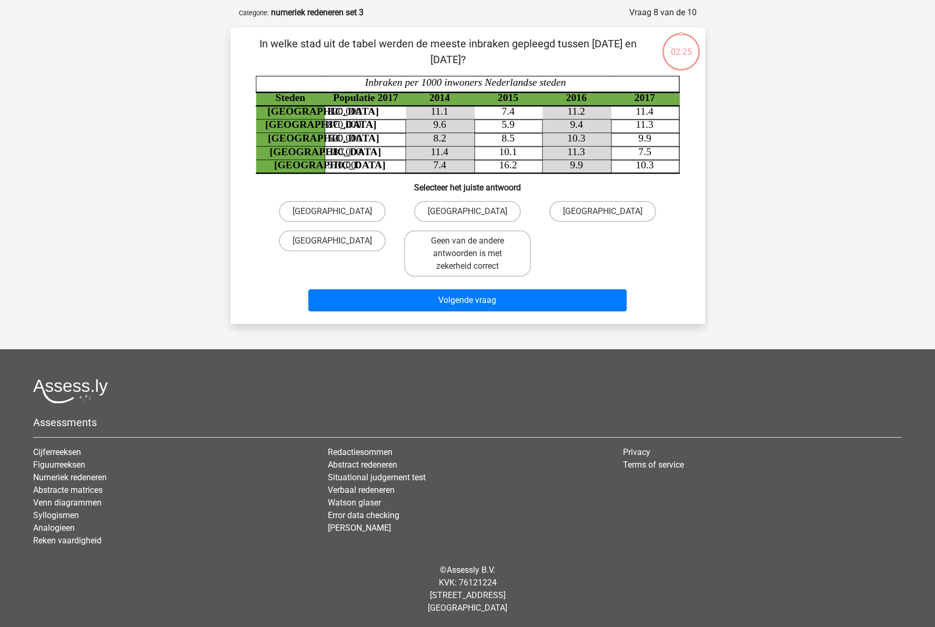
scroll to position [46, 0]
click at [341, 216] on label "[GEOGRAPHIC_DATA]" at bounding box center [332, 211] width 107 height 21
click at [339, 216] on input "[GEOGRAPHIC_DATA]" at bounding box center [335, 215] width 7 height 7
radio input "true"
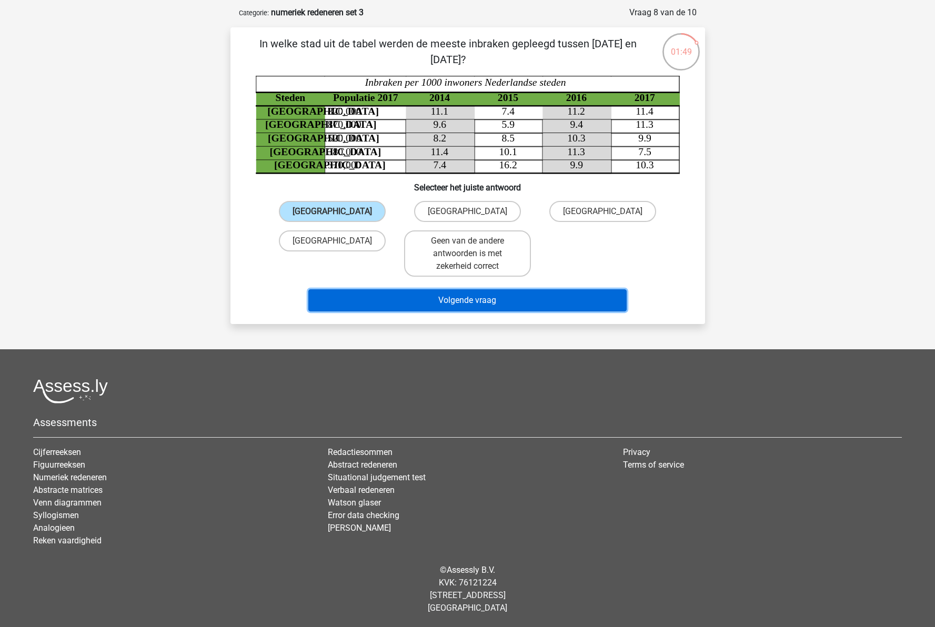
click at [457, 304] on button "Volgende vraag" at bounding box center [467, 300] width 318 height 22
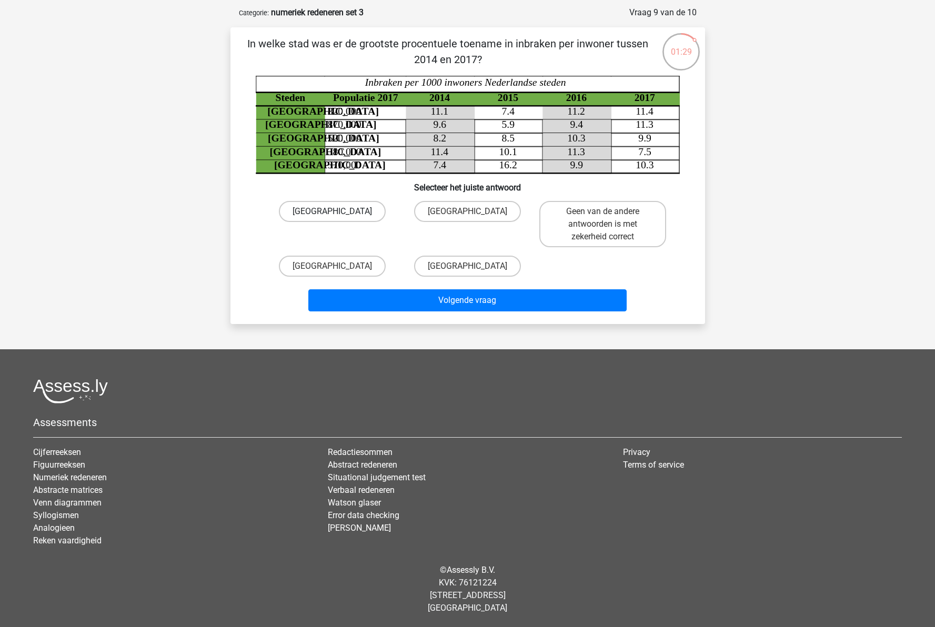
click at [353, 214] on label "Rotterdam" at bounding box center [332, 211] width 107 height 21
click at [339, 214] on input "Rotterdam" at bounding box center [335, 215] width 7 height 7
radio input "true"
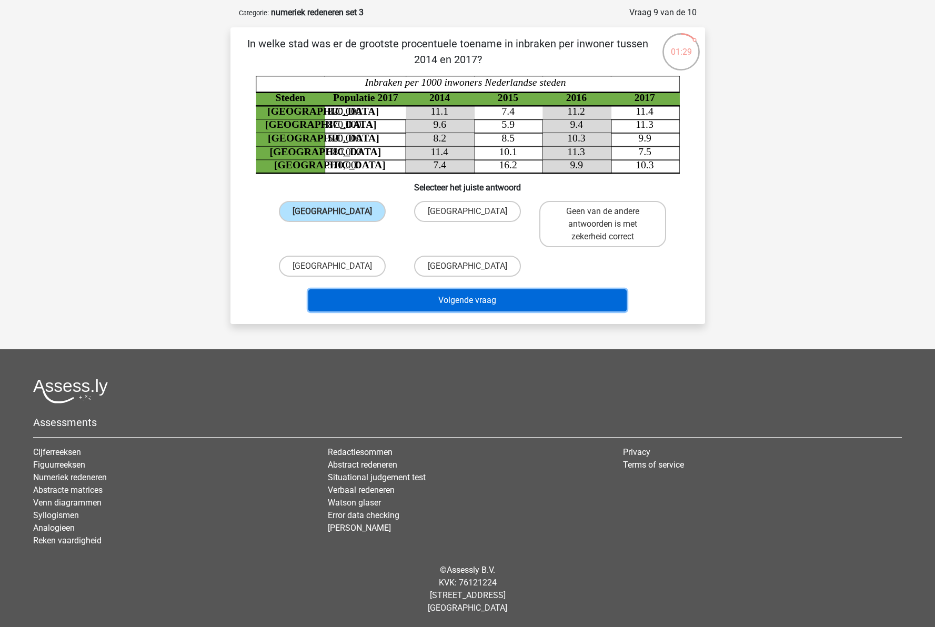
click at [461, 302] on button "Volgende vraag" at bounding box center [467, 300] width 318 height 22
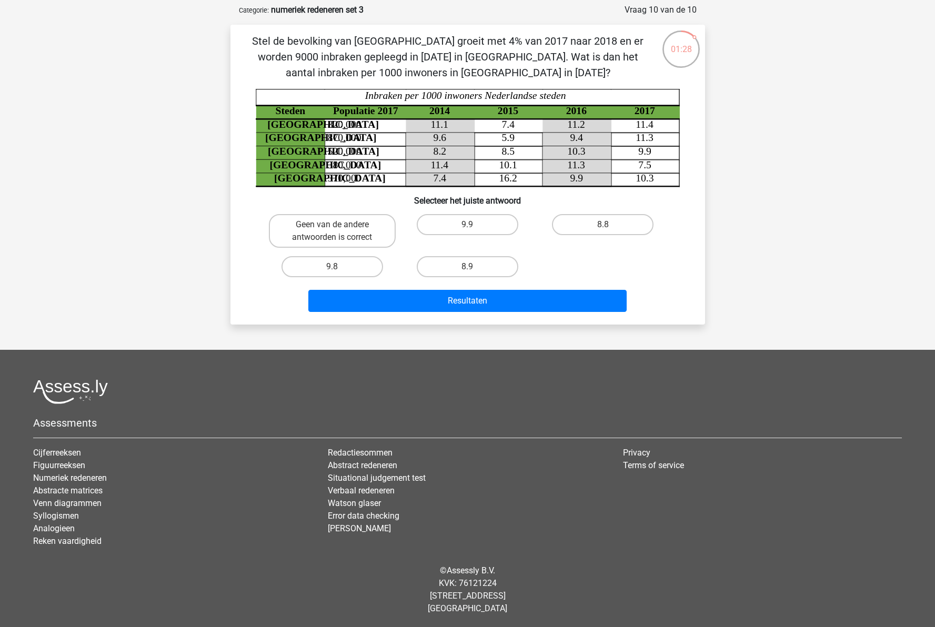
scroll to position [49, 0]
click at [468, 228] on input "9.9" at bounding box center [470, 227] width 7 height 7
radio input "true"
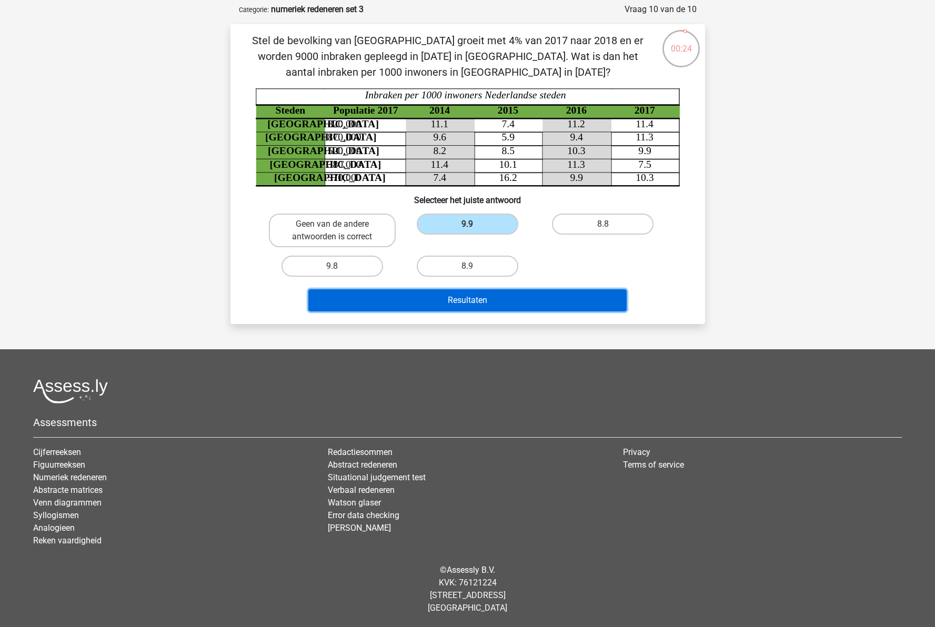
click at [494, 302] on button "Resultaten" at bounding box center [467, 300] width 318 height 22
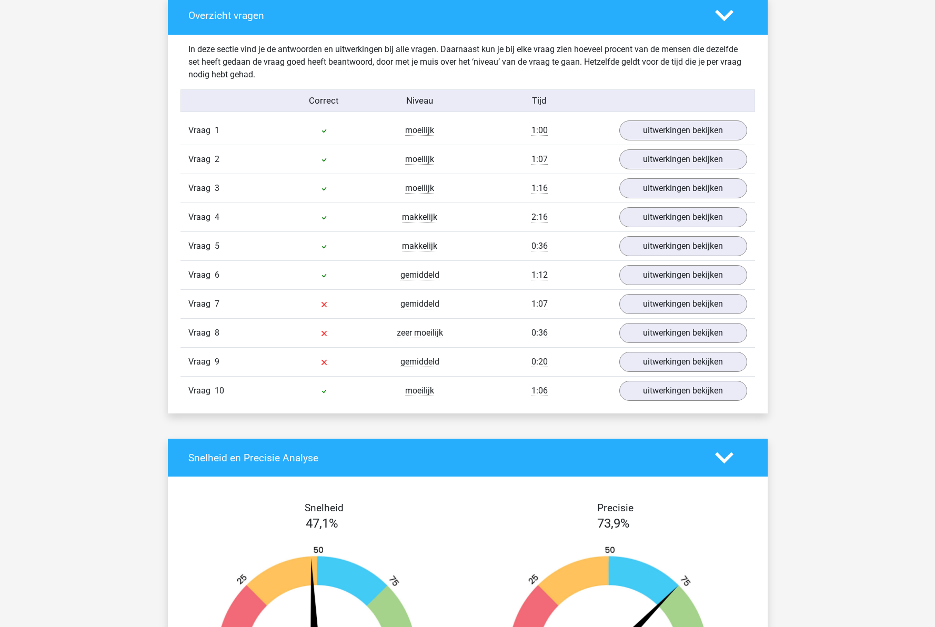
scroll to position [631, 0]
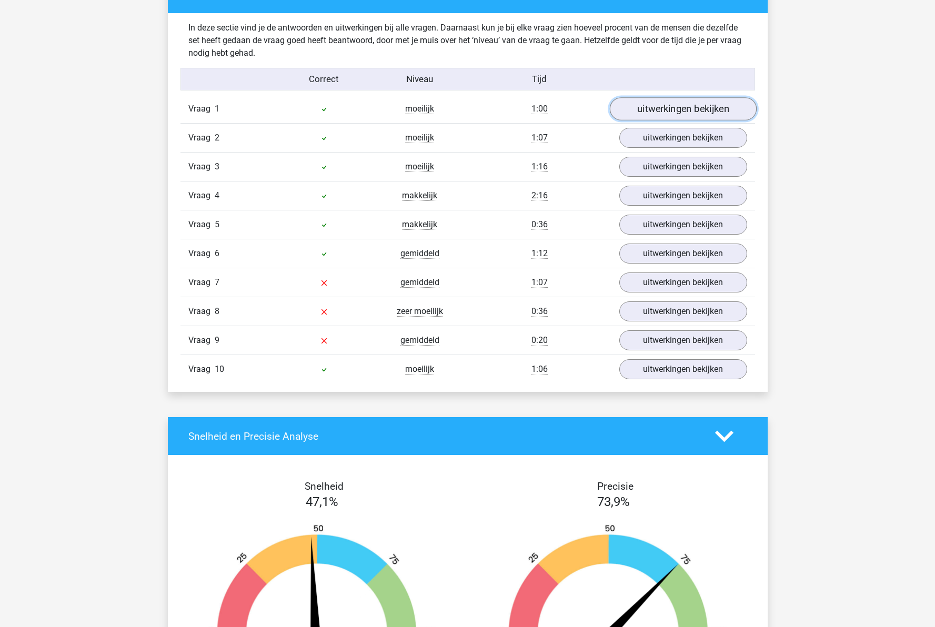
click at [648, 110] on link "uitwerkingen bekijken" at bounding box center [682, 108] width 147 height 23
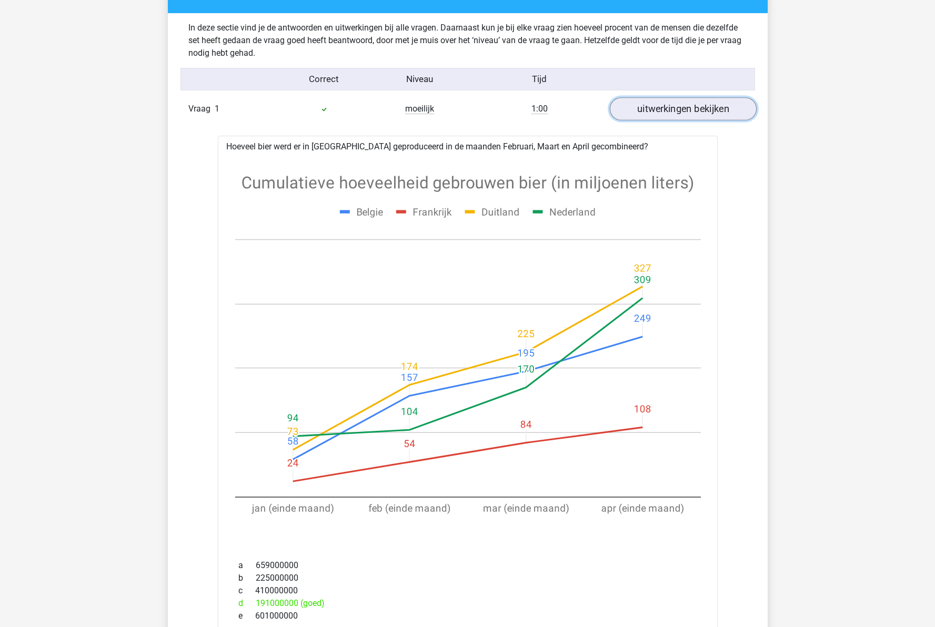
click at [635, 110] on link "uitwerkingen bekijken" at bounding box center [682, 108] width 147 height 23
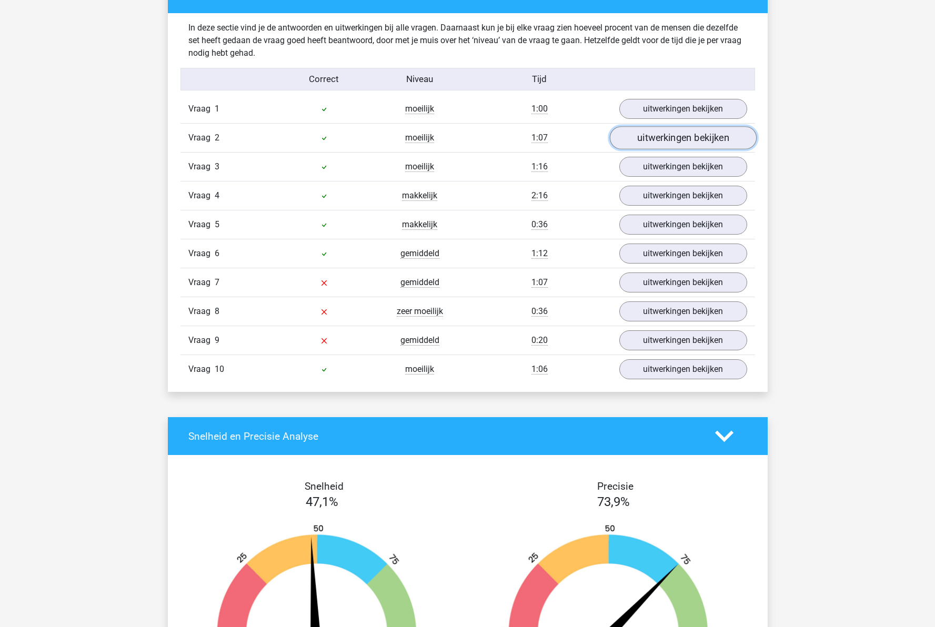
click at [661, 133] on link "uitwerkingen bekijken" at bounding box center [682, 137] width 147 height 23
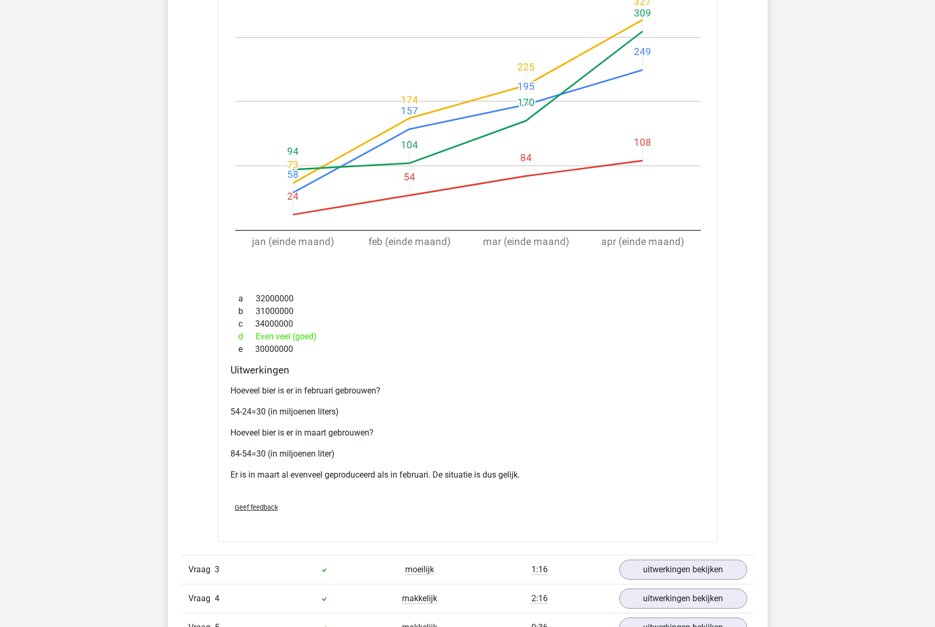
scroll to position [947, 0]
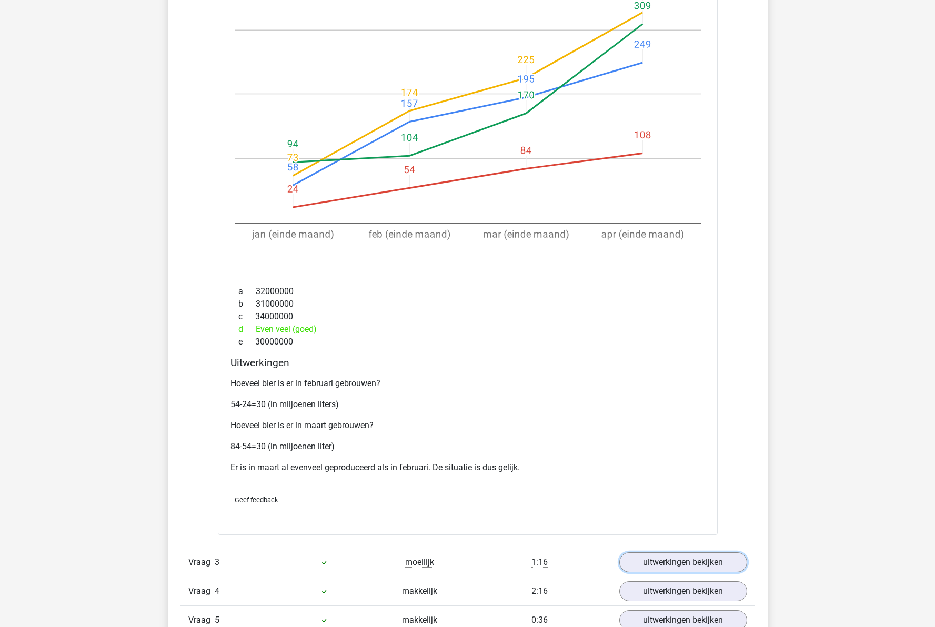
drag, startPoint x: 670, startPoint y: 562, endPoint x: 655, endPoint y: 543, distance: 24.3
click at [670, 562] on link "uitwerkingen bekijken" at bounding box center [683, 562] width 128 height 20
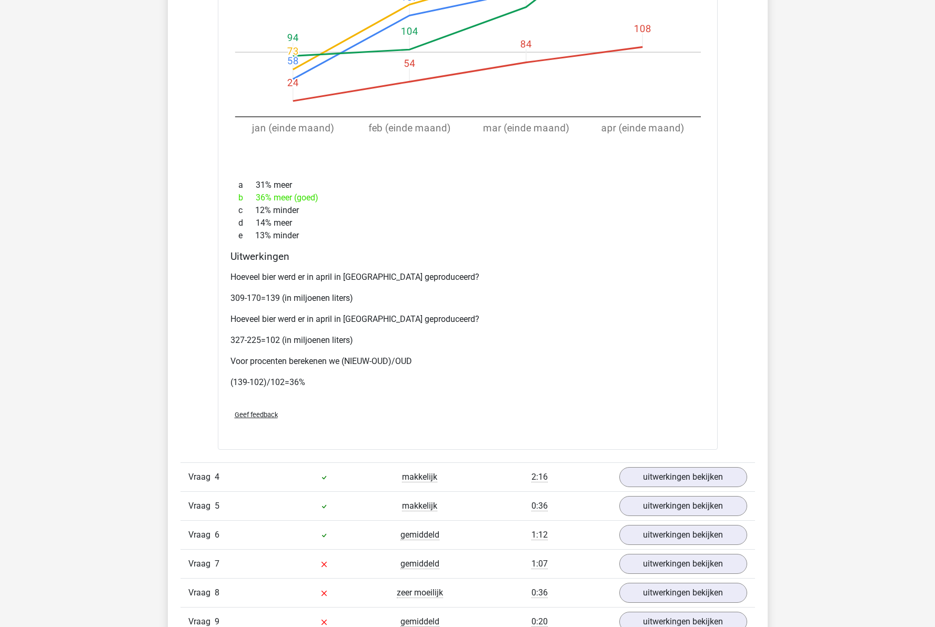
scroll to position [1789, 0]
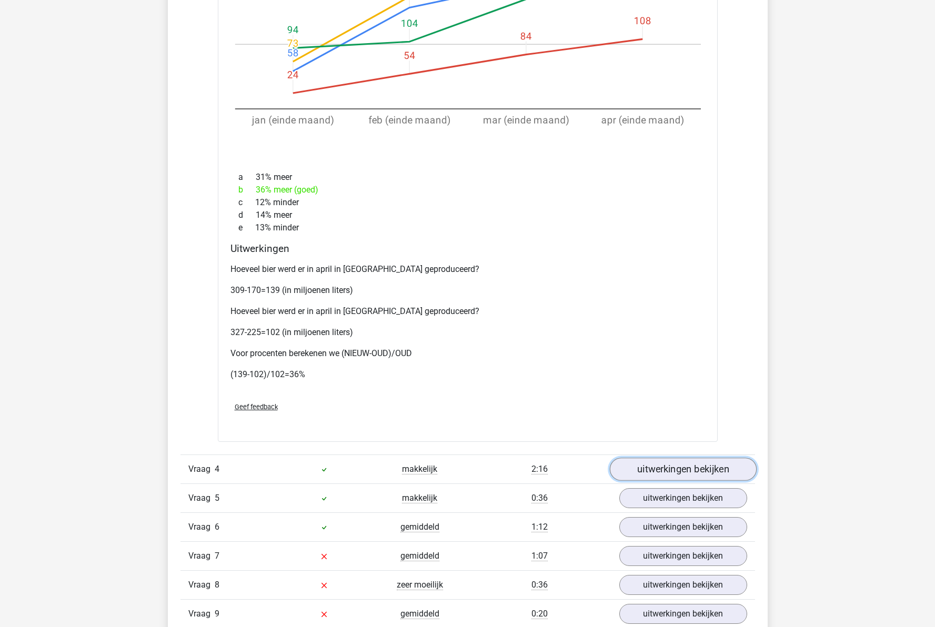
click at [657, 464] on link "uitwerkingen bekijken" at bounding box center [682, 469] width 147 height 23
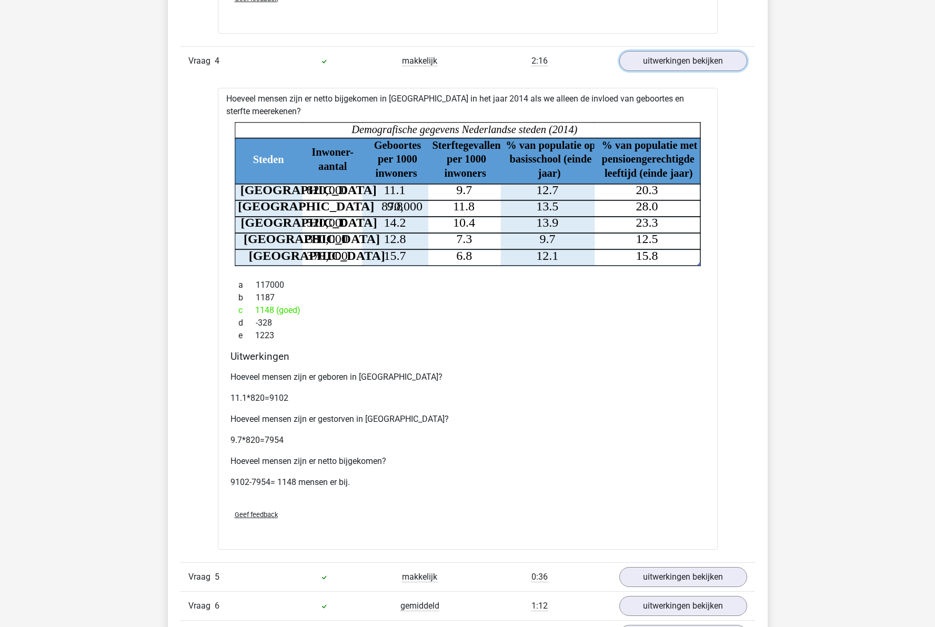
scroll to position [2263, 0]
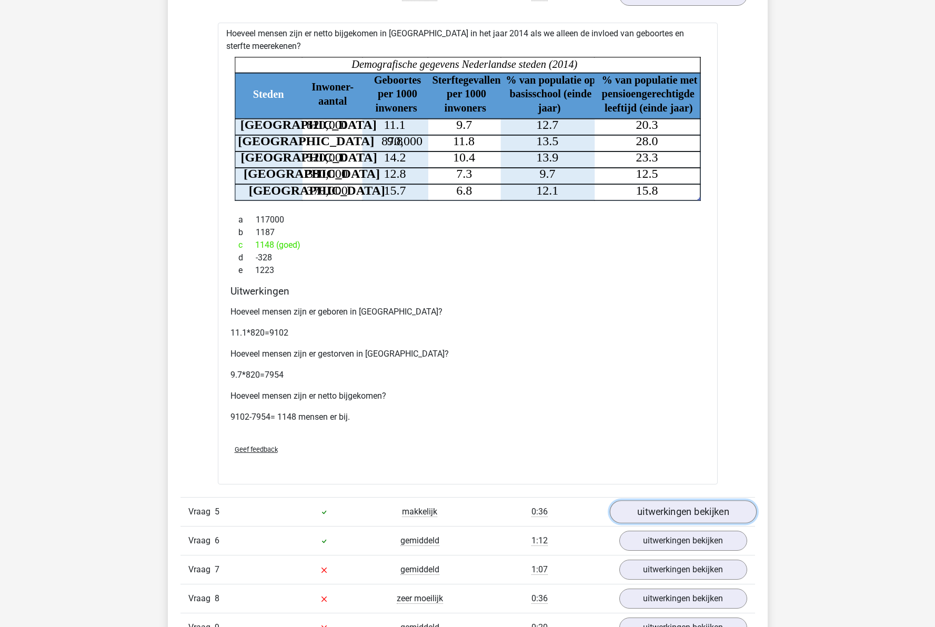
click at [655, 516] on link "uitwerkingen bekijken" at bounding box center [682, 511] width 147 height 23
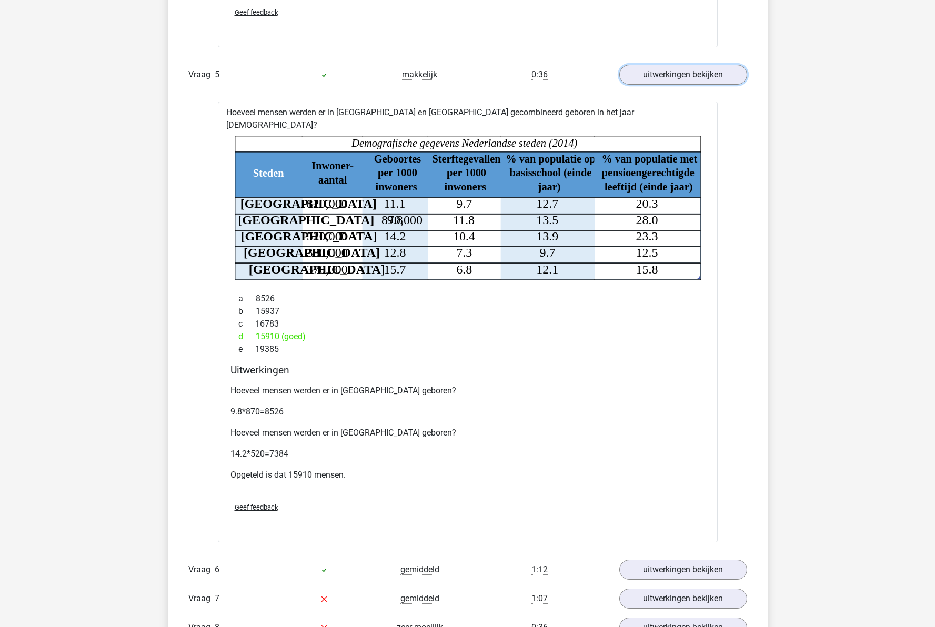
scroll to position [2736, 0]
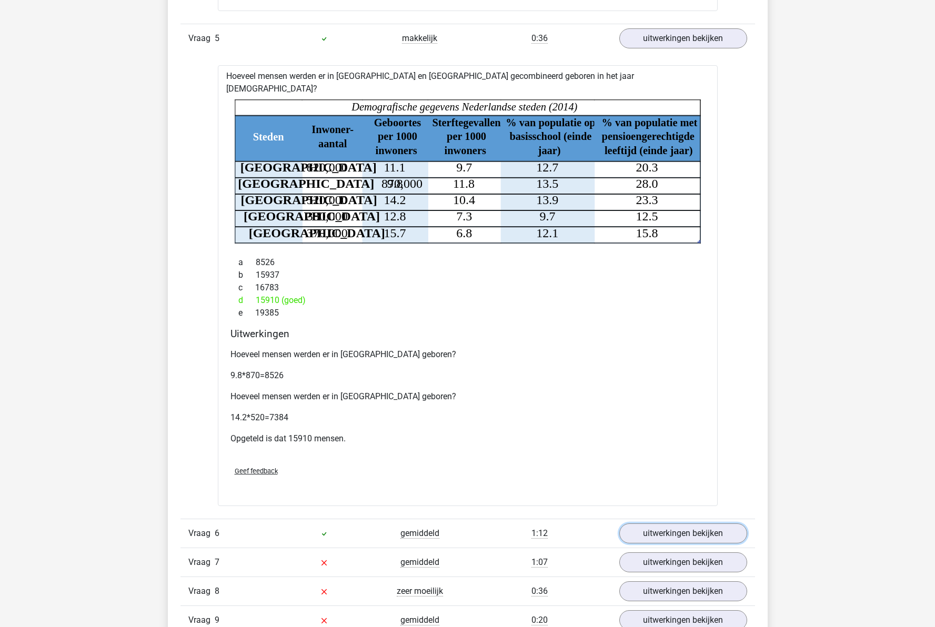
drag, startPoint x: 661, startPoint y: 519, endPoint x: 545, endPoint y: 504, distance: 117.2
click at [660, 524] on link "uitwerkingen bekijken" at bounding box center [683, 534] width 128 height 20
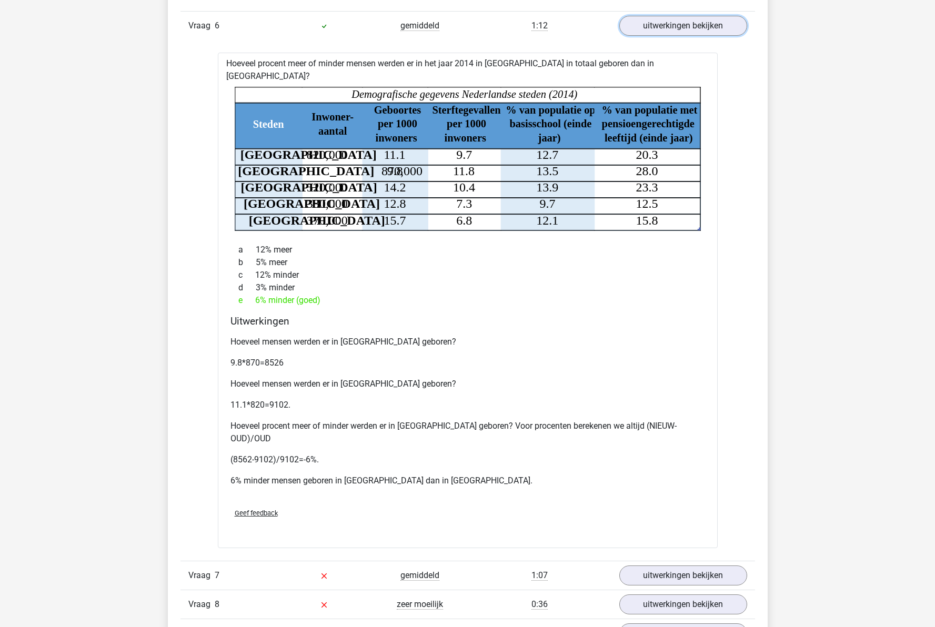
scroll to position [3262, 0]
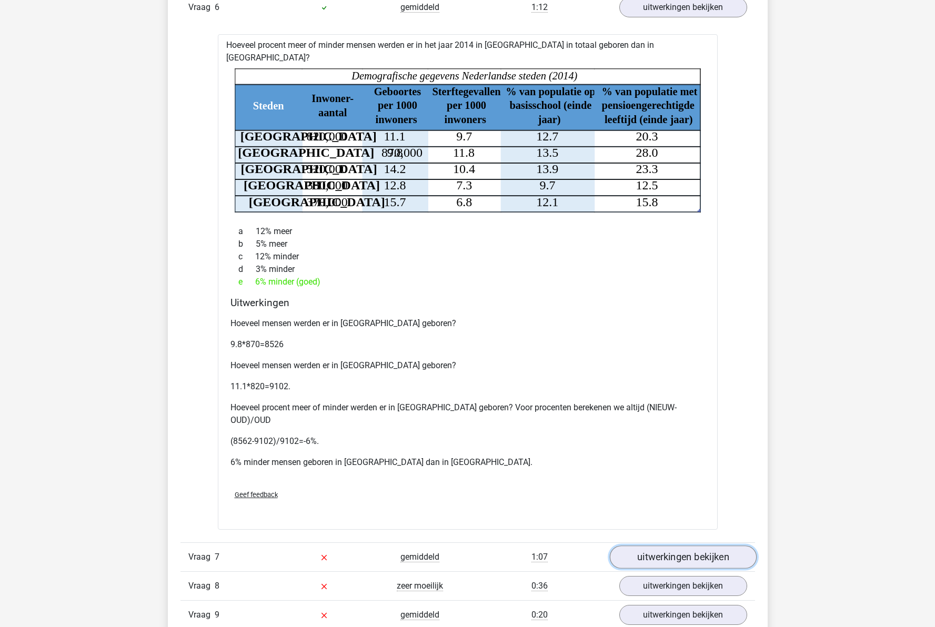
drag, startPoint x: 686, startPoint y: 518, endPoint x: 661, endPoint y: 514, distance: 25.1
click at [686, 546] on link "uitwerkingen bekijken" at bounding box center [682, 557] width 147 height 23
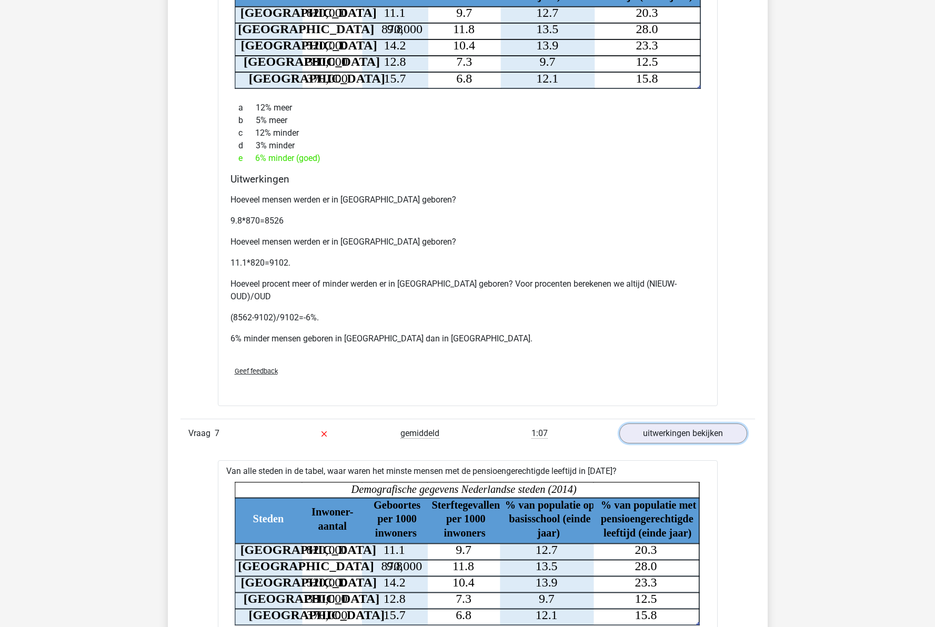
scroll to position [3368, 0]
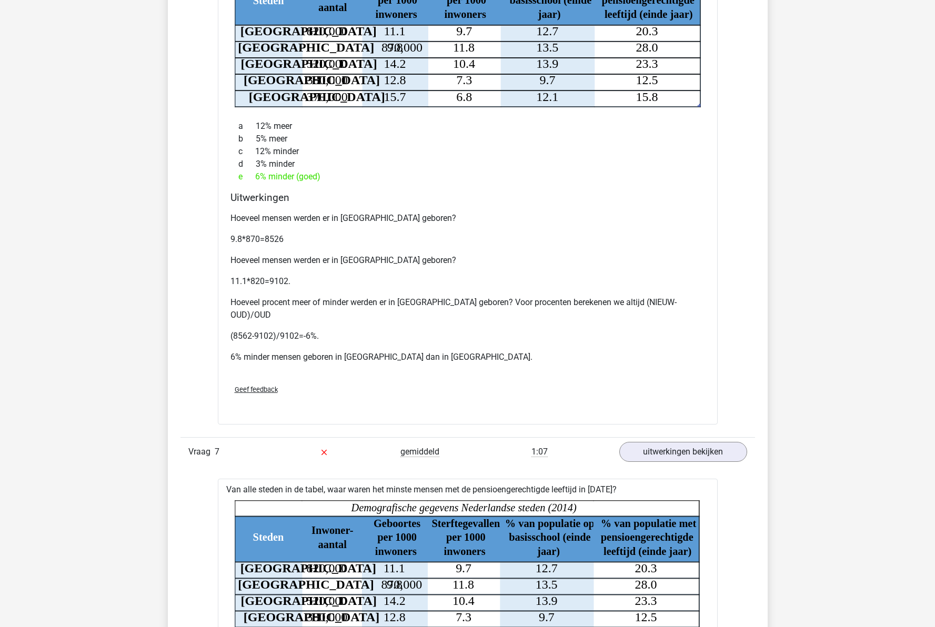
click at [664, 579] on icon "Steden Inwoner- aantal Geboortes per 1000 inwoners Sterftegevallen per 1000 inw…" at bounding box center [468, 572] width 466 height 144
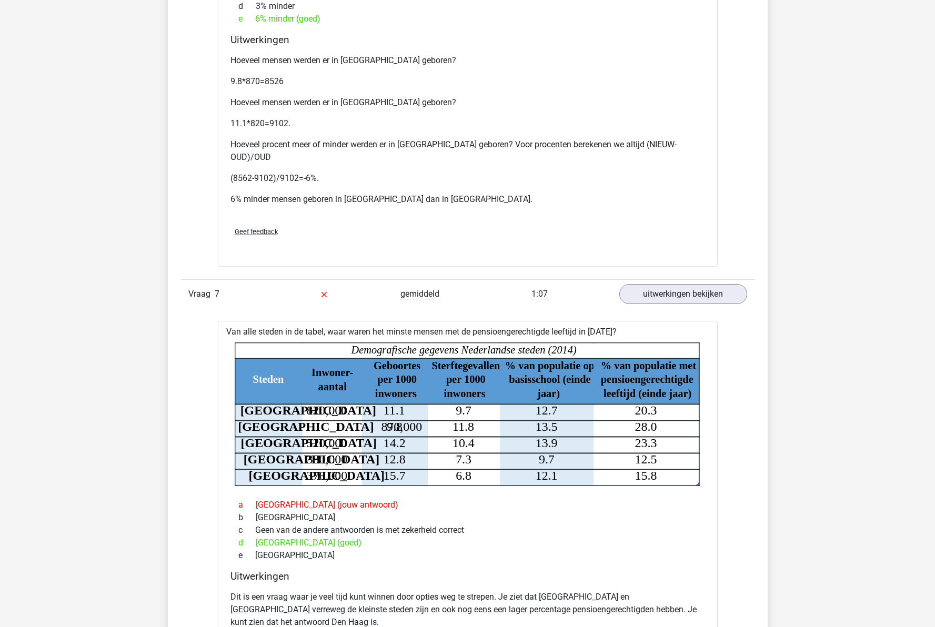
scroll to position [3683, 0]
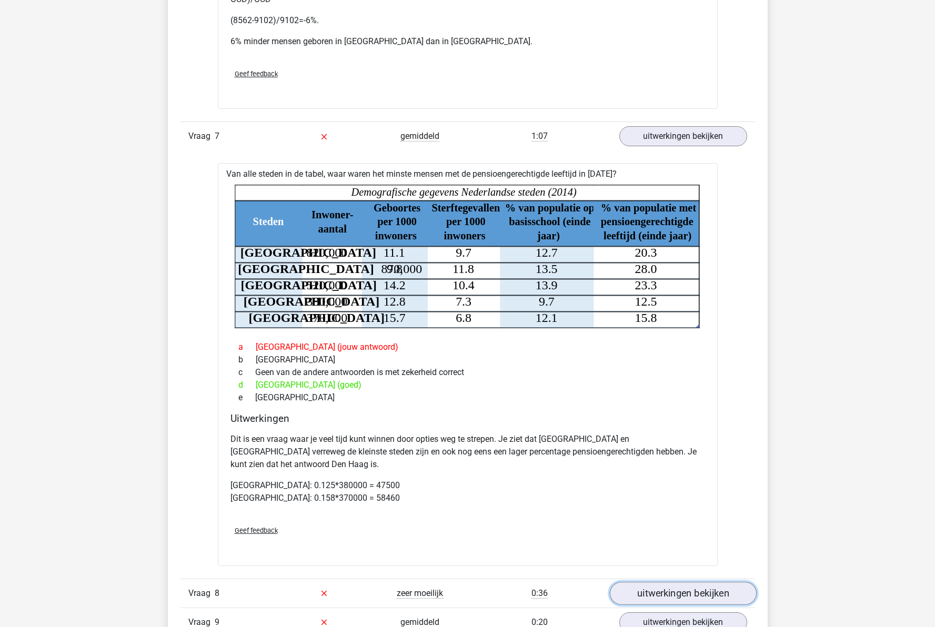
click at [672, 582] on link "uitwerkingen bekijken" at bounding box center [682, 593] width 147 height 23
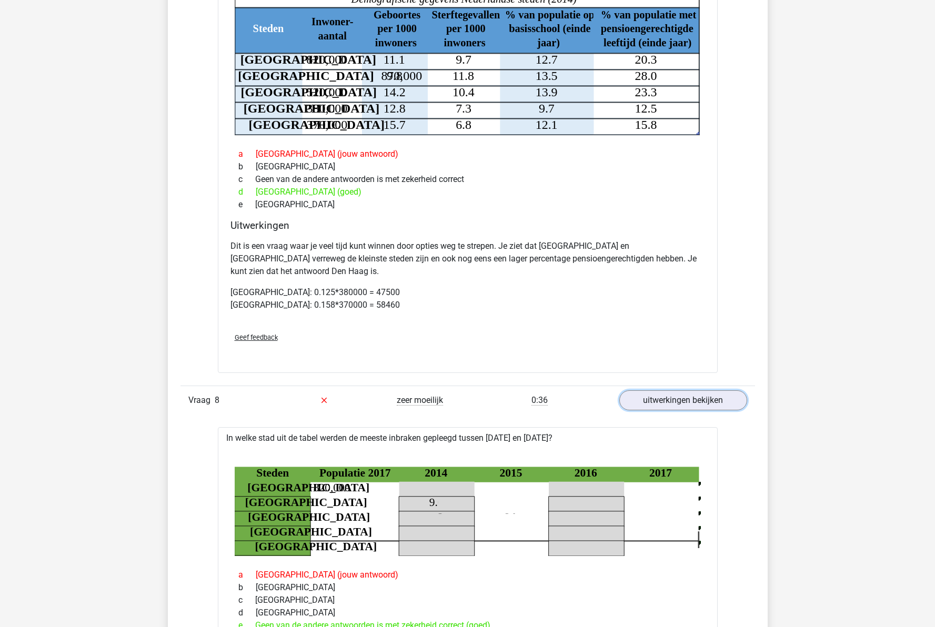
scroll to position [3894, 0]
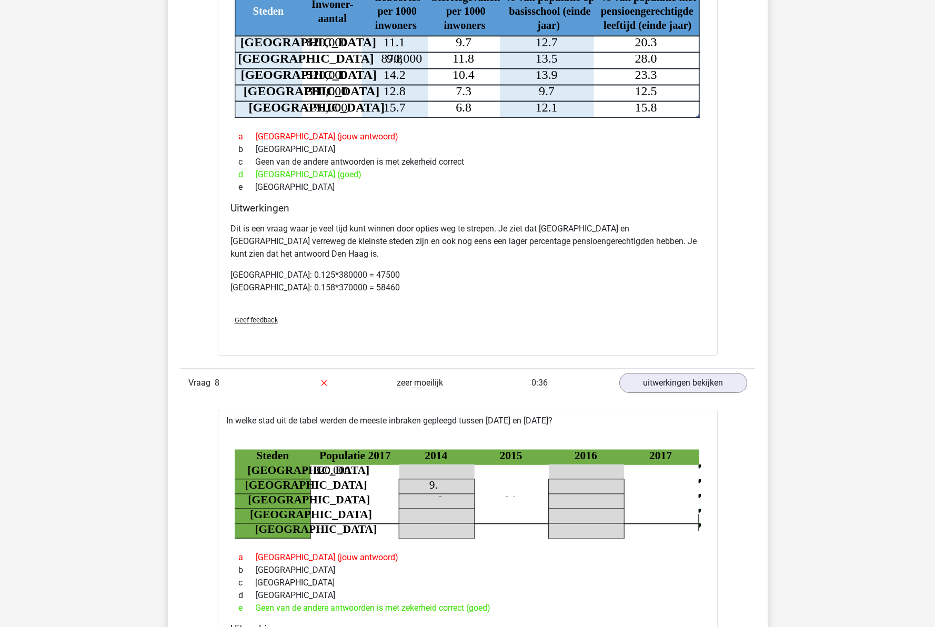
click at [291, 464] on tspan "[GEOGRAPHIC_DATA]" at bounding box center [308, 470] width 123 height 13
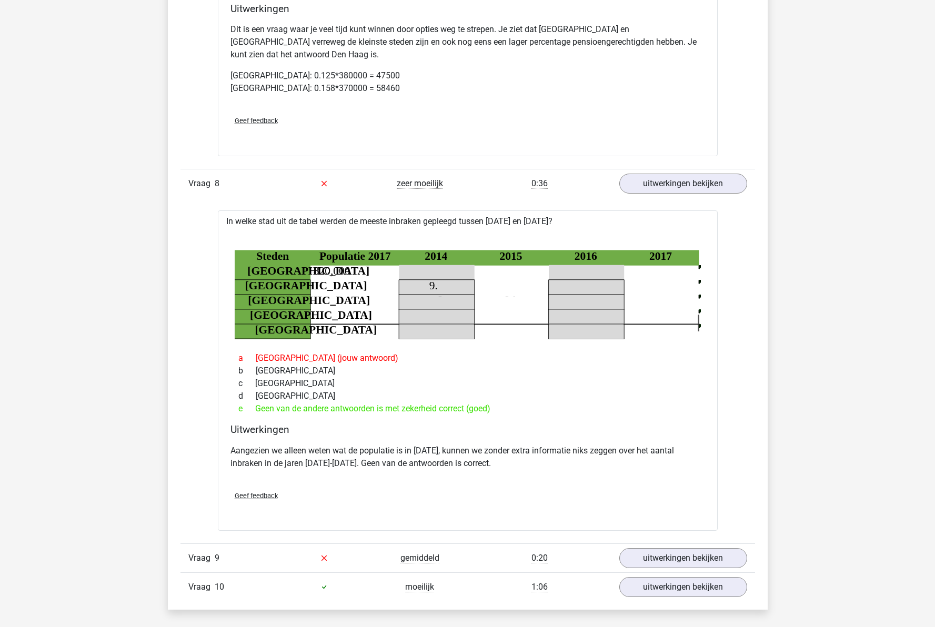
scroll to position [4104, 0]
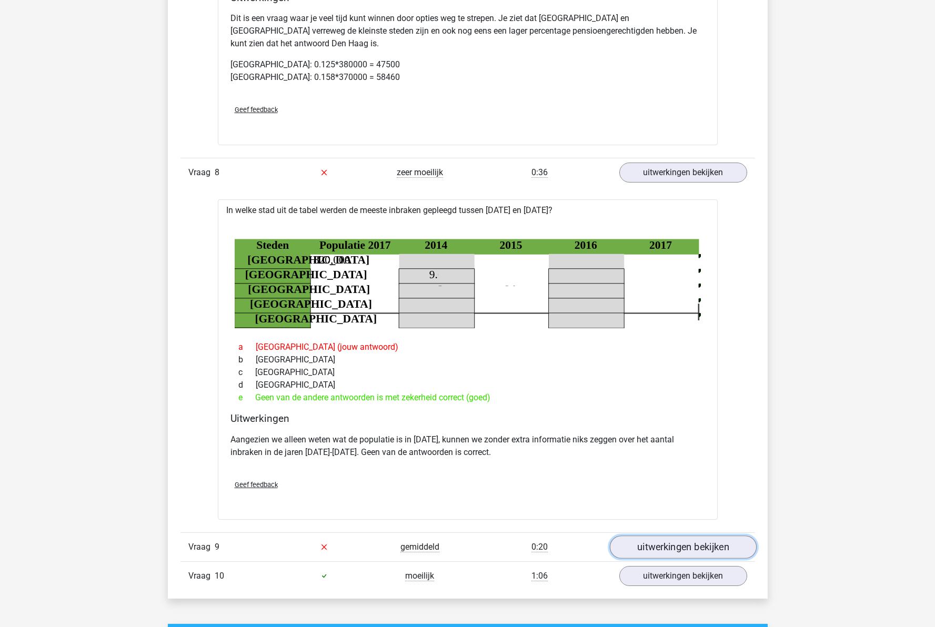
drag, startPoint x: 668, startPoint y: 498, endPoint x: 653, endPoint y: 496, distance: 14.9
click at [668, 536] on link "uitwerkingen bekijken" at bounding box center [682, 547] width 147 height 23
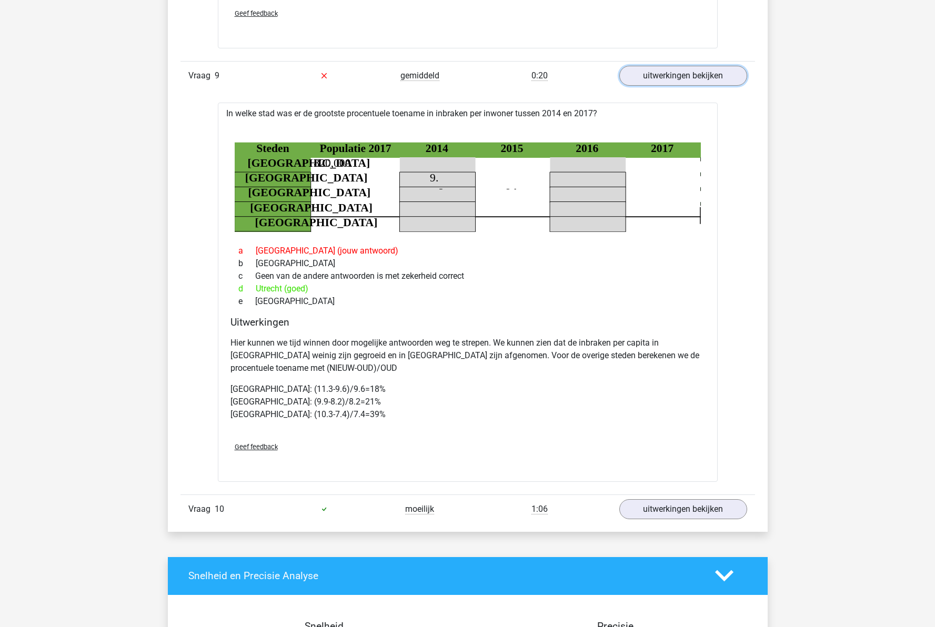
scroll to position [4578, 0]
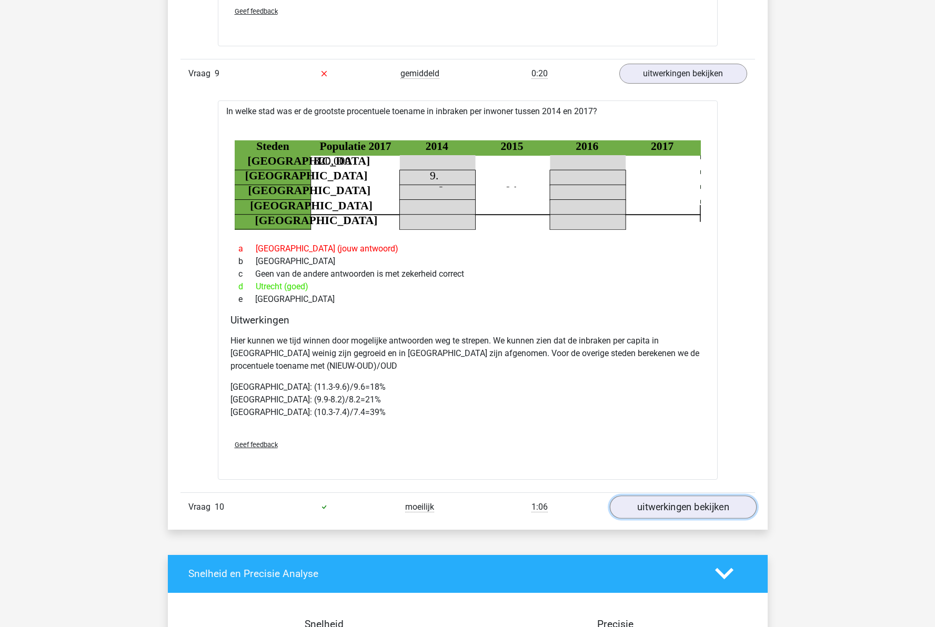
drag, startPoint x: 707, startPoint y: 458, endPoint x: 690, endPoint y: 455, distance: 17.0
click at [707, 496] on link "uitwerkingen bekijken" at bounding box center [682, 507] width 147 height 23
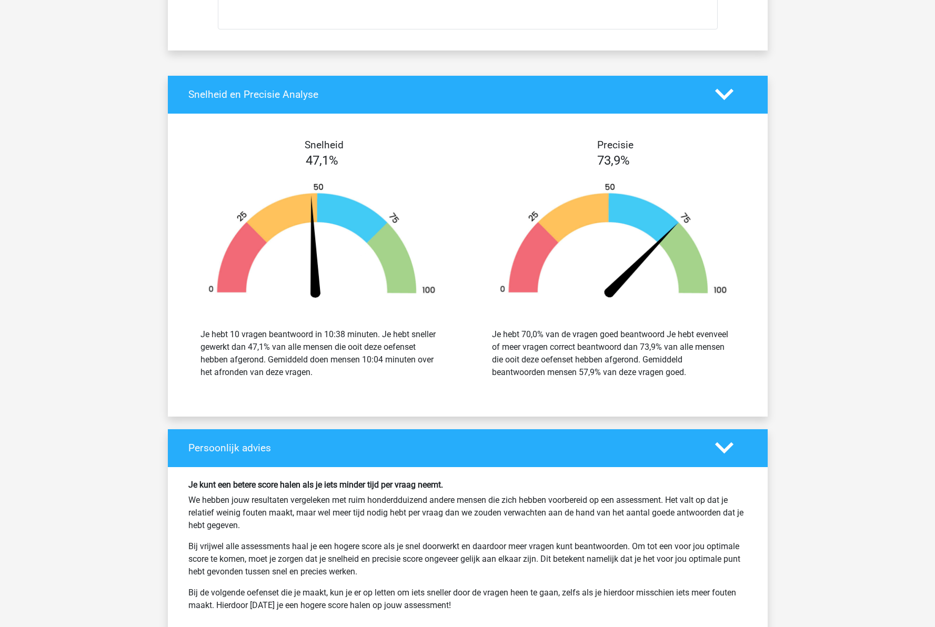
scroll to position [5630, 0]
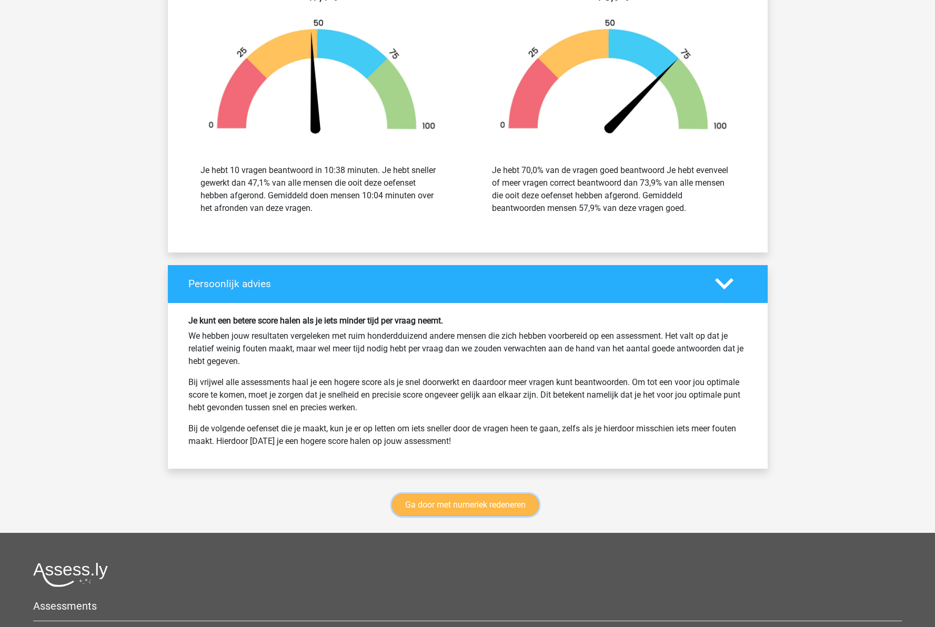
click at [439, 494] on link "Ga door met numeriek redeneren" at bounding box center [465, 505] width 147 height 22
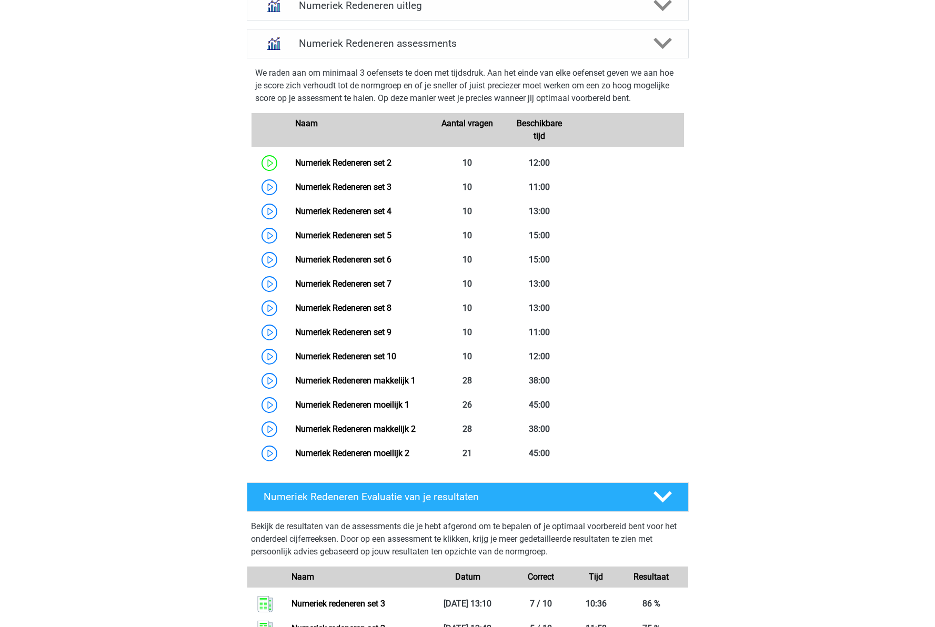
scroll to position [535, 0]
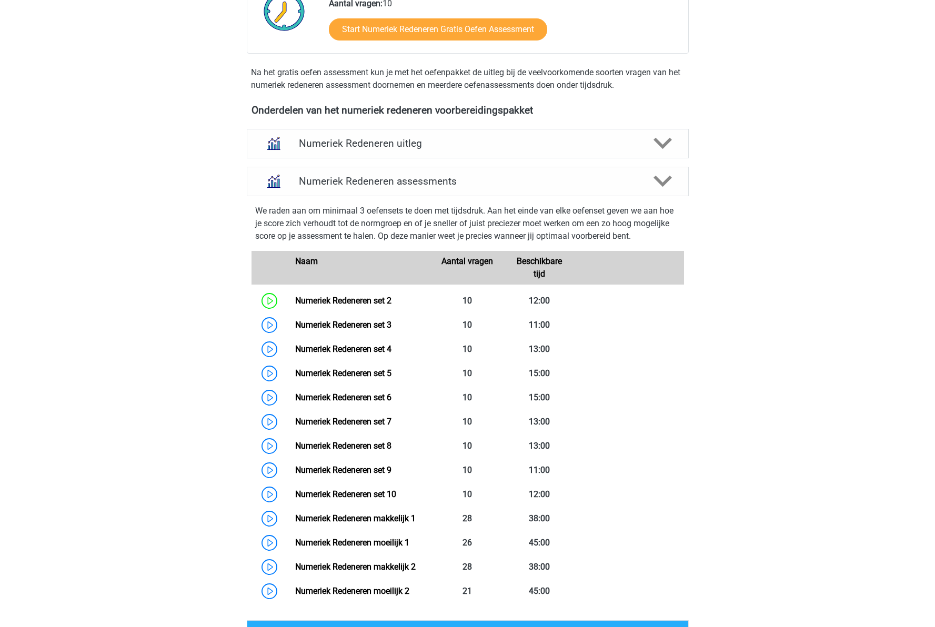
scroll to position [114, 0]
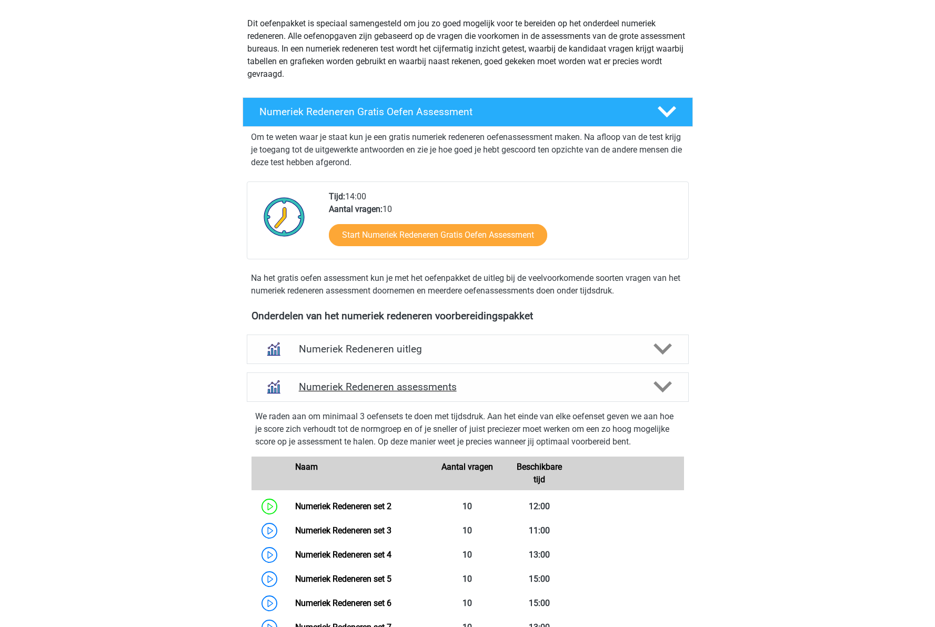
click at [494, 381] on h4 "Numeriek Redeneren assessments" at bounding box center [468, 387] width 338 height 12
click at [498, 381] on h4 "Numeriek Redeneren assessments" at bounding box center [468, 387] width 338 height 12
click at [608, 379] on div "Numeriek Redeneren assessments" at bounding box center [468, 387] width 442 height 29
click at [670, 378] on icon at bounding box center [663, 387] width 18 height 18
click at [663, 386] on icon at bounding box center [663, 387] width 18 height 18
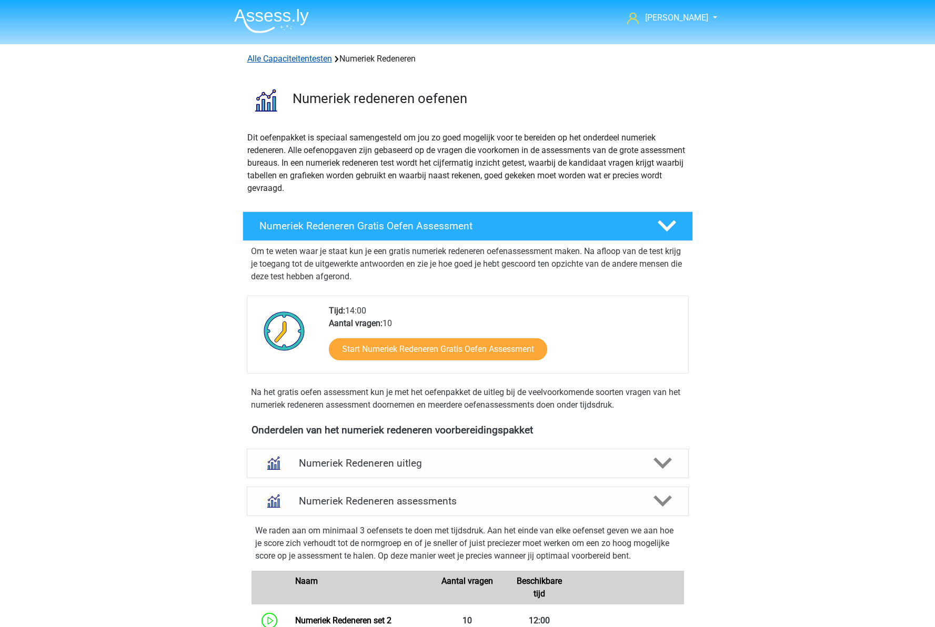
click at [279, 58] on link "Alle Capaciteitentesten" at bounding box center [289, 59] width 85 height 10
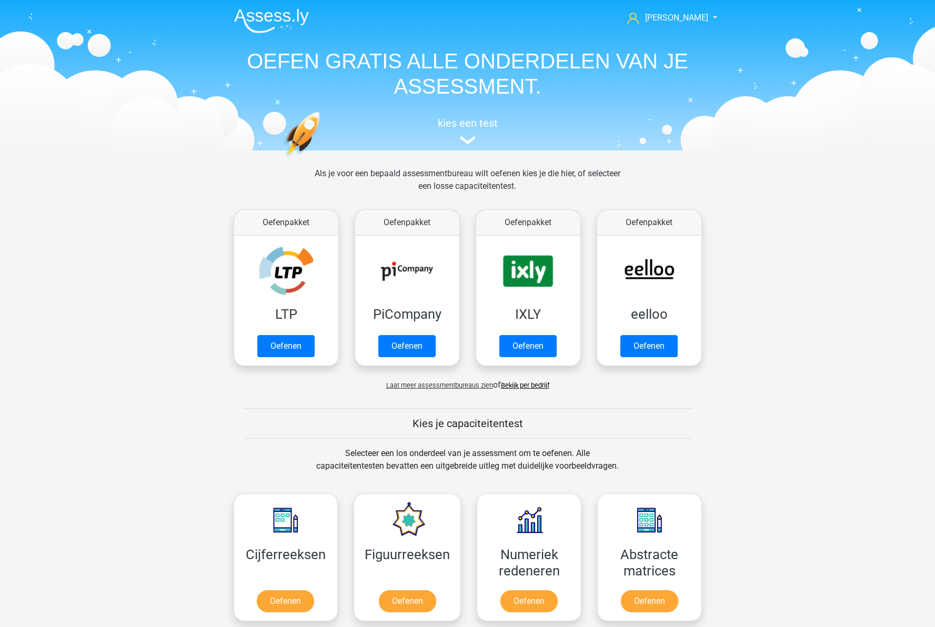
scroll to position [447, 0]
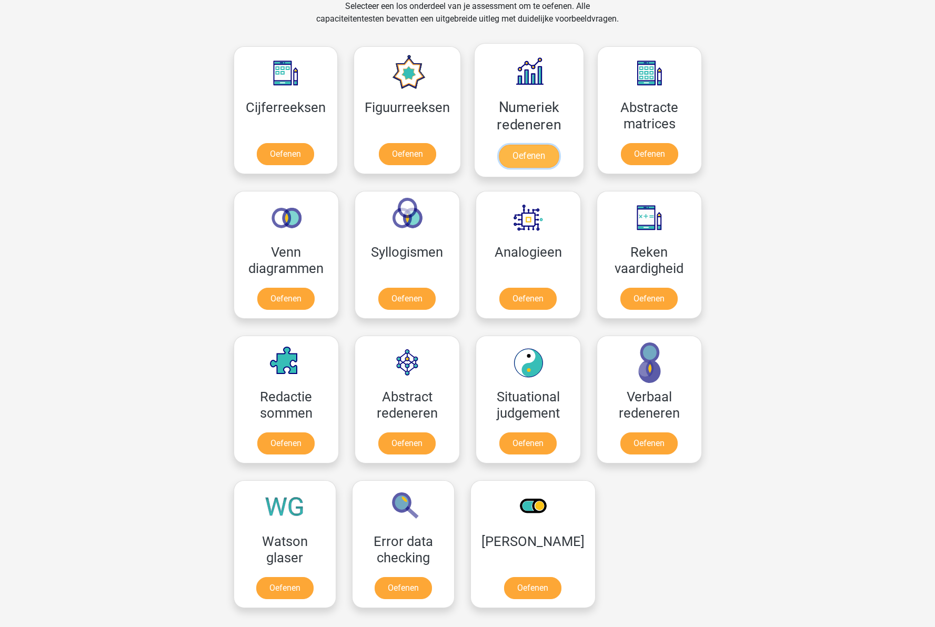
click at [545, 145] on link "Oefenen" at bounding box center [529, 156] width 60 height 23
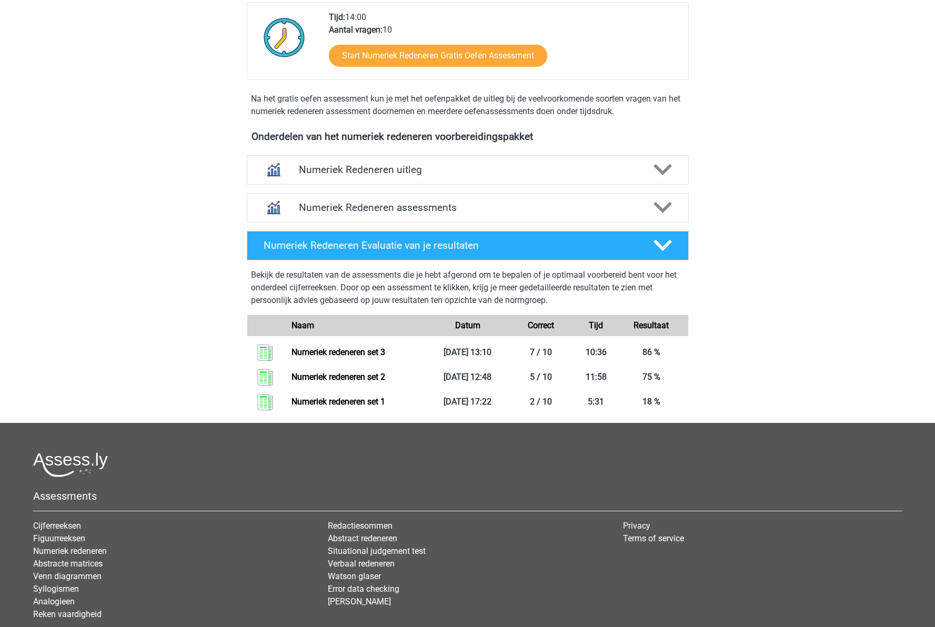
scroll to position [316, 0]
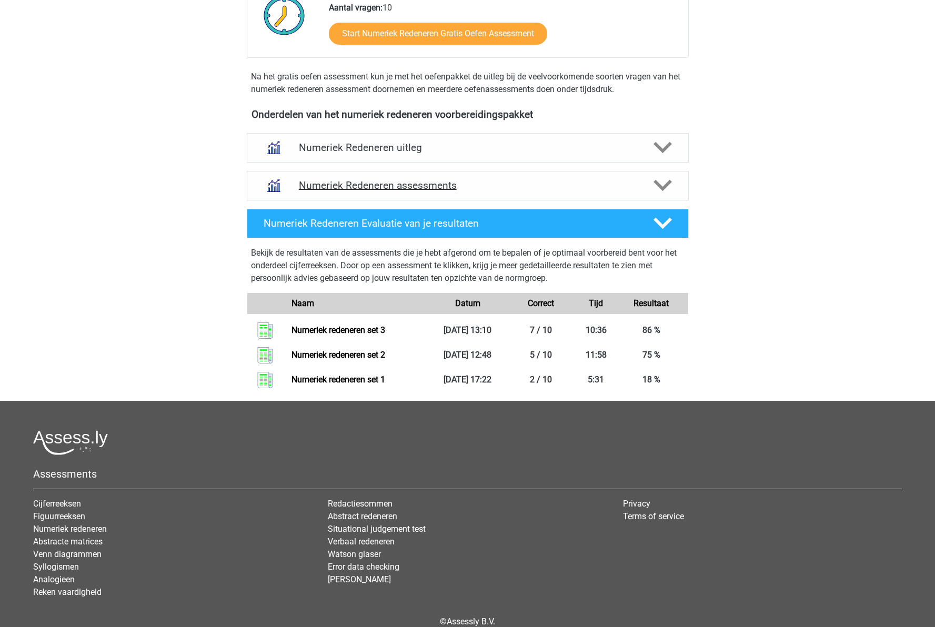
click at [481, 179] on h4 "Numeriek Redeneren assessments" at bounding box center [468, 185] width 338 height 12
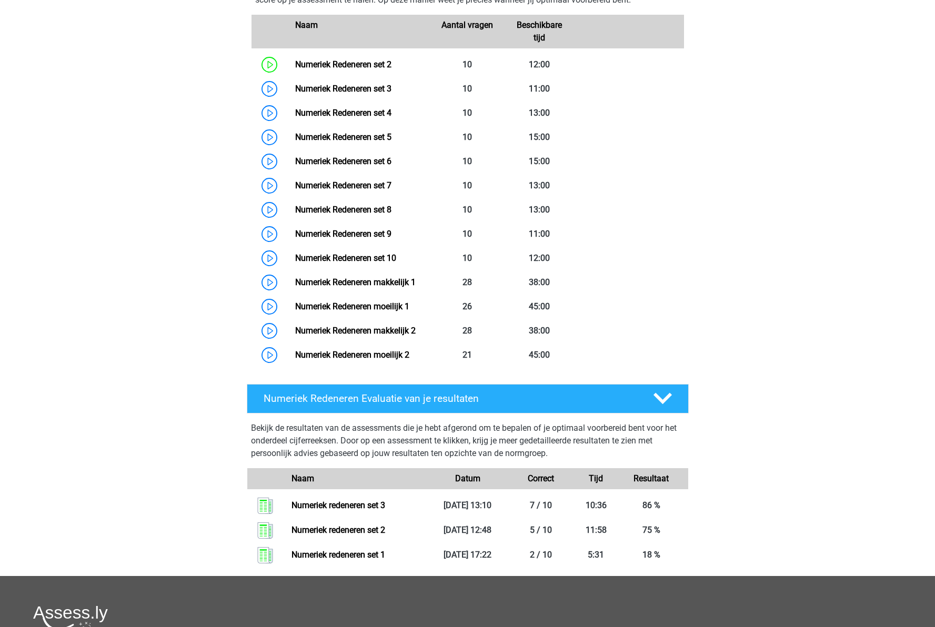
scroll to position [526, 0]
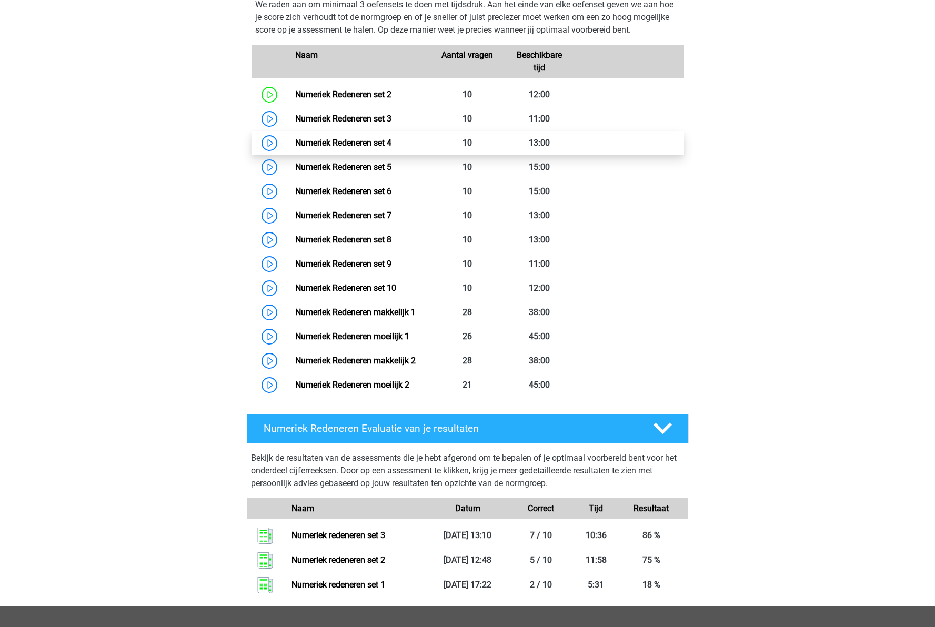
click at [357, 145] on link "Numeriek Redeneren set 4" at bounding box center [343, 143] width 96 height 10
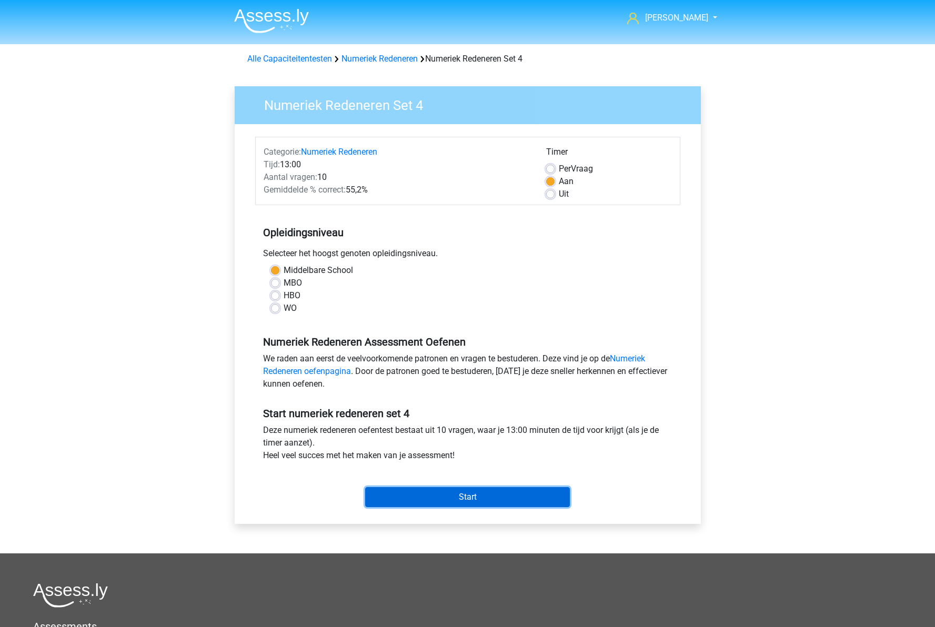
click at [476, 496] on input "Start" at bounding box center [467, 497] width 205 height 20
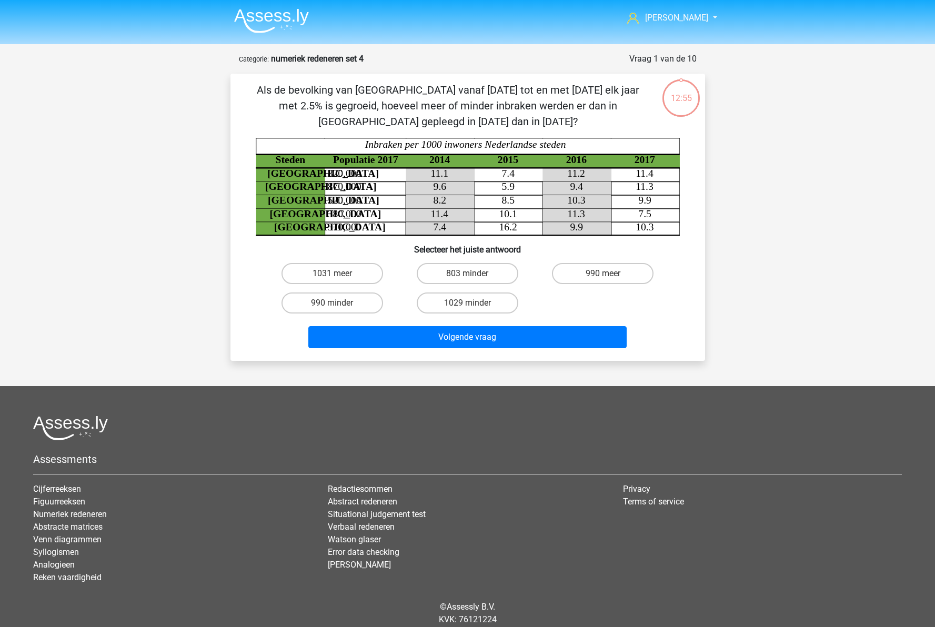
click at [360, 106] on p "Als de bevolking van Den haag vanaf 2015 tot en met 2017 elk jaar met 2.5% is g…" at bounding box center [447, 105] width 401 height 47
click at [463, 278] on label "803 minder" at bounding box center [468, 273] width 102 height 21
click at [467, 278] on input "803 minder" at bounding box center [470, 277] width 7 height 7
radio input "true"
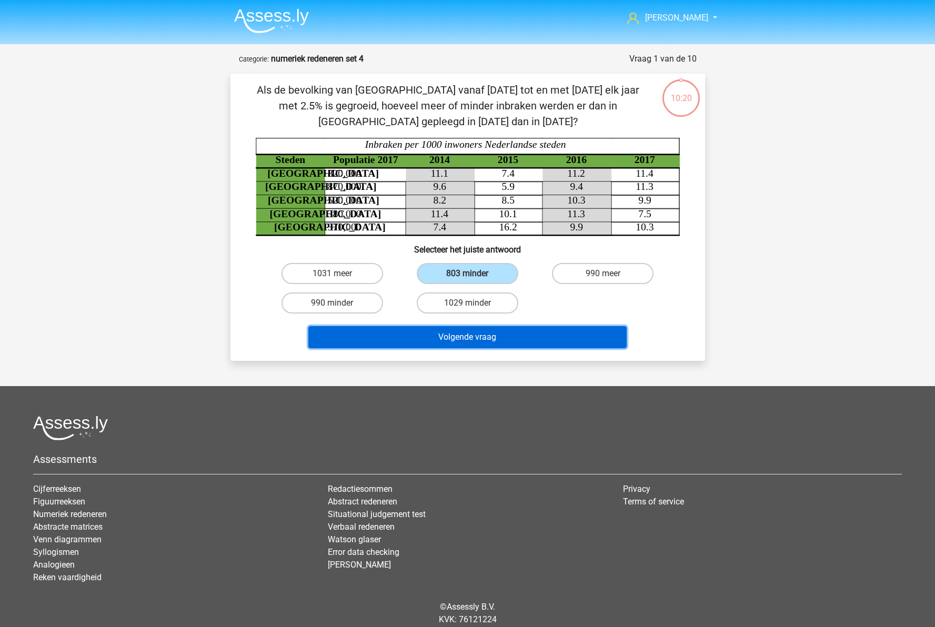
click at [549, 343] on button "Volgende vraag" at bounding box center [467, 337] width 318 height 22
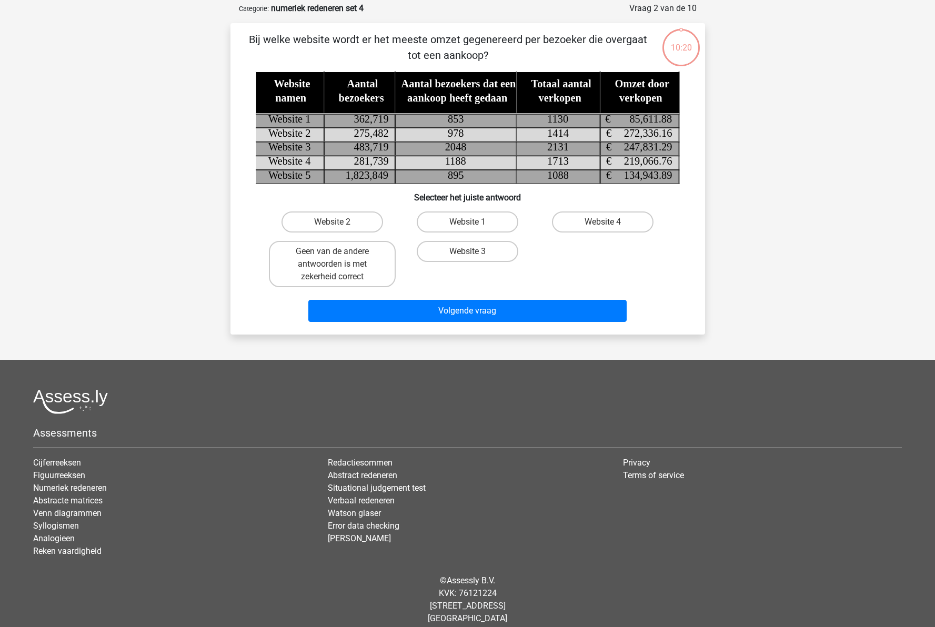
scroll to position [53, 0]
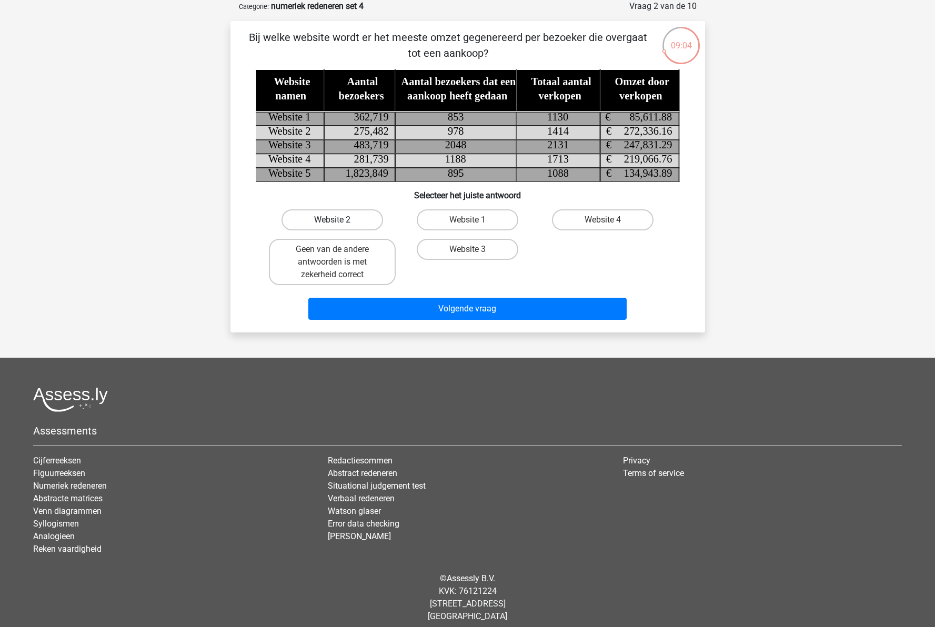
click at [346, 222] on label "Website 2" at bounding box center [333, 219] width 102 height 21
click at [339, 222] on input "Website 2" at bounding box center [335, 223] width 7 height 7
radio input "true"
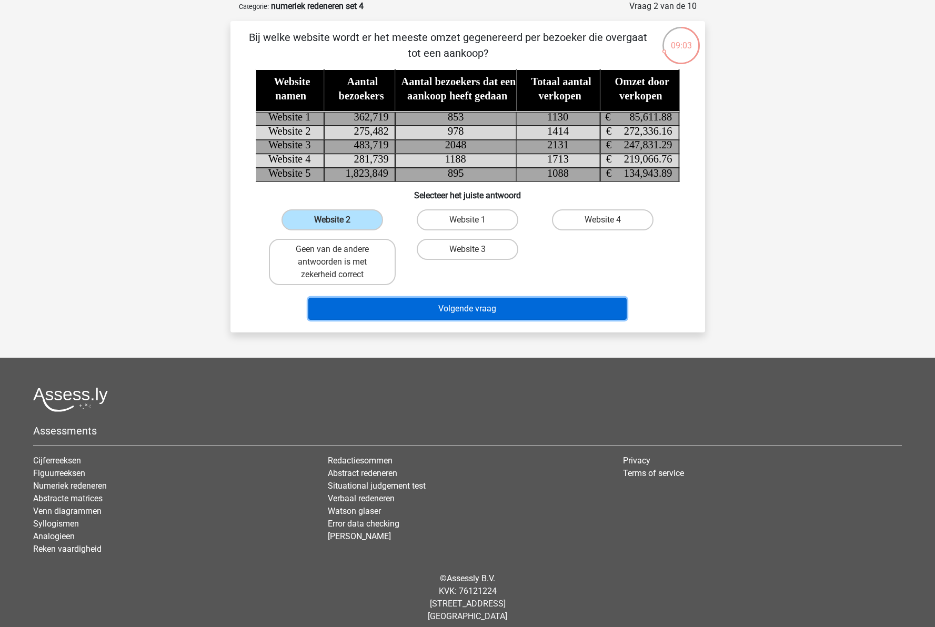
click at [501, 318] on button "Volgende vraag" at bounding box center [467, 309] width 318 height 22
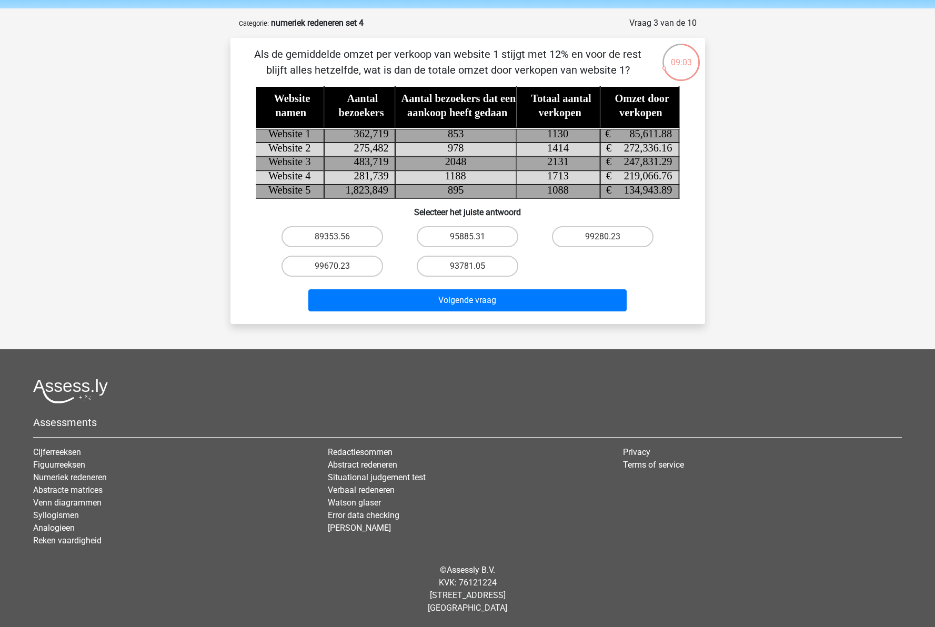
scroll to position [36, 0]
click at [495, 234] on label "95885.31" at bounding box center [468, 236] width 102 height 21
click at [474, 237] on input "95885.31" at bounding box center [470, 240] width 7 height 7
radio input "true"
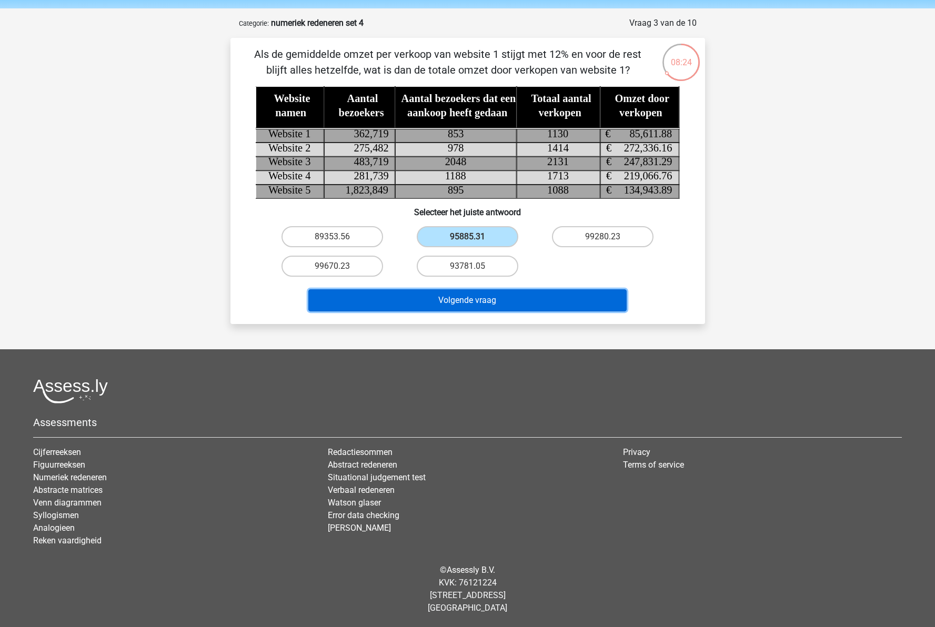
click at [518, 299] on button "Volgende vraag" at bounding box center [467, 300] width 318 height 22
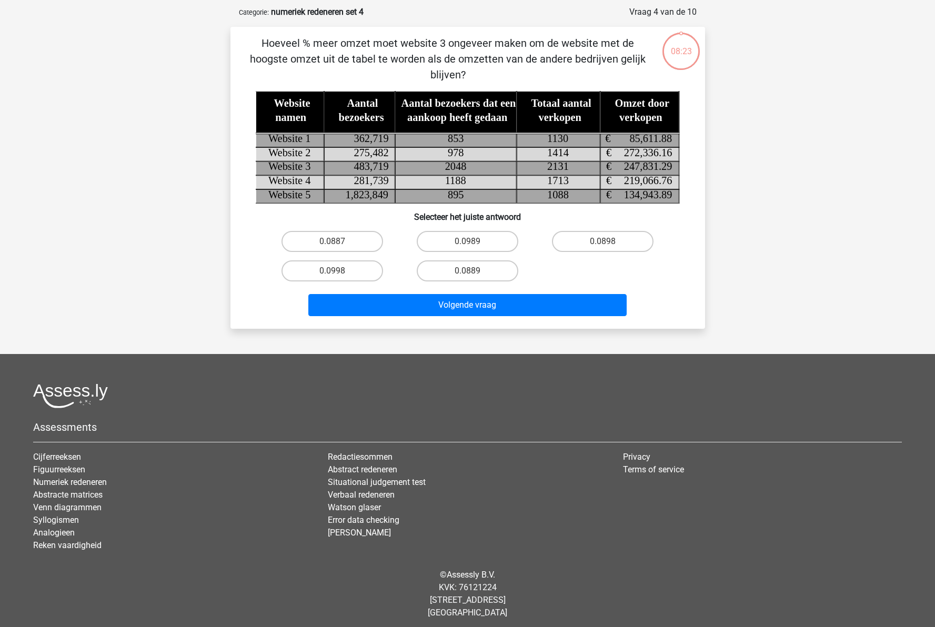
scroll to position [52, 0]
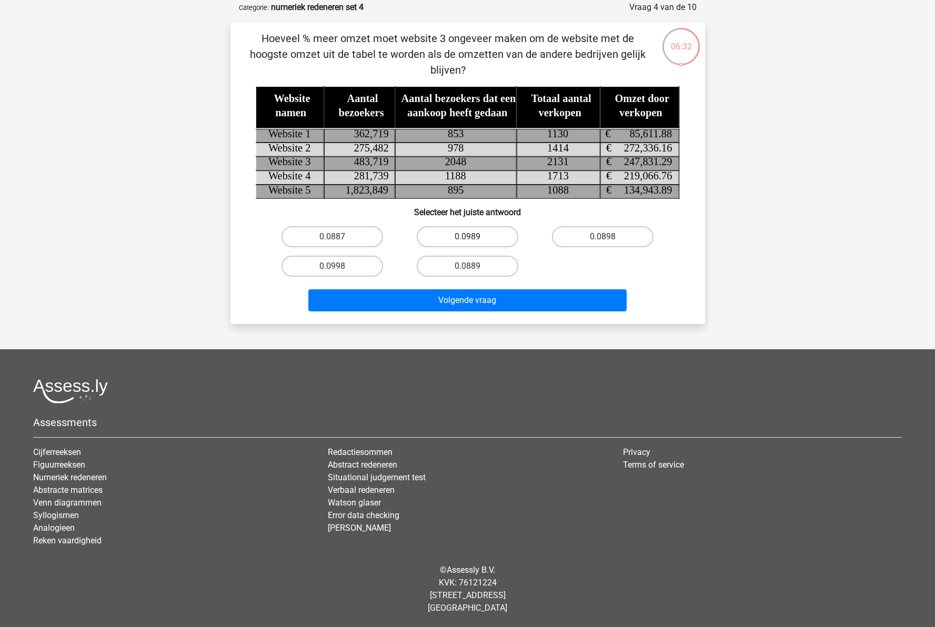
click at [487, 237] on label "0.0989" at bounding box center [468, 236] width 102 height 21
click at [474, 237] on input "0.0989" at bounding box center [470, 240] width 7 height 7
radio input "true"
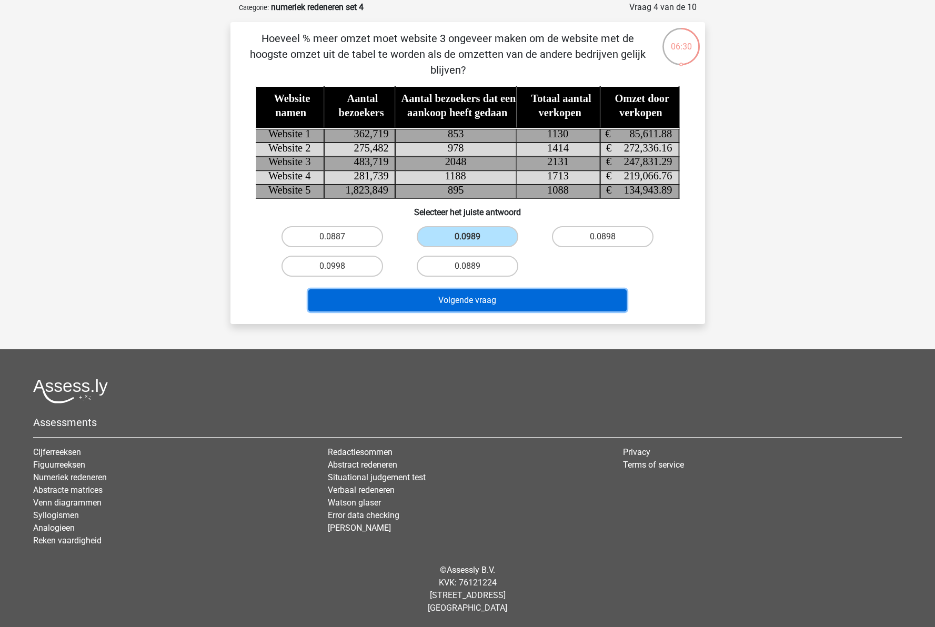
click at [561, 300] on button "Volgende vraag" at bounding box center [467, 300] width 318 height 22
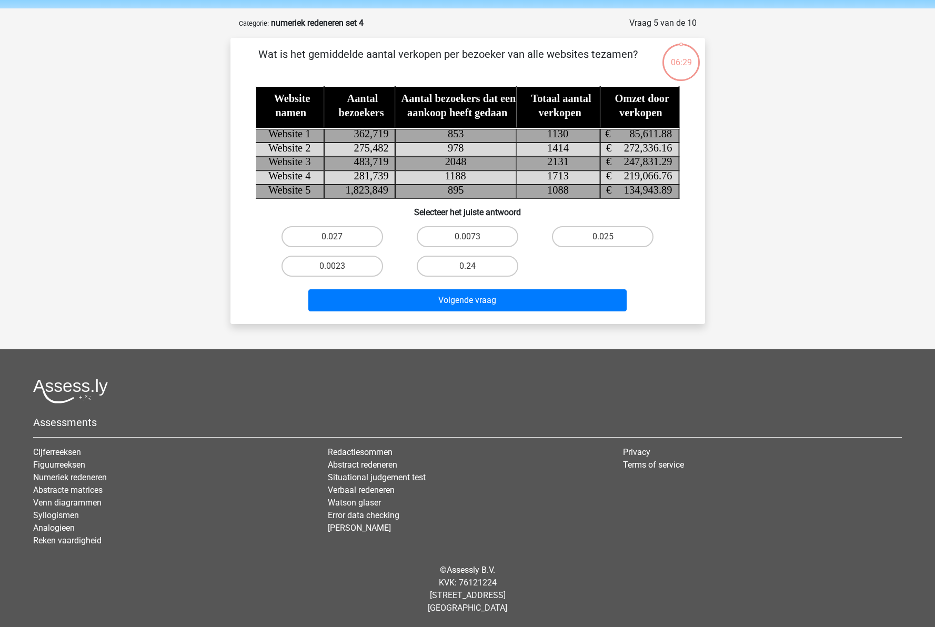
scroll to position [36, 0]
click at [489, 234] on label "0.0073" at bounding box center [468, 236] width 102 height 21
click at [474, 237] on input "0.0073" at bounding box center [470, 240] width 7 height 7
radio input "true"
click at [469, 267] on input "0.24" at bounding box center [470, 269] width 7 height 7
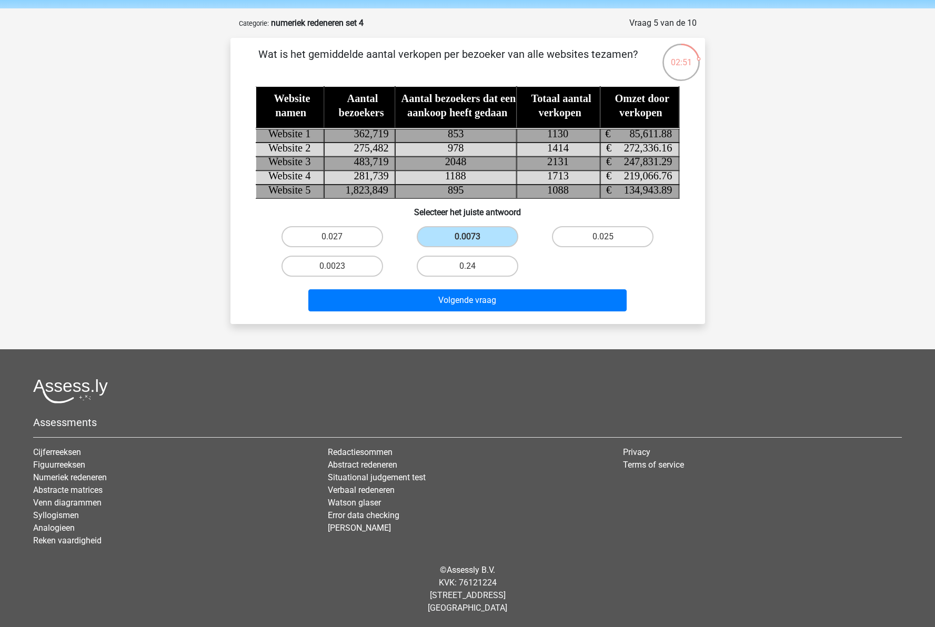
radio input "true"
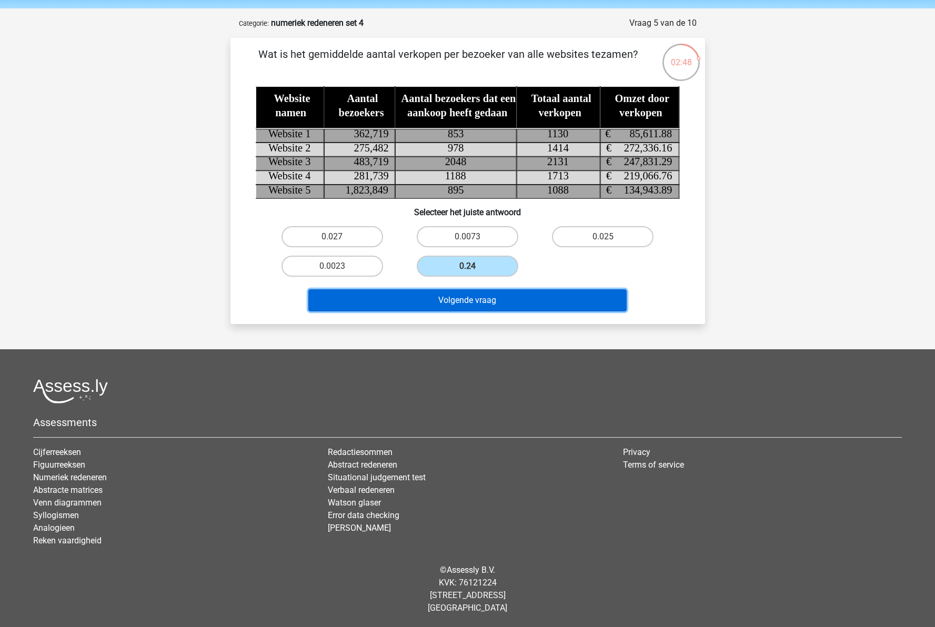
click at [536, 298] on button "Volgende vraag" at bounding box center [467, 300] width 318 height 22
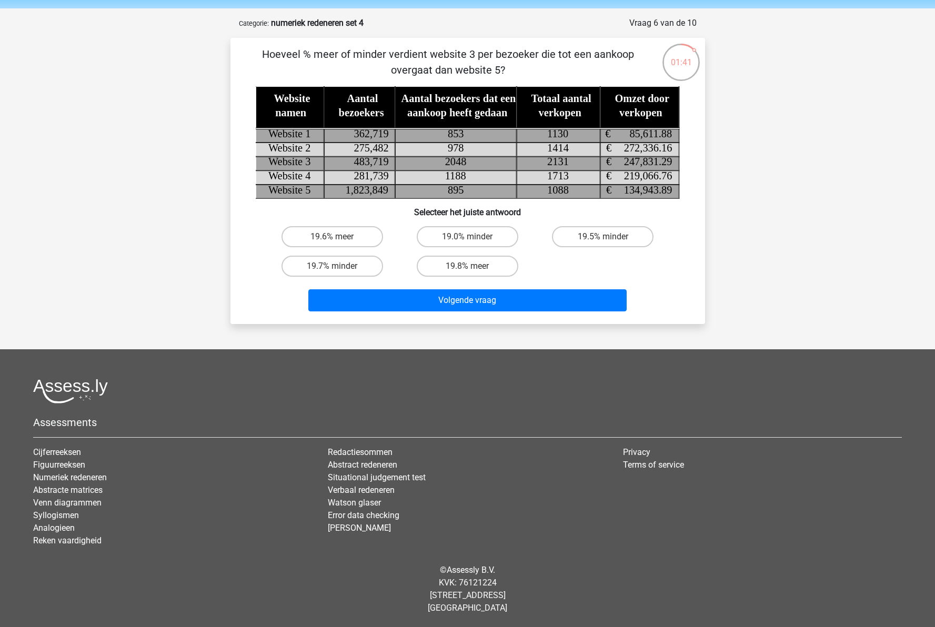
drag, startPoint x: 333, startPoint y: 266, endPoint x: 333, endPoint y: 272, distance: 5.8
click at [333, 266] on input "19.7% minder" at bounding box center [335, 269] width 7 height 7
radio input "true"
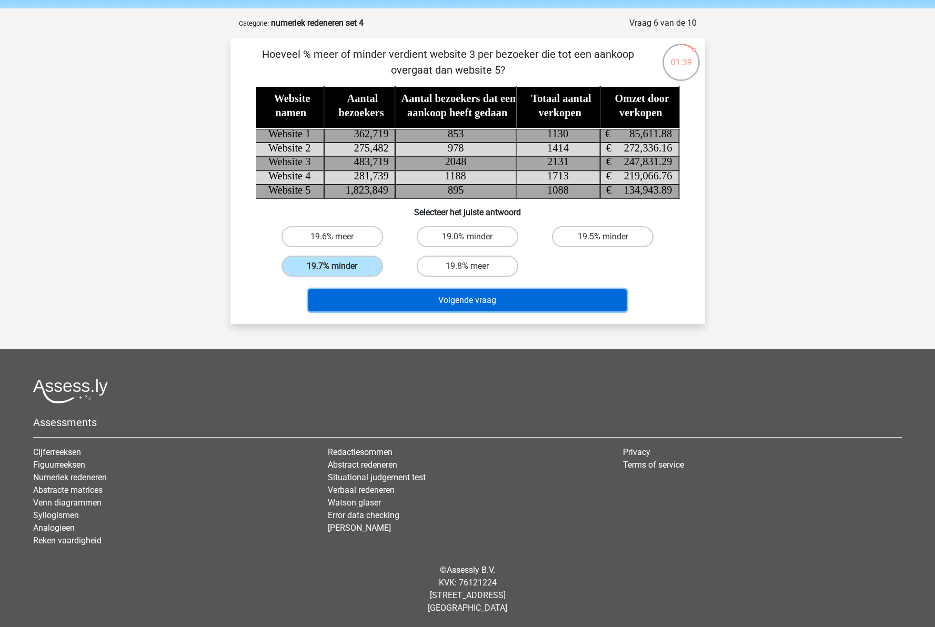
click at [459, 298] on button "Volgende vraag" at bounding box center [467, 300] width 318 height 22
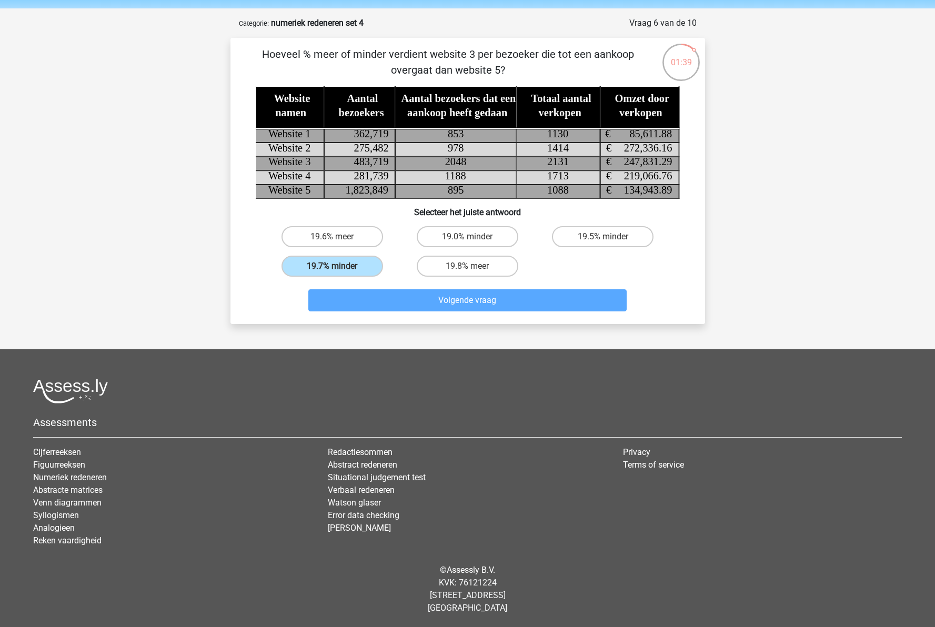
scroll to position [53, 0]
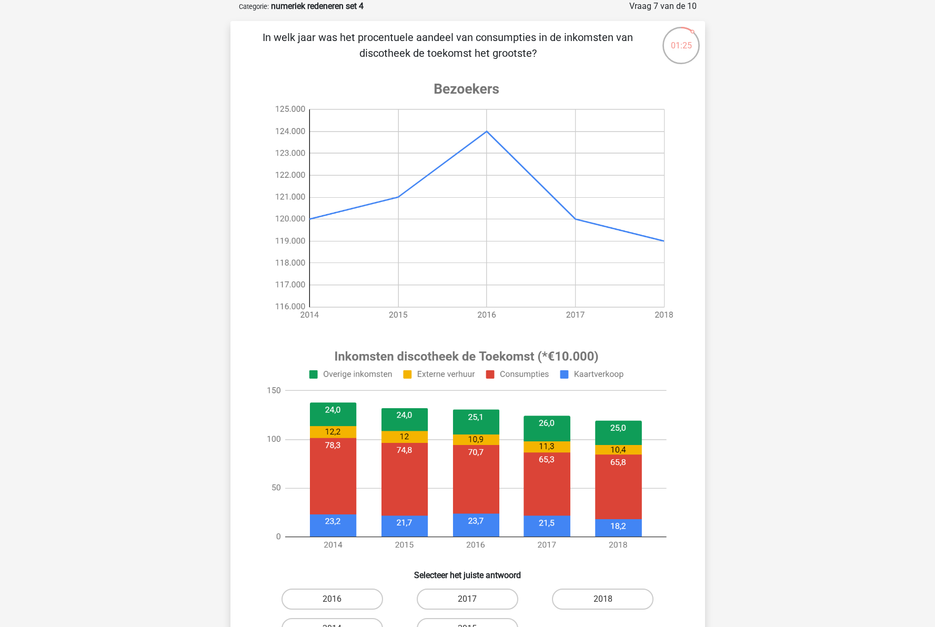
drag, startPoint x: 439, startPoint y: 37, endPoint x: 631, endPoint y: 50, distance: 192.0
click at [631, 50] on p "In welk jaar was het procentuele aandeel van consumpties in de inkomsten van di…" at bounding box center [447, 45] width 401 height 32
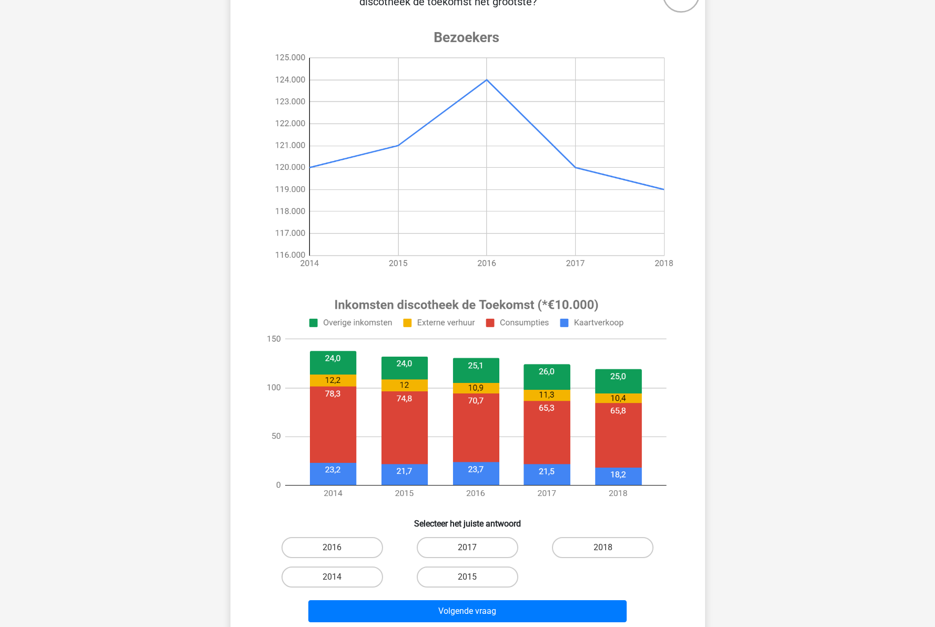
scroll to position [105, 0]
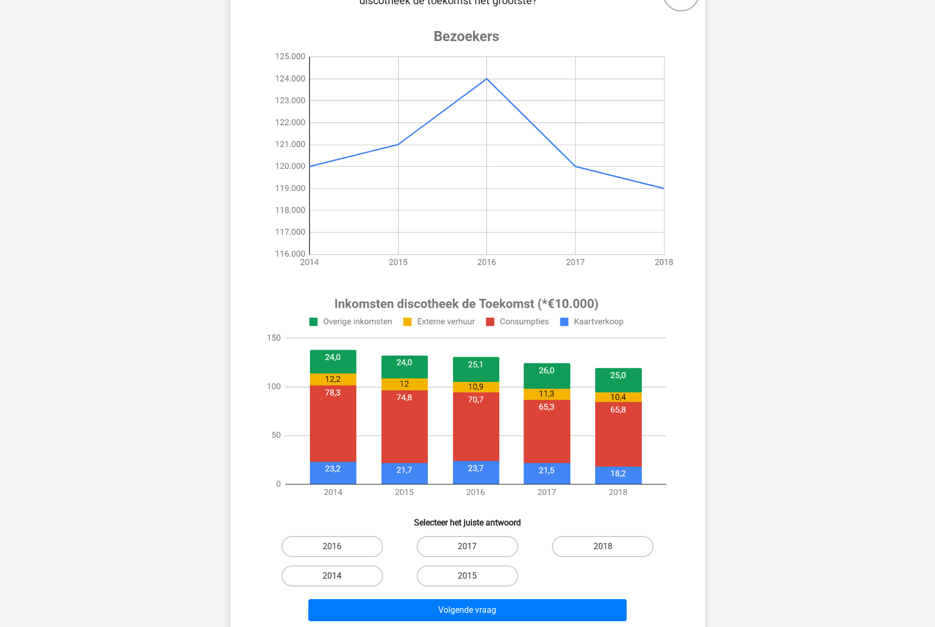
click at [343, 575] on label "2014" at bounding box center [333, 576] width 102 height 21
click at [339, 576] on input "2014" at bounding box center [335, 579] width 7 height 7
radio input "true"
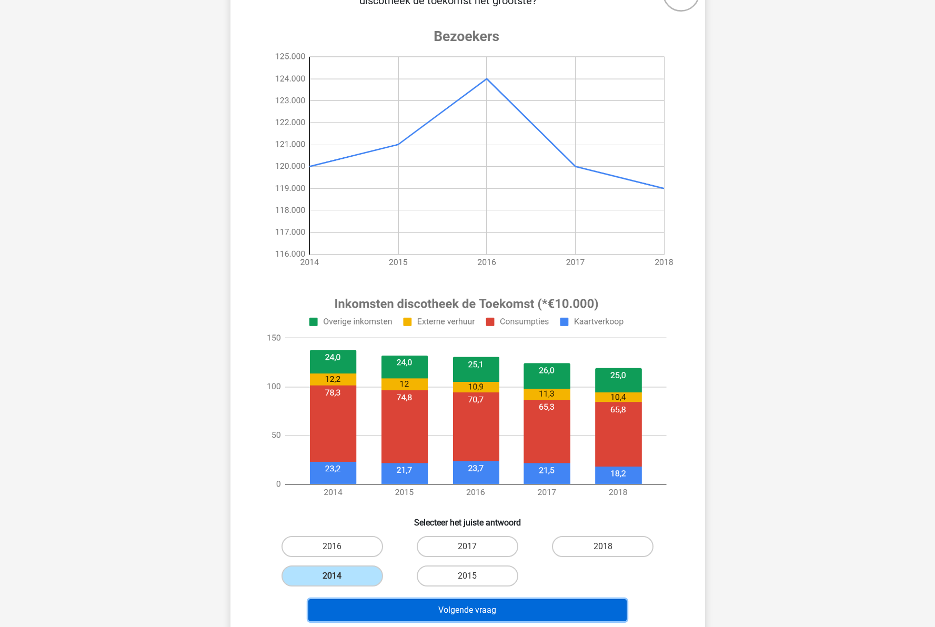
click at [450, 610] on button "Volgende vraag" at bounding box center [467, 610] width 318 height 22
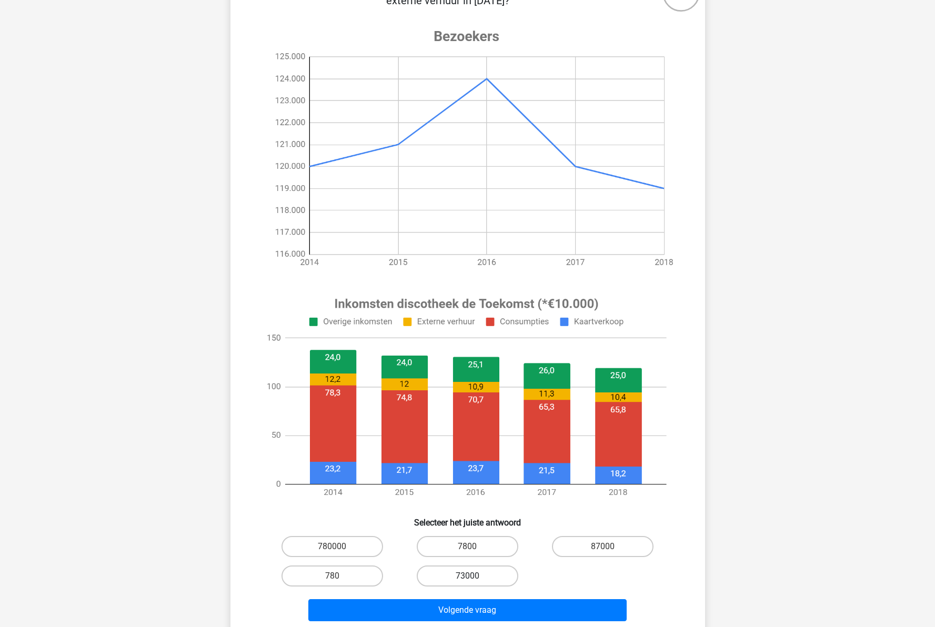
click at [465, 579] on label "73000" at bounding box center [468, 576] width 102 height 21
click at [467, 579] on input "73000" at bounding box center [470, 579] width 7 height 7
radio input "true"
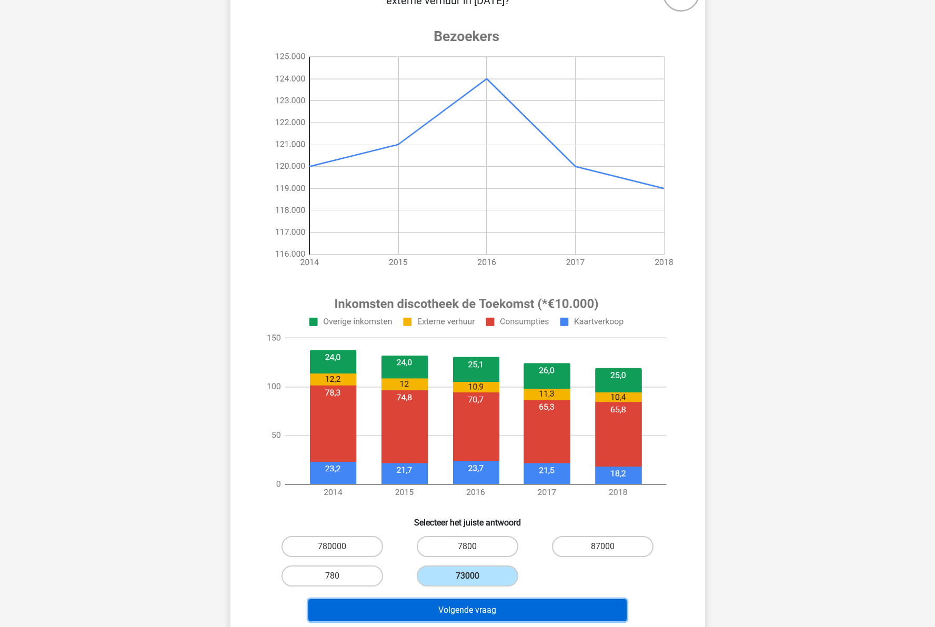
click at [544, 607] on button "Volgende vraag" at bounding box center [467, 610] width 318 height 22
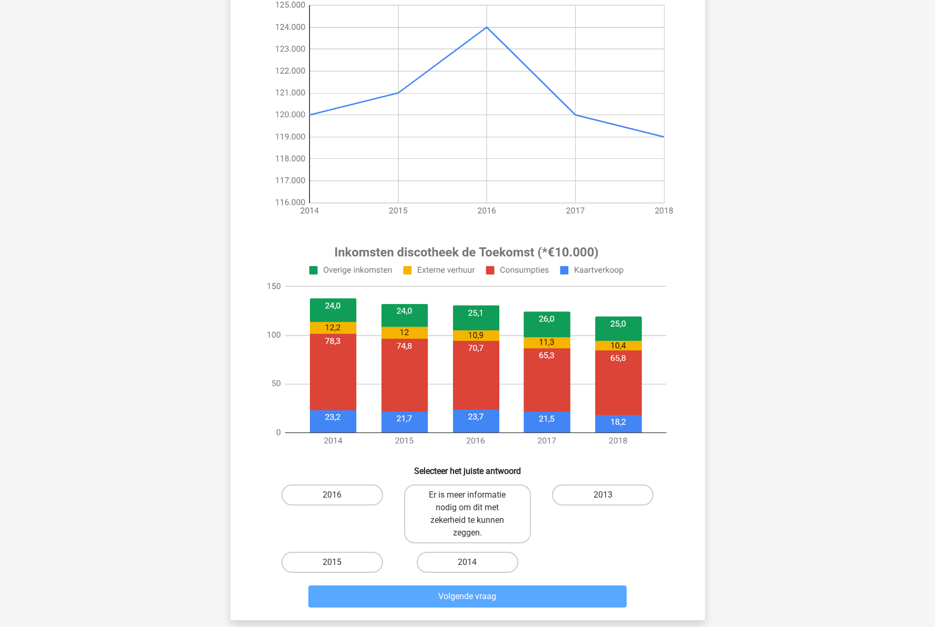
scroll to position [158, 0]
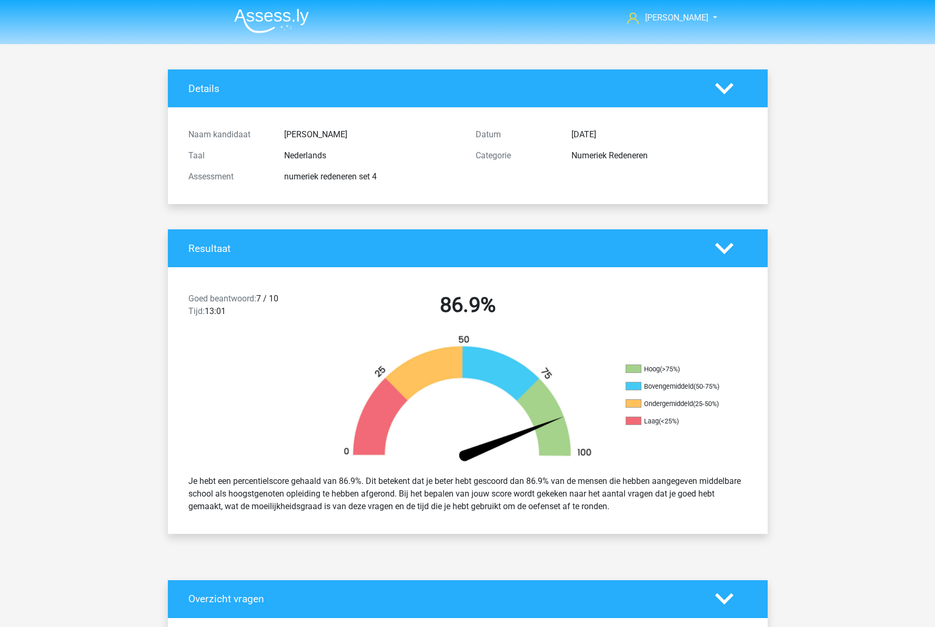
scroll to position [316, 0]
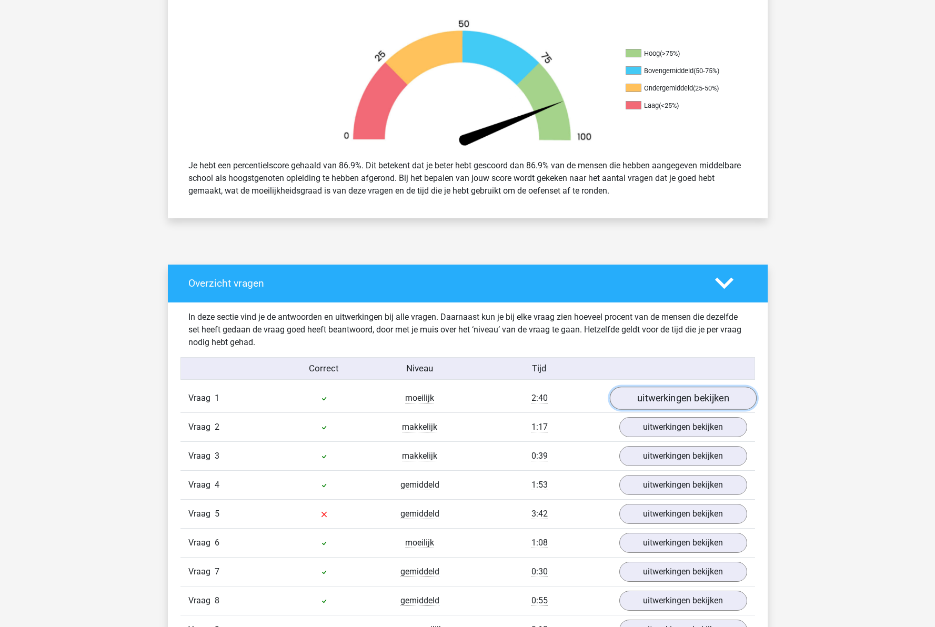
click at [696, 399] on link "uitwerkingen bekijken" at bounding box center [682, 398] width 147 height 23
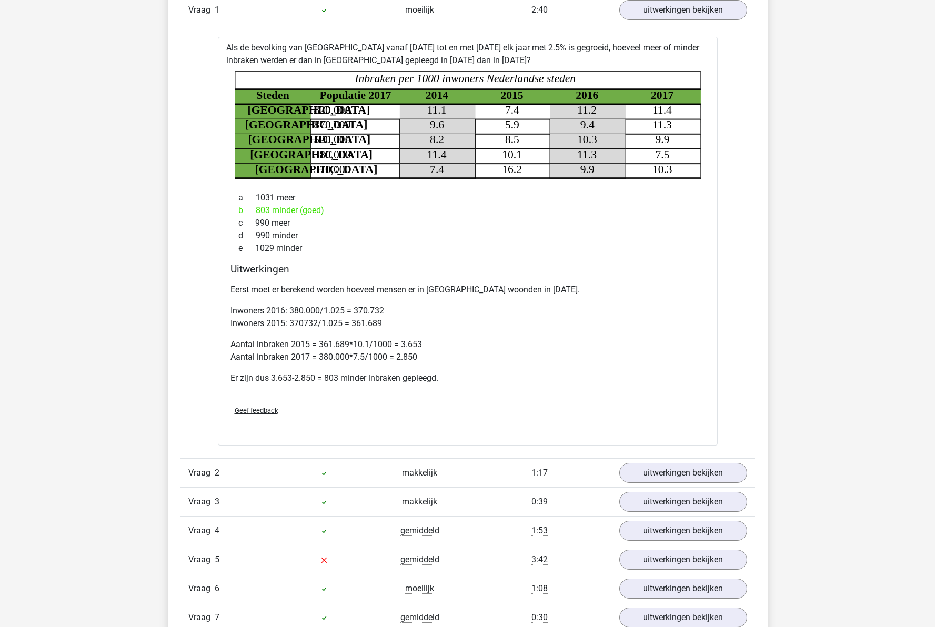
scroll to position [737, 0]
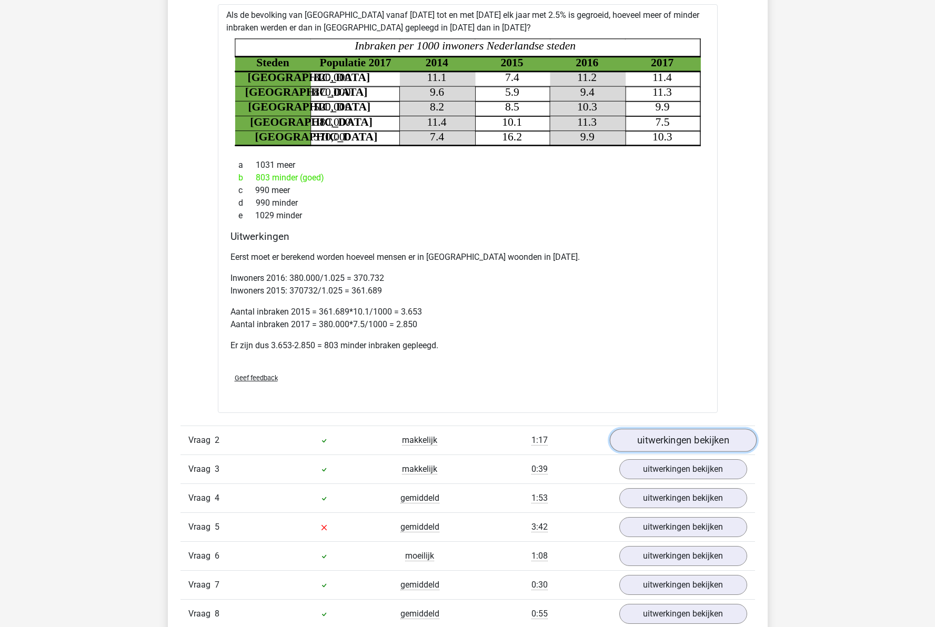
click at [689, 442] on link "uitwerkingen bekijken" at bounding box center [682, 440] width 147 height 23
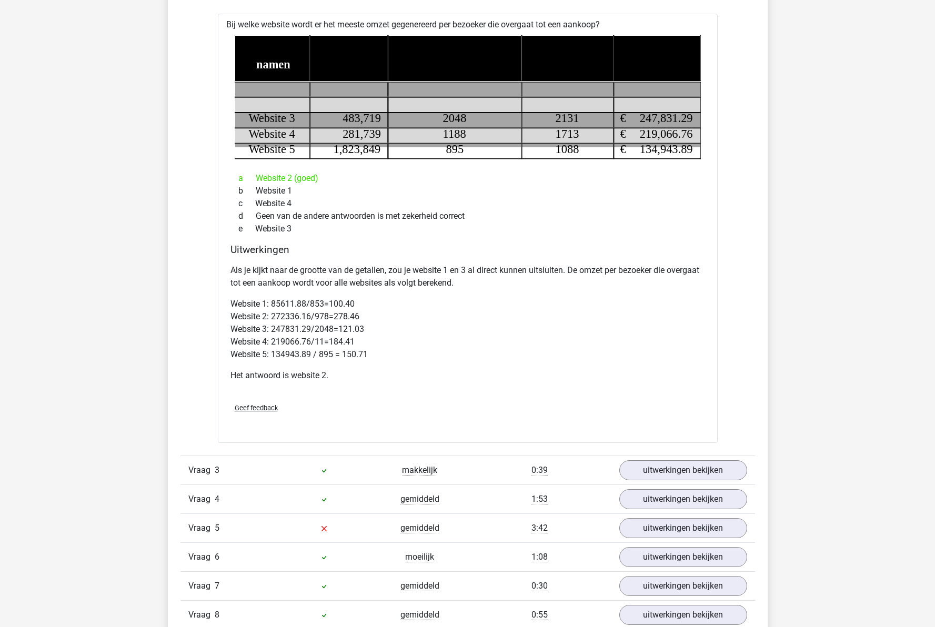
scroll to position [1210, 0]
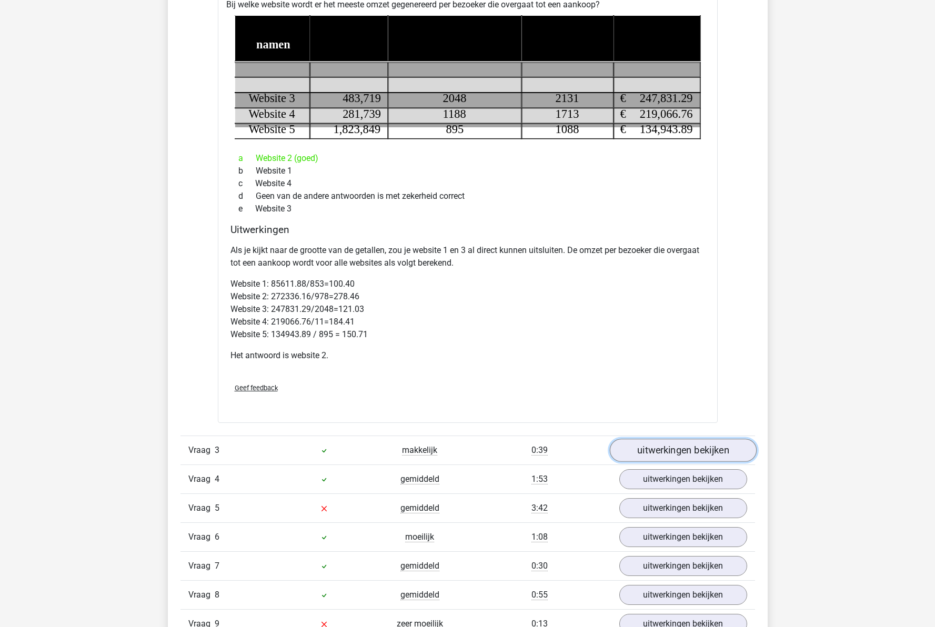
drag, startPoint x: 714, startPoint y: 459, endPoint x: 445, endPoint y: 459, distance: 268.4
click at [712, 458] on link "uitwerkingen bekijken" at bounding box center [682, 450] width 147 height 23
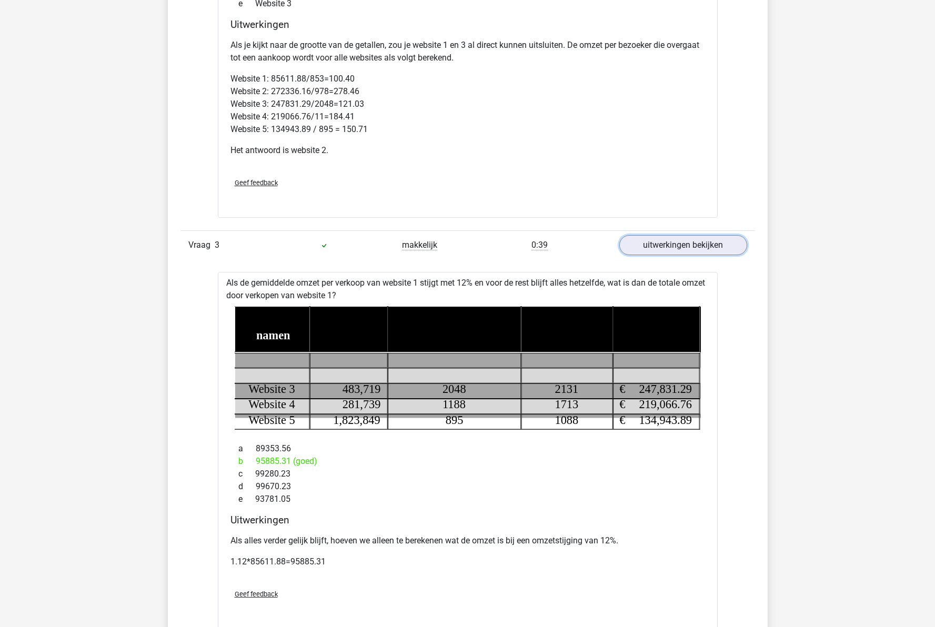
scroll to position [1421, 0]
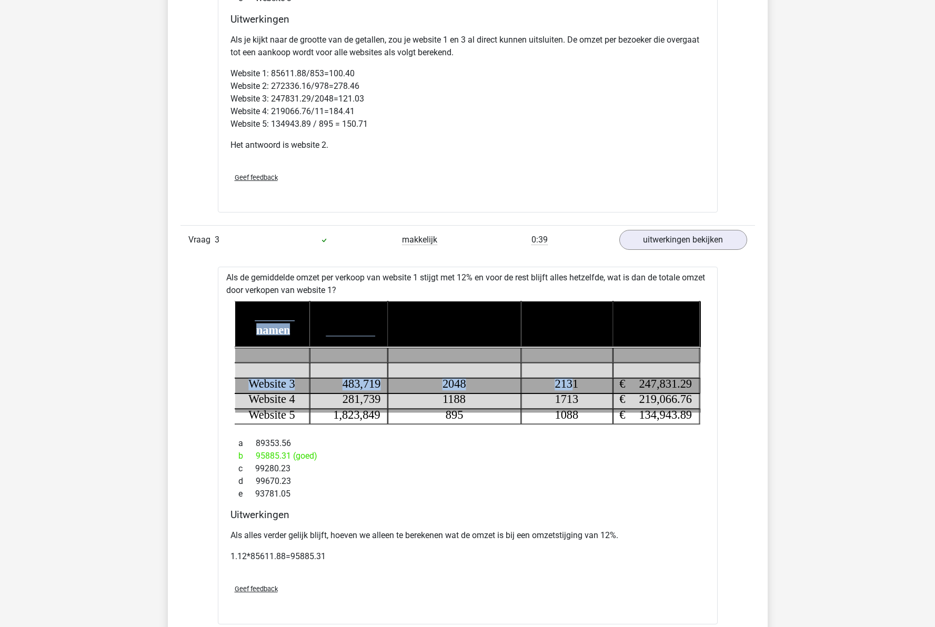
drag, startPoint x: 551, startPoint y: 384, endPoint x: 571, endPoint y: 391, distance: 21.3
click at [571, 391] on icon "Website namen Aantal bezoekers Aantal bezoekers dat een aankoop heeft gedaan To…" at bounding box center [468, 363] width 466 height 124
click at [574, 399] on tspan "1713" at bounding box center [567, 399] width 24 height 13
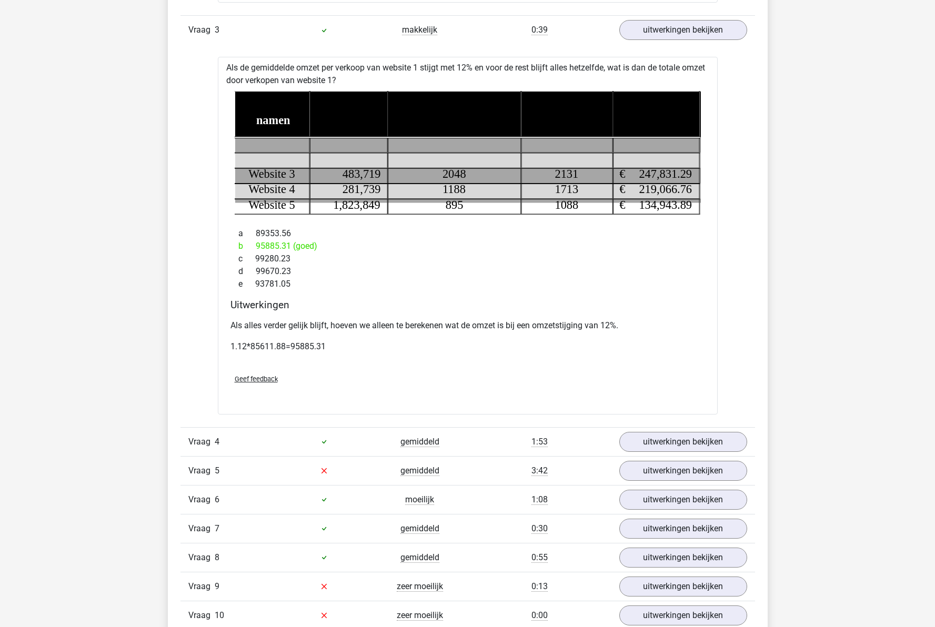
scroll to position [1631, 0]
drag, startPoint x: 649, startPoint y: 438, endPoint x: 611, endPoint y: 458, distance: 42.8
click at [649, 438] on link "uitwerkingen bekijken" at bounding box center [683, 441] width 128 height 20
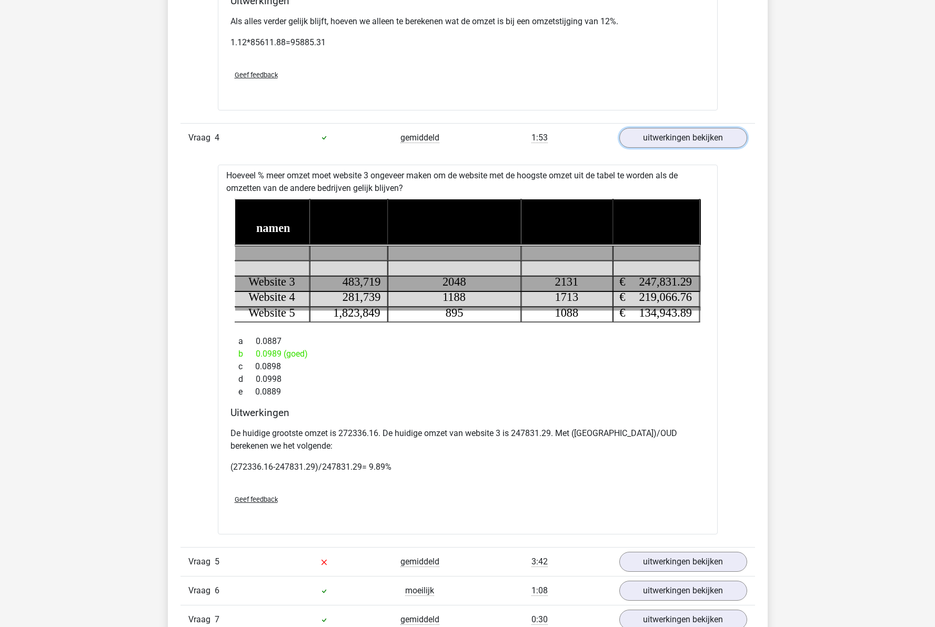
scroll to position [2052, 0]
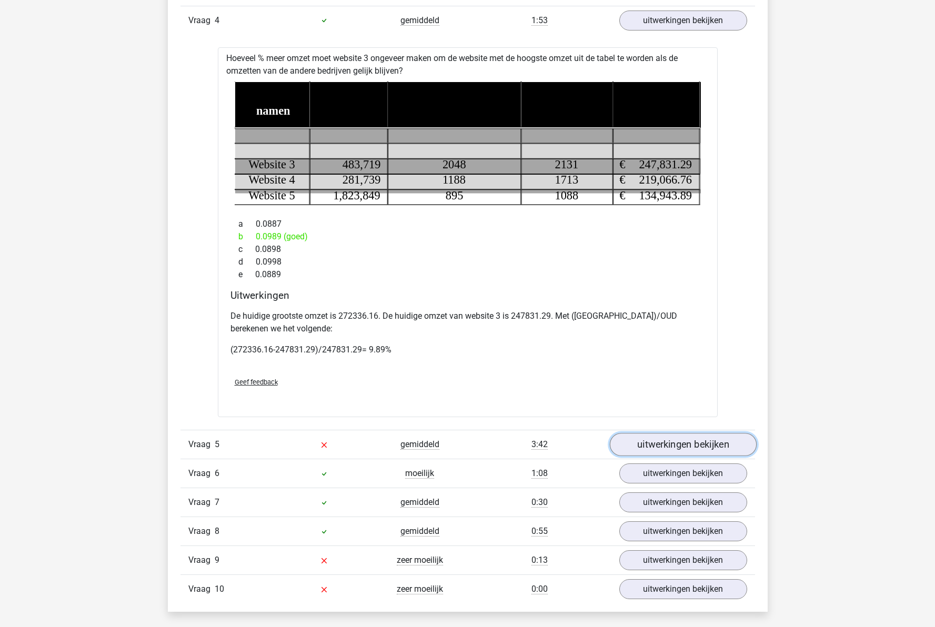
click at [678, 445] on link "uitwerkingen bekijken" at bounding box center [682, 444] width 147 height 23
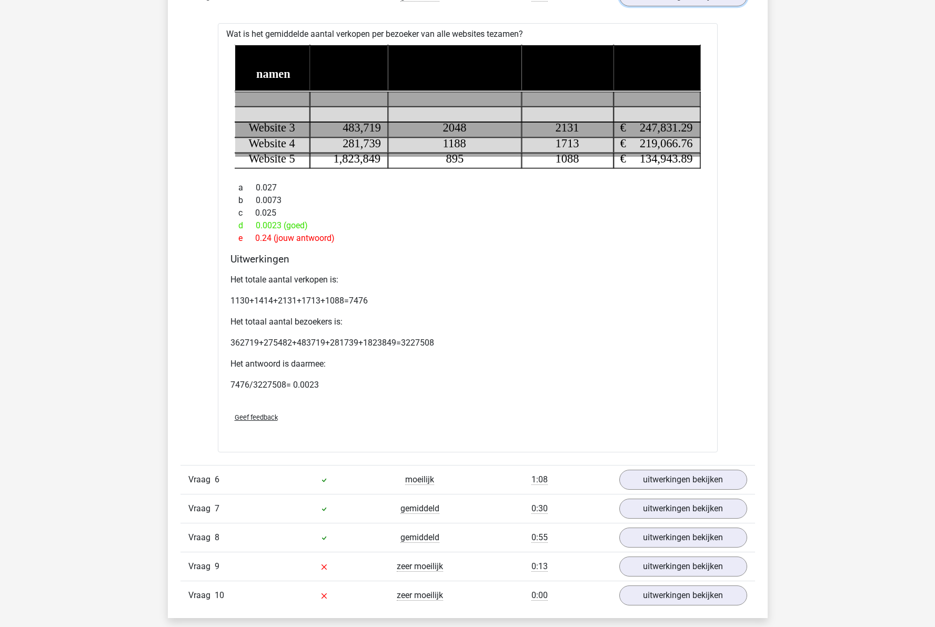
scroll to position [2526, 0]
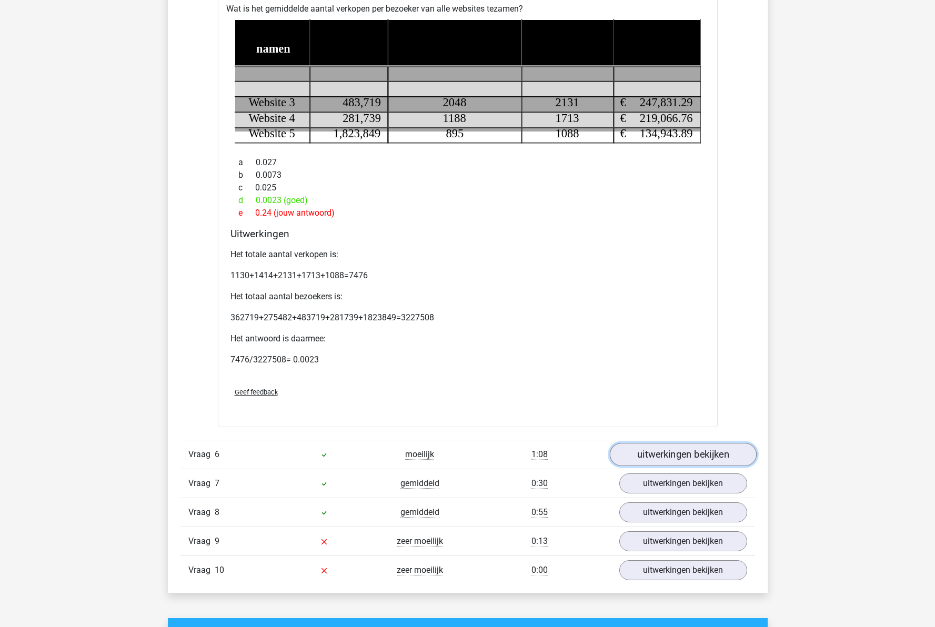
click at [676, 448] on link "uitwerkingen bekijken" at bounding box center [682, 454] width 147 height 23
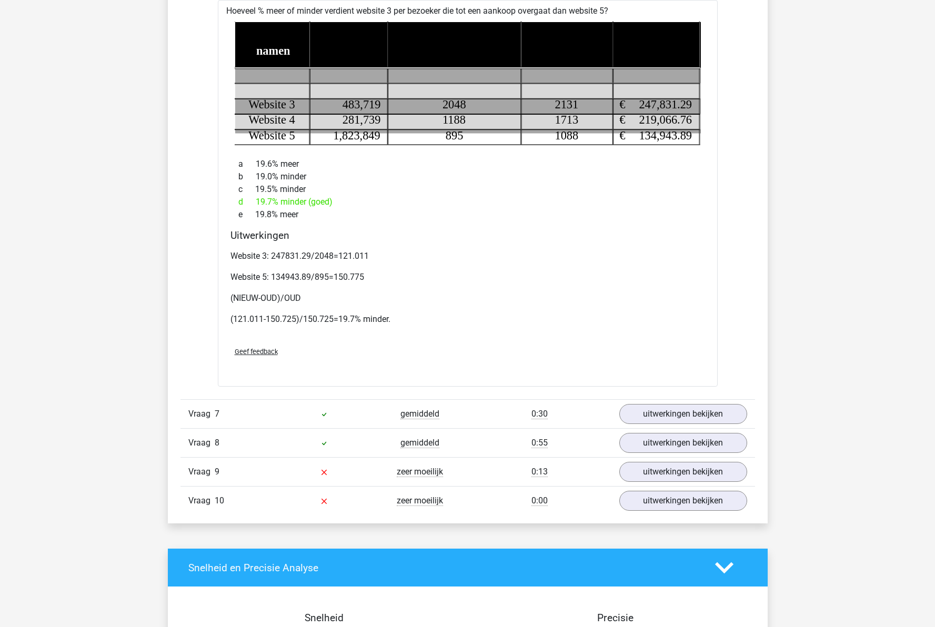
scroll to position [3052, 0]
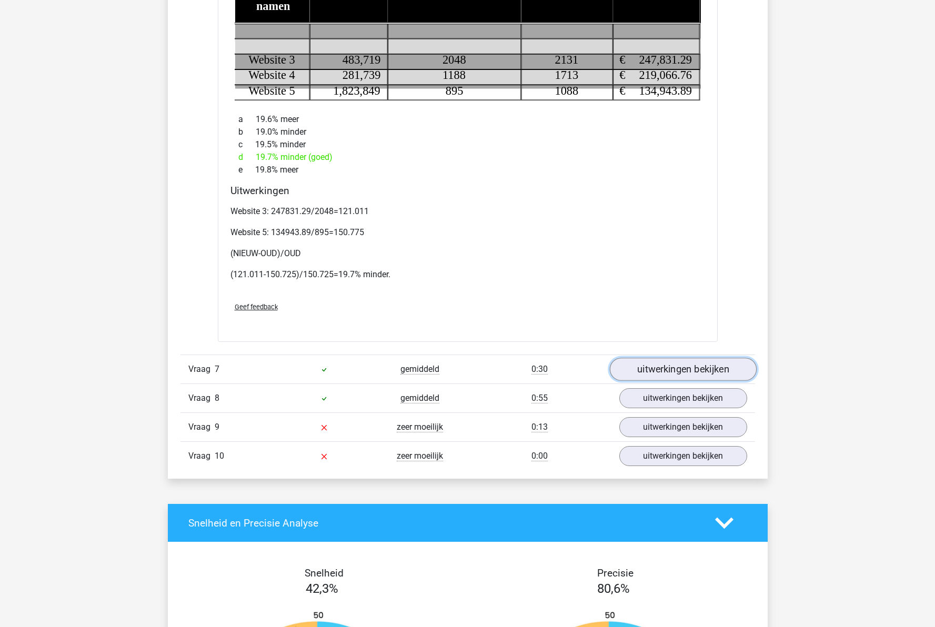
click at [679, 375] on link "uitwerkingen bekijken" at bounding box center [682, 369] width 147 height 23
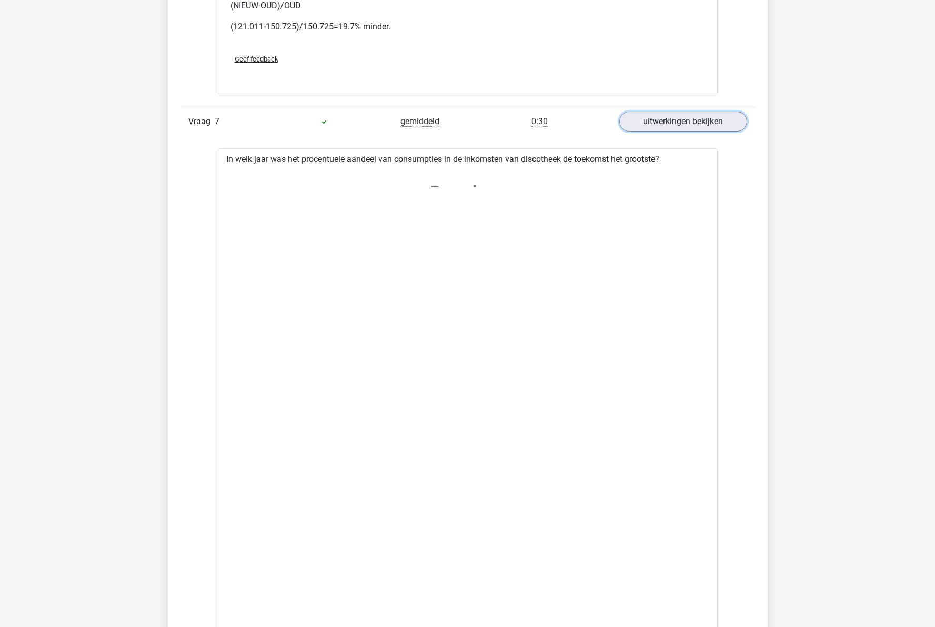
scroll to position [3210, 0]
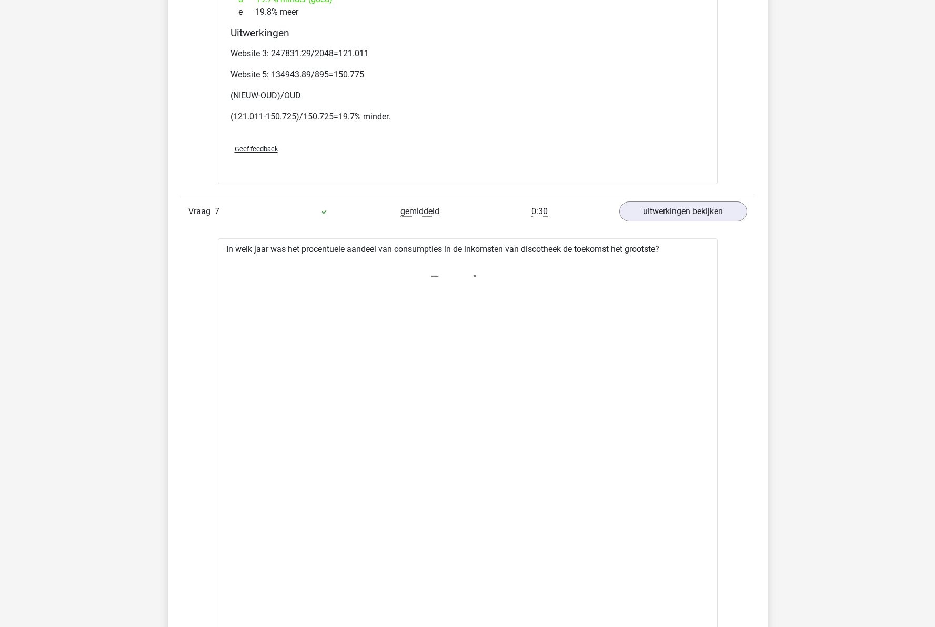
click at [429, 275] on image at bounding box center [466, 404] width 463 height 289
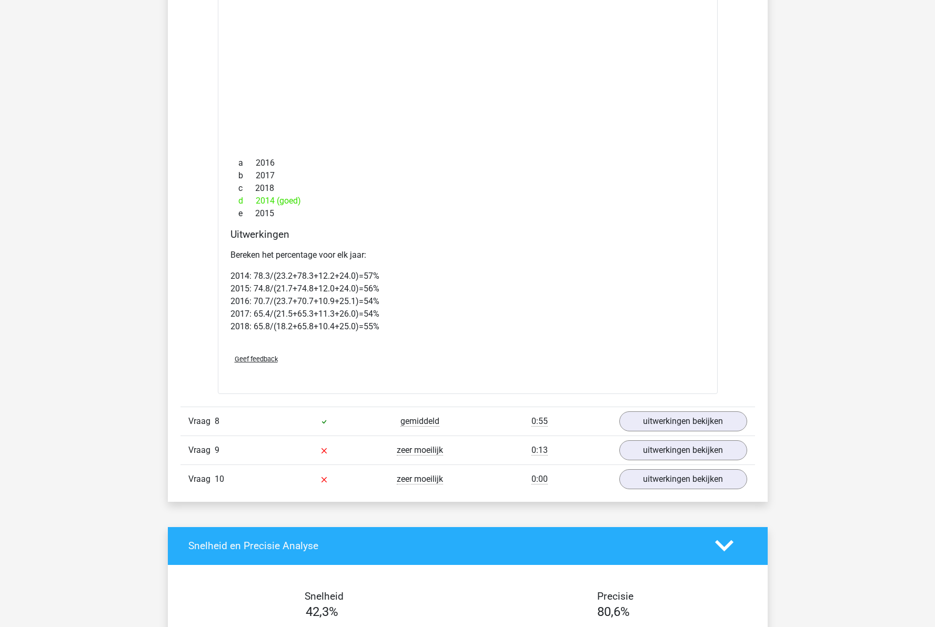
scroll to position [3894, 0]
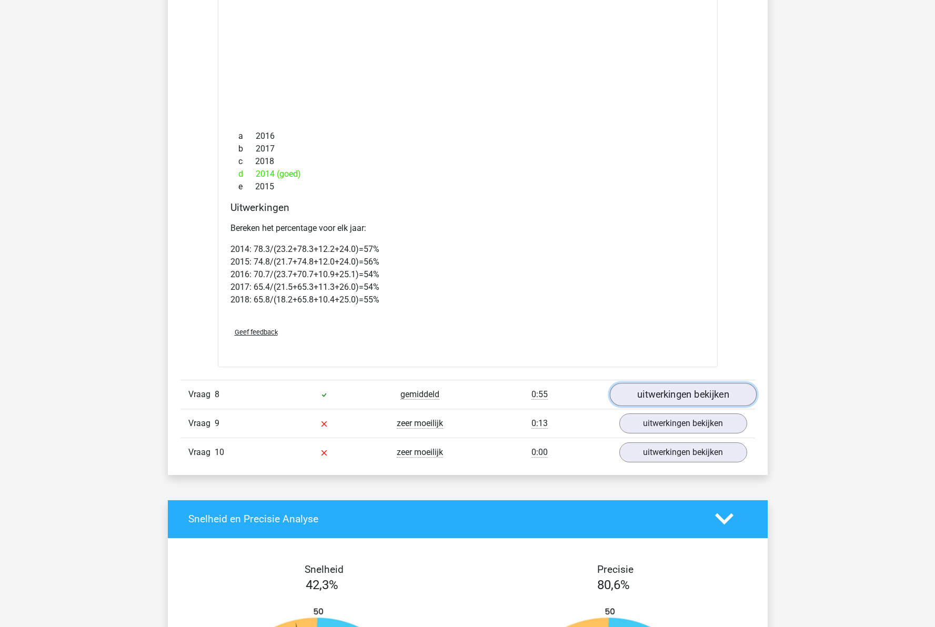
click at [692, 395] on link "uitwerkingen bekijken" at bounding box center [682, 394] width 147 height 23
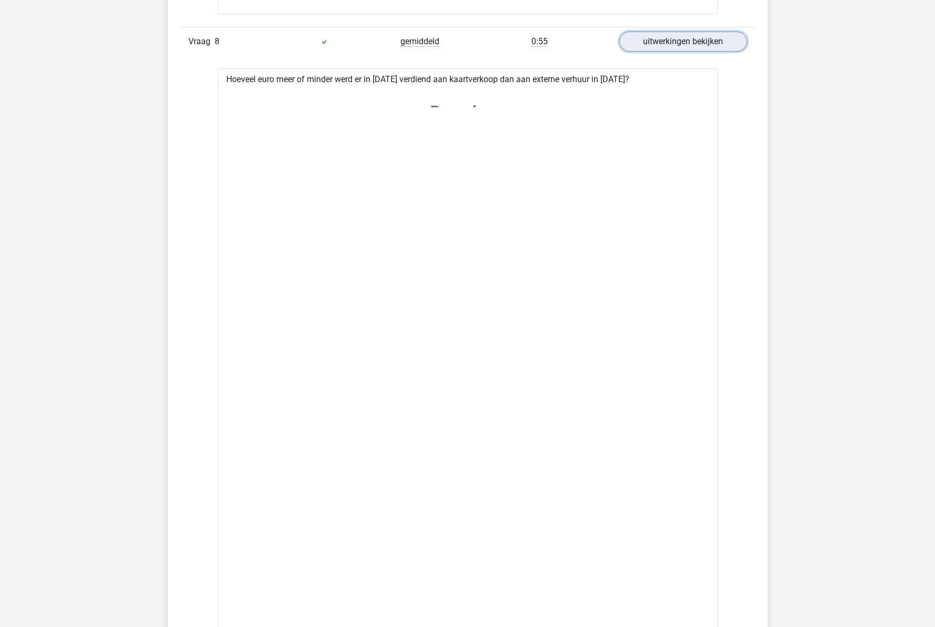
scroll to position [4157, 0]
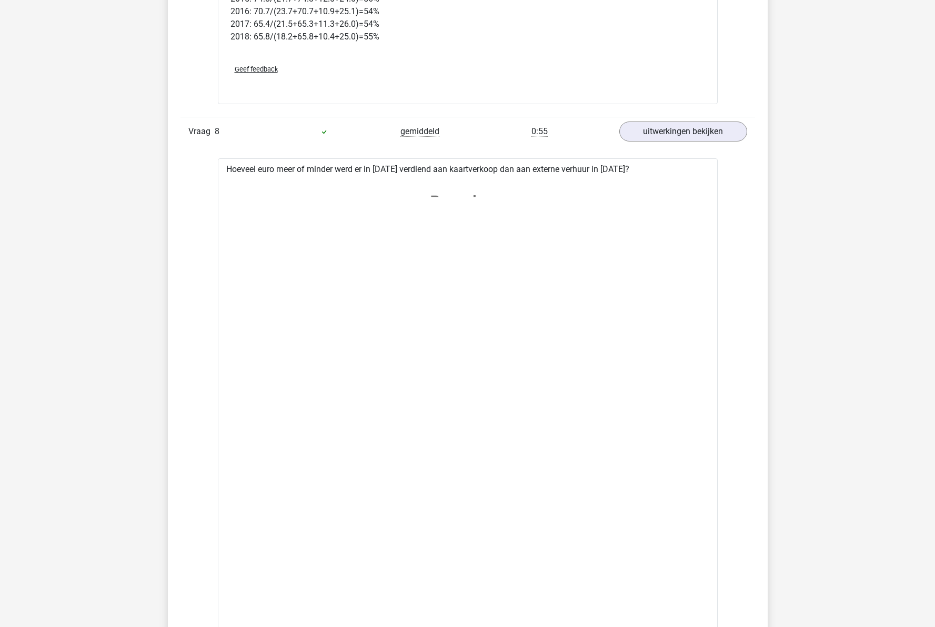
drag, startPoint x: 451, startPoint y: 200, endPoint x: 429, endPoint y: 252, distance: 56.1
click at [422, 252] on icon at bounding box center [468, 450] width 466 height 541
click at [481, 243] on icon at bounding box center [468, 450] width 466 height 541
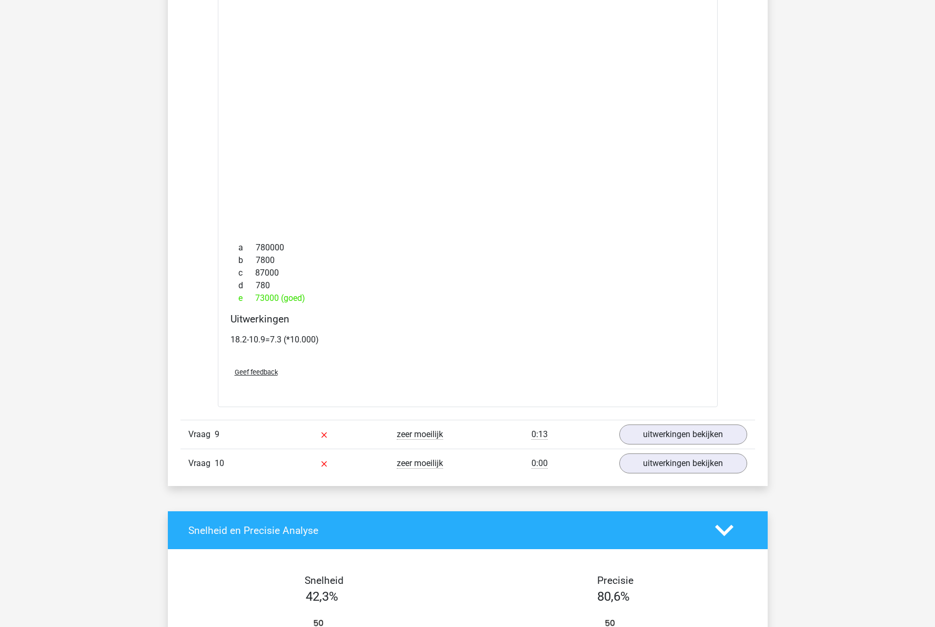
scroll to position [4630, 0]
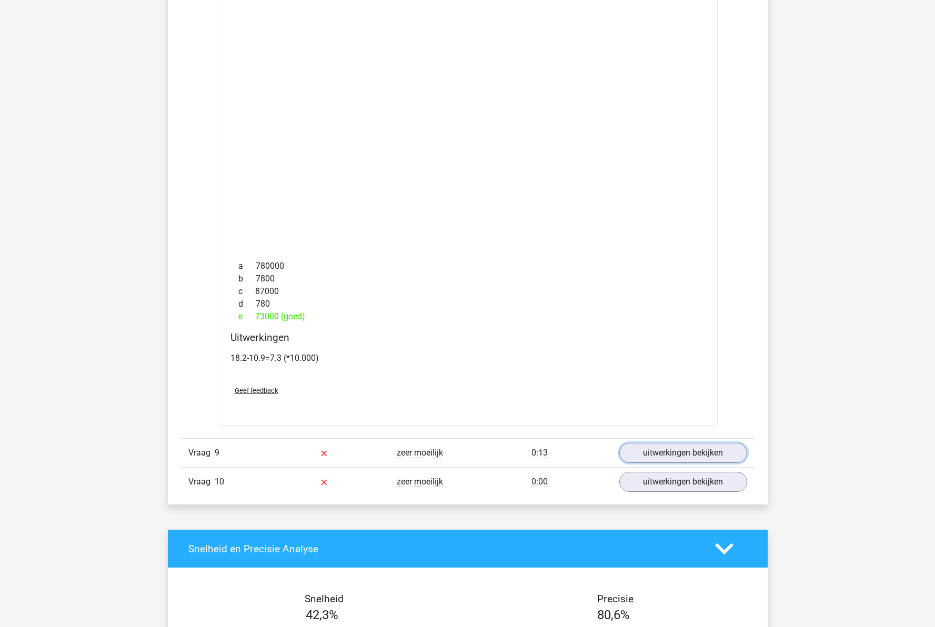
drag, startPoint x: 668, startPoint y: 454, endPoint x: 628, endPoint y: 437, distance: 43.4
click at [668, 453] on link "uitwerkingen bekijken" at bounding box center [683, 453] width 128 height 20
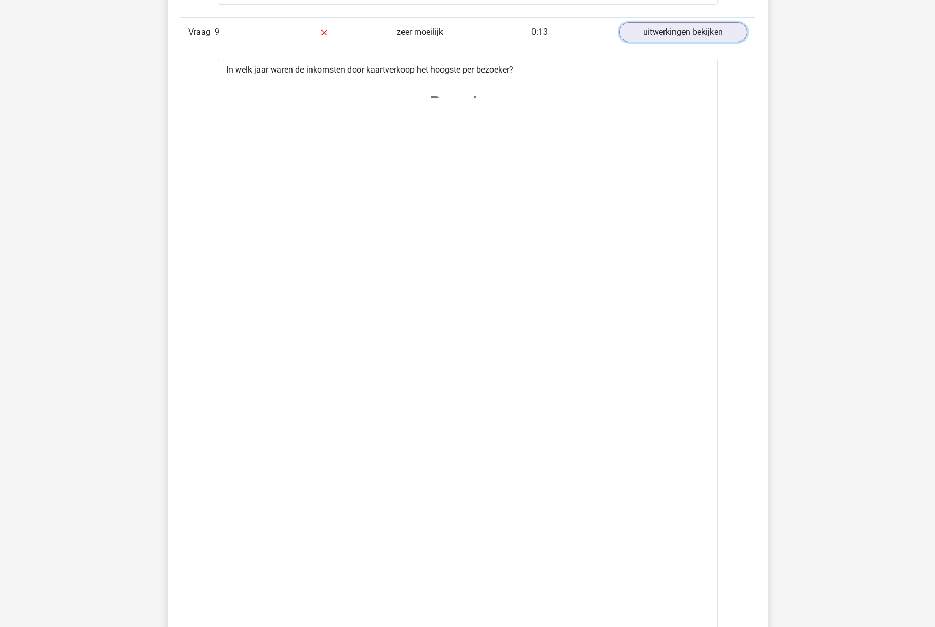
scroll to position [5367, 0]
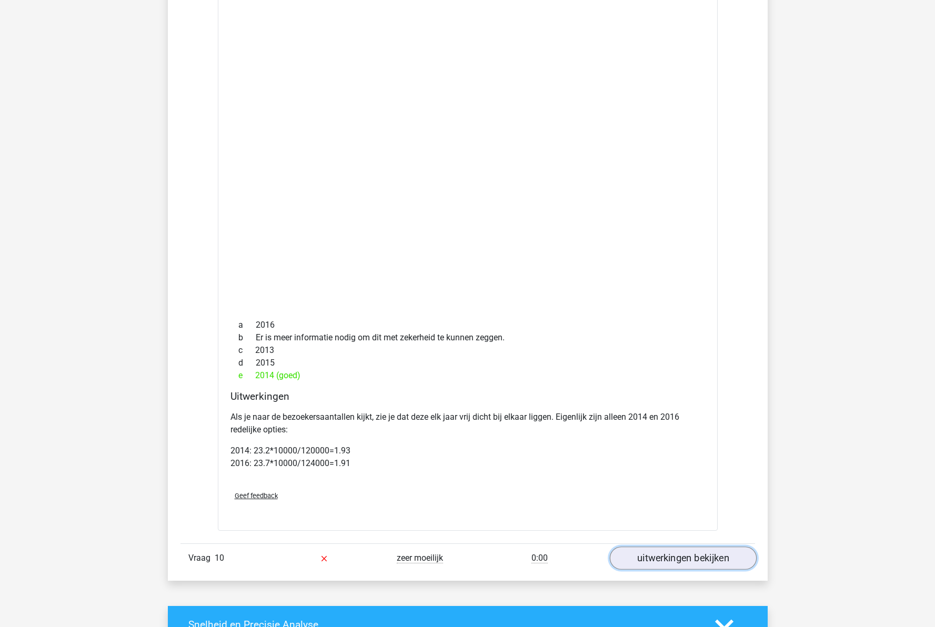
click at [704, 553] on link "uitwerkingen bekijken" at bounding box center [682, 558] width 147 height 23
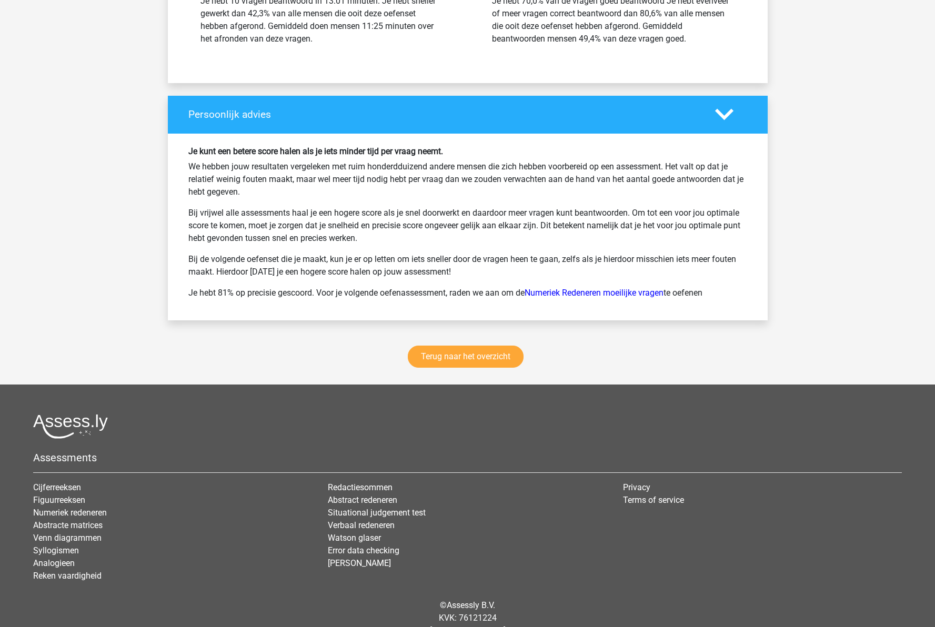
scroll to position [6998, 0]
